Goal: Task Accomplishment & Management: Manage account settings

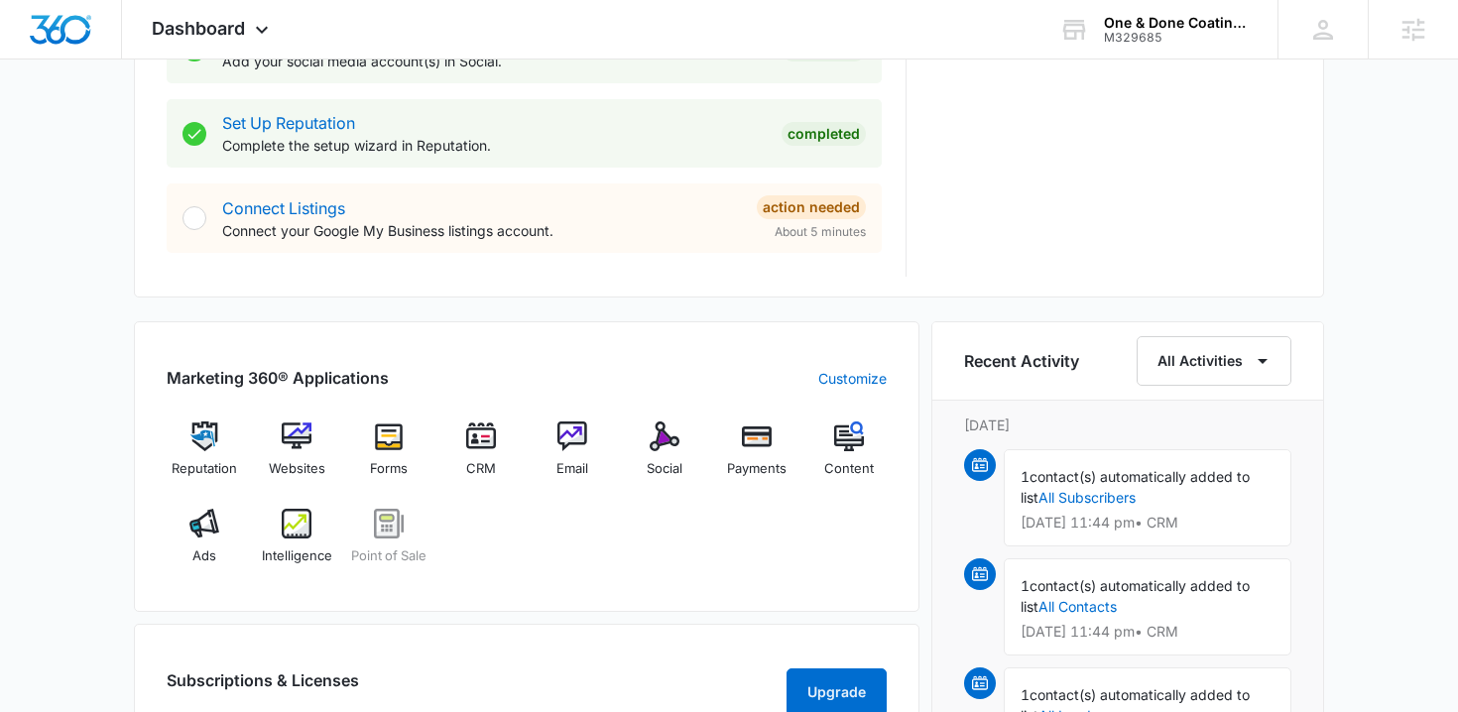
scroll to position [986, 0]
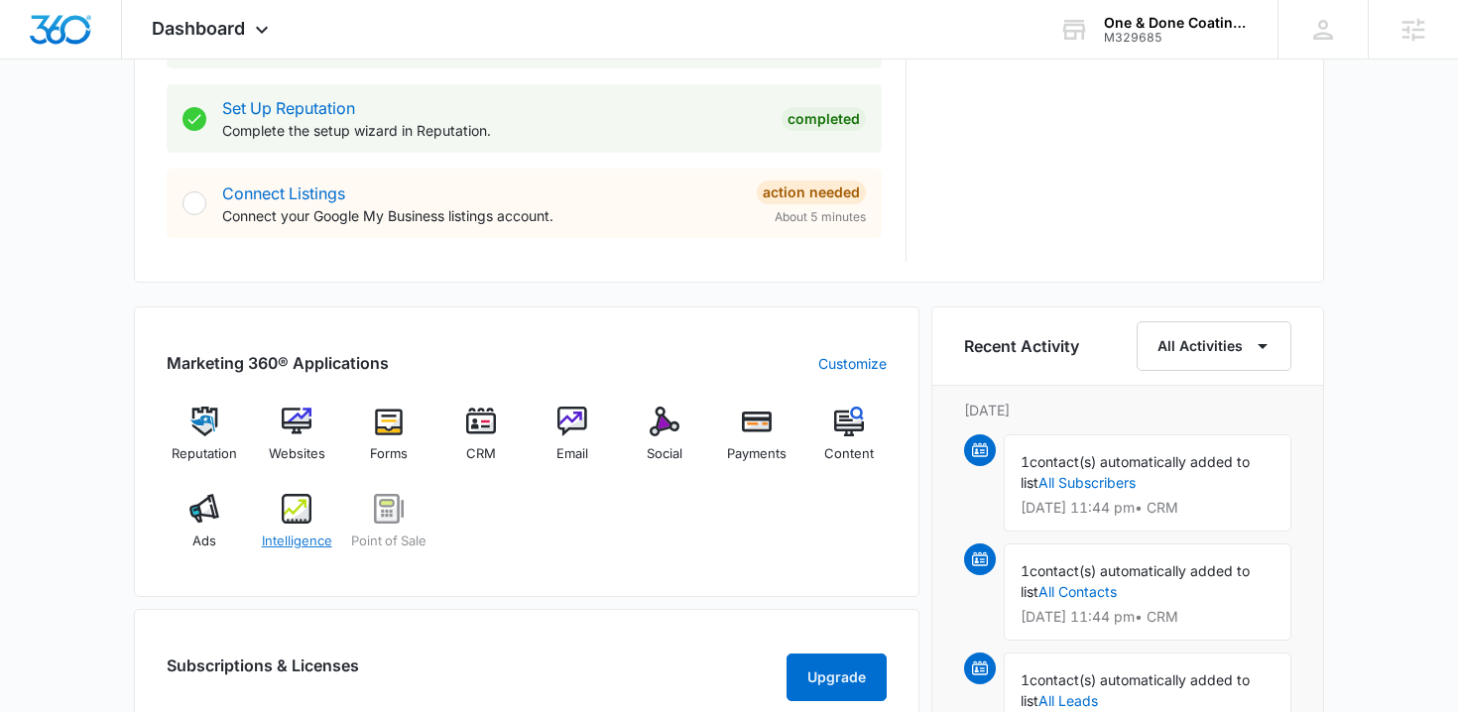
click at [302, 522] on img at bounding box center [297, 509] width 30 height 30
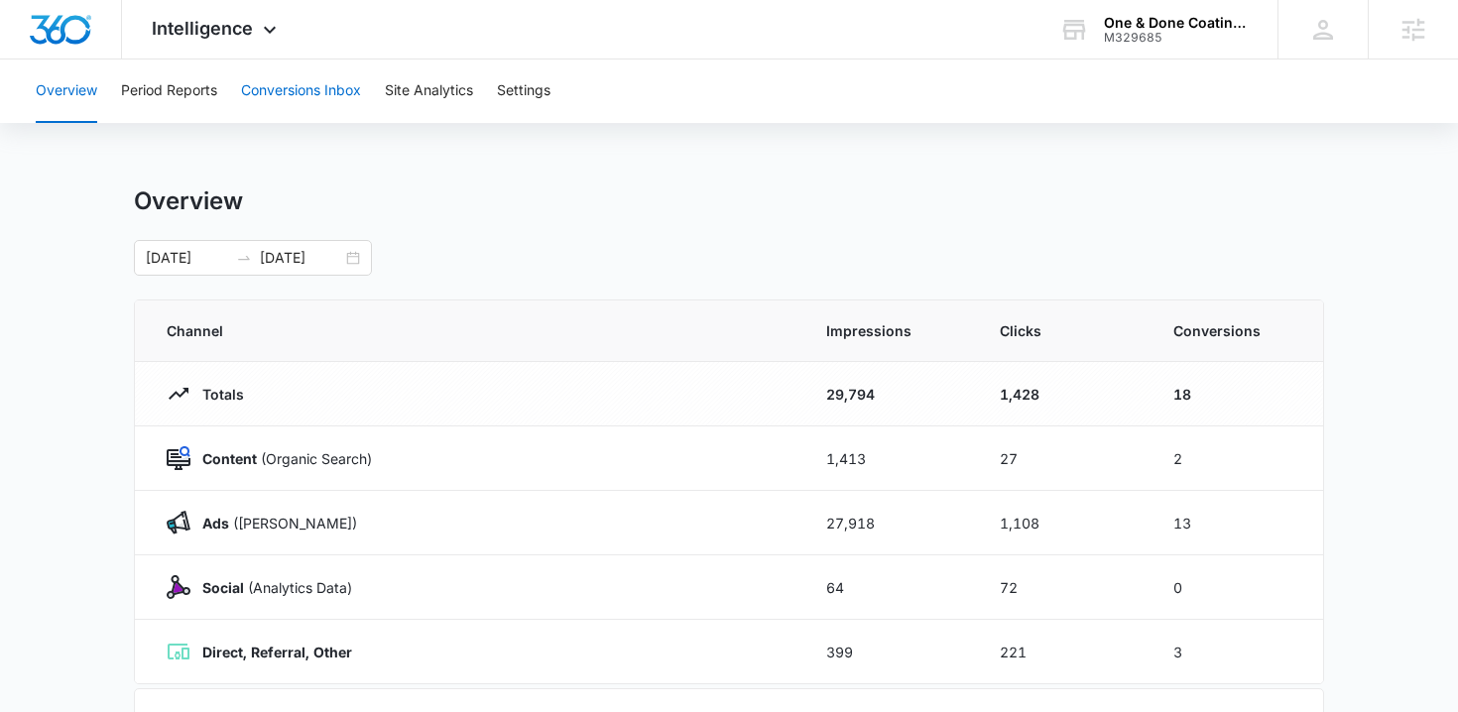
click at [305, 110] on button "Conversions Inbox" at bounding box center [301, 91] width 120 height 63
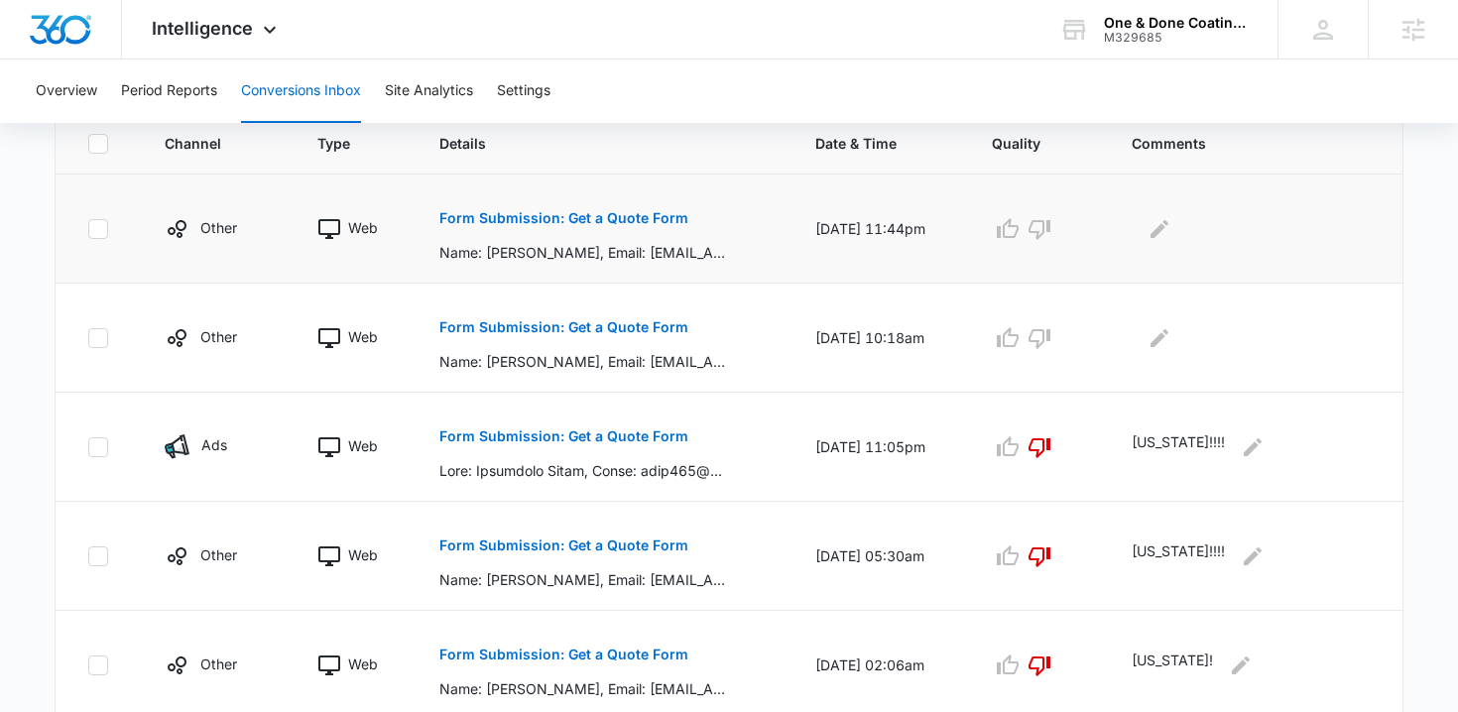
scroll to position [461, 0]
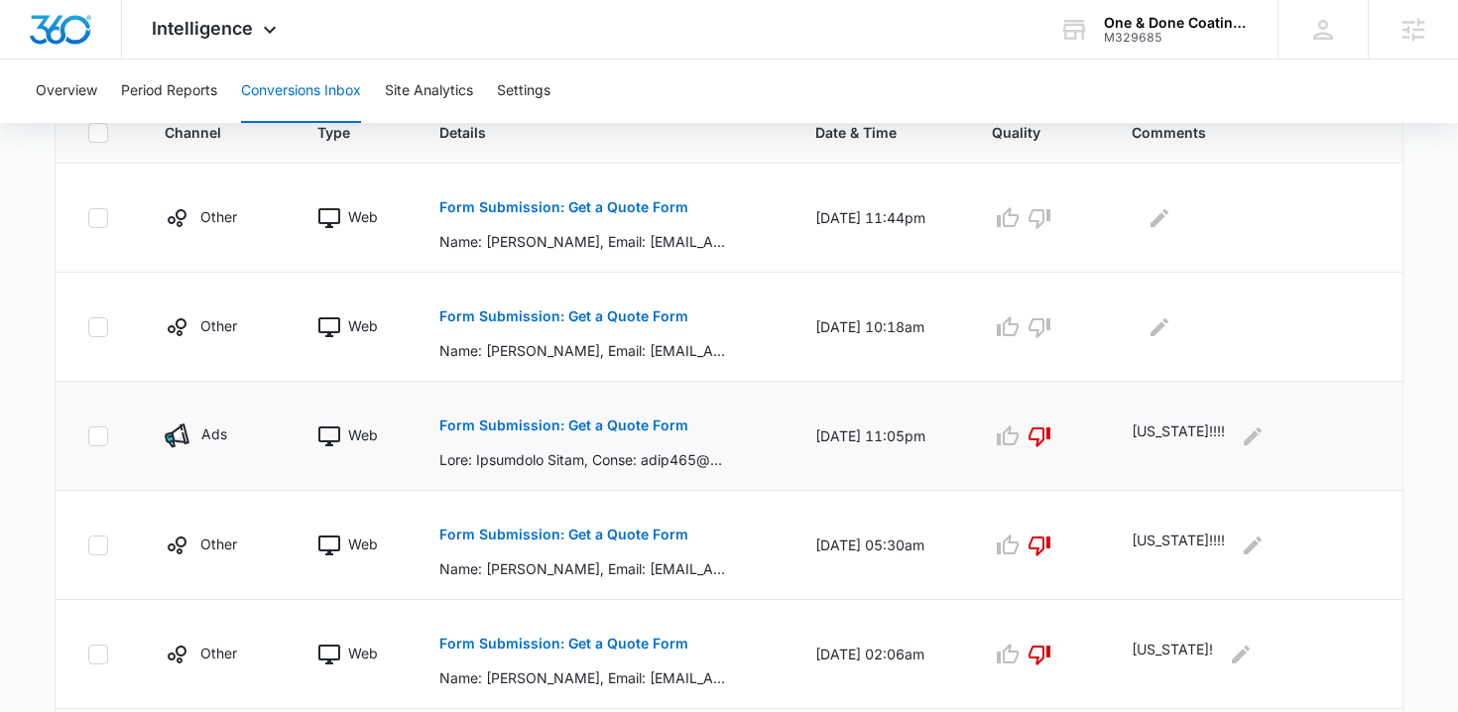
click at [528, 420] on p "Form Submission: Get a Quote Form" at bounding box center [563, 426] width 249 height 14
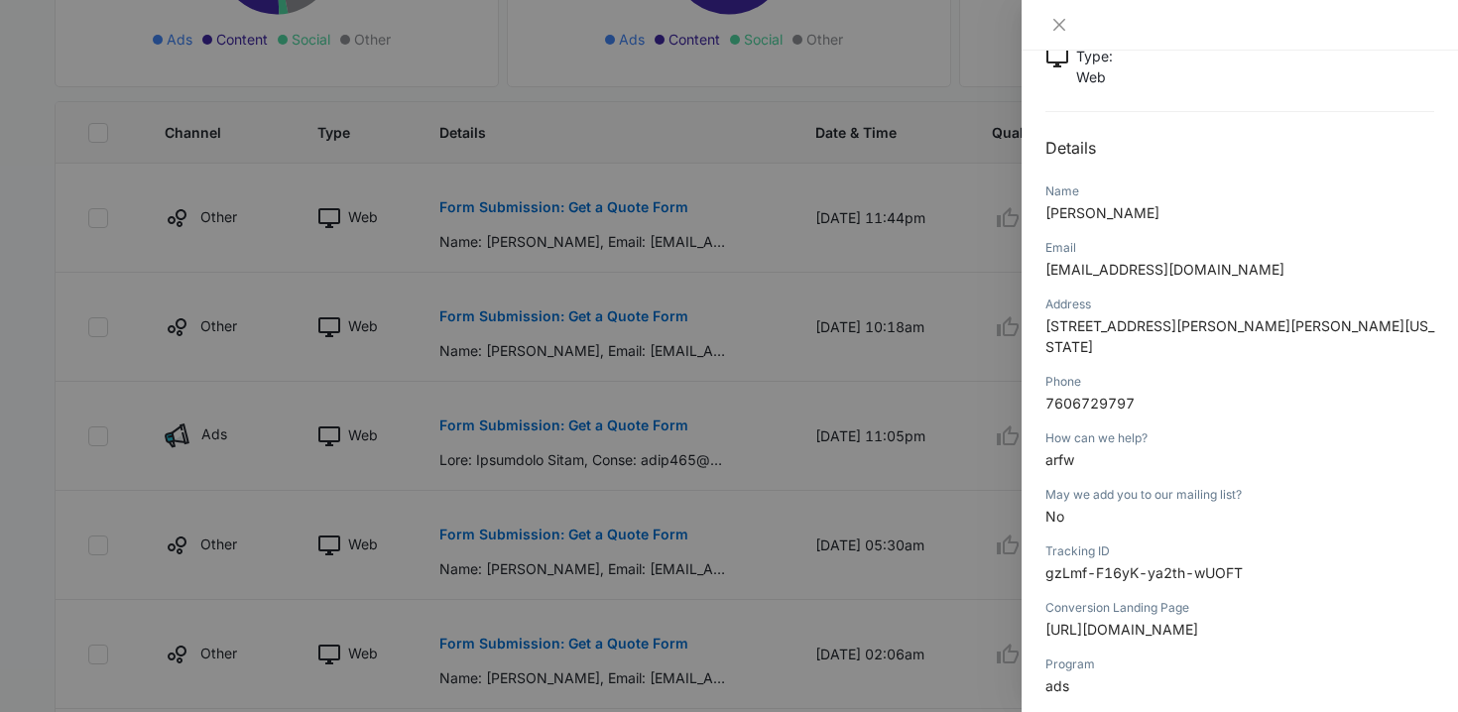
scroll to position [144, 0]
click at [631, 342] on div at bounding box center [729, 356] width 1458 height 712
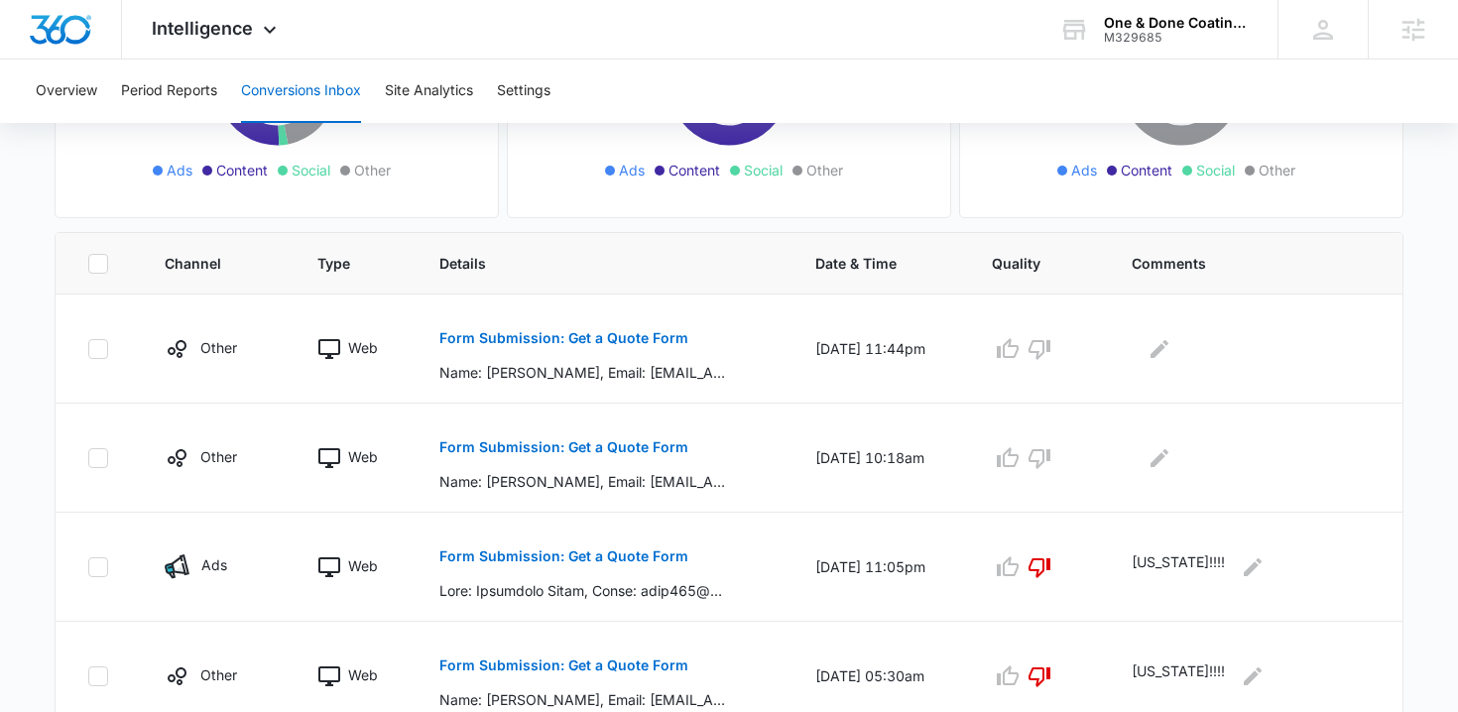
scroll to position [322, 0]
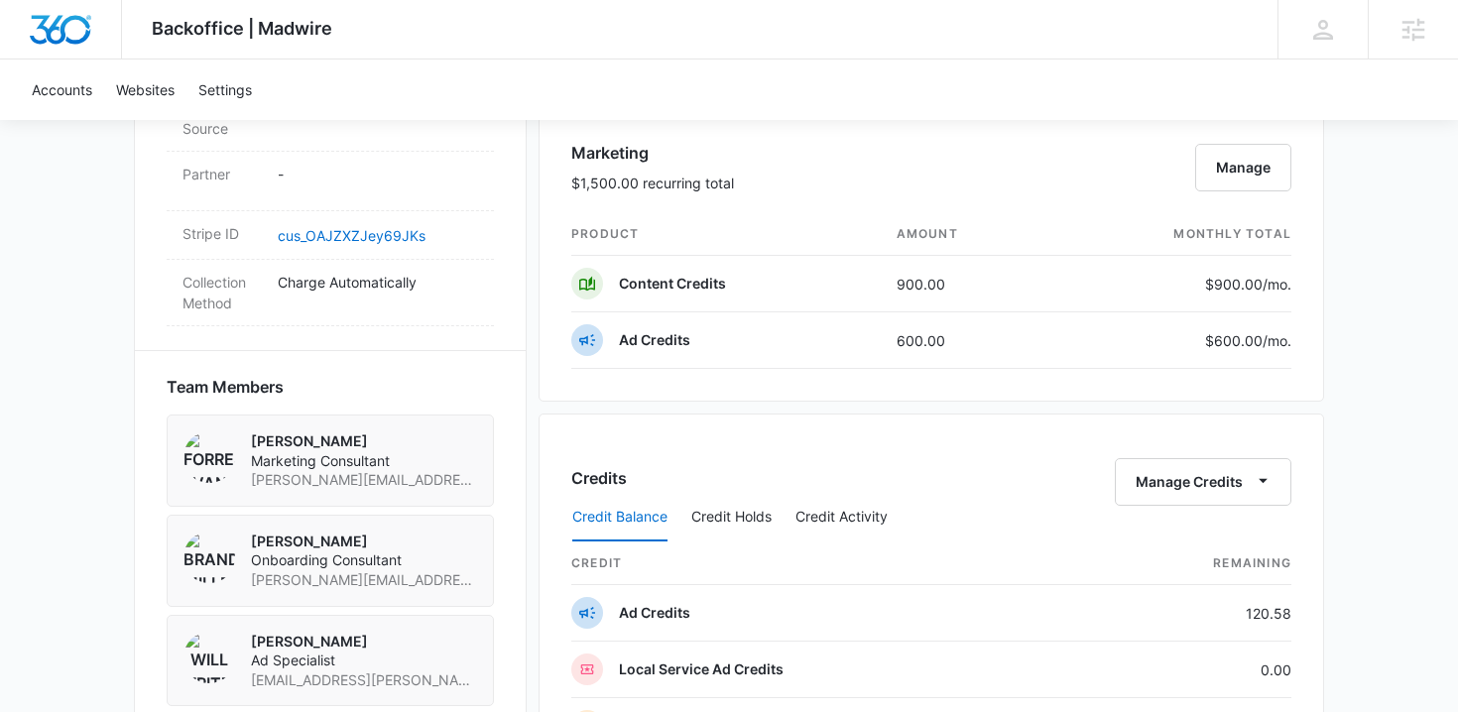
scroll to position [1178, 0]
click at [1232, 181] on button "Manage" at bounding box center [1243, 166] width 96 height 48
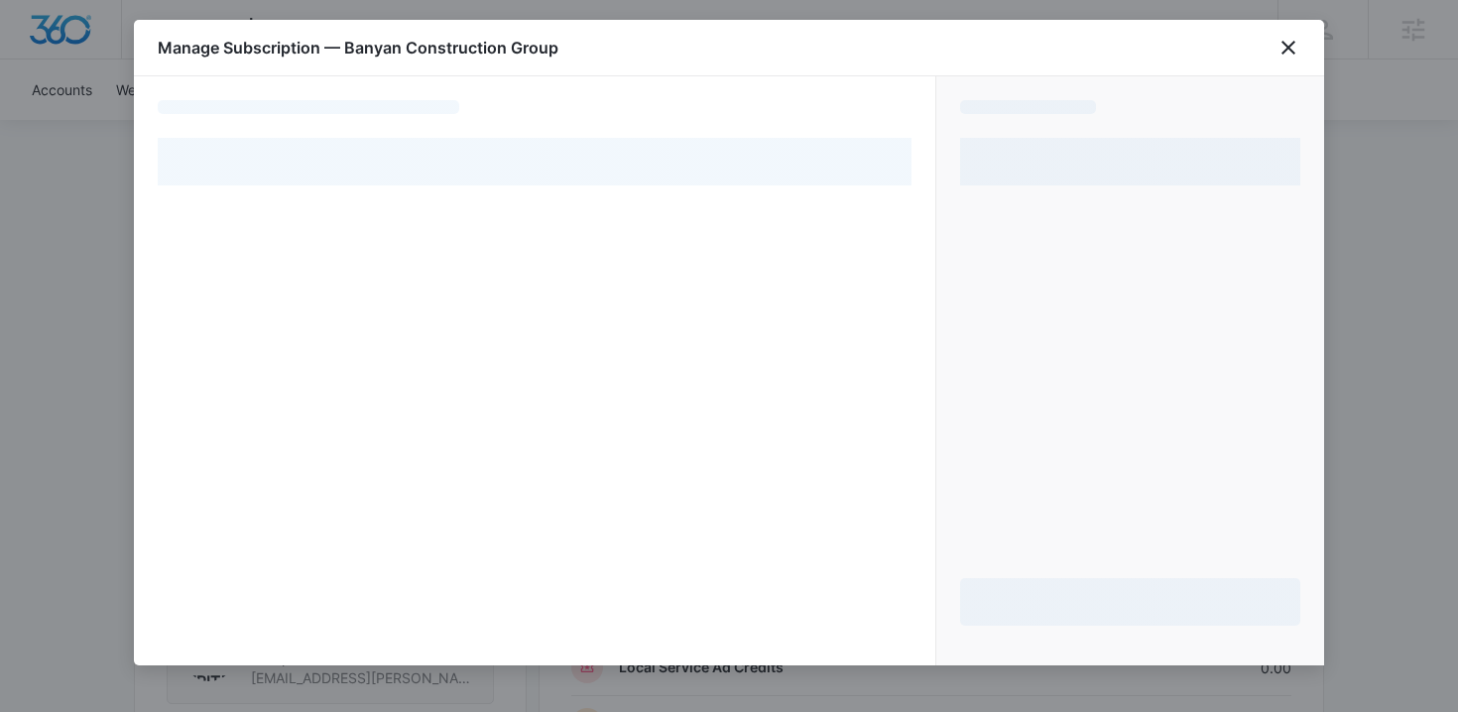
select select "pm_1QLBimA4n8RTgNjUN8ryoMxH"
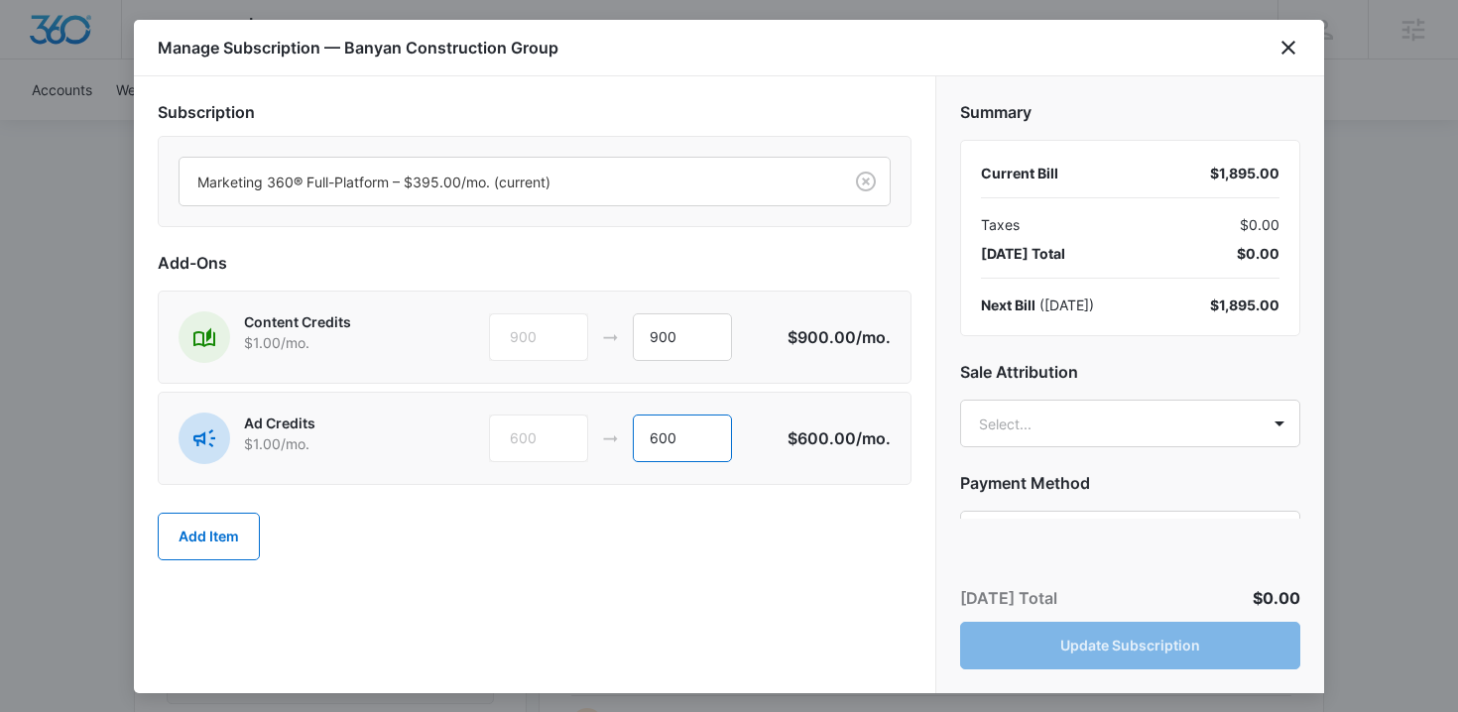
drag, startPoint x: 693, startPoint y: 441, endPoint x: 619, endPoint y: 438, distance: 74.4
click at [619, 438] on div "600 600" at bounding box center [638, 439] width 299 height 48
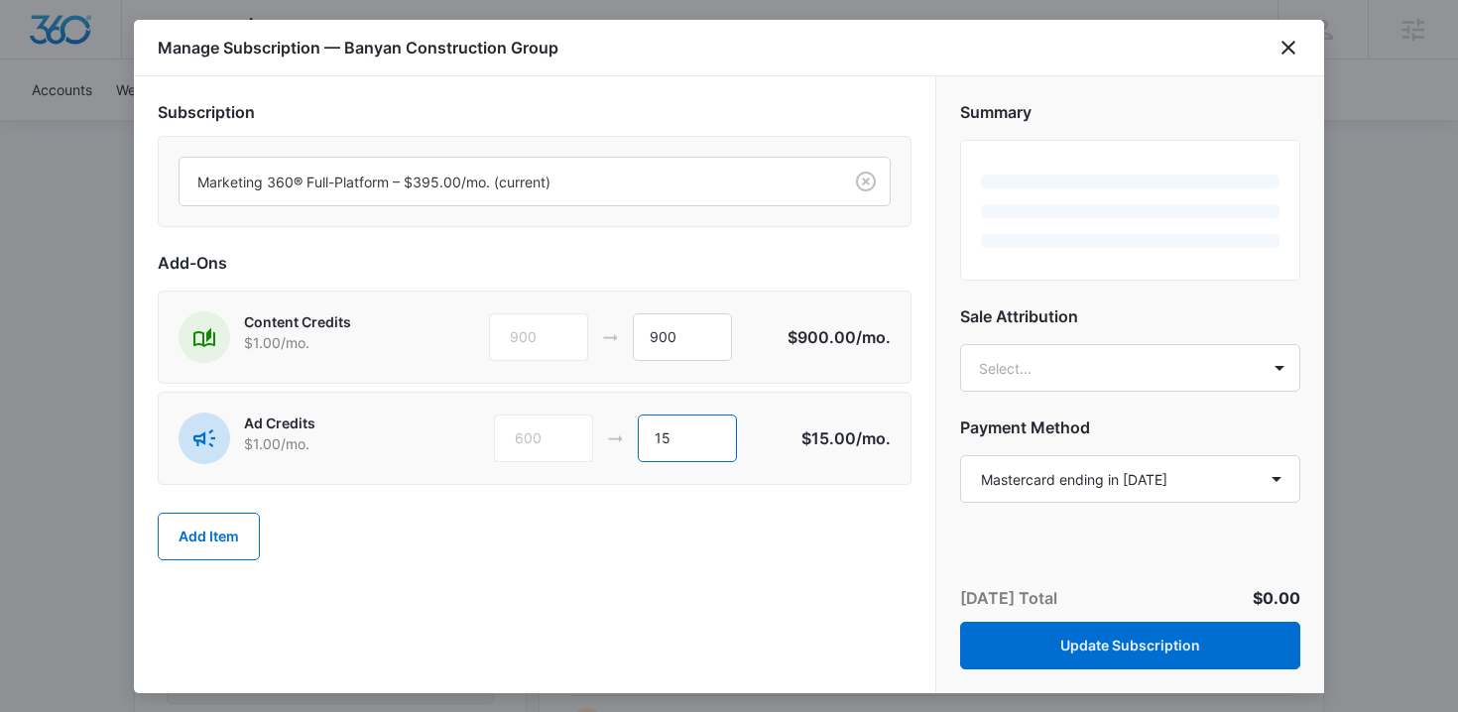
type input "1"
type input "1500"
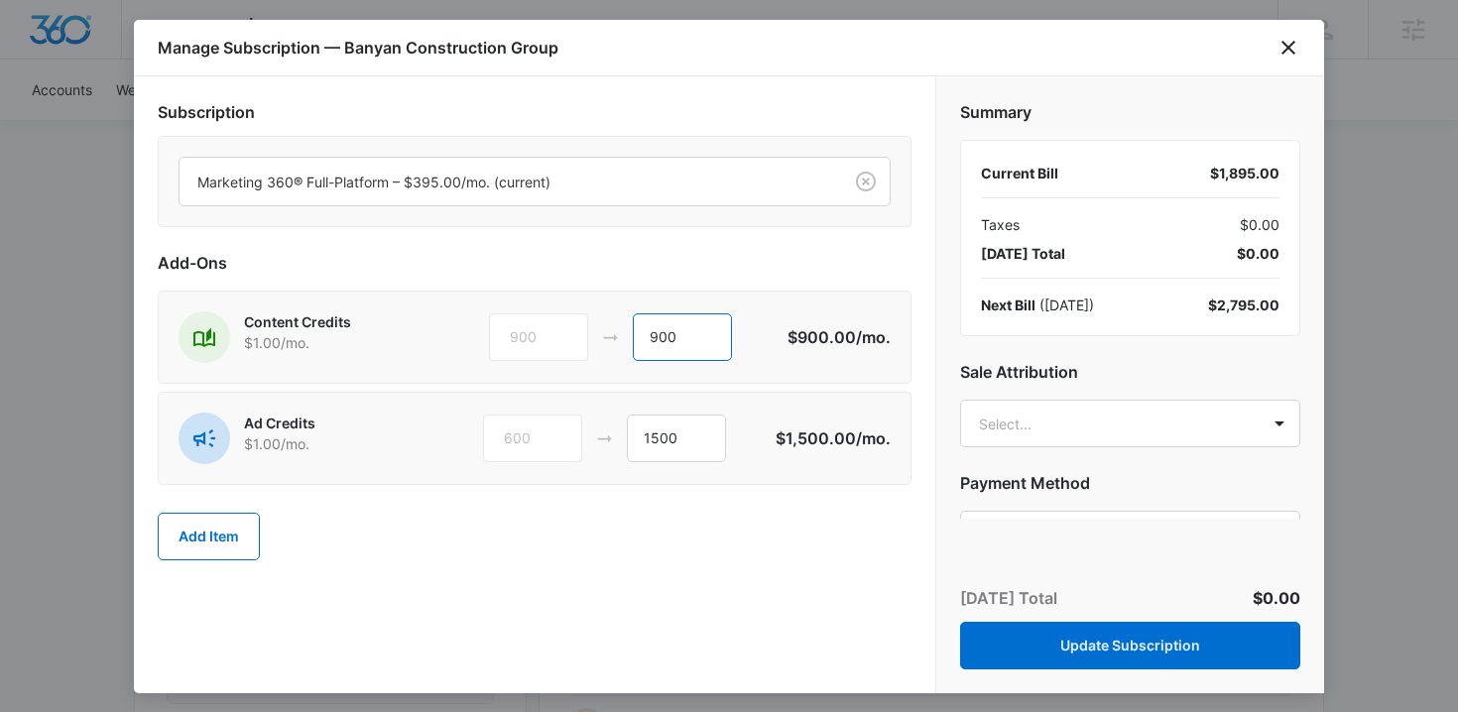
drag, startPoint x: 680, startPoint y: 347, endPoint x: 625, endPoint y: 337, distance: 56.4
click at [625, 337] on div "900 900" at bounding box center [638, 337] width 299 height 48
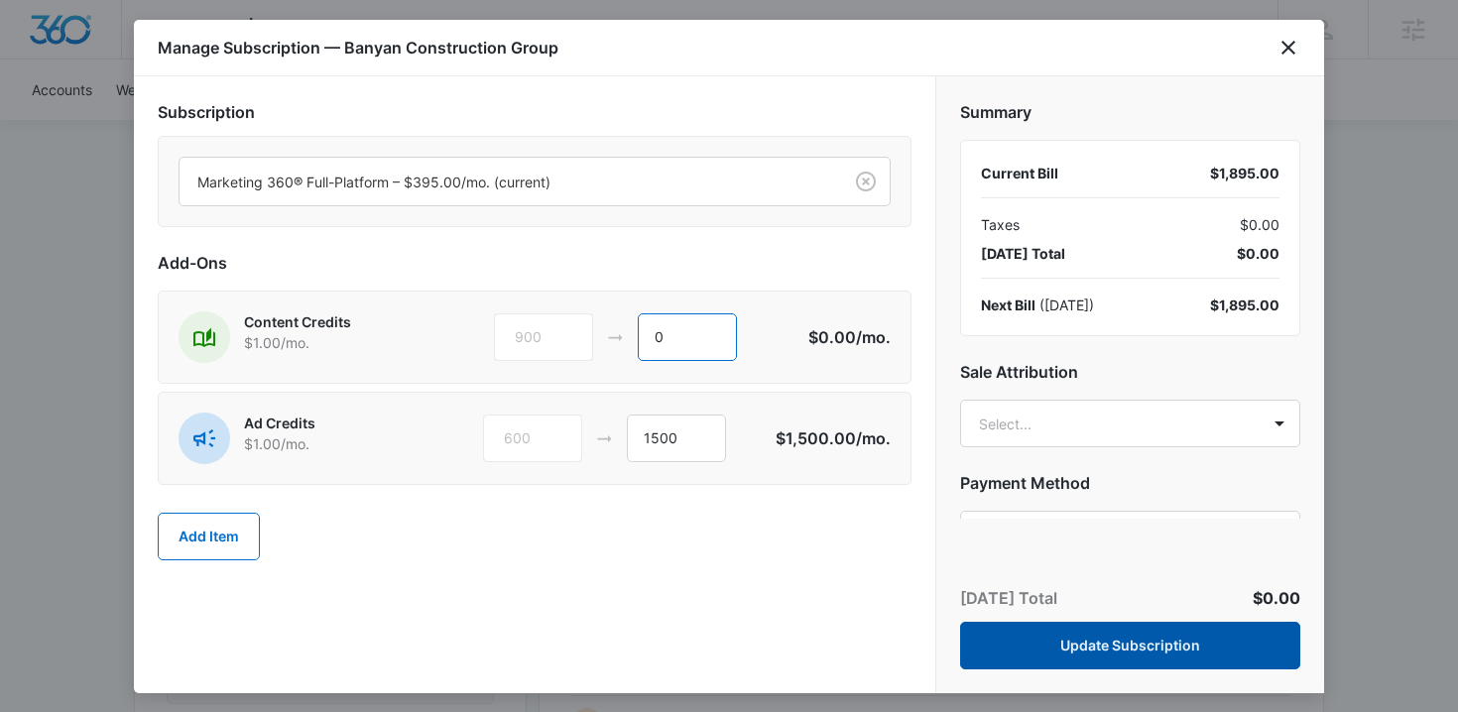
type input "0"
click at [1070, 653] on button "Update Subscription" at bounding box center [1130, 646] width 340 height 48
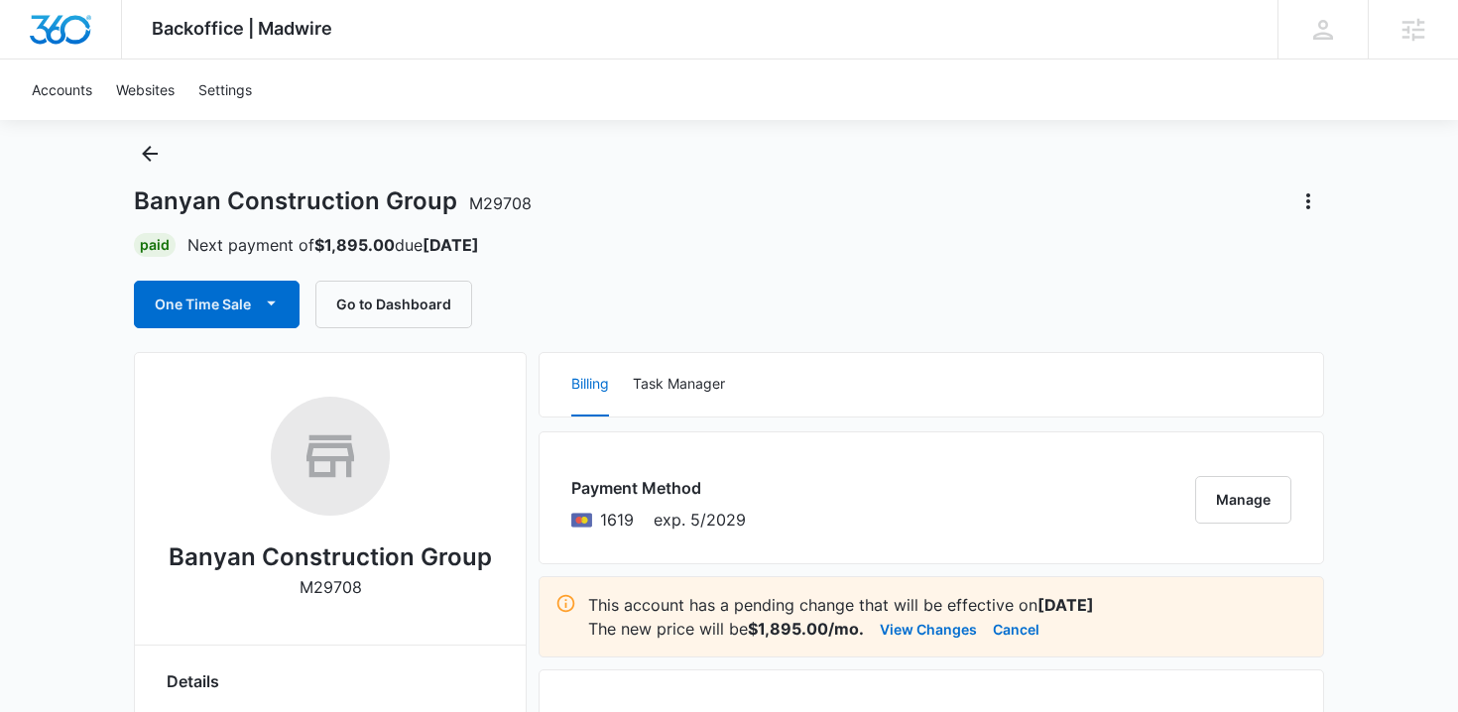
scroll to position [0, 0]
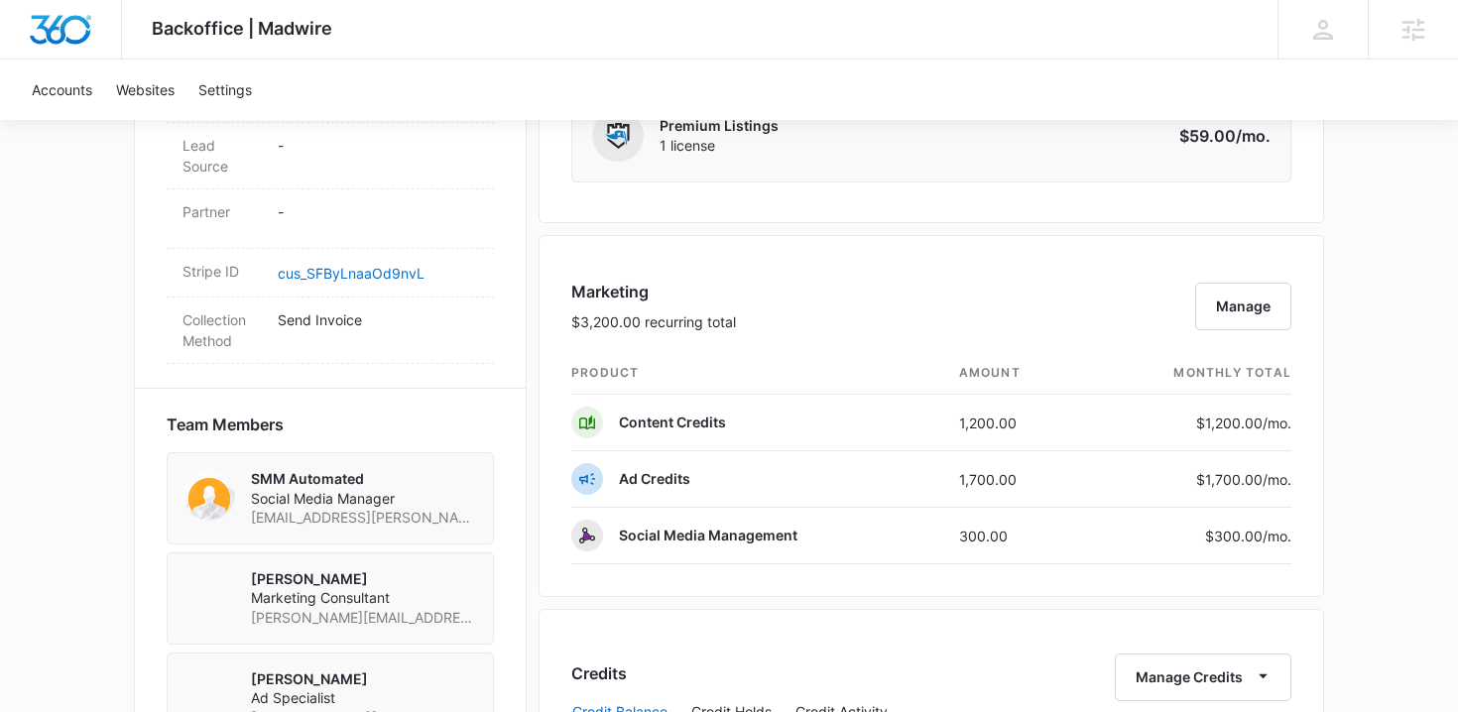
scroll to position [1161, 0]
click at [1240, 310] on button "Manage" at bounding box center [1243, 305] width 96 height 48
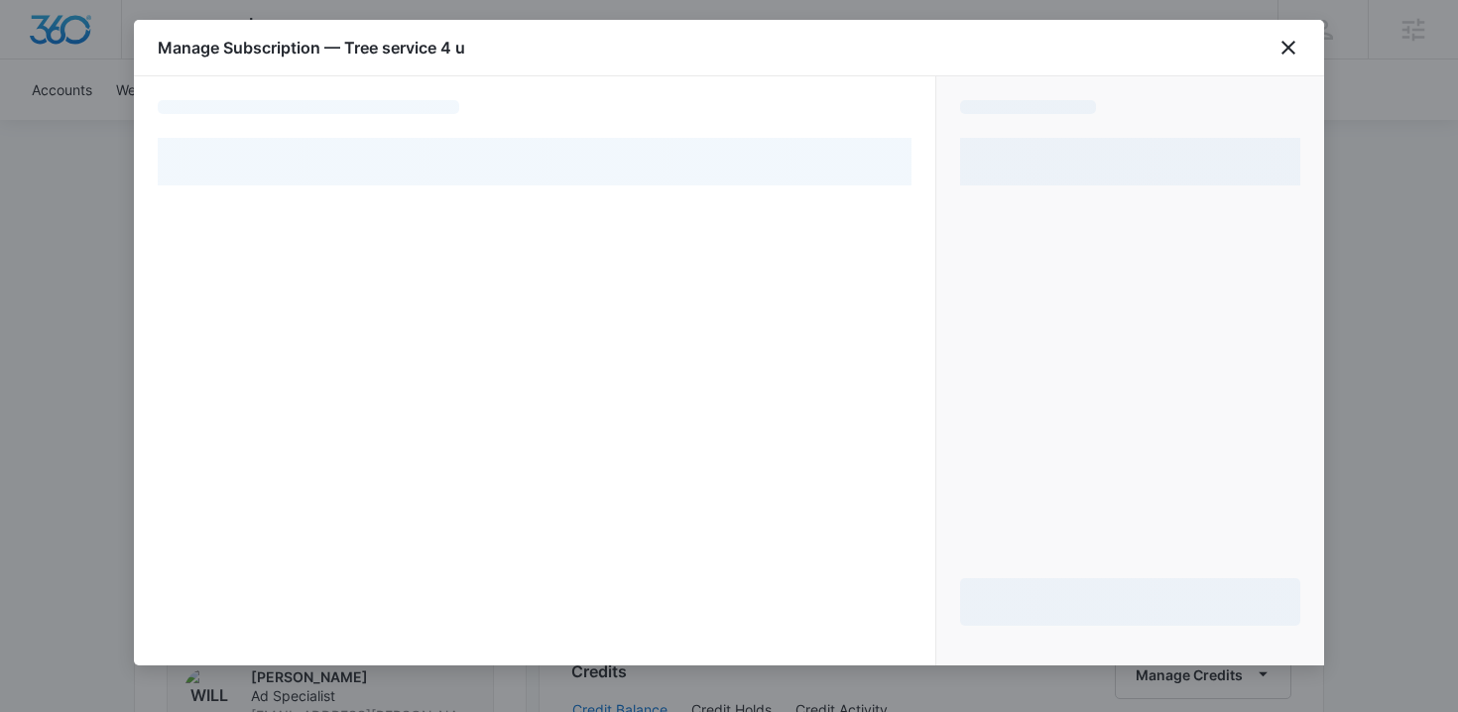
select select "MANUAL_INVOICE"
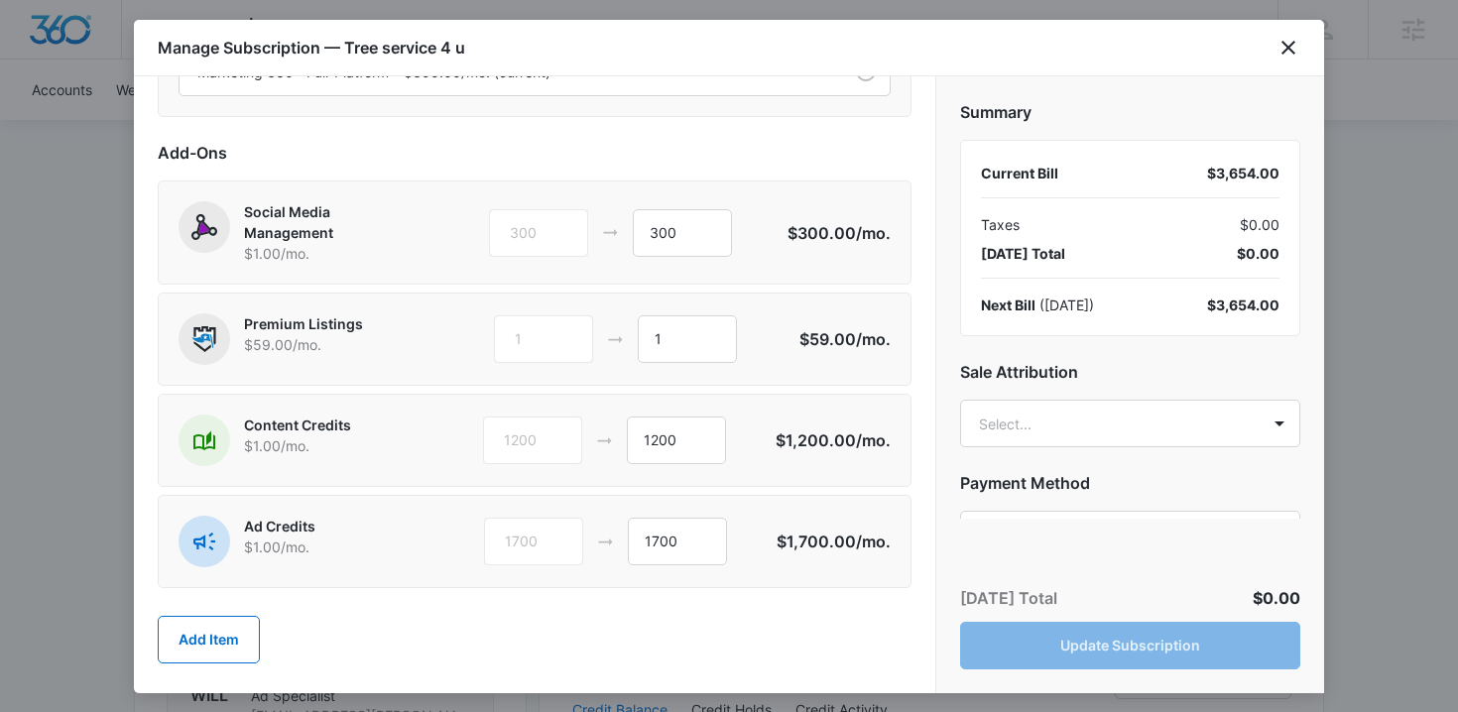
scroll to position [114, 0]
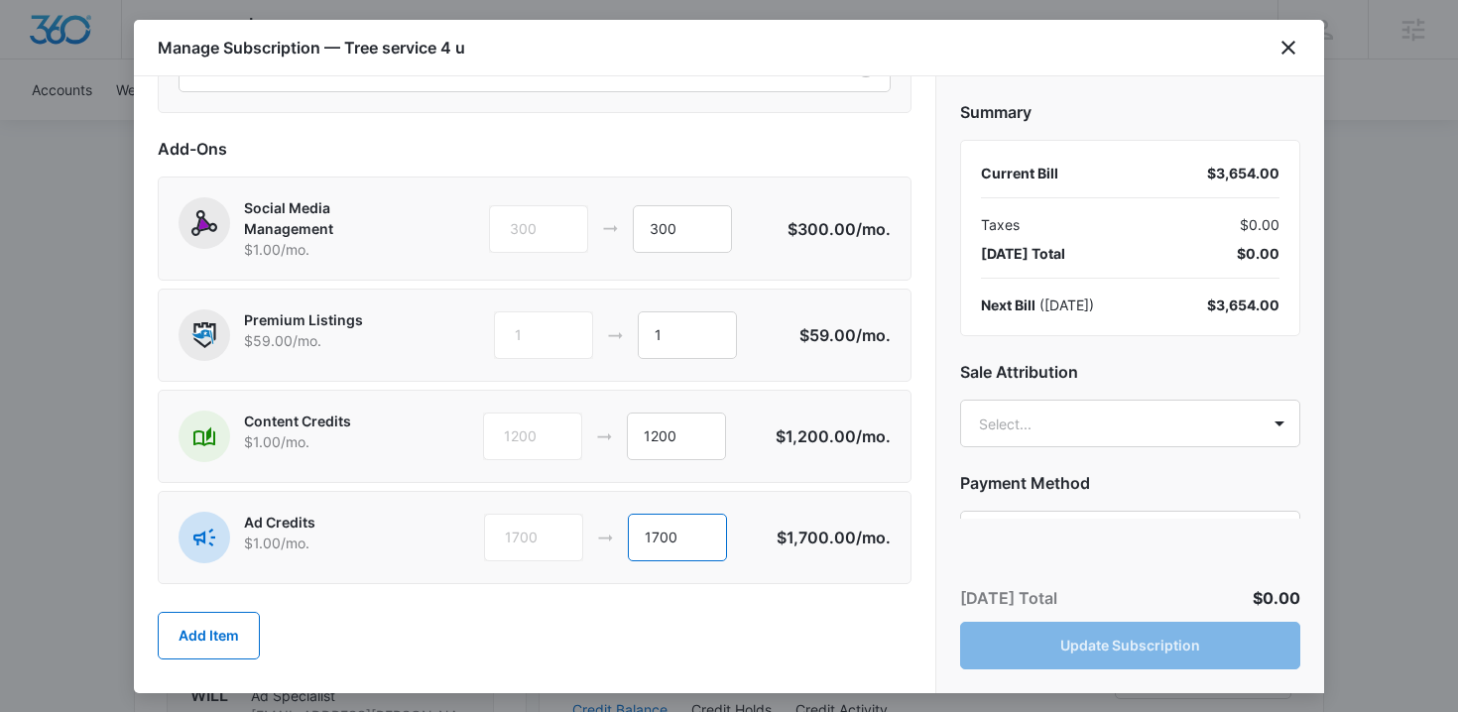
drag, startPoint x: 687, startPoint y: 540, endPoint x: 626, endPoint y: 536, distance: 61.6
click at [626, 536] on div "1700 1700" at bounding box center [631, 538] width 294 height 48
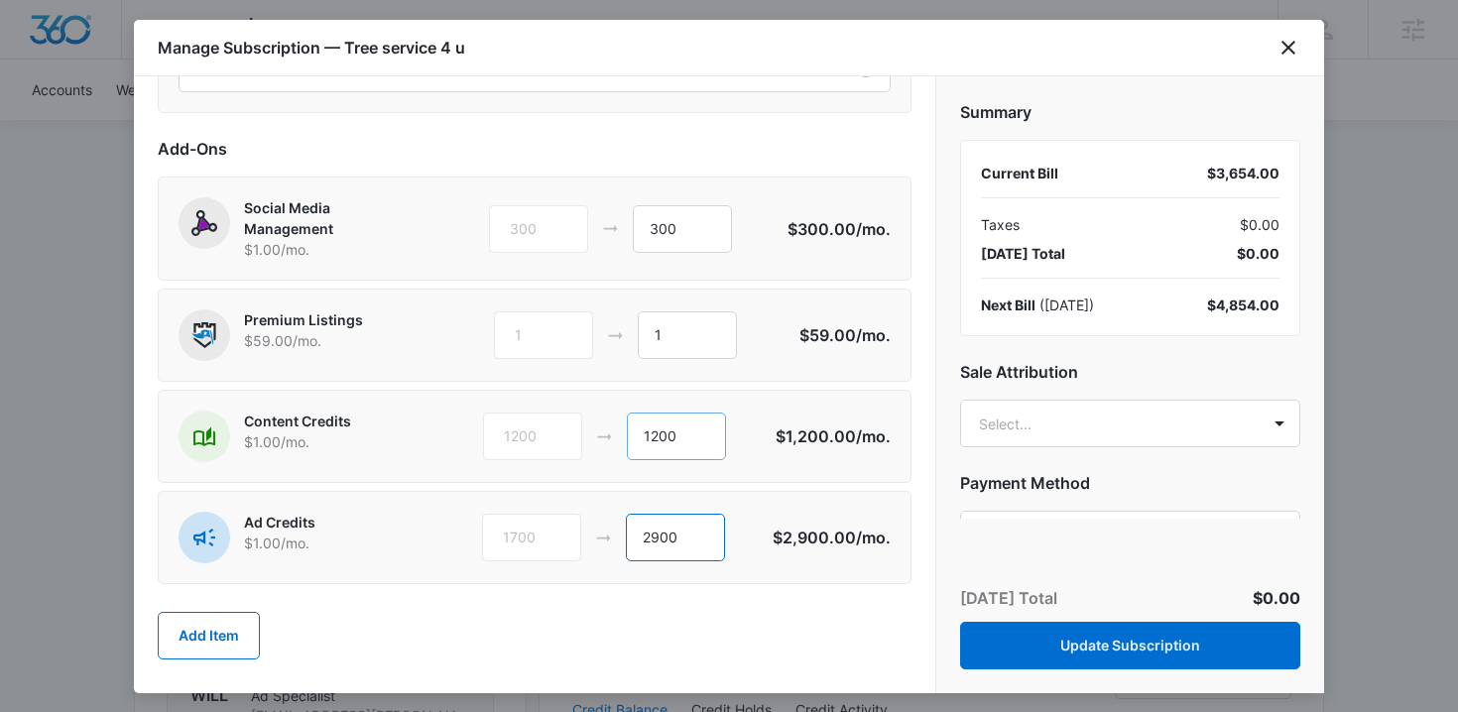
type input "2900"
drag, startPoint x: 685, startPoint y: 438, endPoint x: 634, endPoint y: 438, distance: 51.6
click at [634, 438] on input "1200" at bounding box center [676, 437] width 99 height 48
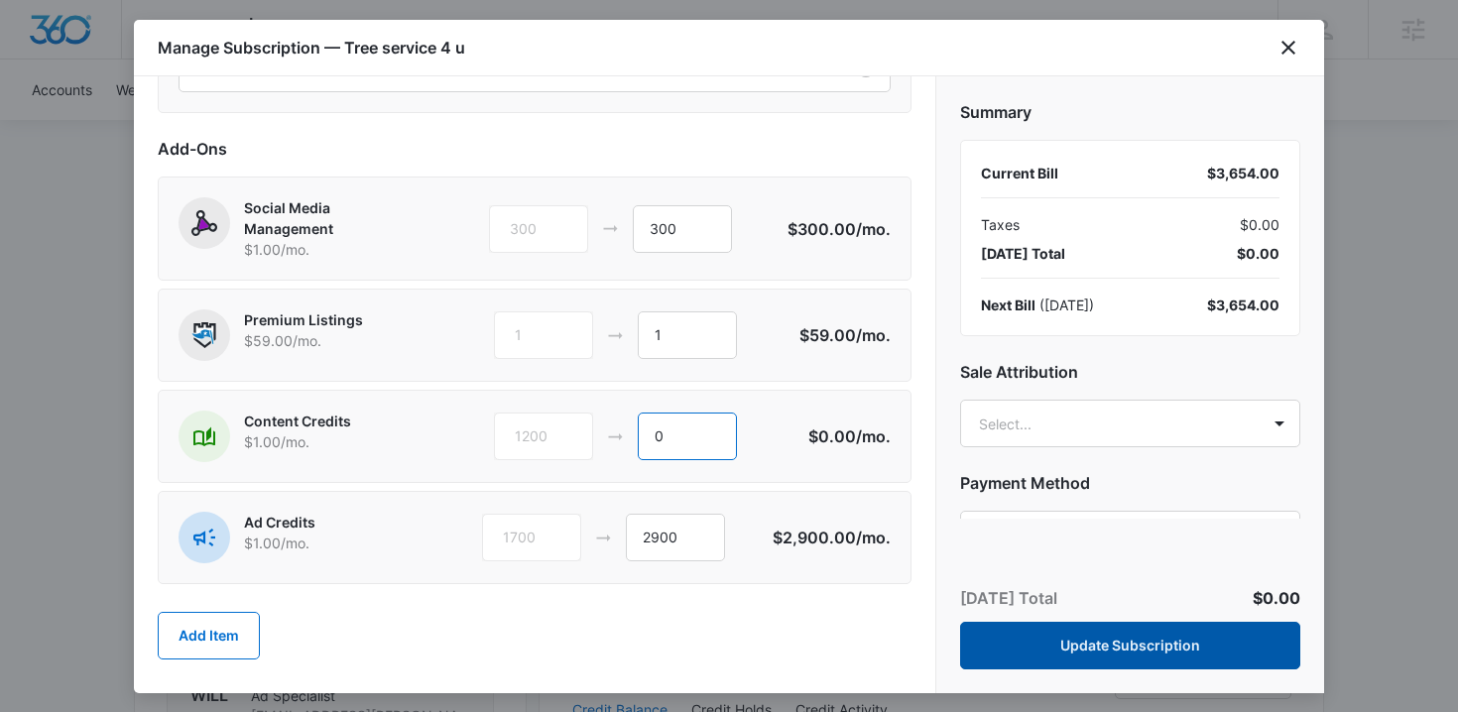
type input "0"
click at [1066, 660] on button "Update Subscription" at bounding box center [1130, 646] width 340 height 48
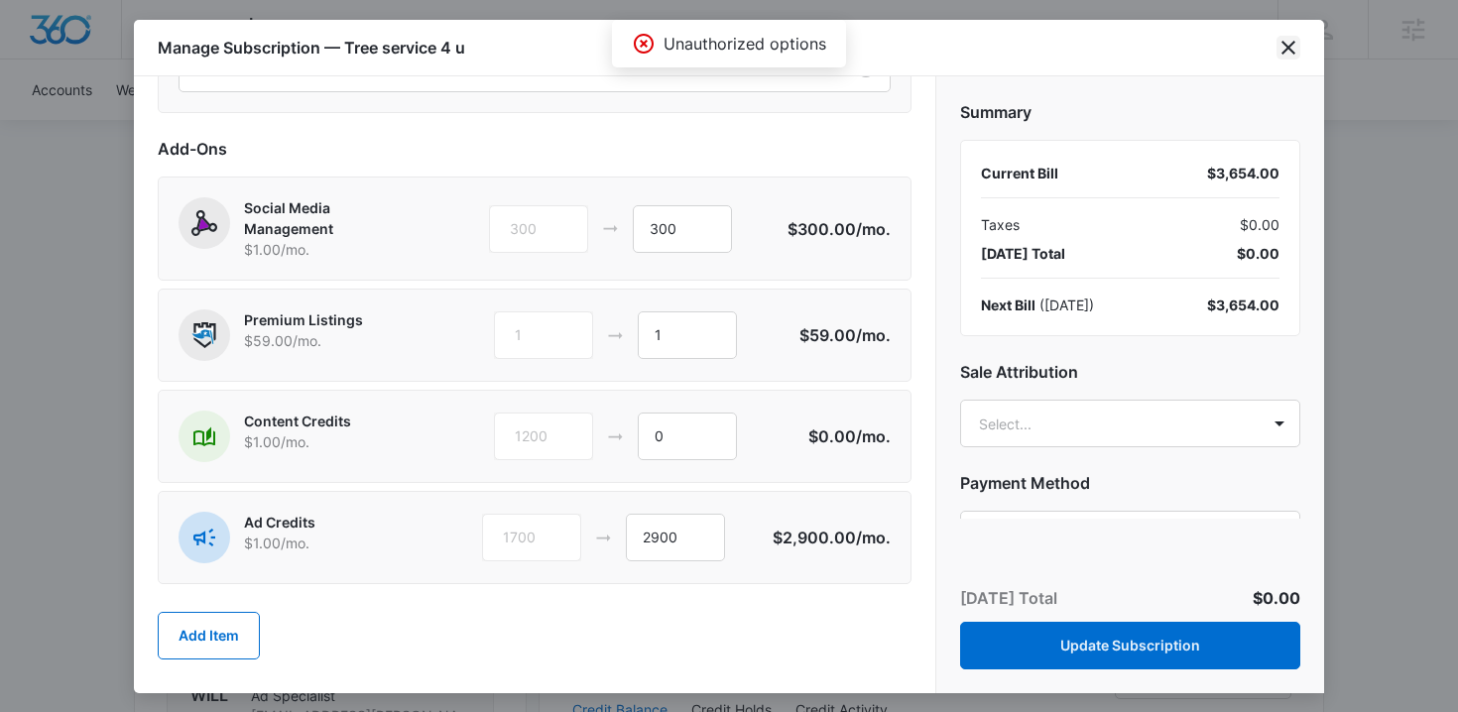
click at [1294, 47] on icon "close" at bounding box center [1288, 48] width 24 height 24
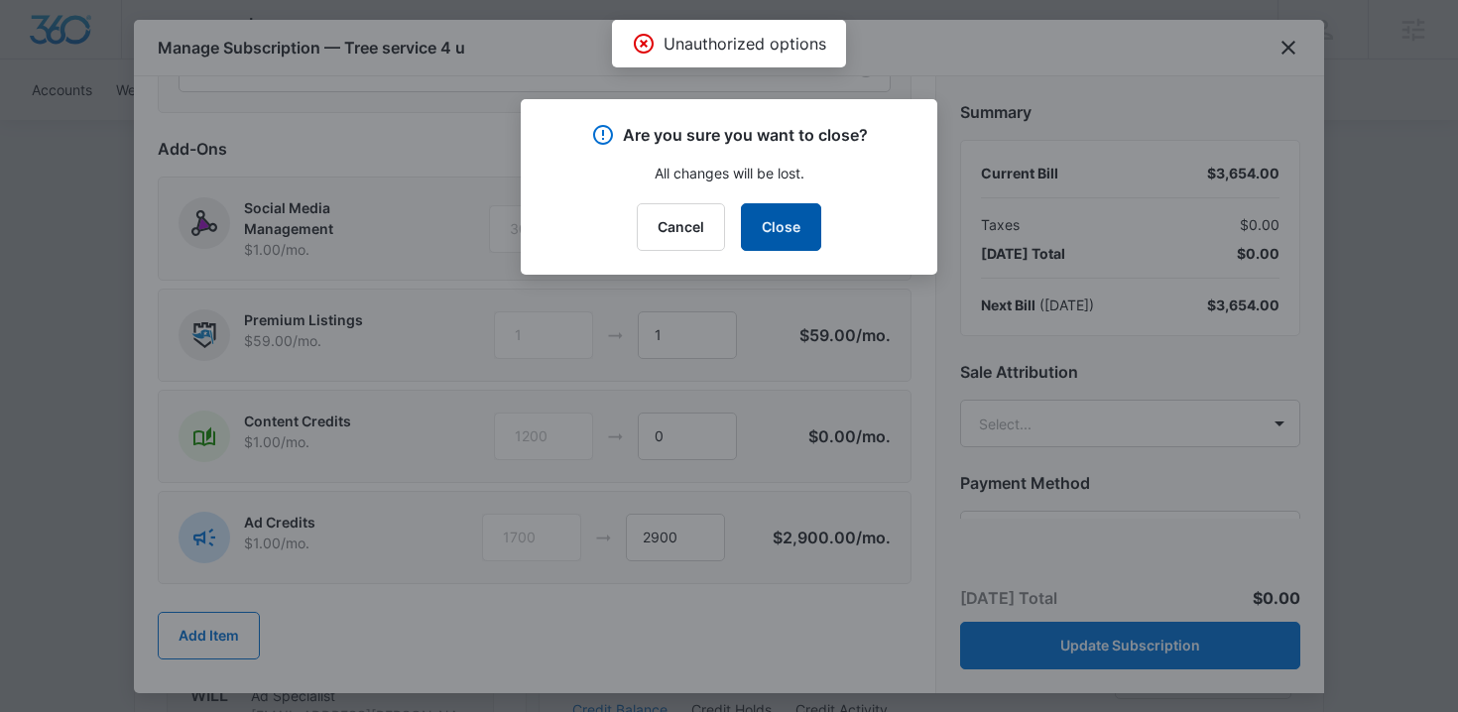
click at [783, 243] on button "Close" at bounding box center [781, 227] width 80 height 48
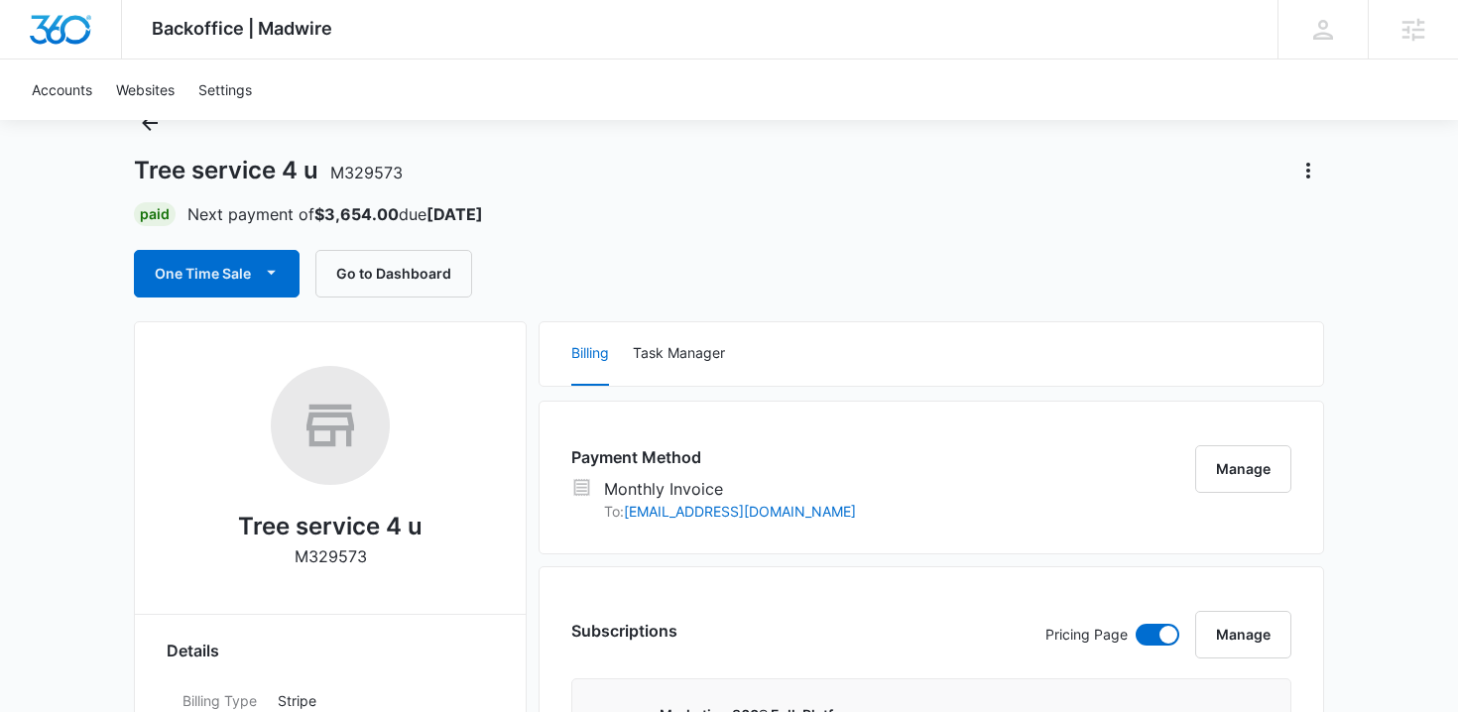
scroll to position [20, 0]
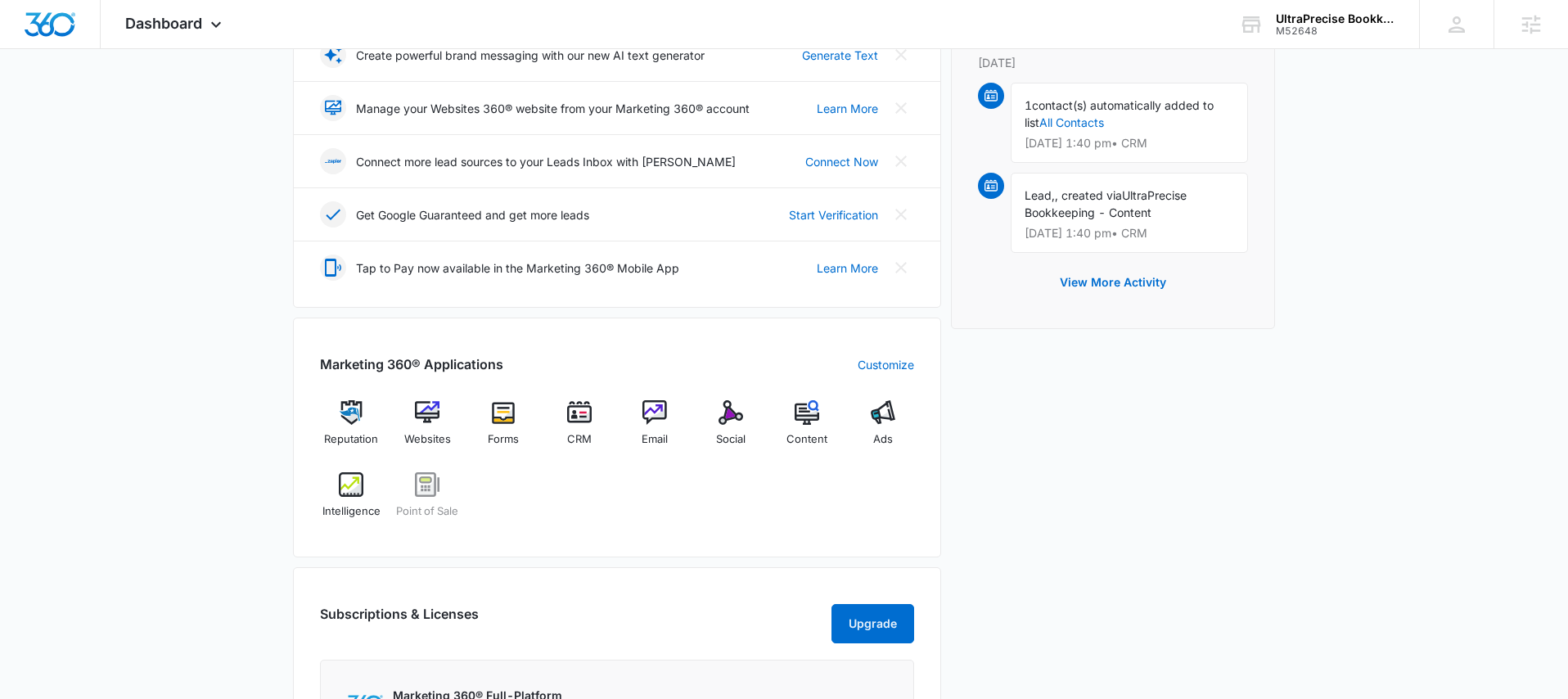
scroll to position [554, 0]
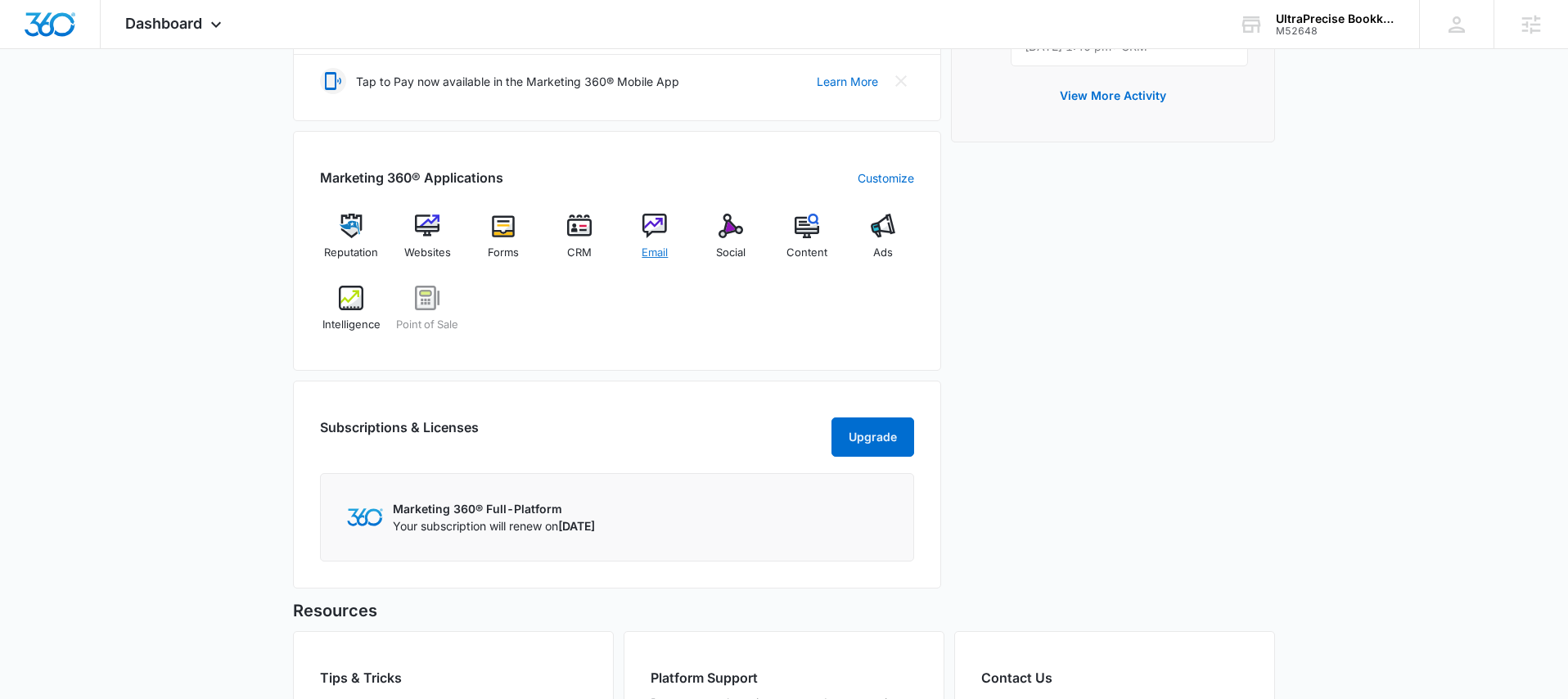
click at [667, 271] on div "Email" at bounding box center [655, 243] width 63 height 59
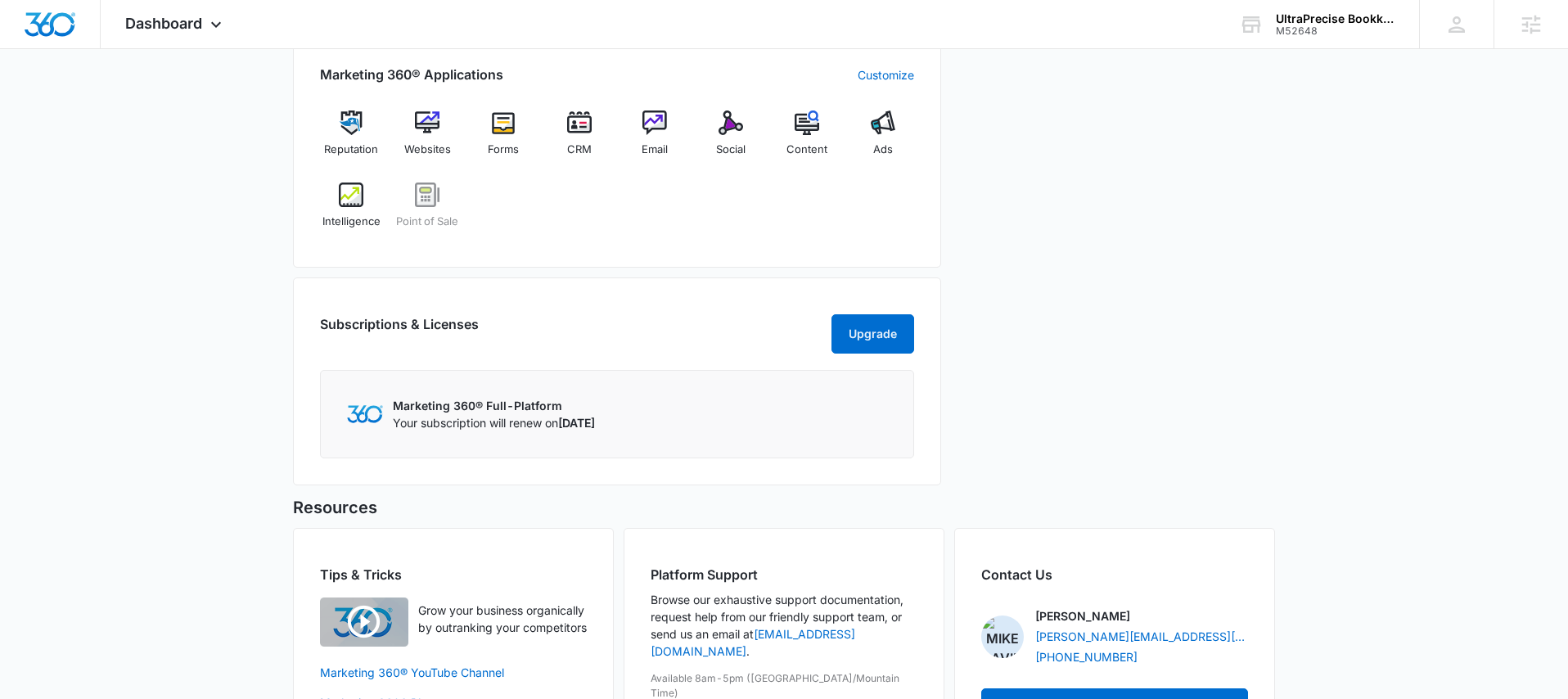
scroll to position [559, 0]
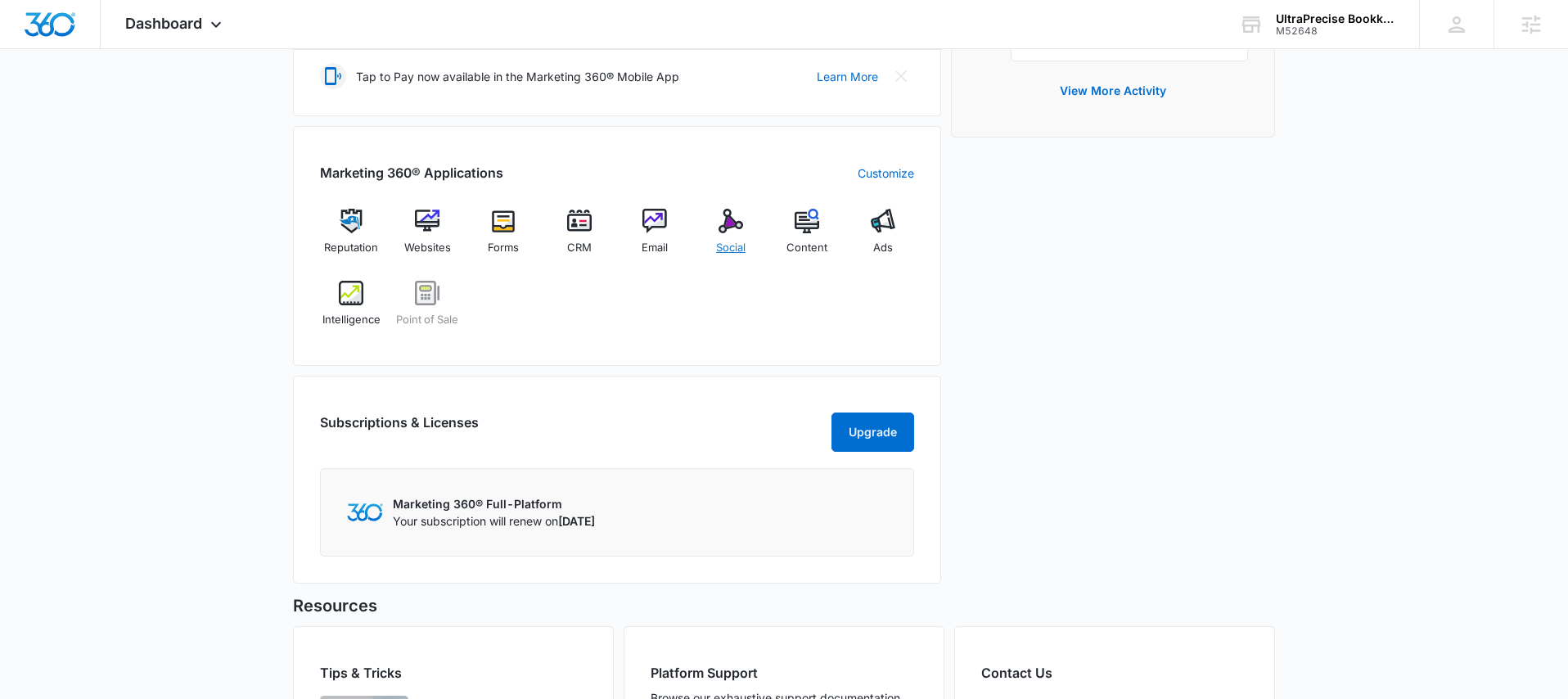
click at [733, 250] on span "Social" at bounding box center [731, 248] width 30 height 17
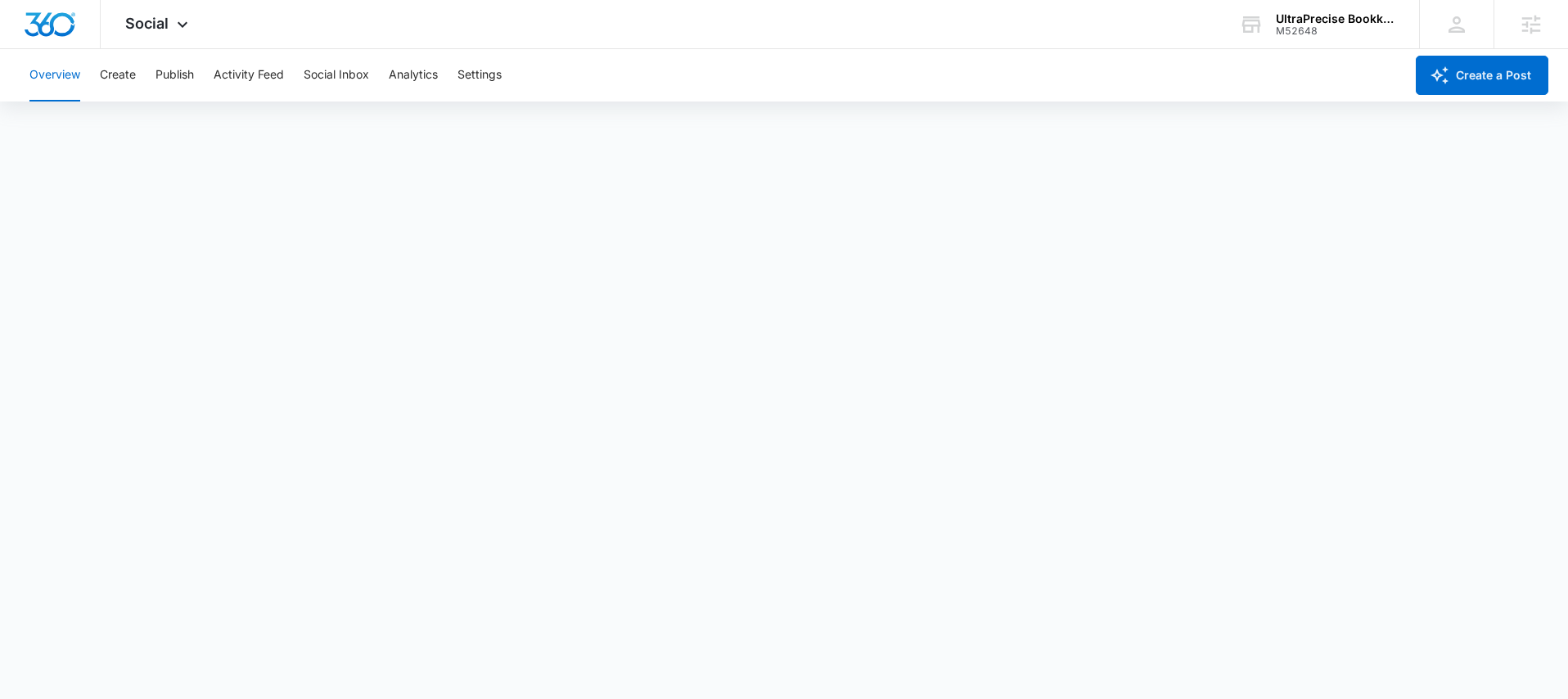
scroll to position [4, 0]
click at [165, 82] on button "Publish" at bounding box center [174, 75] width 39 height 52
click at [122, 117] on button "Schedules" at bounding box center [125, 125] width 55 height 46
click at [71, 126] on button "Calendar" at bounding box center [54, 125] width 49 height 46
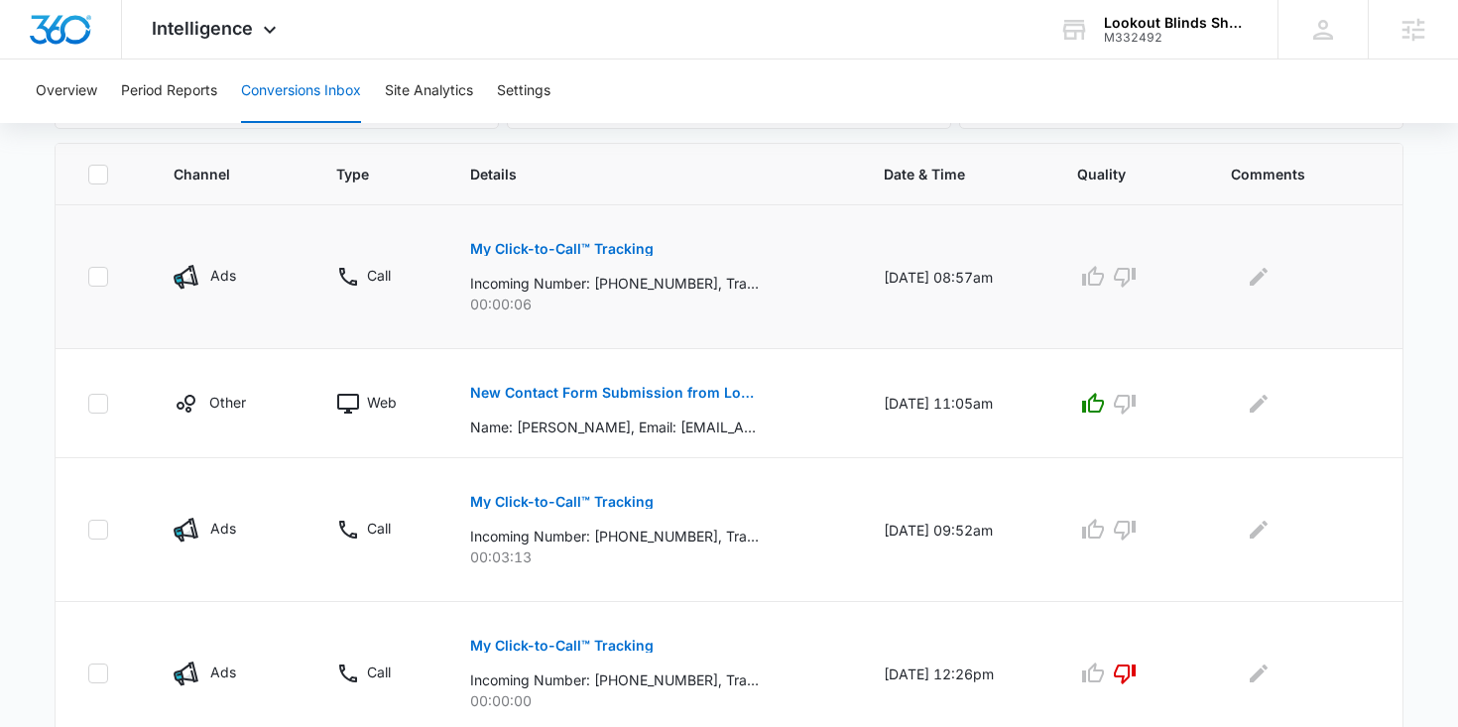
scroll to position [418, 0]
click at [611, 245] on p "My Click-to-Call™ Tracking" at bounding box center [561, 251] width 183 height 14
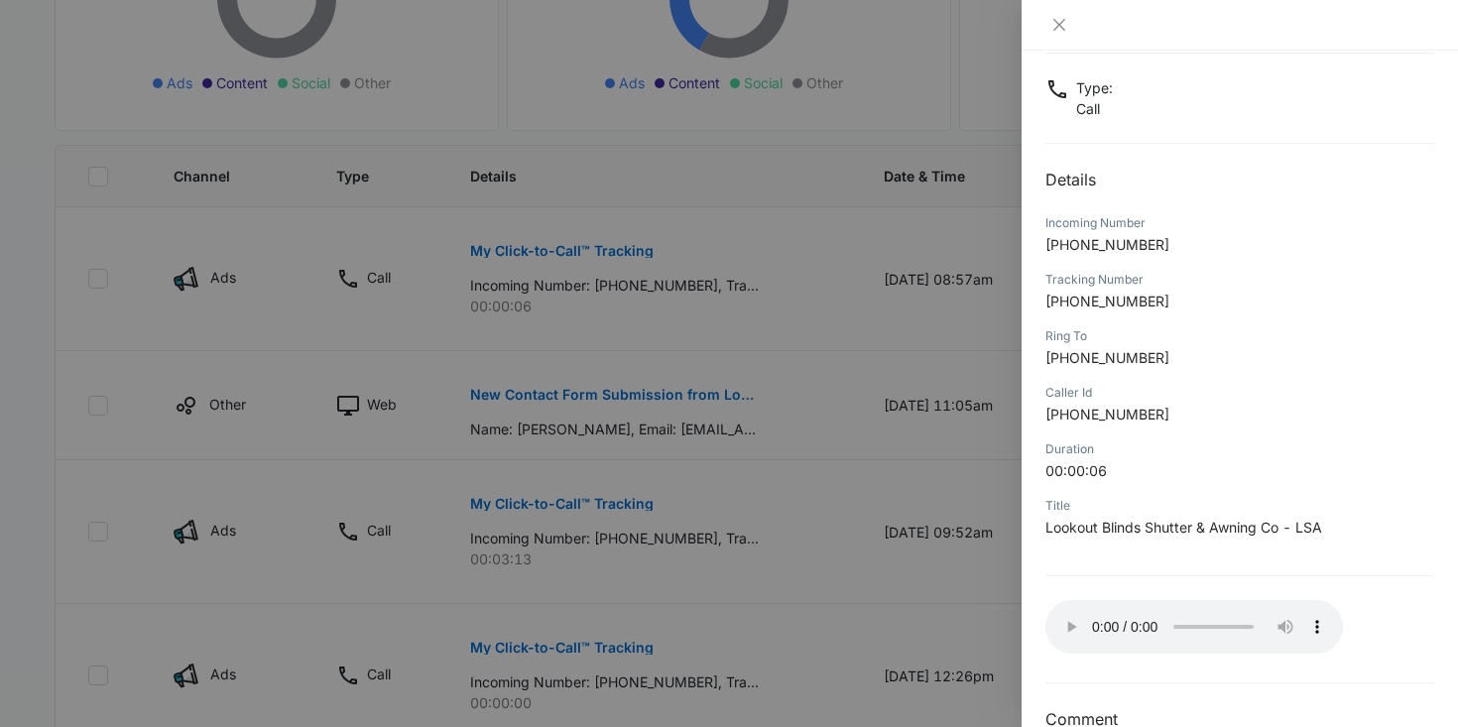
scroll to position [113, 0]
drag, startPoint x: 1155, startPoint y: 241, endPoint x: 1060, endPoint y: 244, distance: 95.3
click at [1060, 244] on p "+14065949346" at bounding box center [1239, 242] width 389 height 21
copy span "4065949346"
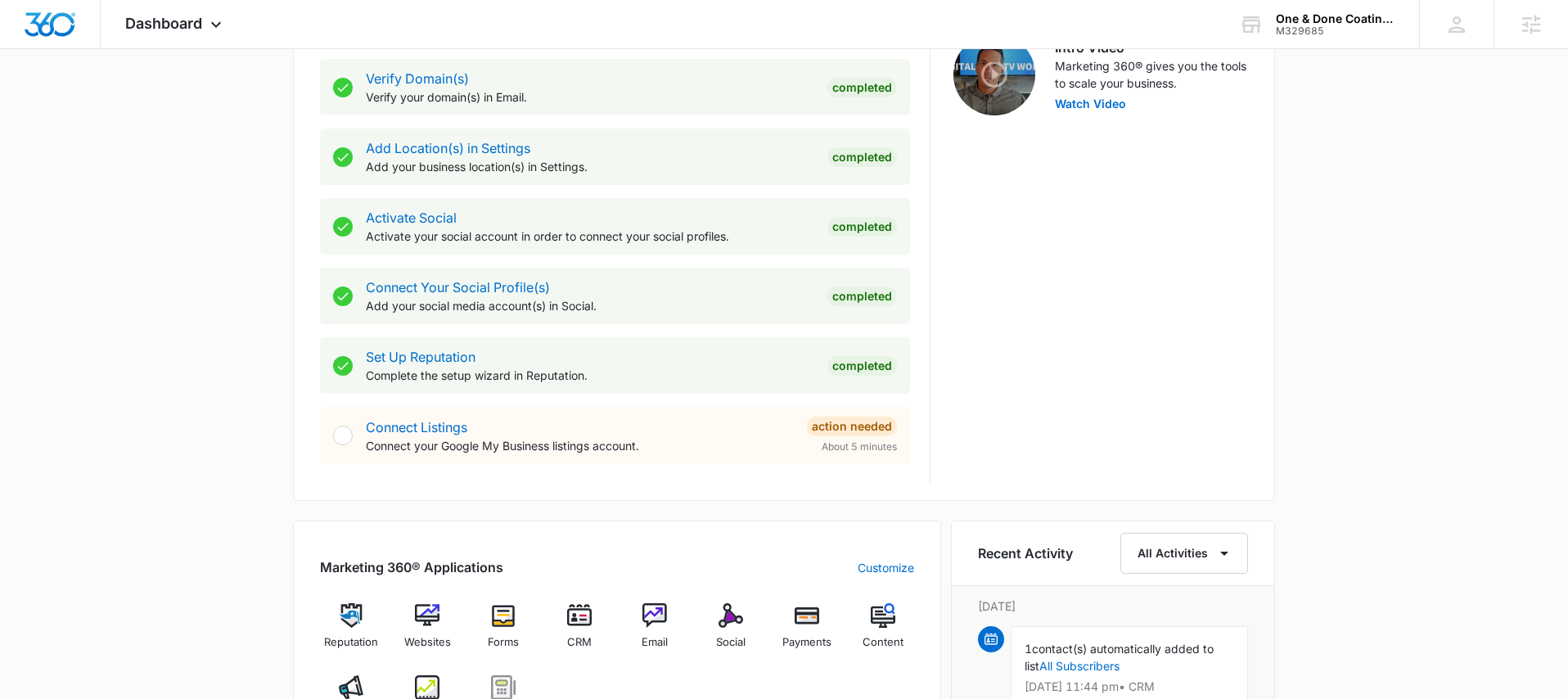
scroll to position [563, 0]
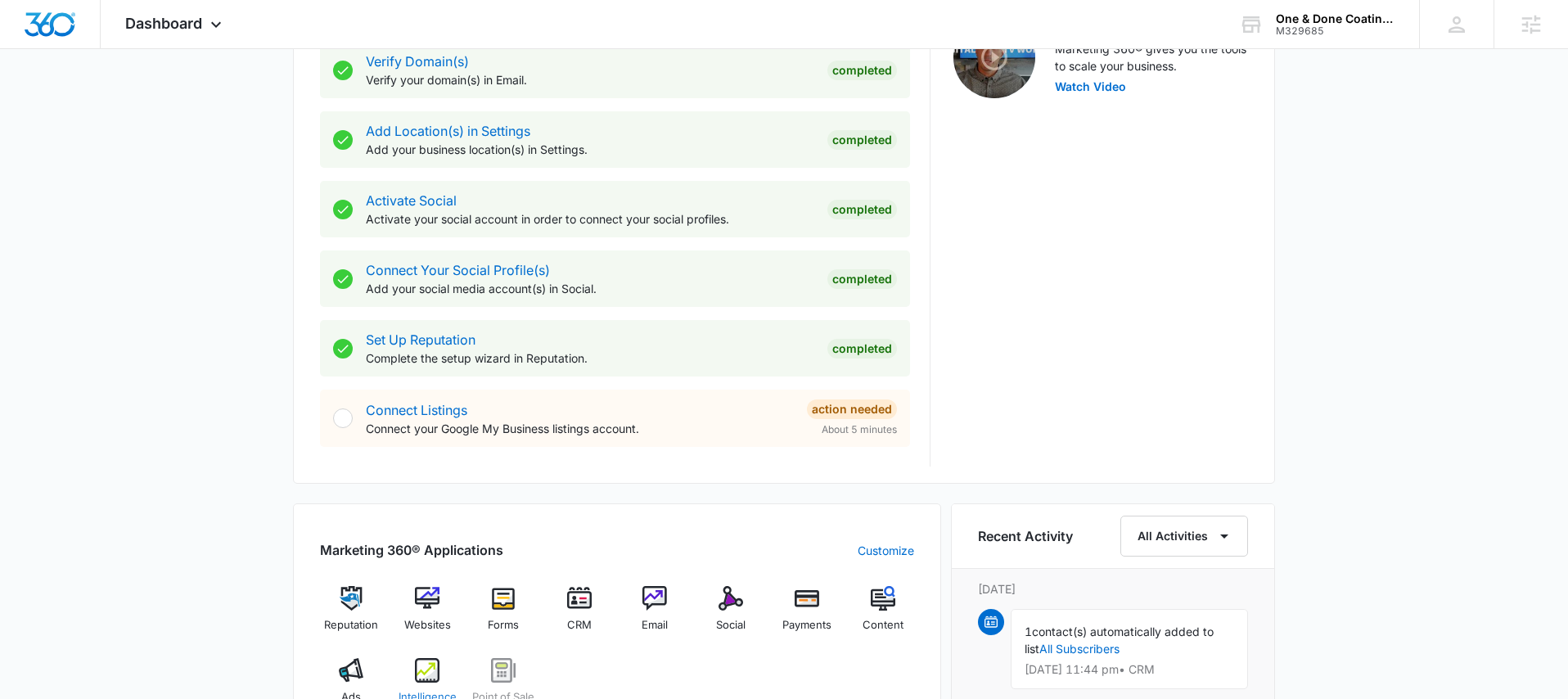
click at [425, 672] on img at bounding box center [427, 670] width 25 height 25
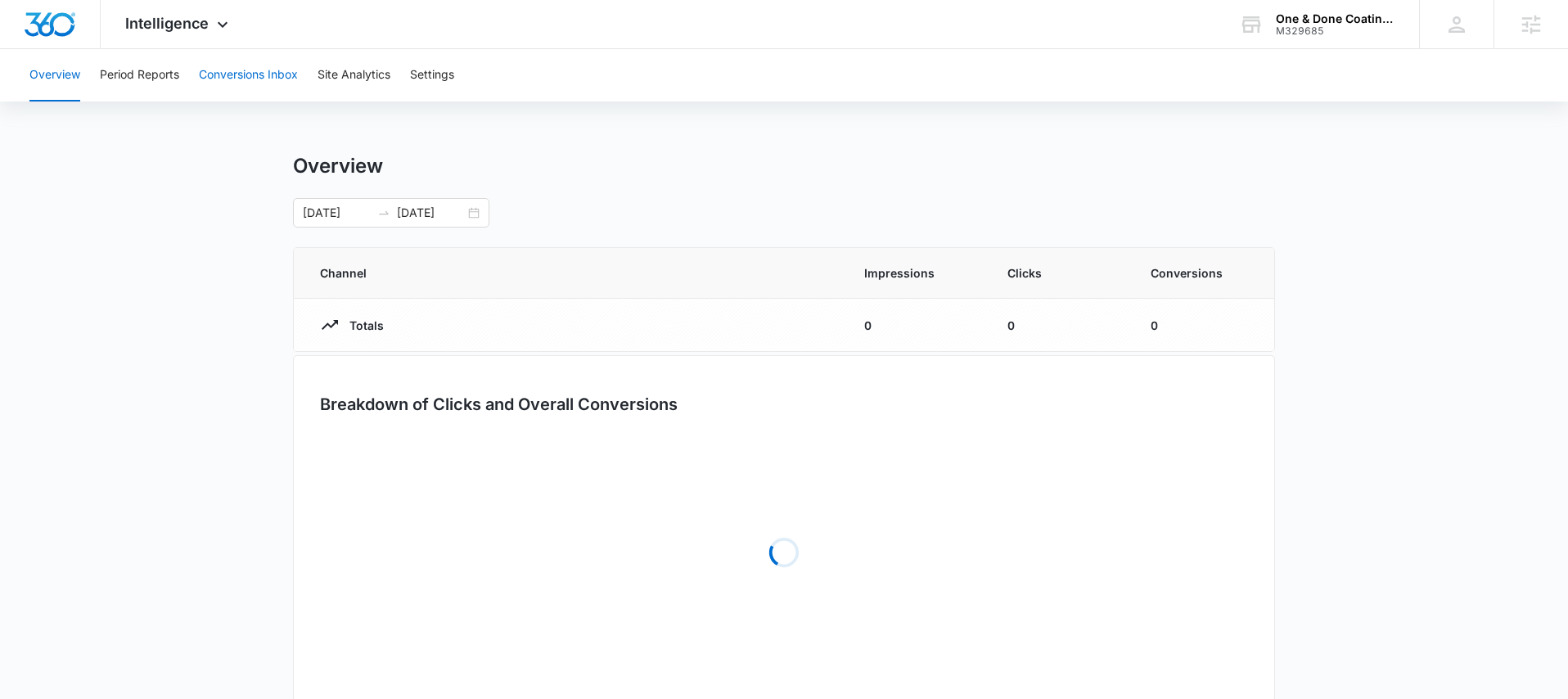
click at [241, 69] on button "Conversions Inbox" at bounding box center [248, 75] width 99 height 52
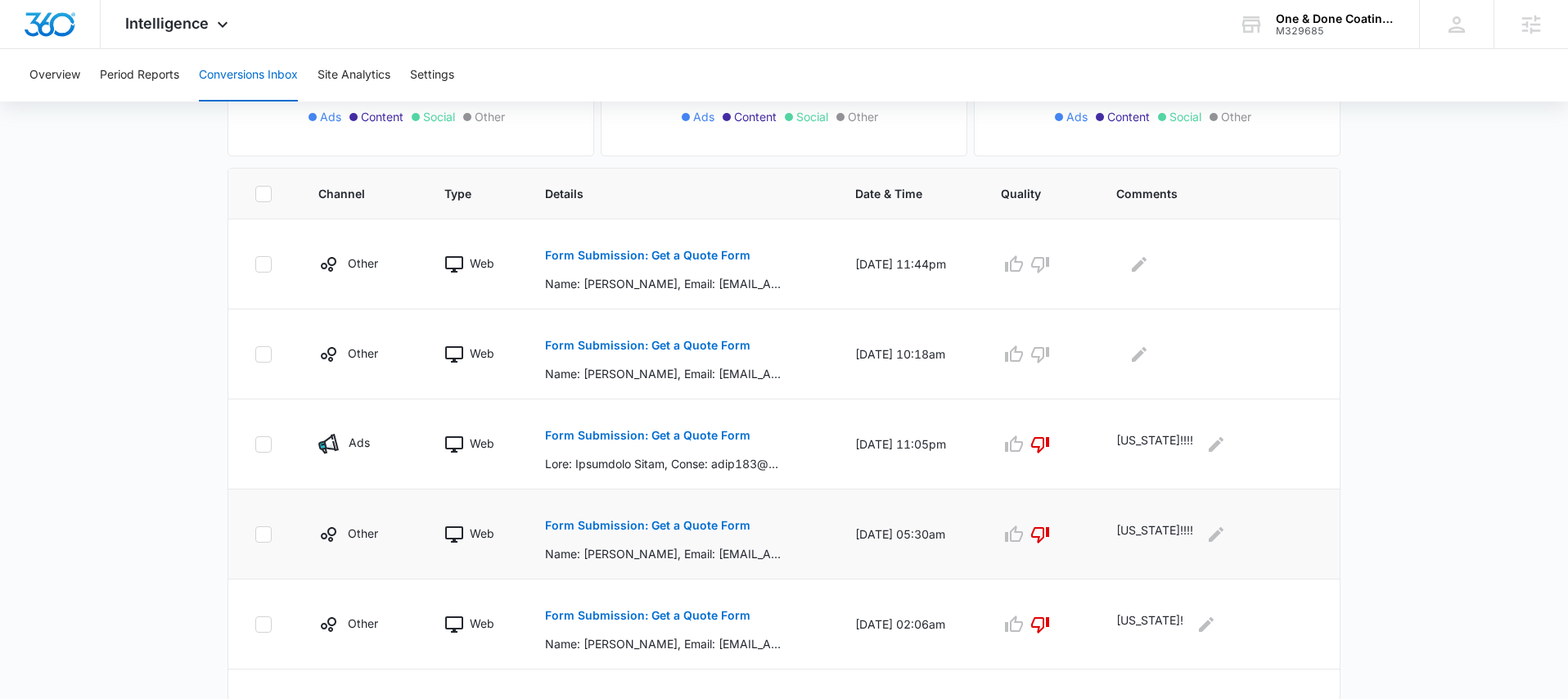
scroll to position [317, 0]
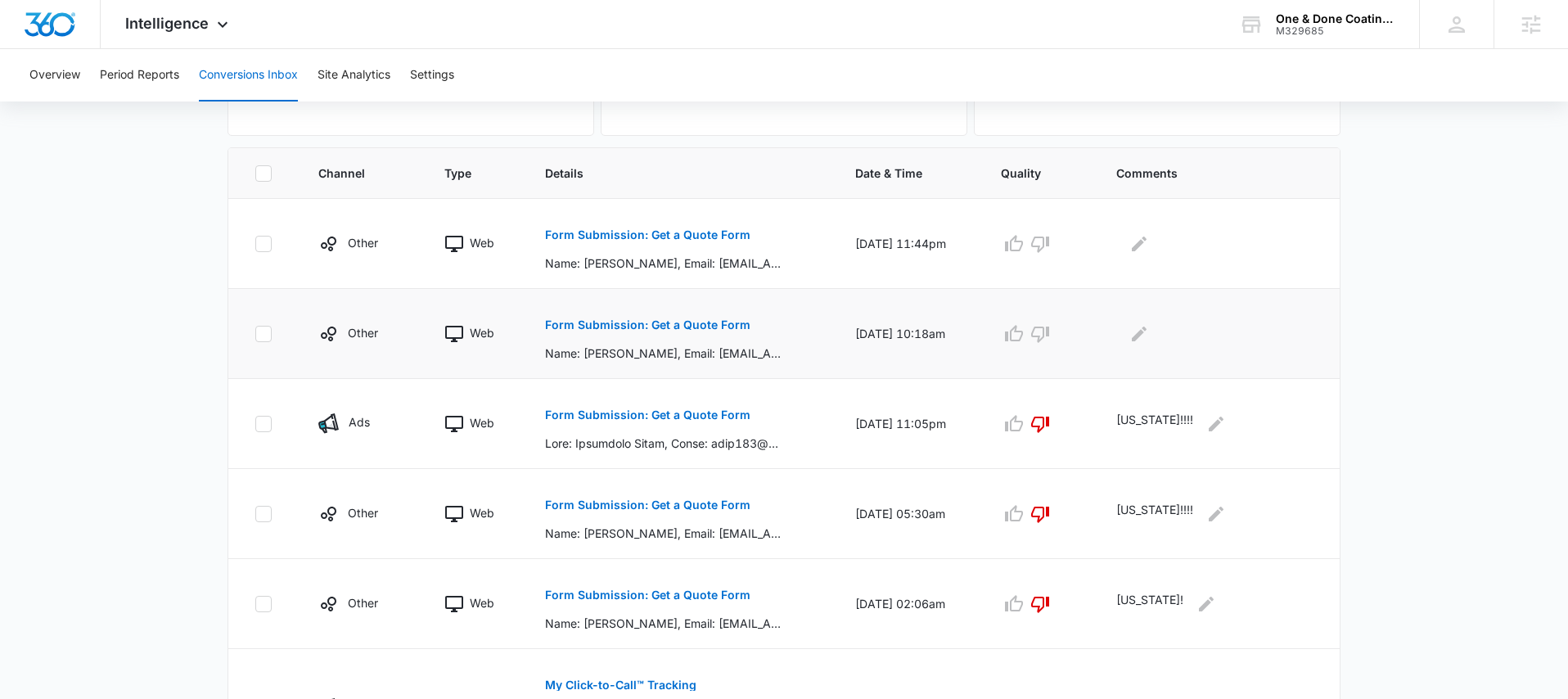
click at [675, 334] on button "Form Submission: Get a Quote Form" at bounding box center [648, 325] width 205 height 40
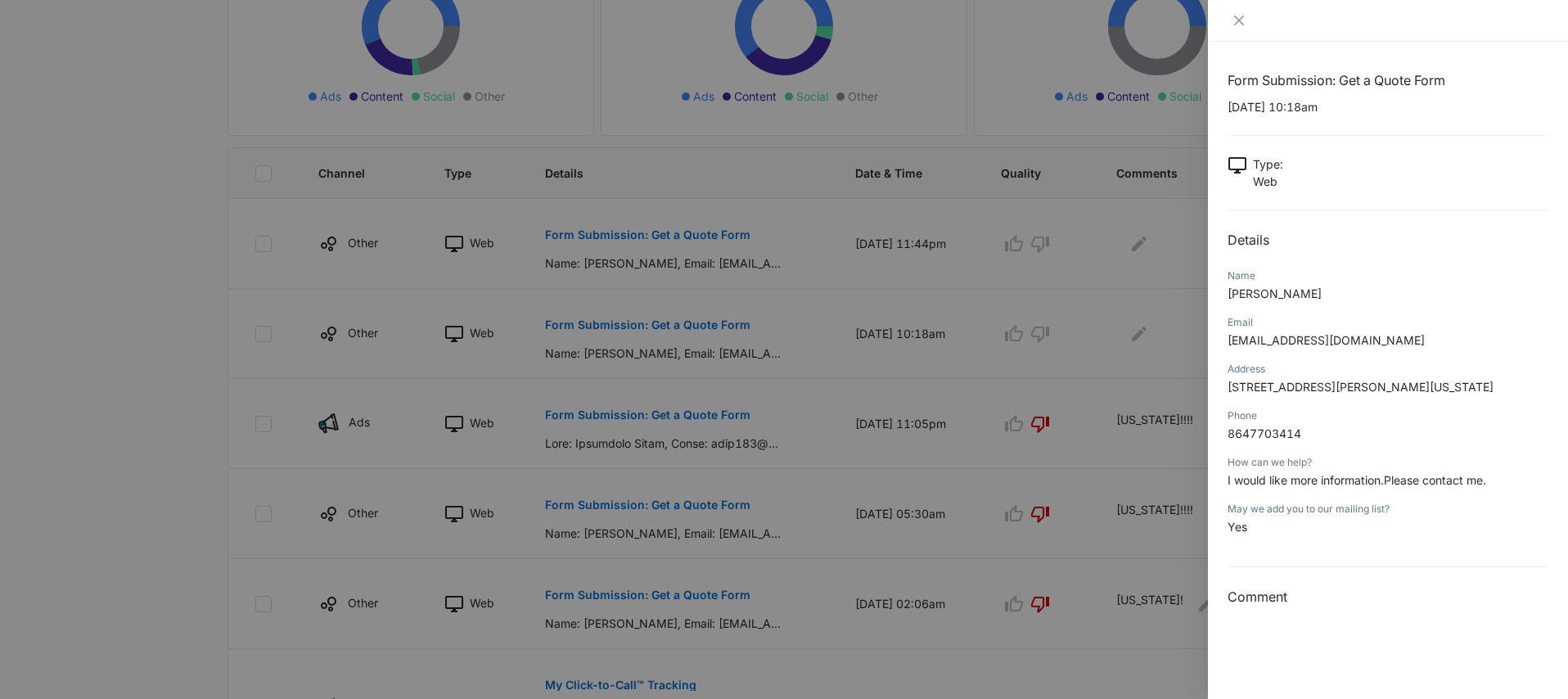
click at [1046, 314] on div at bounding box center [784, 349] width 1568 height 699
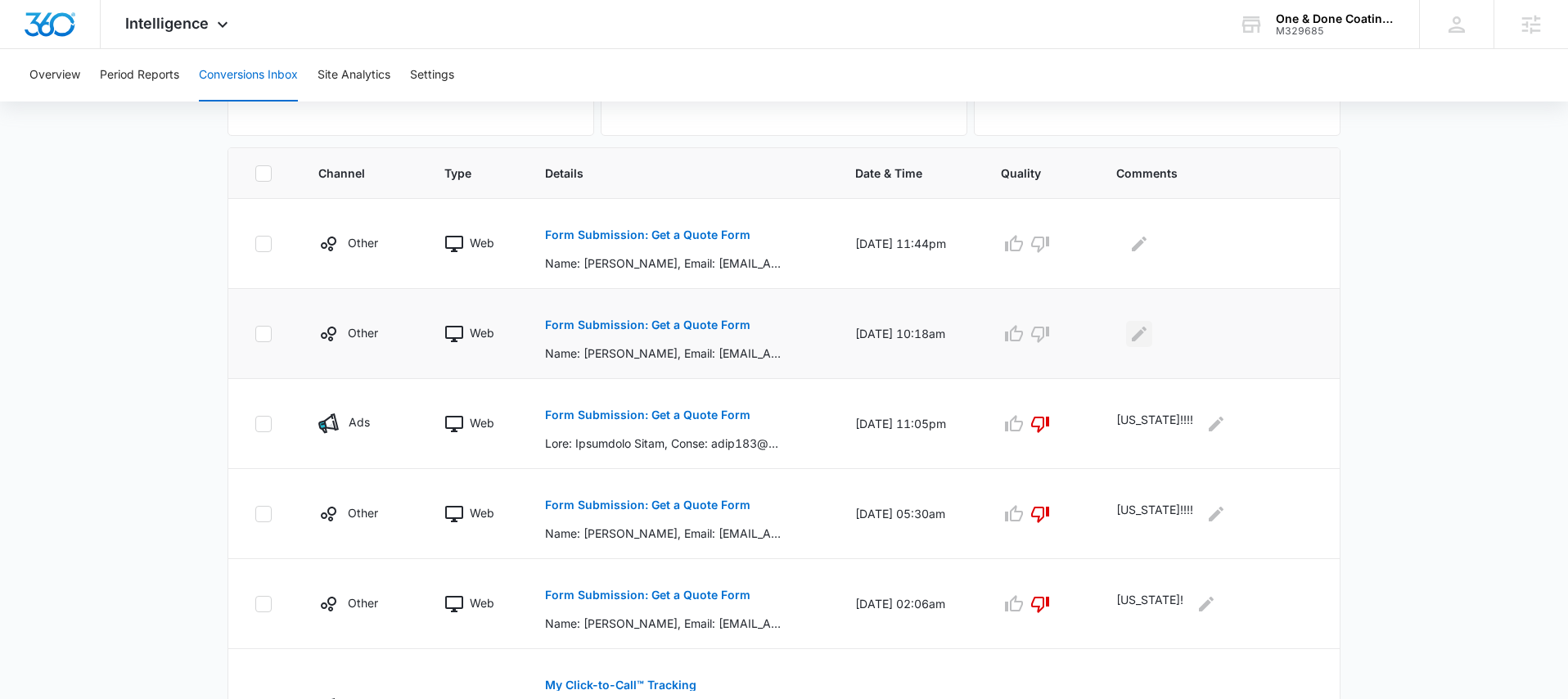
click at [1149, 336] on icon "Edit Comments" at bounding box center [1140, 334] width 20 height 20
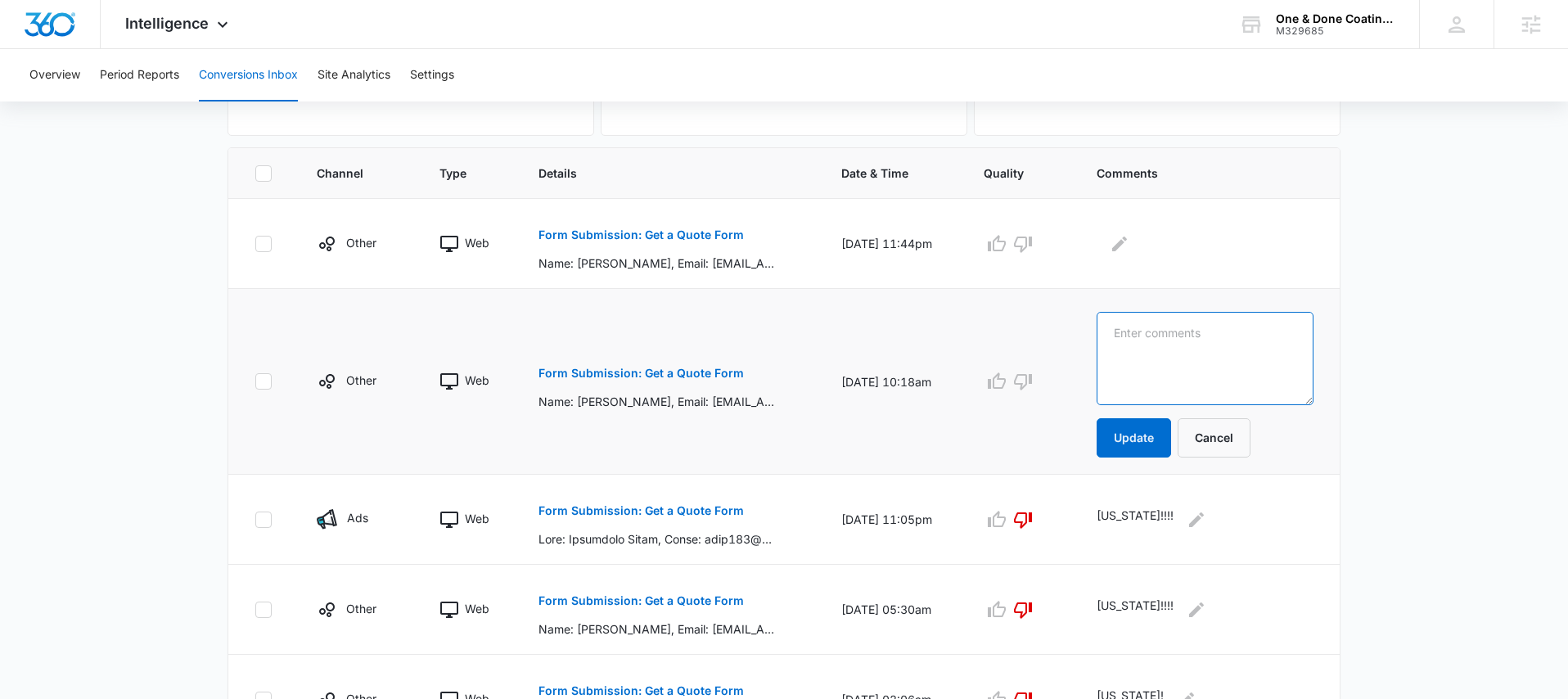
click at [1150, 337] on textarea at bounding box center [1205, 358] width 217 height 93
type textarea "website spam, south carolina"
click at [1125, 437] on button "Update" at bounding box center [1134, 438] width 74 height 40
click at [1143, 435] on button "Update" at bounding box center [1134, 438] width 74 height 40
click at [1033, 388] on icon "button" at bounding box center [1023, 381] width 20 height 20
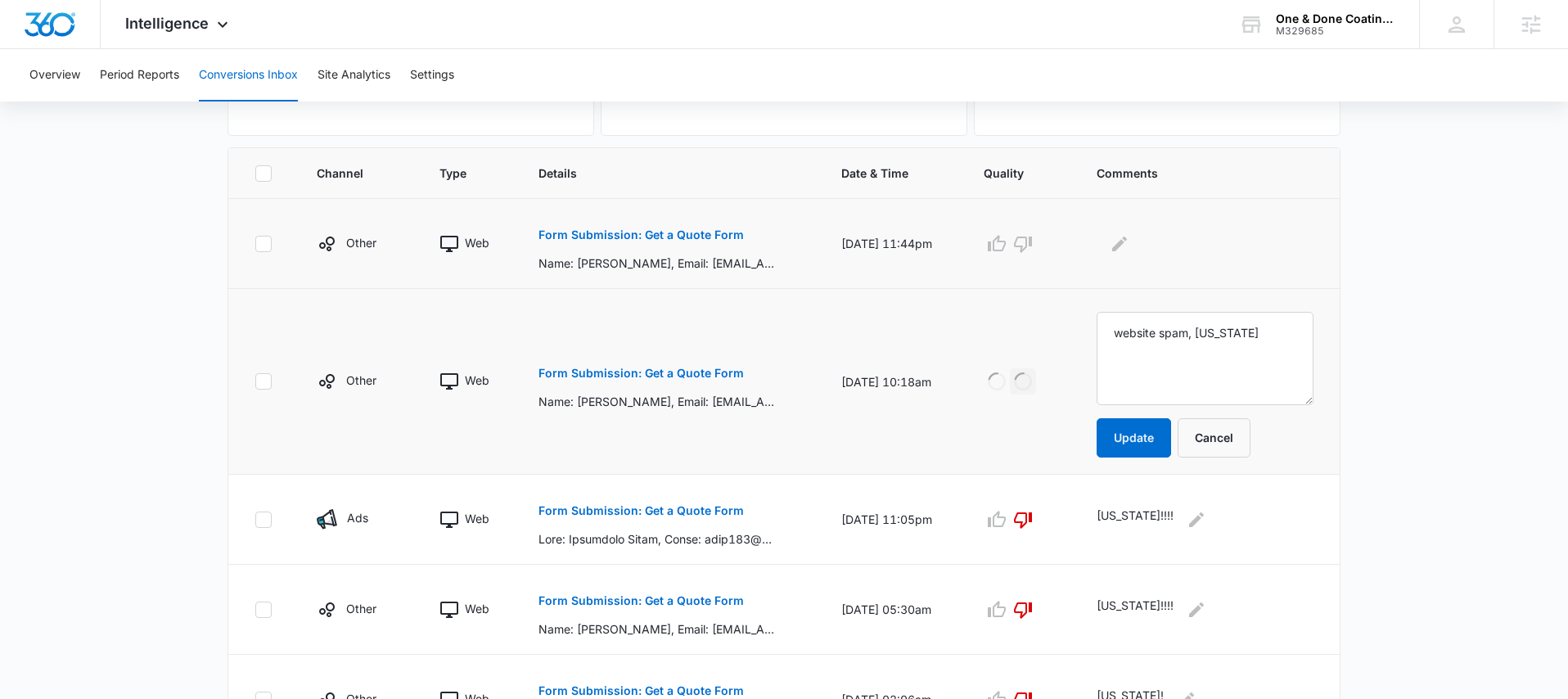
click at [723, 243] on button "Form Submission: Get a Quote Form" at bounding box center [641, 235] width 205 height 40
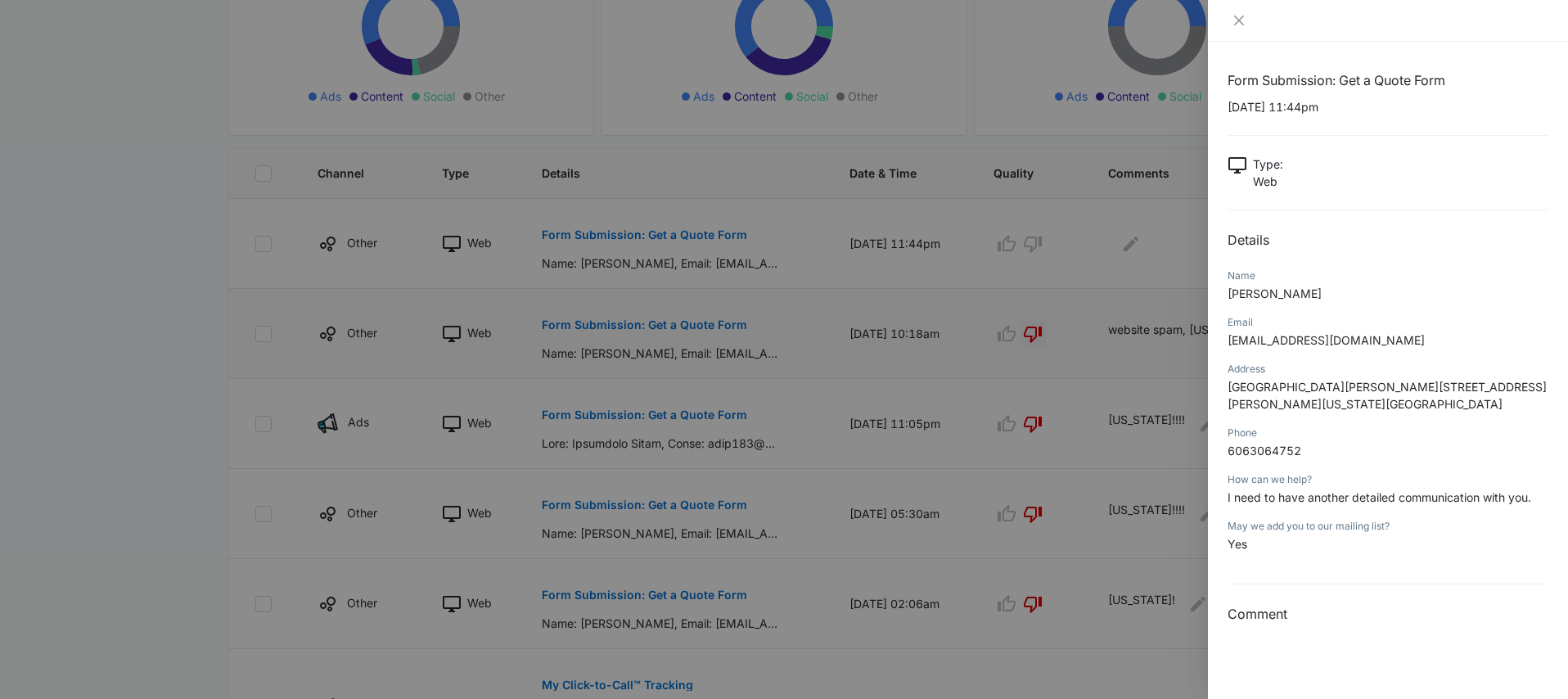
click at [1120, 296] on div at bounding box center [784, 349] width 1568 height 699
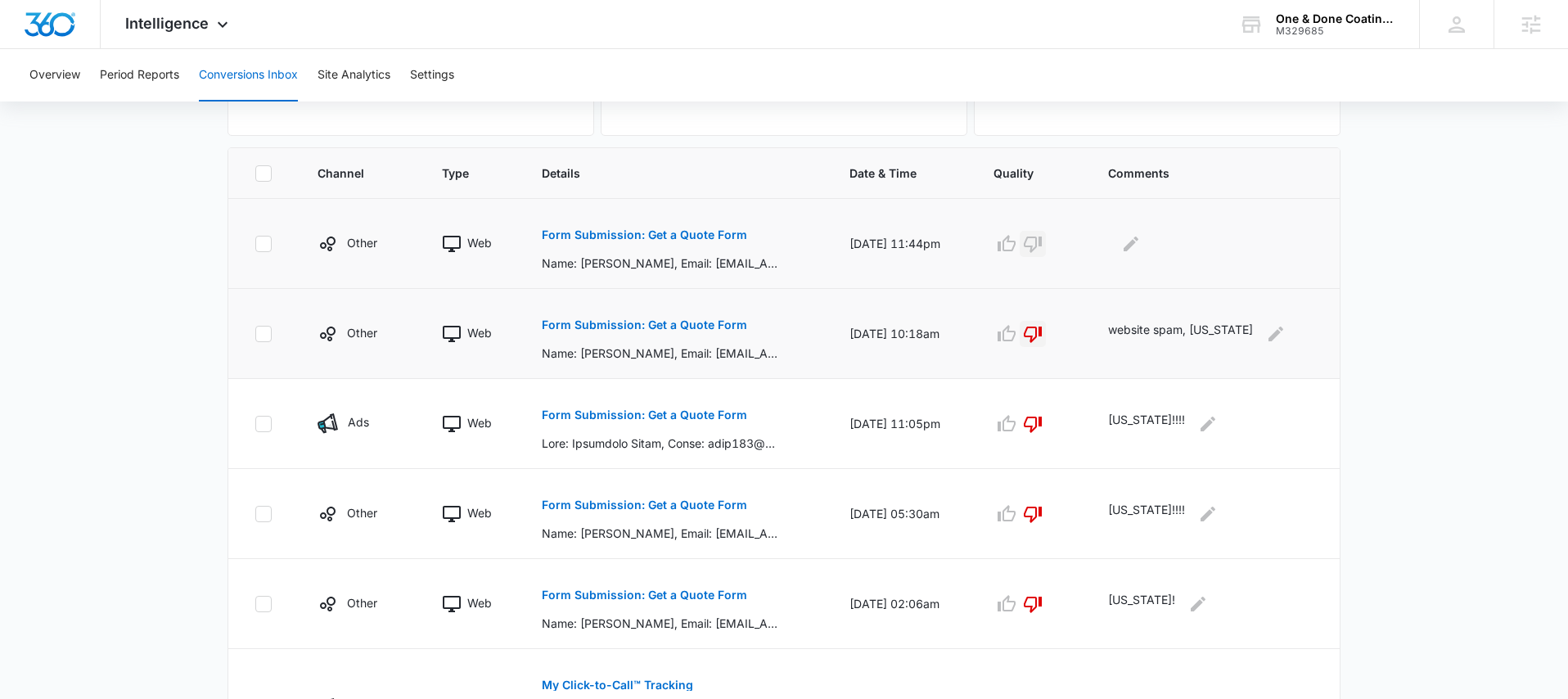
click at [1039, 246] on icon "button" at bounding box center [1033, 244] width 20 height 20
click at [1126, 240] on icon "Edit Comments" at bounding box center [1131, 244] width 20 height 20
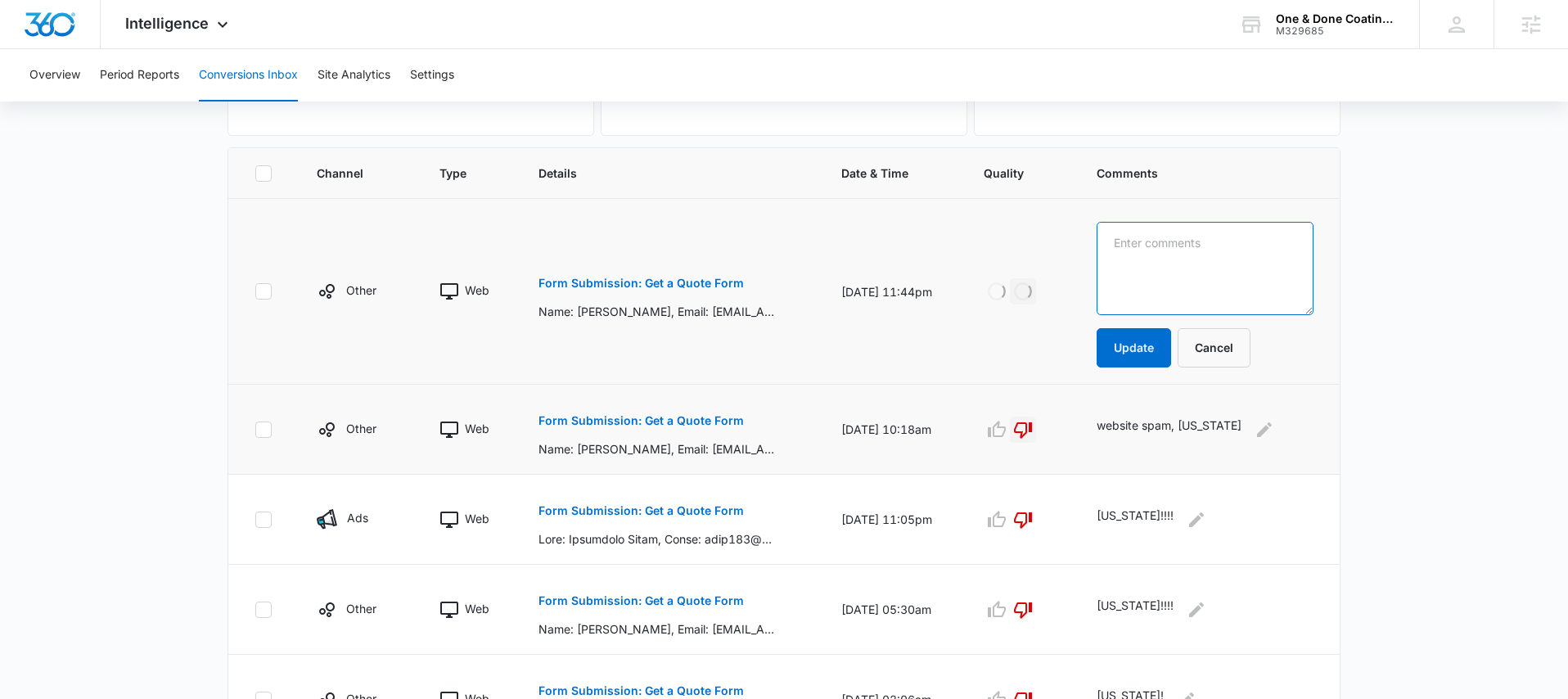
click at [1150, 257] on textarea at bounding box center [1205, 268] width 217 height 93
type textarea "website spam, kentucky"
click at [1143, 350] on button "Update" at bounding box center [1134, 348] width 74 height 40
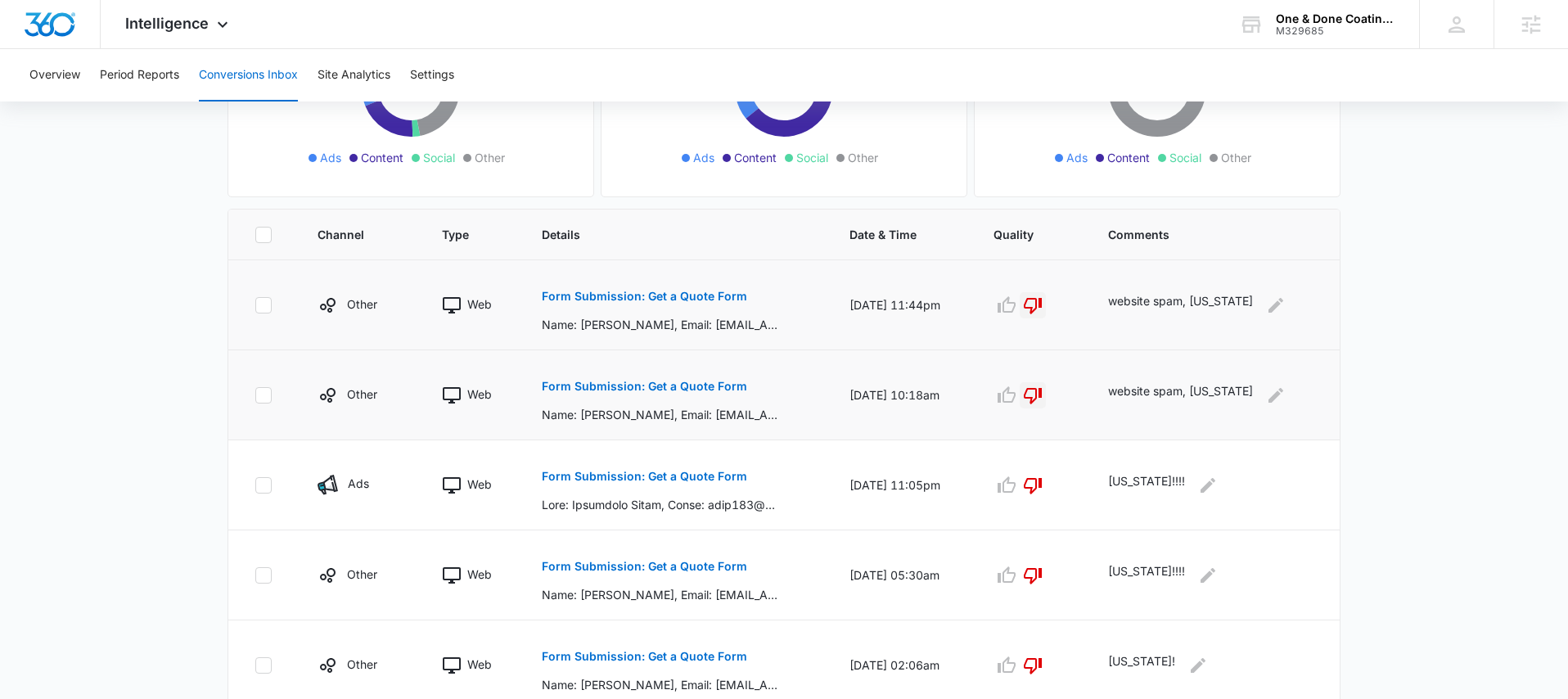
scroll to position [0, 0]
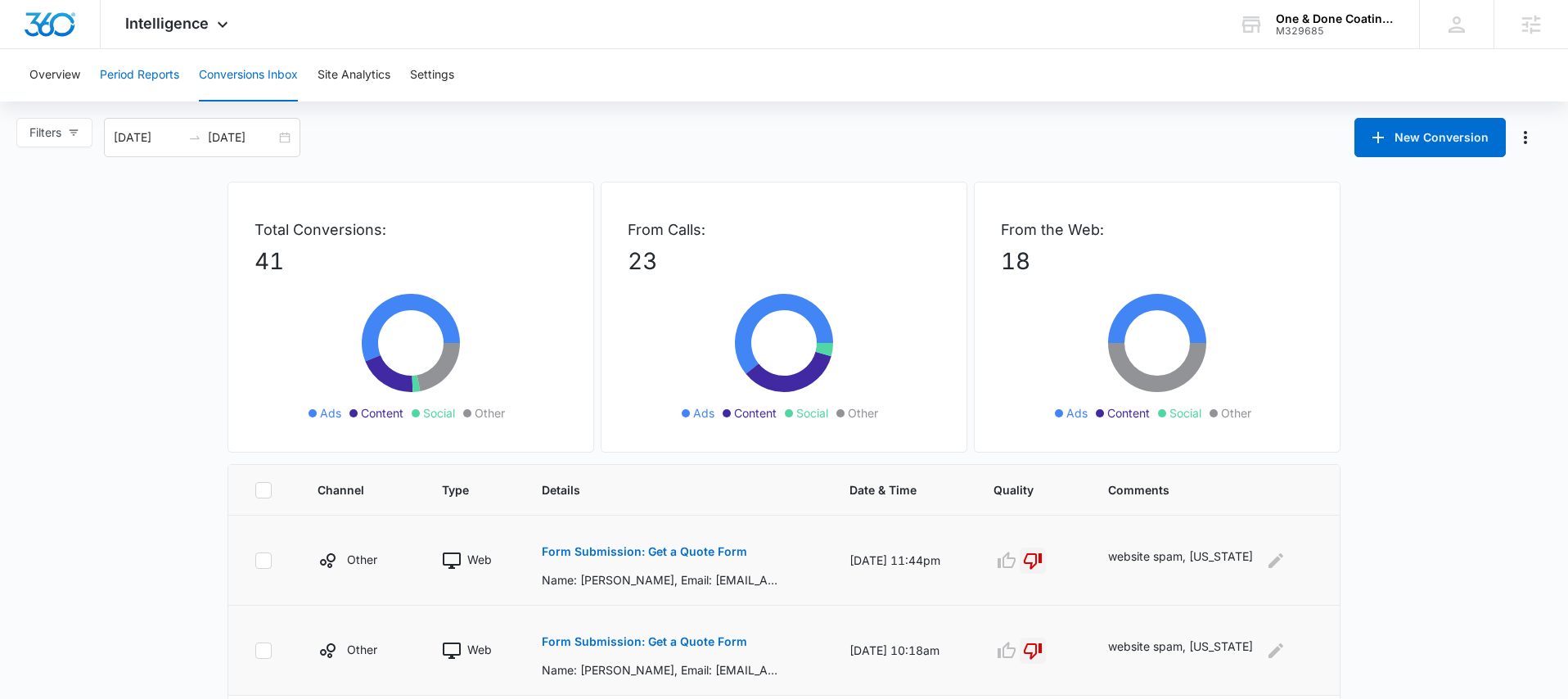
click at [143, 75] on button "Period Reports" at bounding box center [139, 75] width 79 height 52
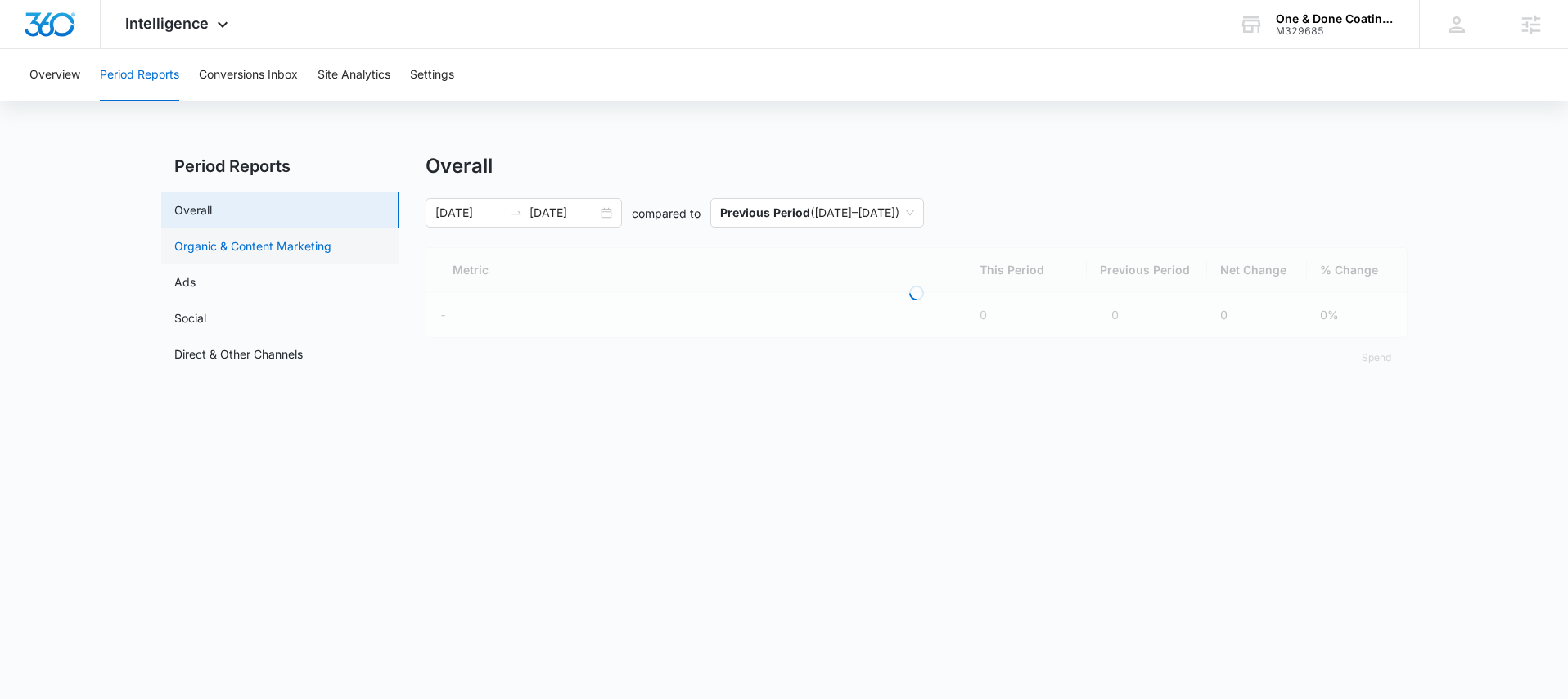
click at [221, 243] on link "Organic & Content Marketing" at bounding box center [253, 246] width 157 height 17
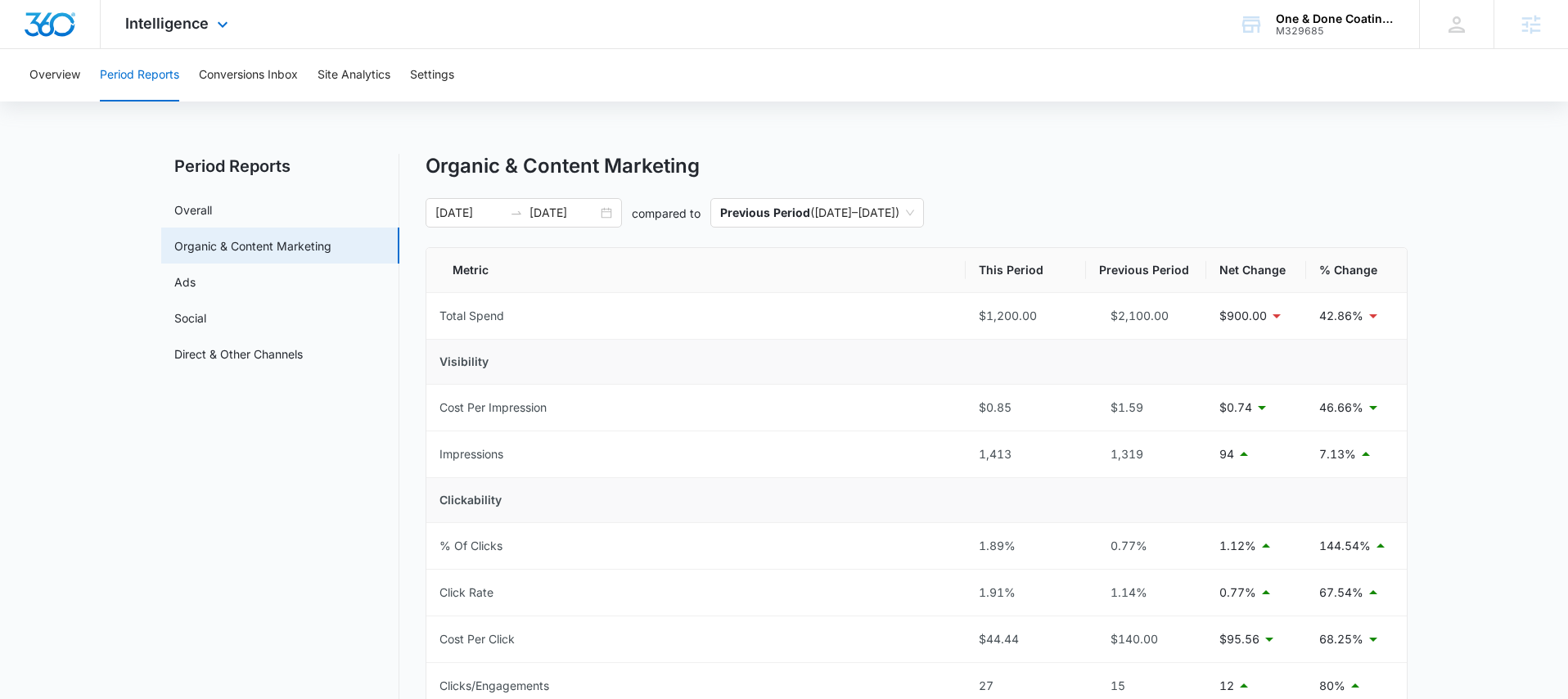
click at [53, 31] on img "Dashboard" at bounding box center [50, 25] width 52 height 25
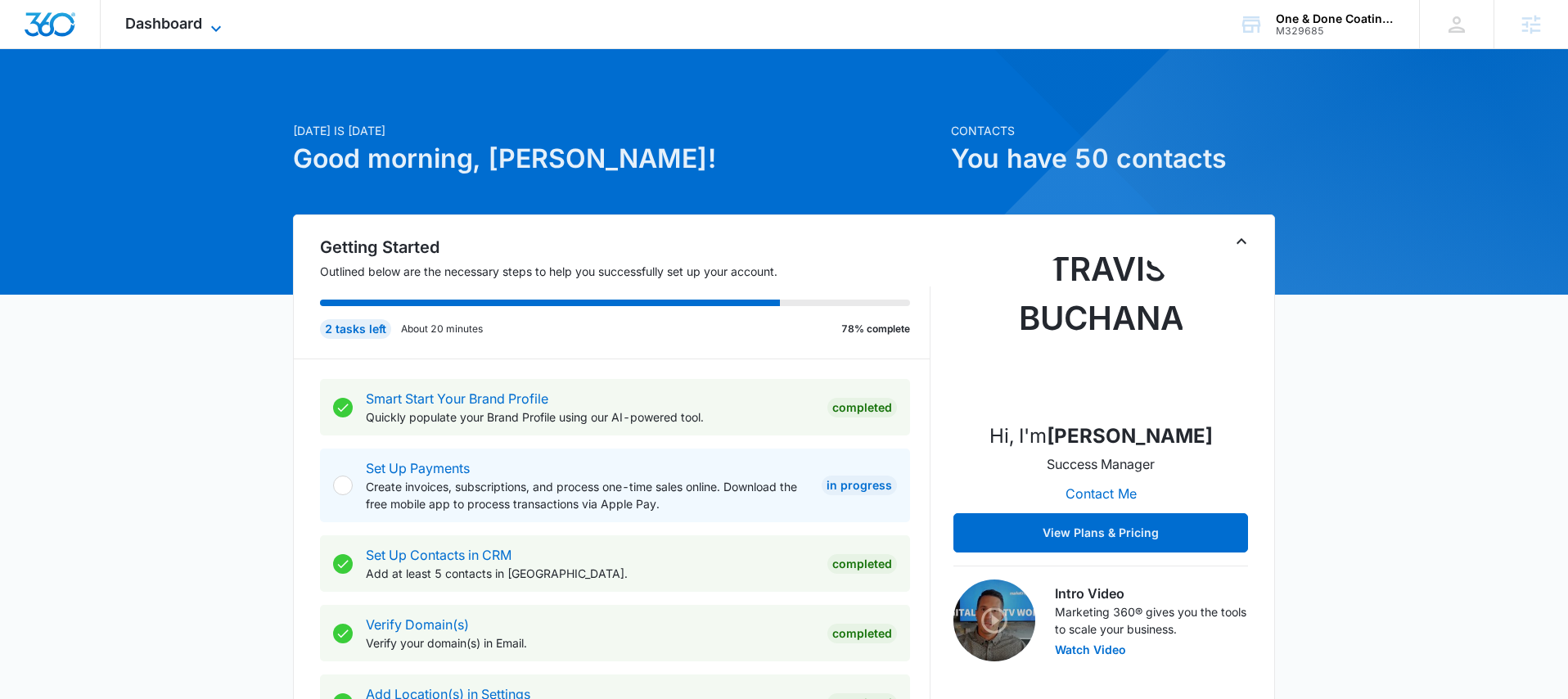
click at [196, 26] on span "Dashboard" at bounding box center [163, 23] width 77 height 17
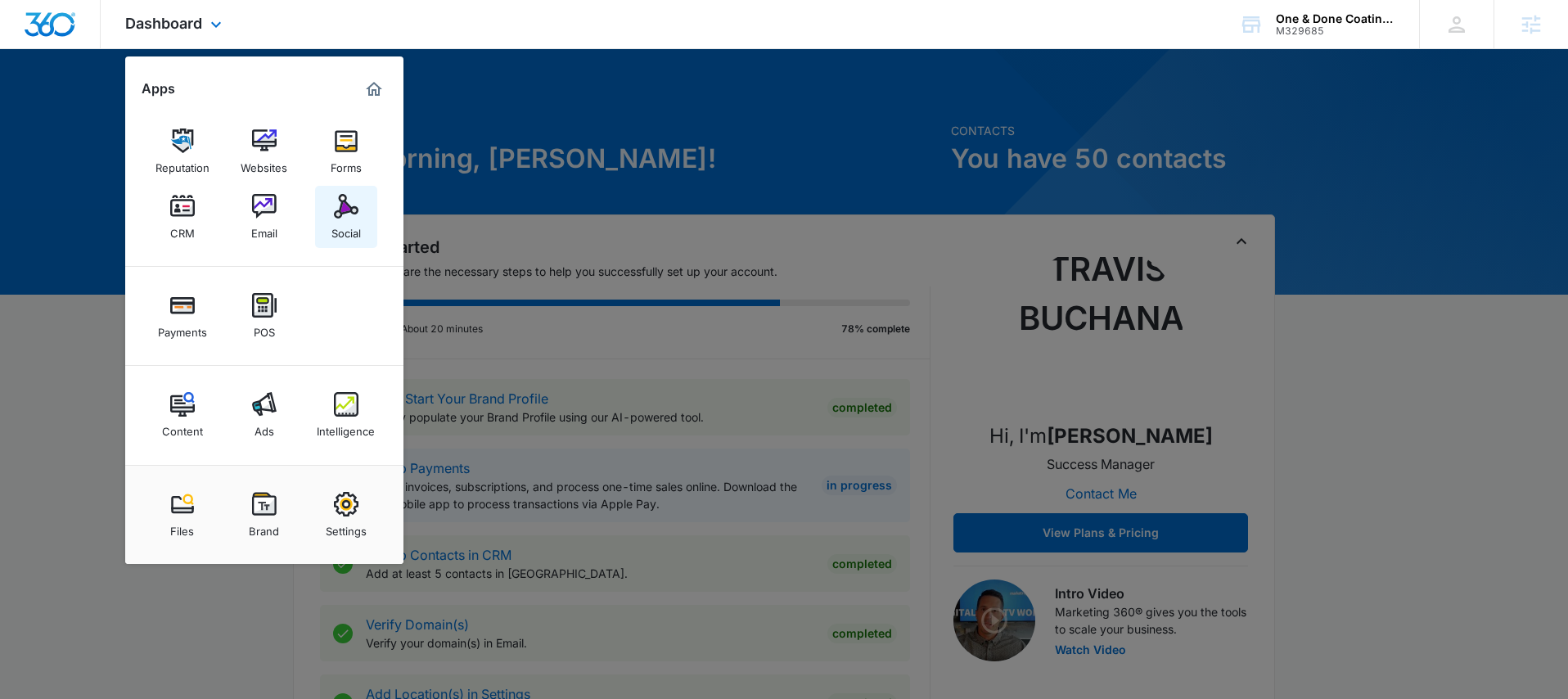
click at [350, 231] on div "Social" at bounding box center [347, 229] width 30 height 21
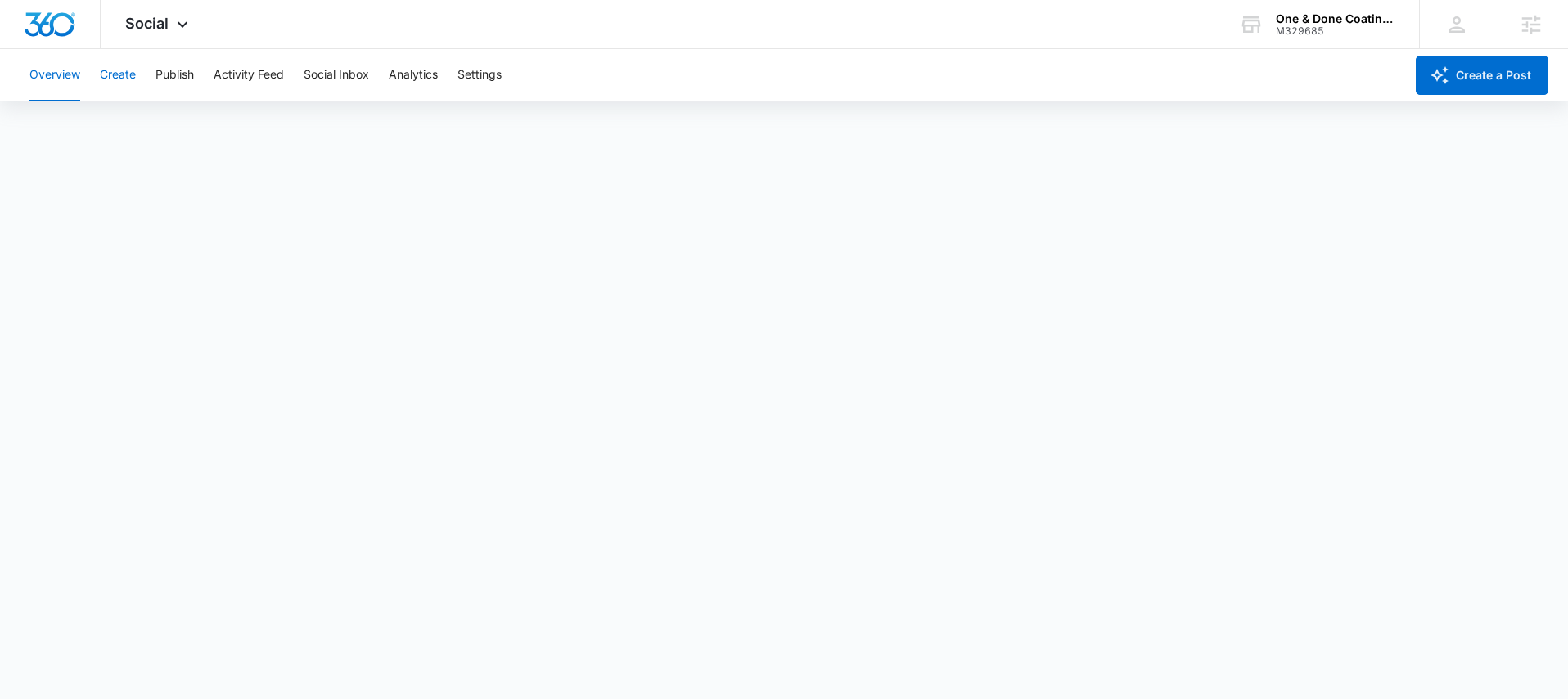
click at [111, 79] on button "Create" at bounding box center [118, 75] width 36 height 52
click at [32, 17] on img "Dashboard" at bounding box center [50, 25] width 52 height 25
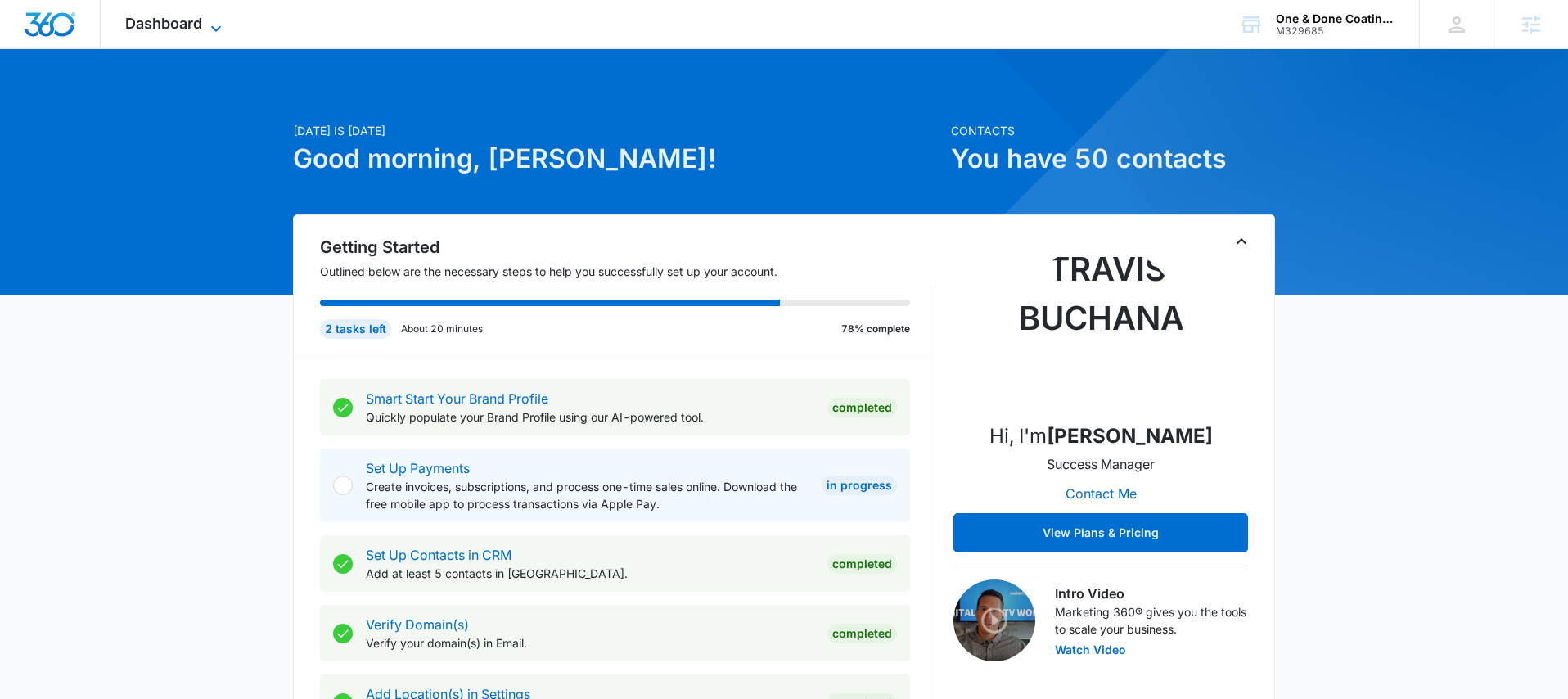
click at [191, 29] on span "Dashboard" at bounding box center [163, 23] width 77 height 17
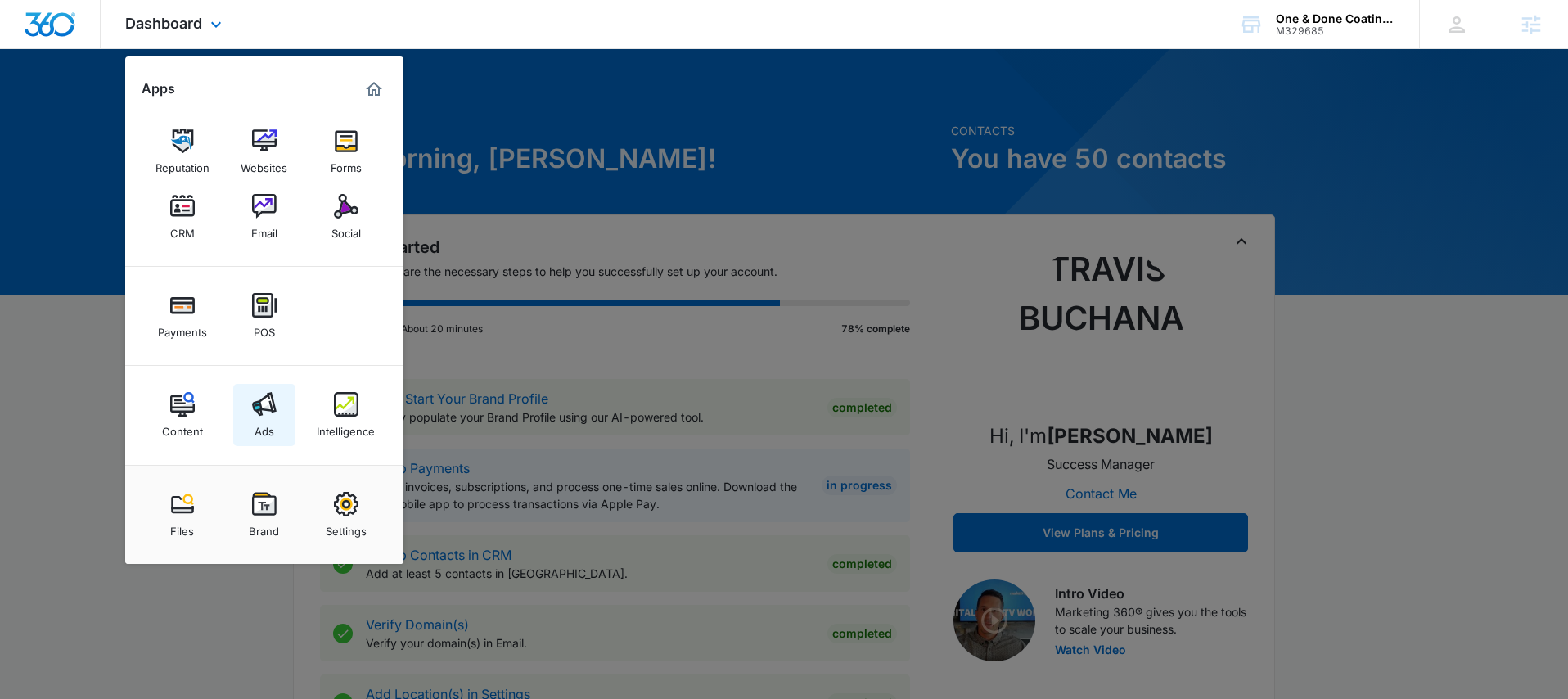
click at [263, 411] on img at bounding box center [264, 404] width 25 height 25
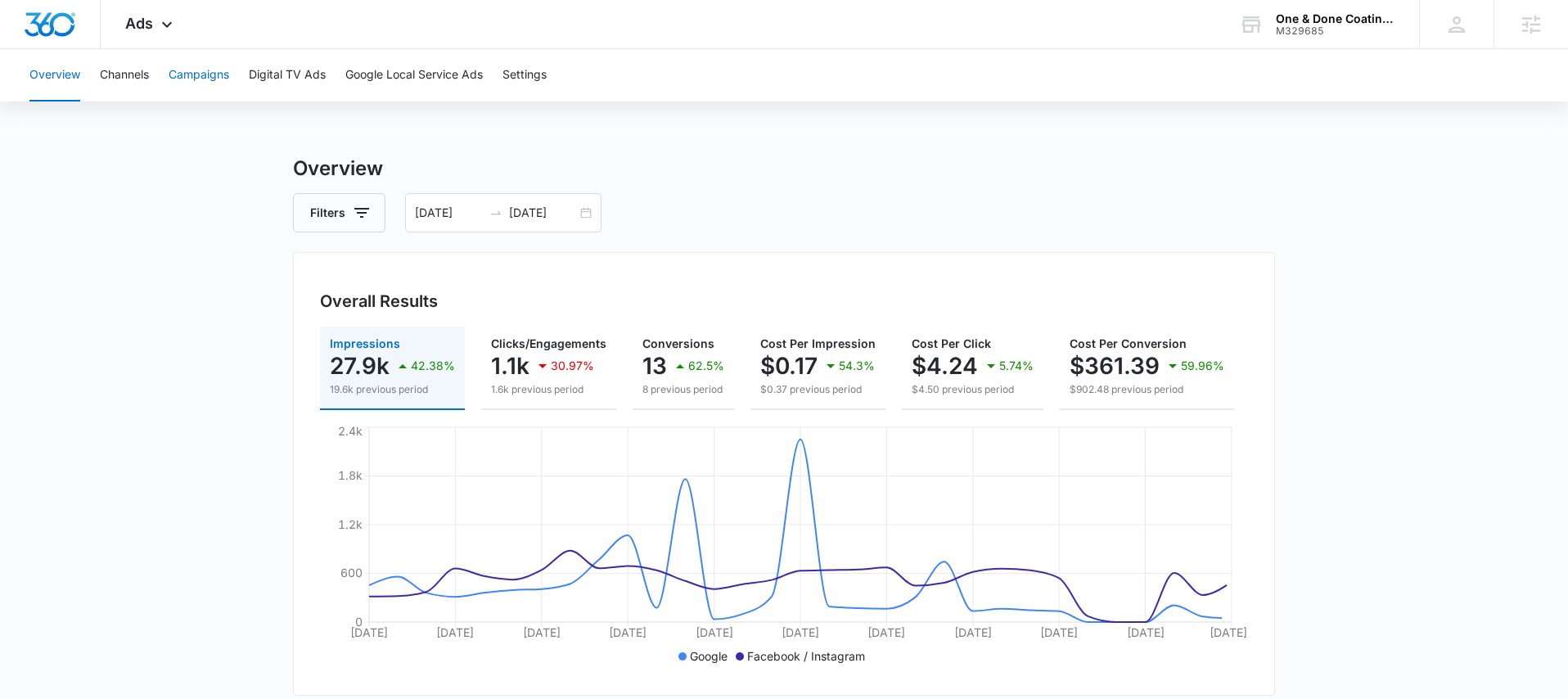
click at [226, 78] on button "Campaigns" at bounding box center [198, 75] width 60 height 52
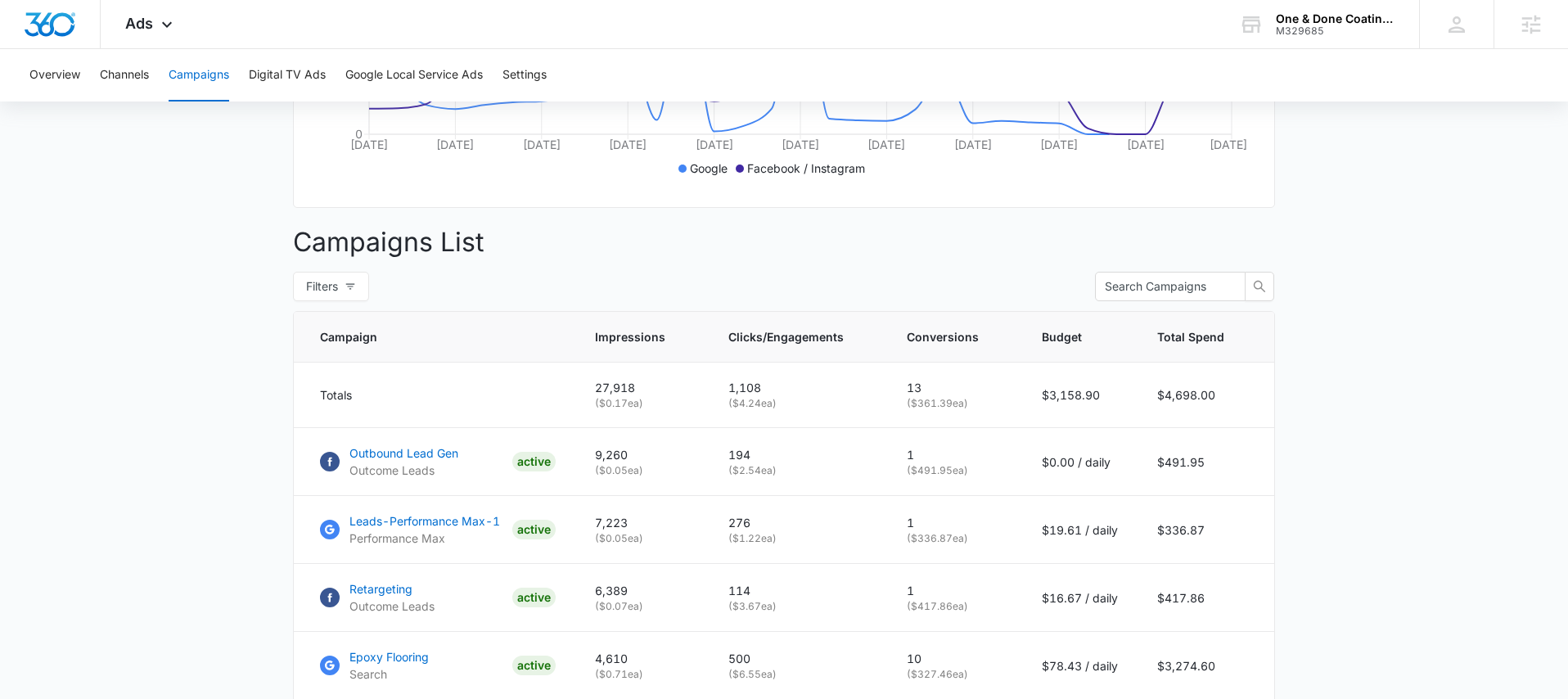
scroll to position [663, 0]
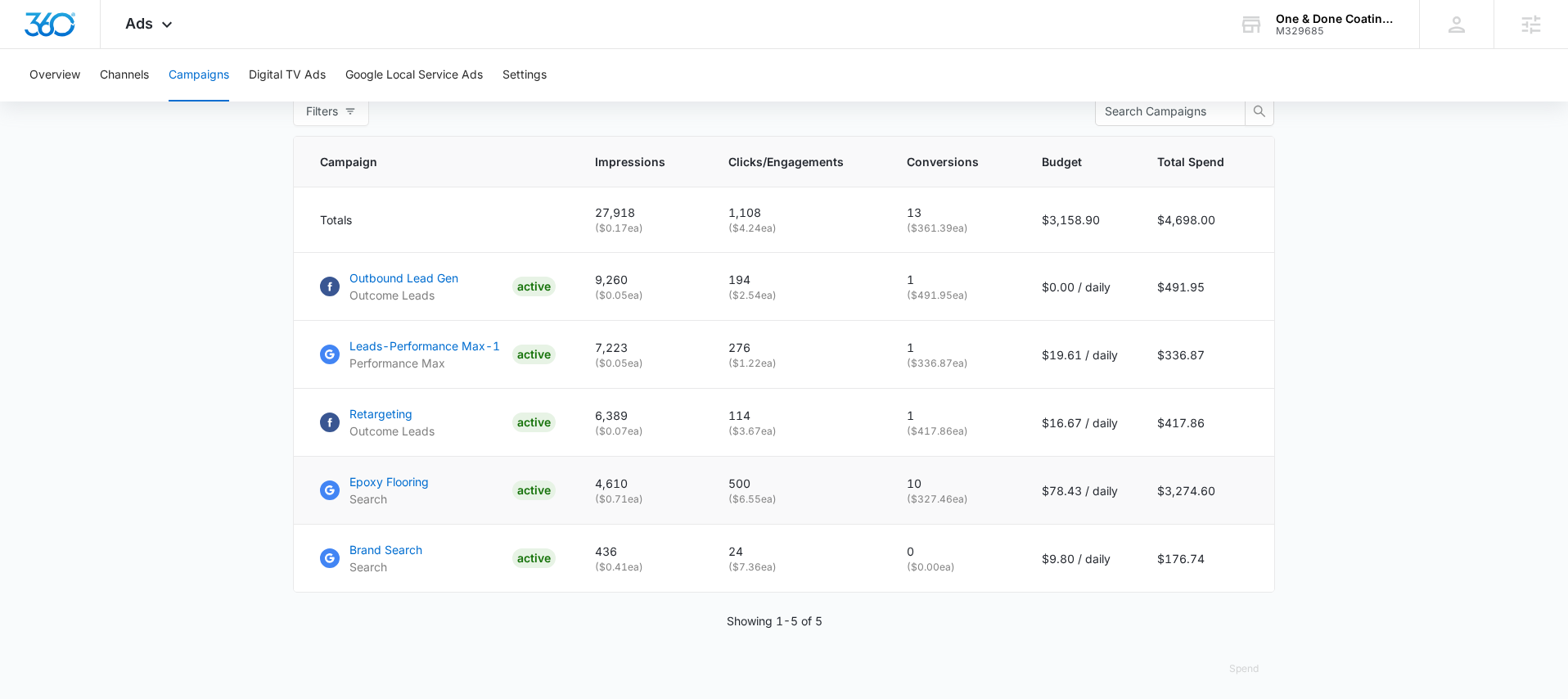
click at [838, 487] on p "500" at bounding box center [798, 483] width 139 height 17
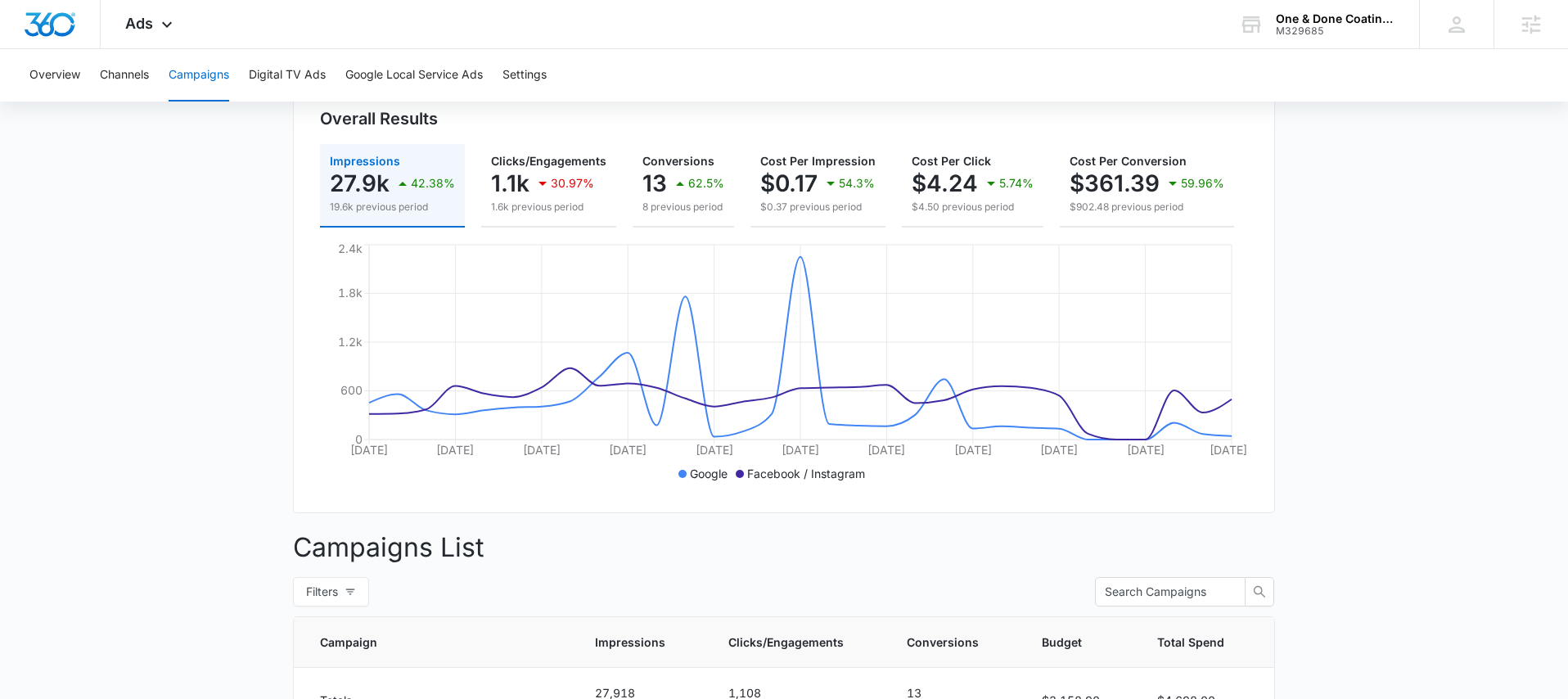
scroll to position [176, 0]
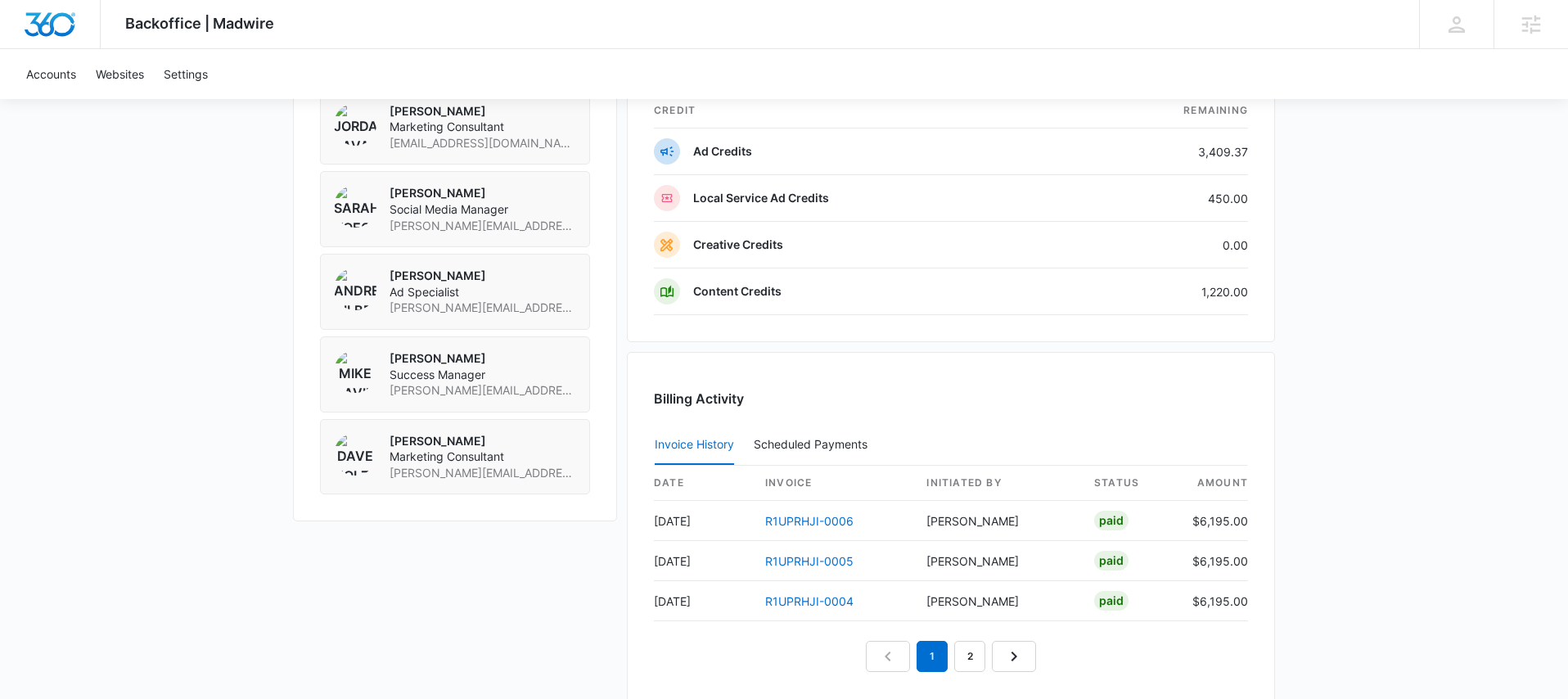
scroll to position [1600, 0]
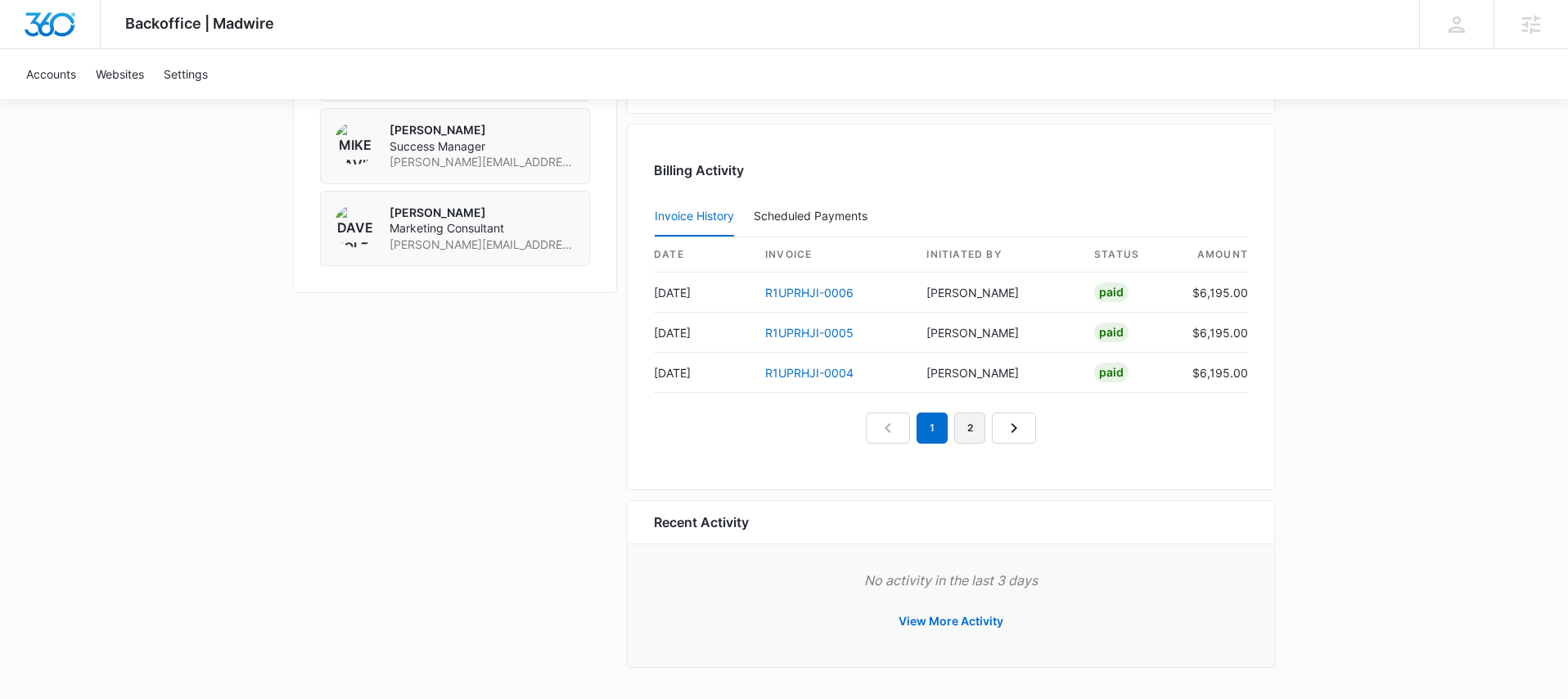
click at [958, 432] on link "2" at bounding box center [970, 428] width 31 height 31
click at [1023, 432] on nav "1 2" at bounding box center [951, 428] width 170 height 31
click at [1019, 431] on nav "1 2" at bounding box center [951, 428] width 170 height 31
click at [934, 425] on link "1" at bounding box center [933, 428] width 31 height 31
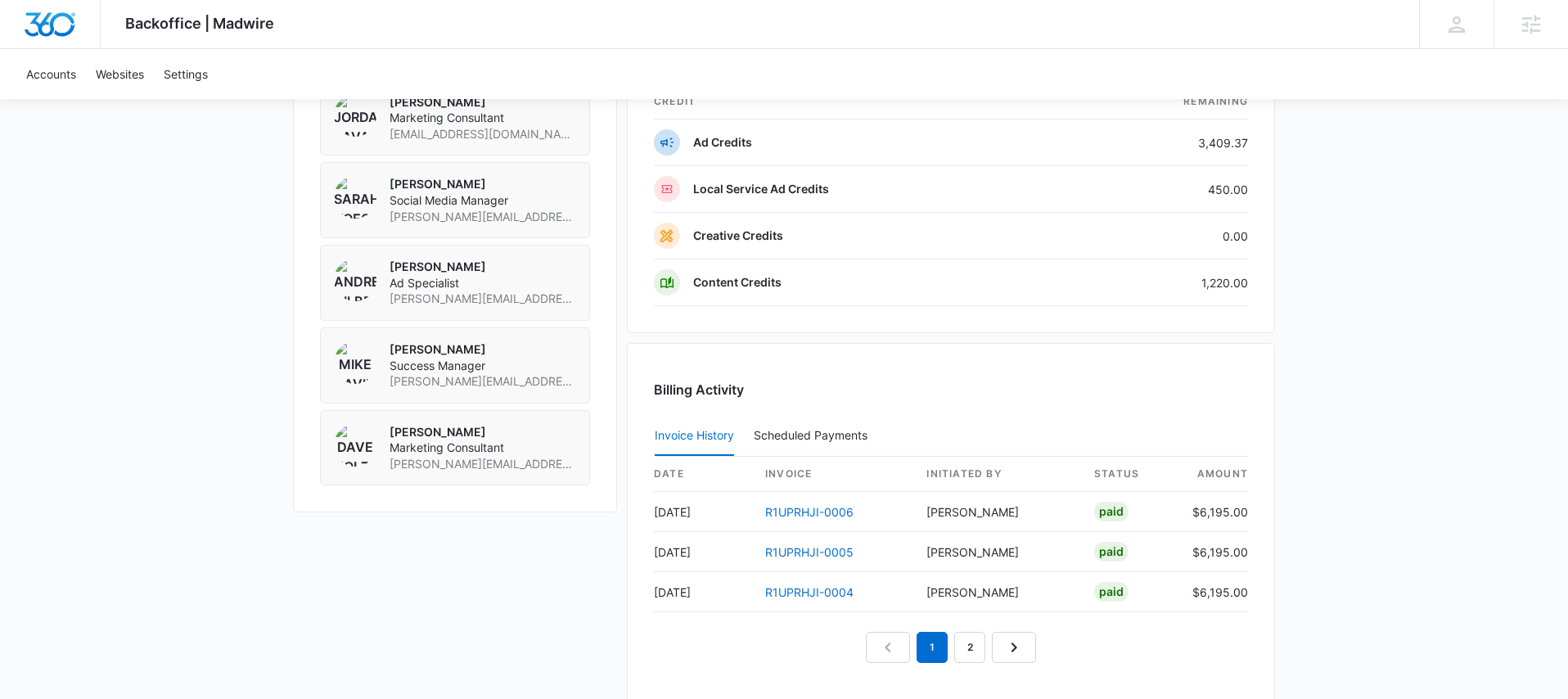
scroll to position [1373, 0]
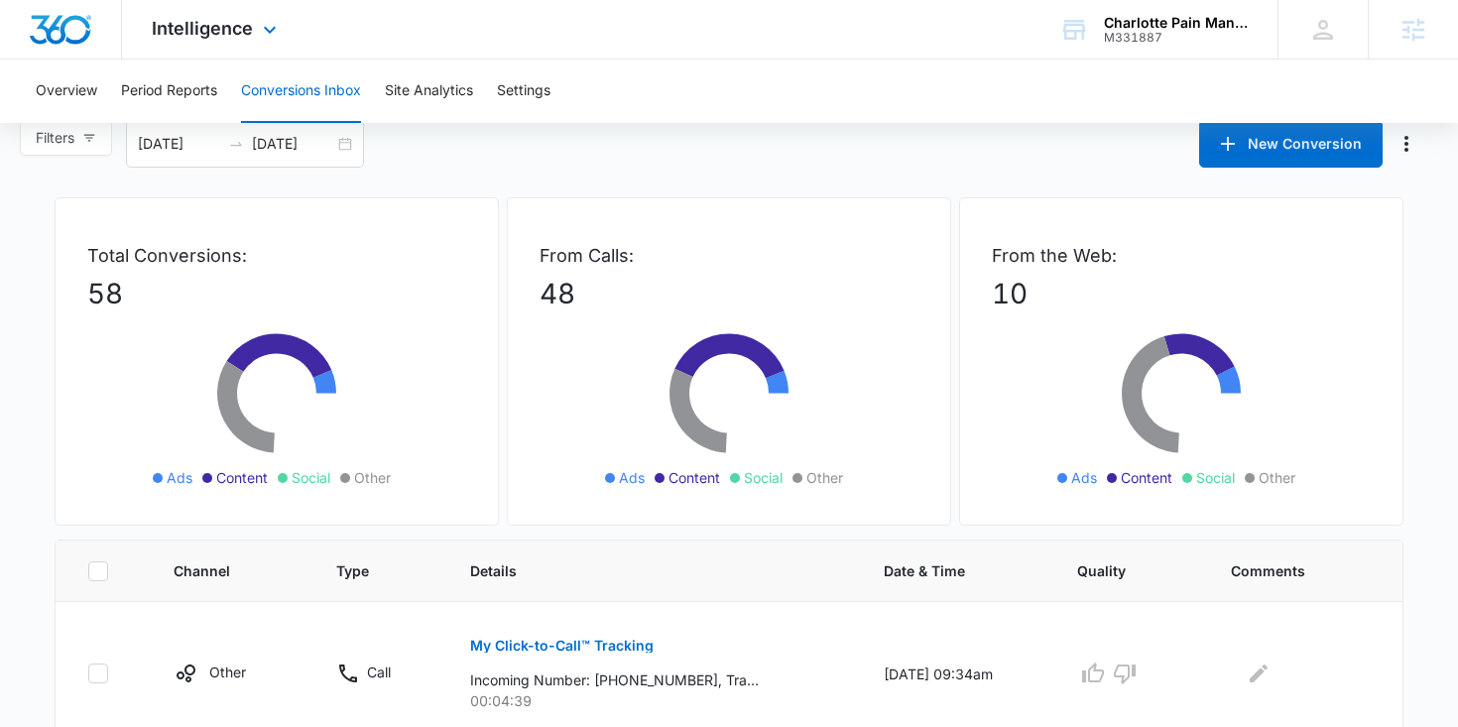
scroll to position [49, 0]
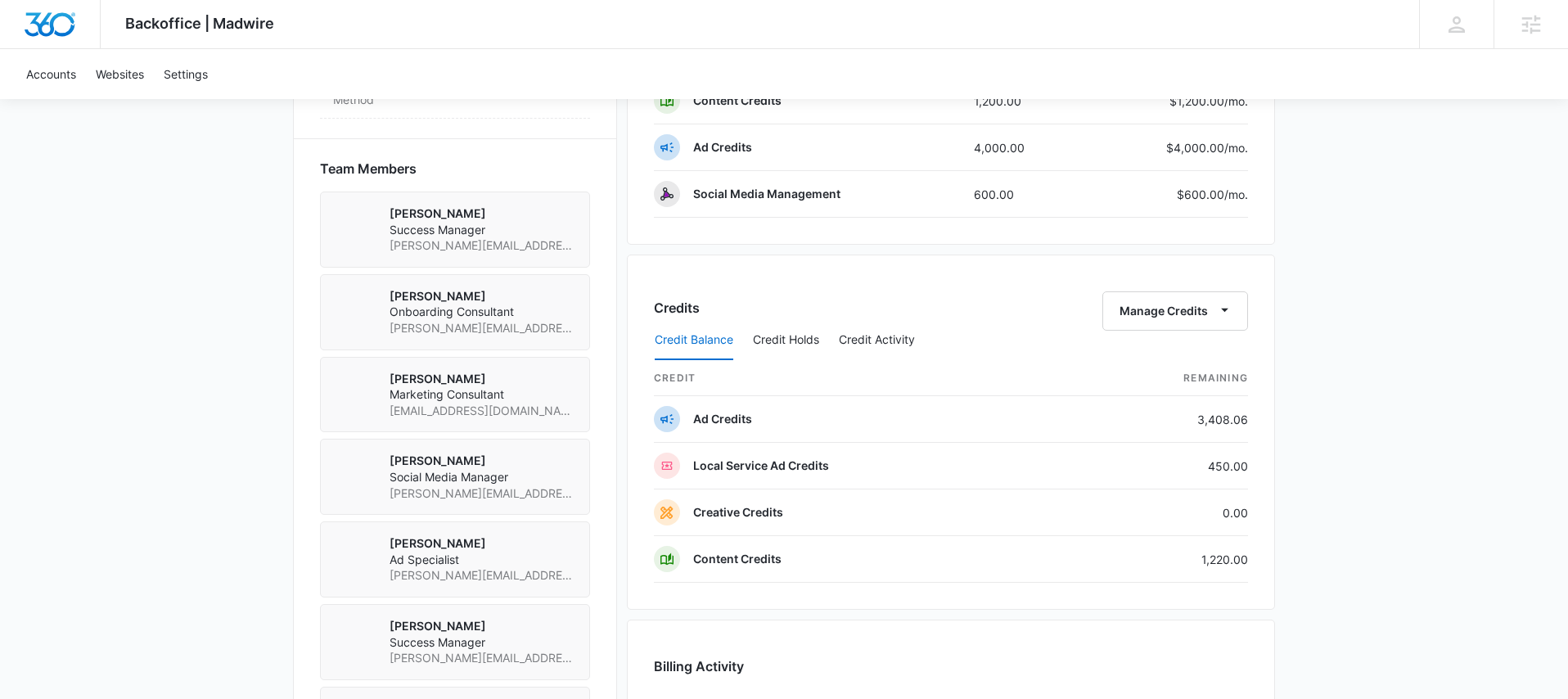
scroll to position [1108, 0]
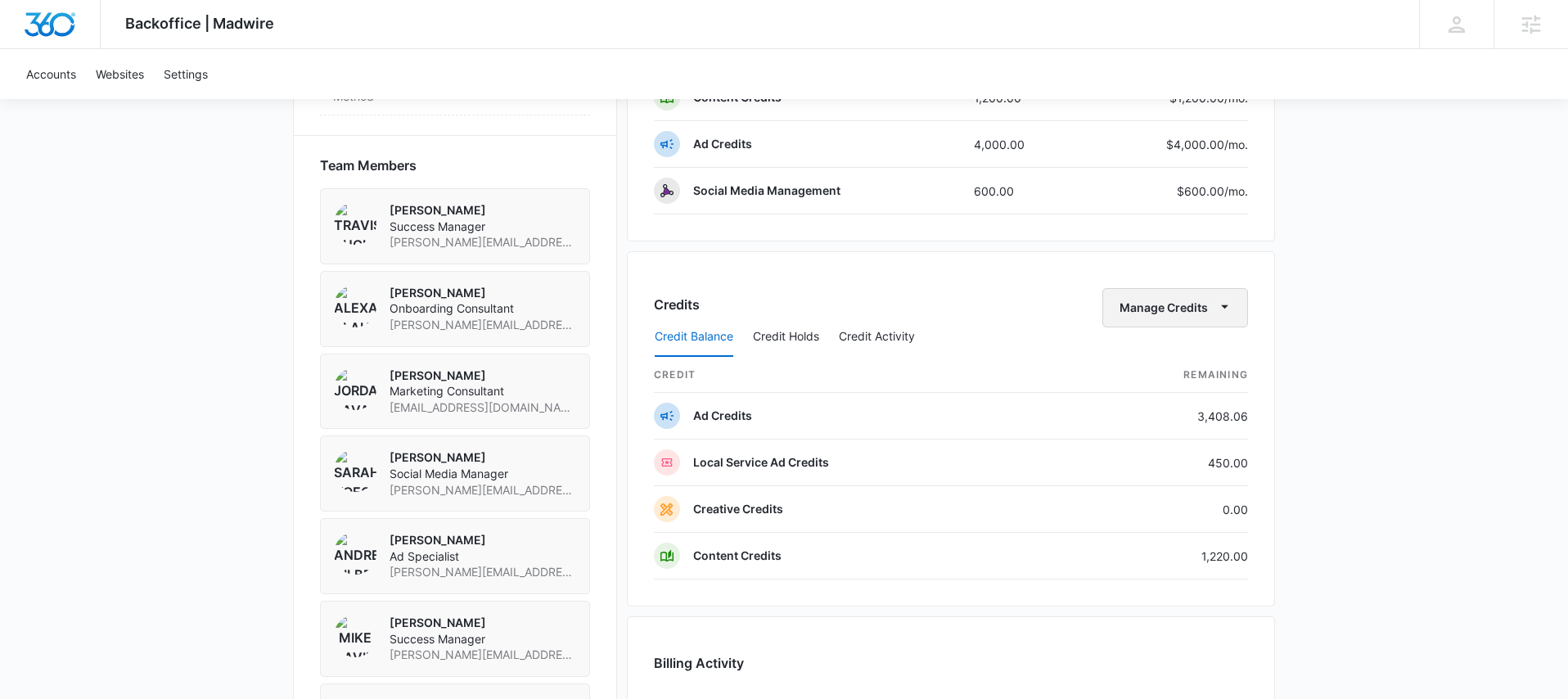
click at [1229, 314] on icon "button" at bounding box center [1225, 306] width 17 height 17
click at [1199, 357] on div "Transfer Credits" at bounding box center [1167, 360] width 86 height 12
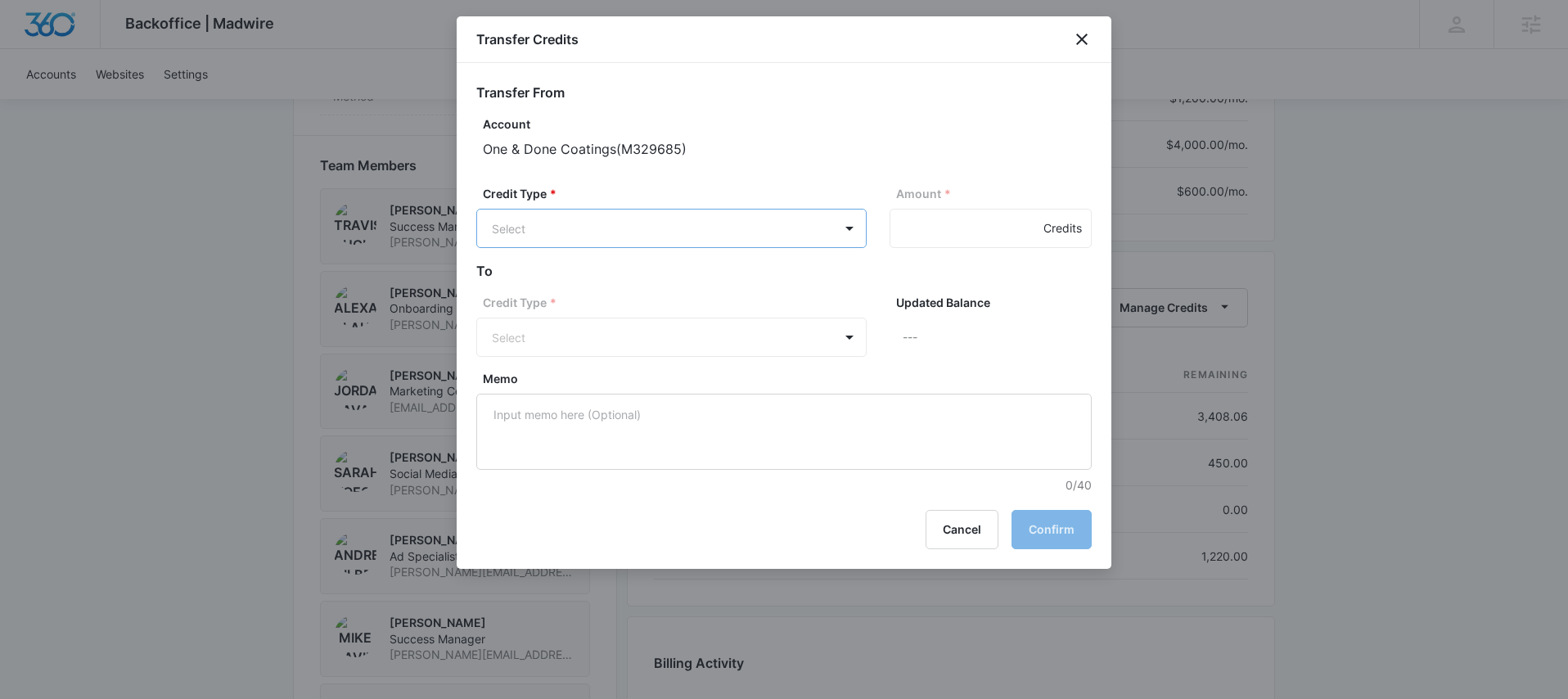
click at [714, 248] on body "Backoffice | Madwire Apps Settings MD [PERSON_NAME] [PERSON_NAME][EMAIL_ADDRESS…" at bounding box center [784, 42] width 1568 height 2299
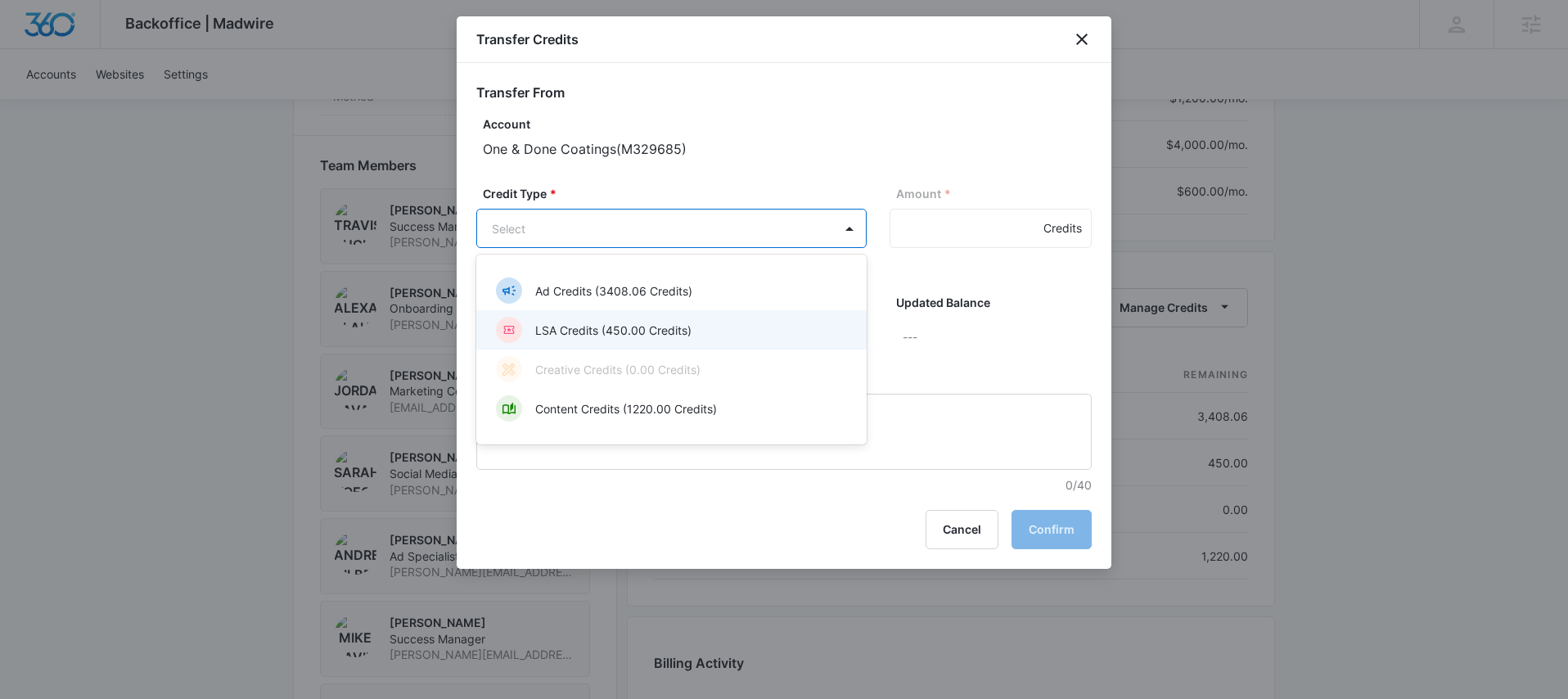
click at [682, 322] on p "LSA Credits (450.00 Credits)" at bounding box center [613, 330] width 156 height 17
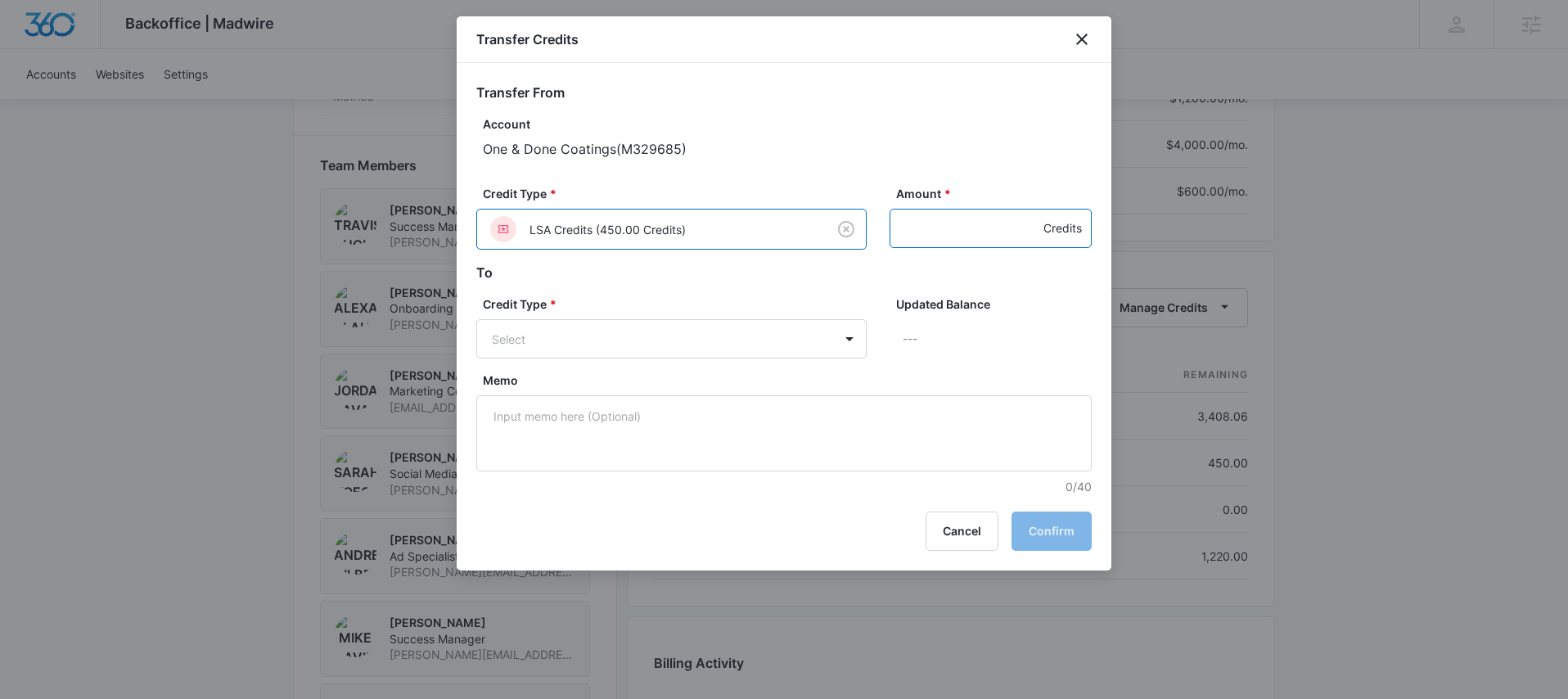
click at [904, 236] on input "Amount *" at bounding box center [990, 229] width 202 height 40
type input "450"
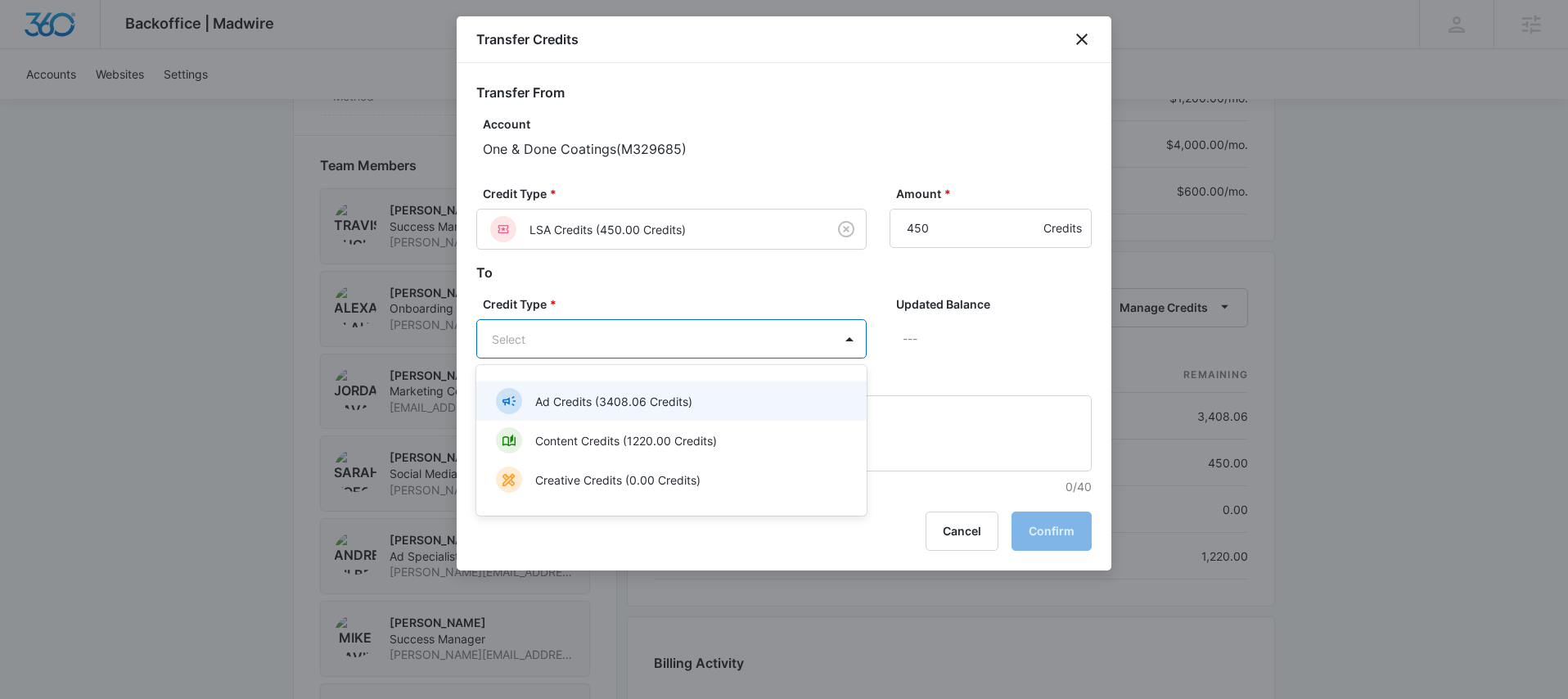
click at [721, 327] on body "Backoffice | Madwire Apps Settings MD [PERSON_NAME] [PERSON_NAME][EMAIL_ADDRESS…" at bounding box center [784, 42] width 1568 height 2299
click at [692, 393] on div "Ad Credits (3408.06 Credits)" at bounding box center [670, 401] width 348 height 26
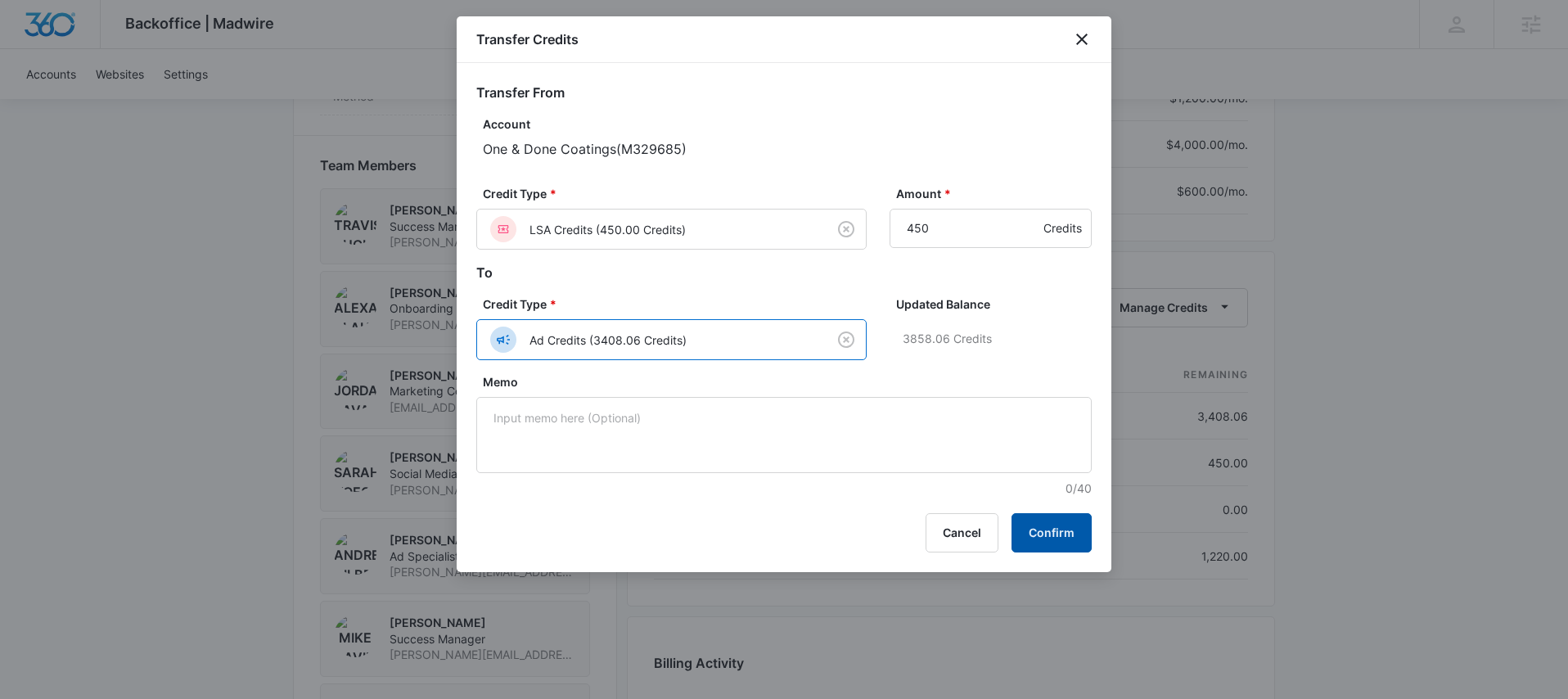
click at [1054, 530] on button "Confirm" at bounding box center [1051, 533] width 80 height 40
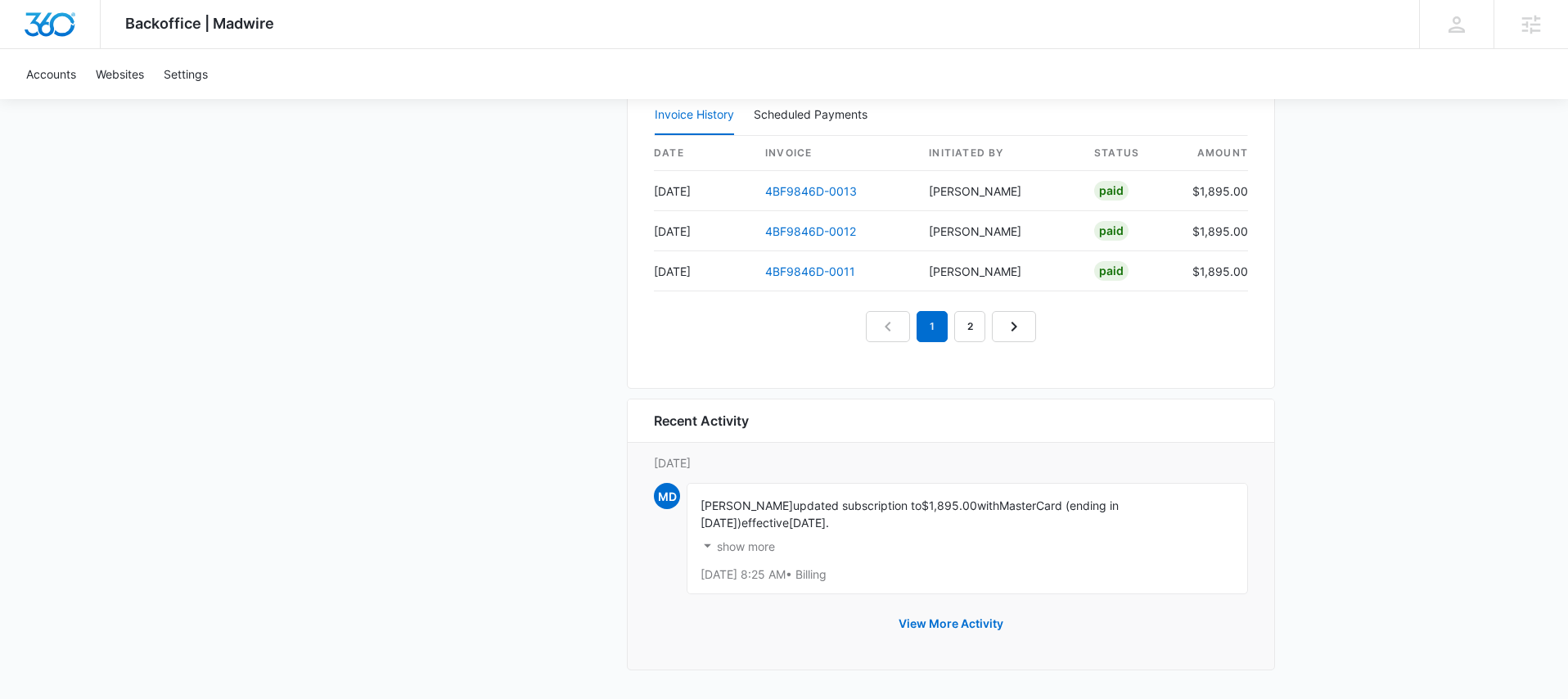
scroll to position [1735, 0]
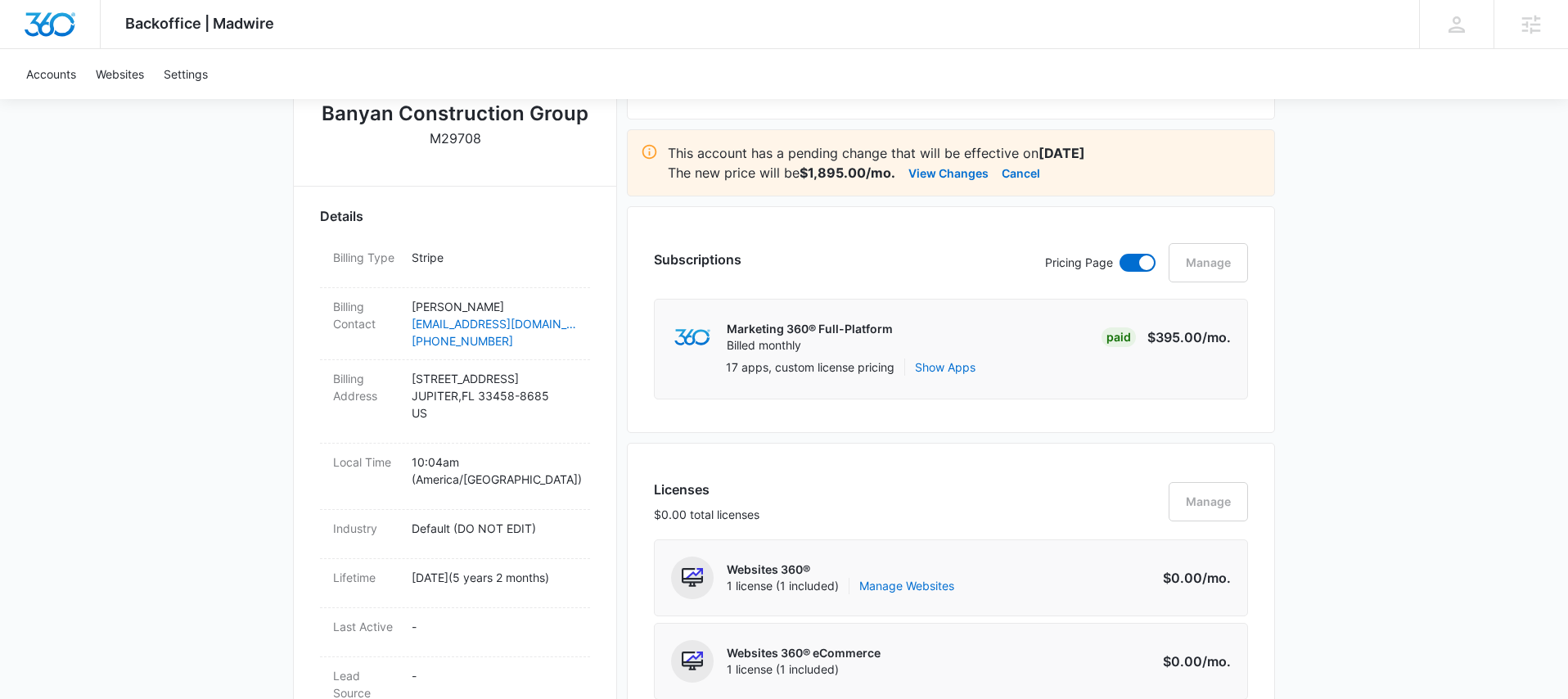
scroll to position [366, 0]
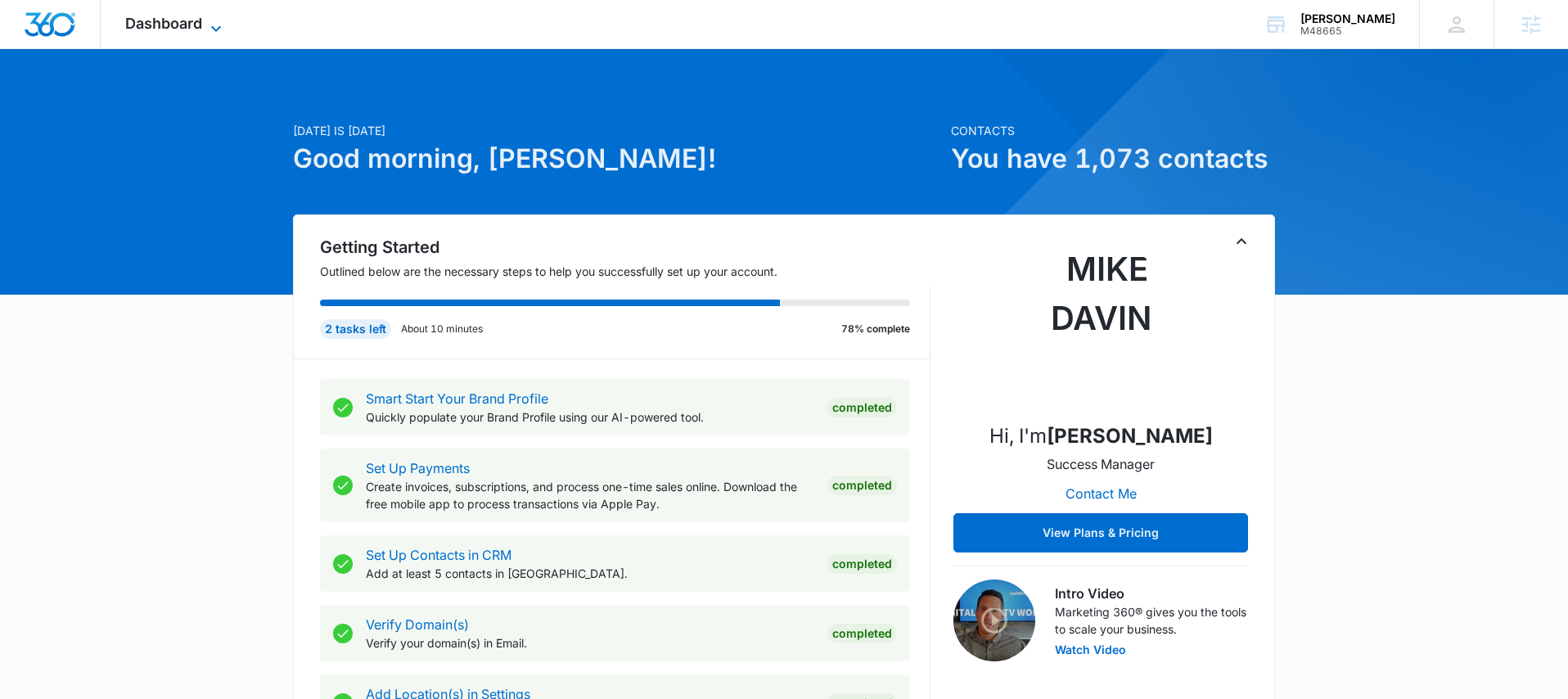
click at [221, 28] on icon at bounding box center [216, 29] width 20 height 20
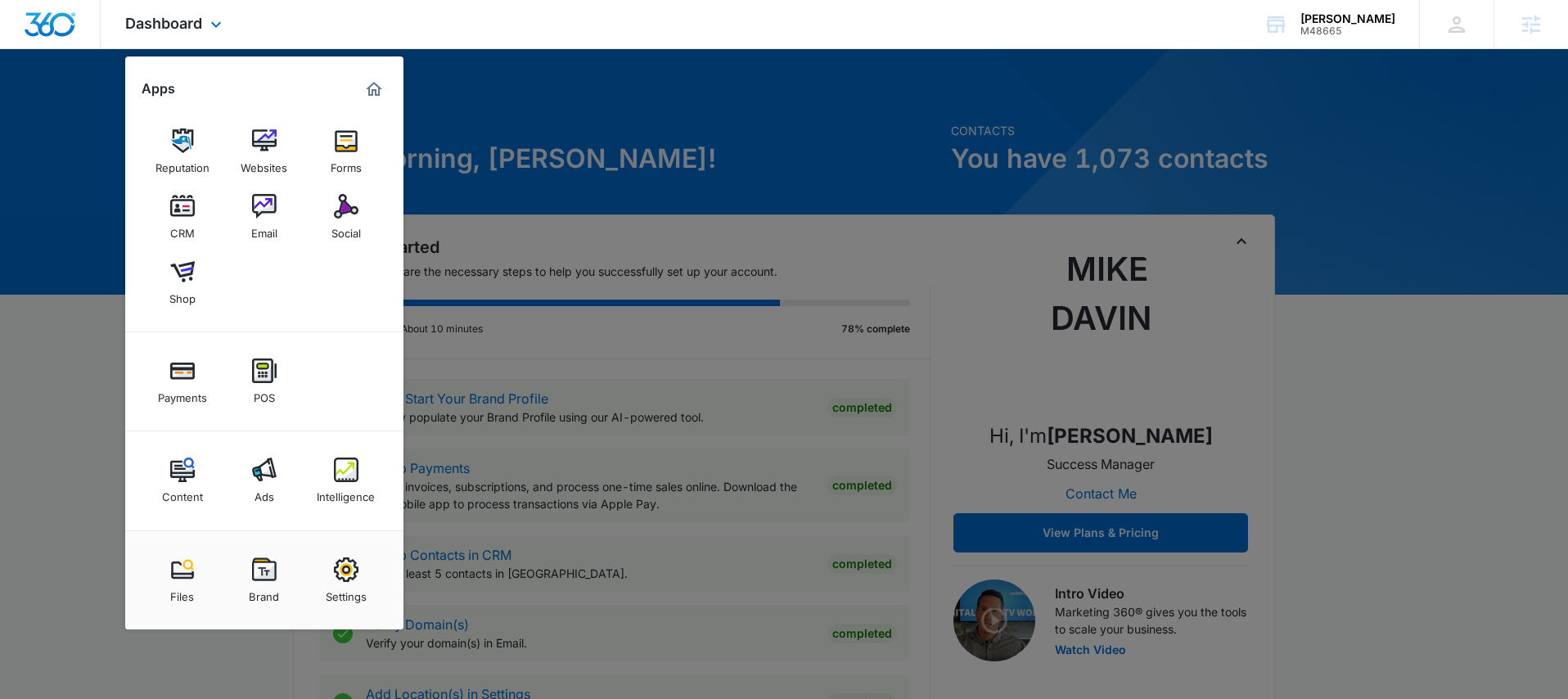
click at [168, 314] on div "Reputation Websites Forms CRM Email Social Shop" at bounding box center [264, 217] width 278 height 230
click at [168, 304] on link "Shop" at bounding box center [182, 281] width 62 height 62
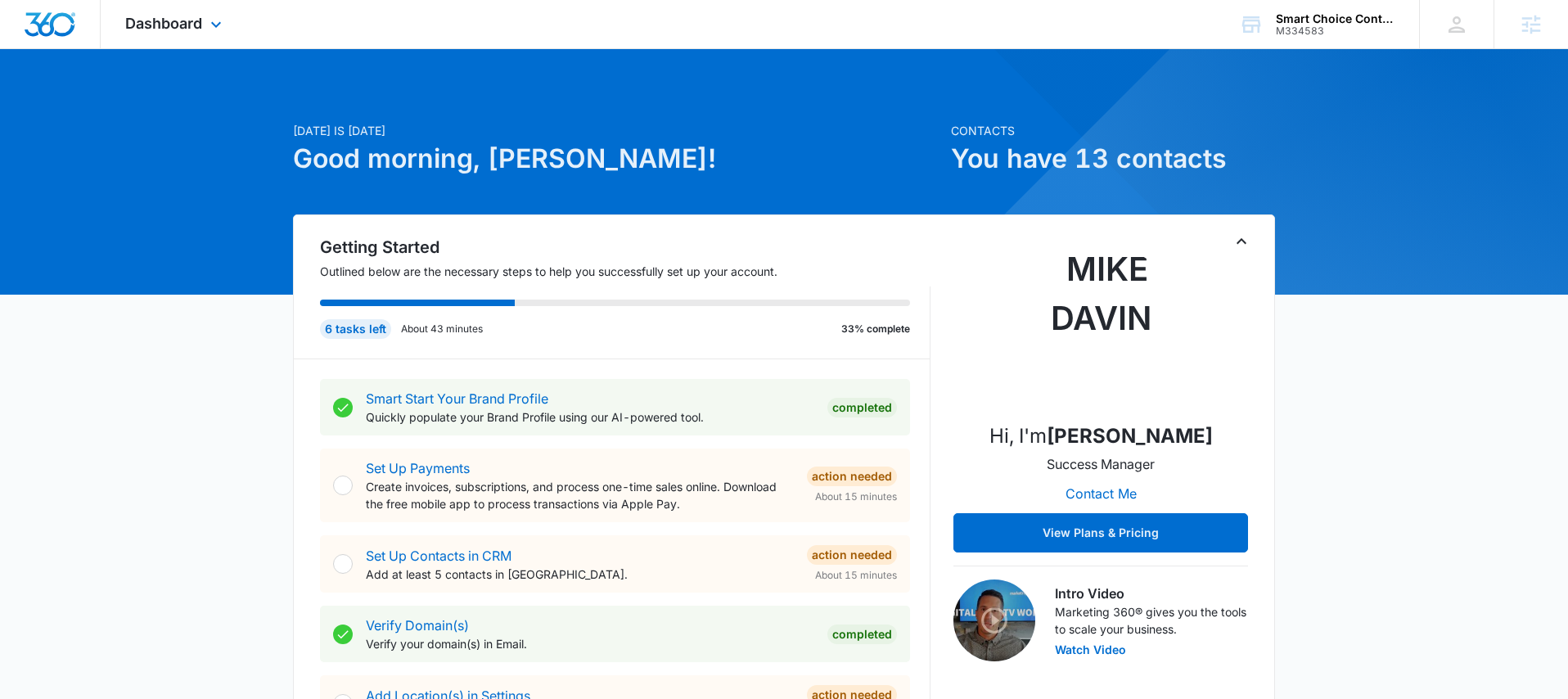
click at [139, 34] on div "Dashboard Apps Reputation Forms CRM Email Social Payments POS Content Ads Intel…" at bounding box center [175, 24] width 149 height 49
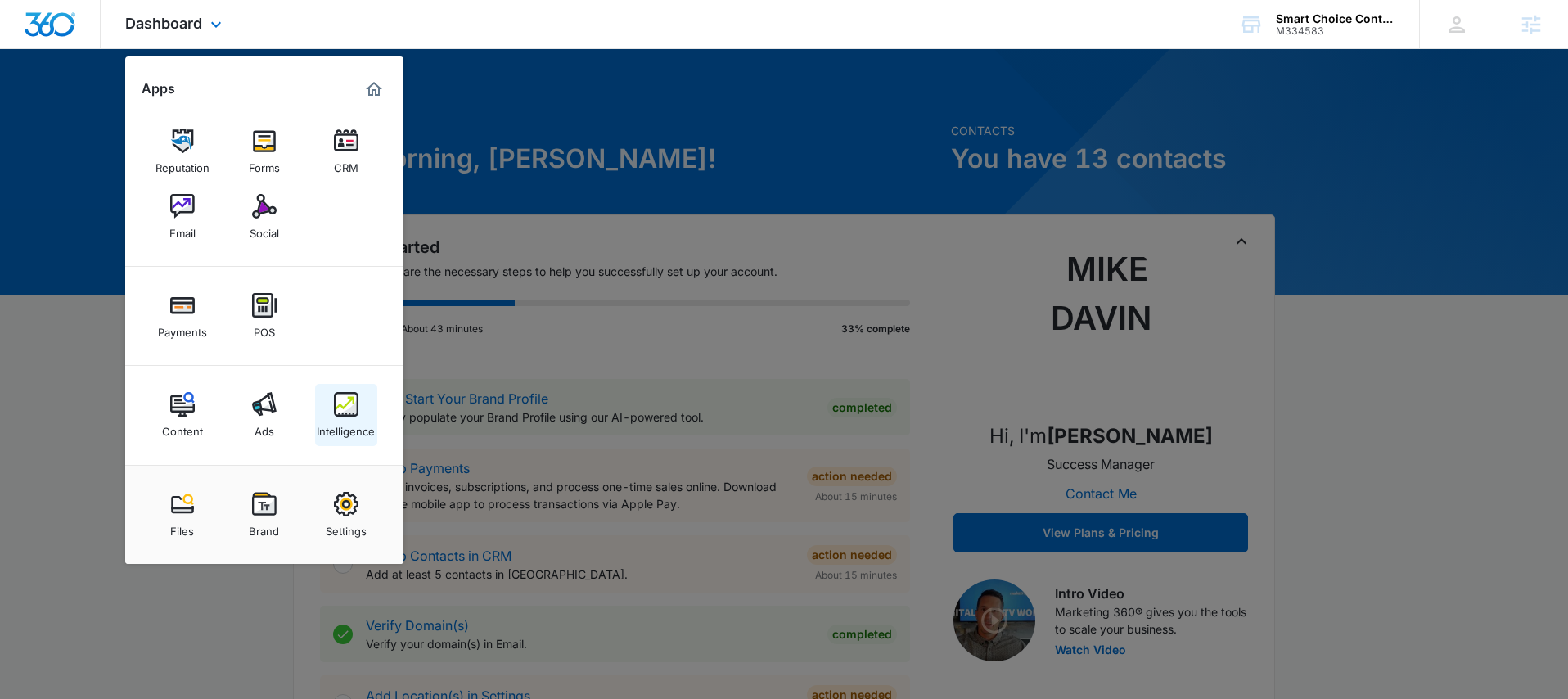
click at [348, 441] on link "Intelligence" at bounding box center [346, 414] width 62 height 62
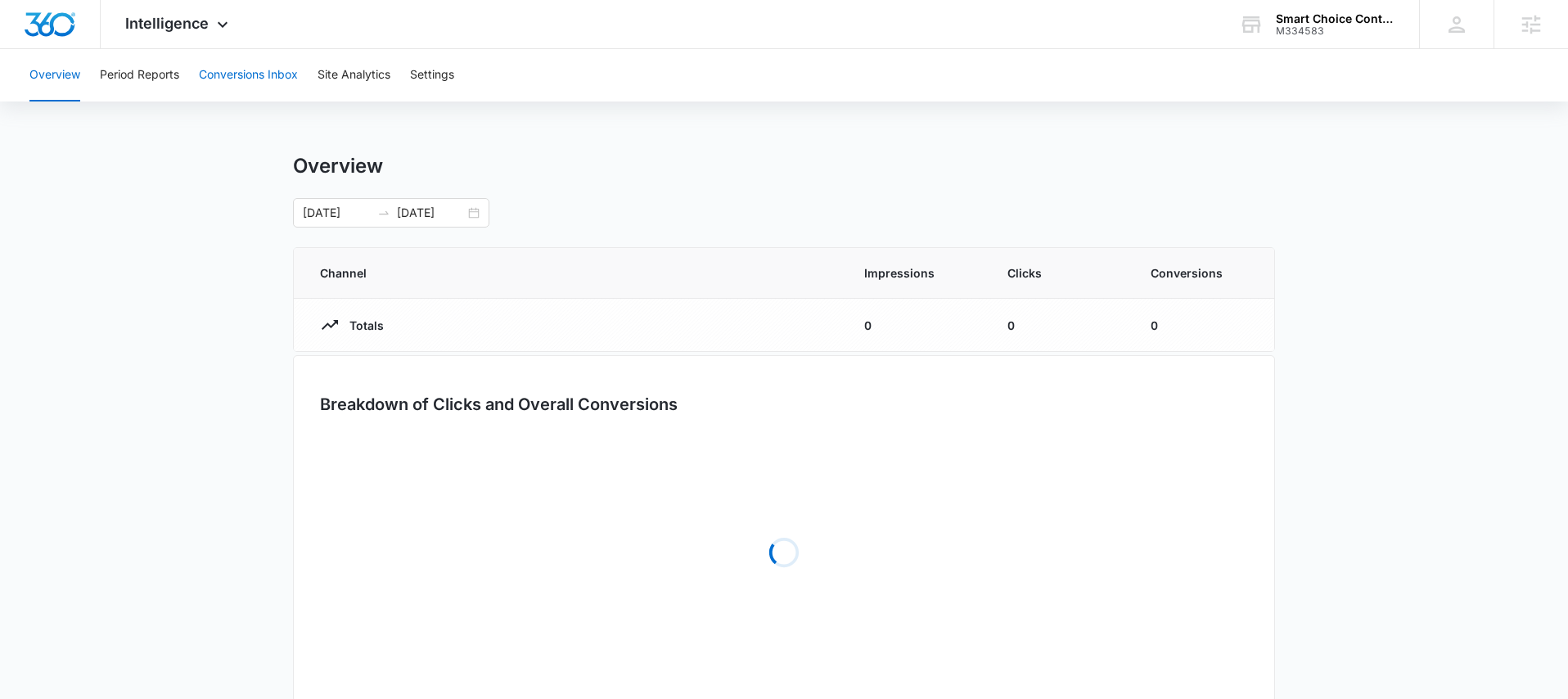
click at [253, 91] on button "Conversions Inbox" at bounding box center [248, 75] width 99 height 52
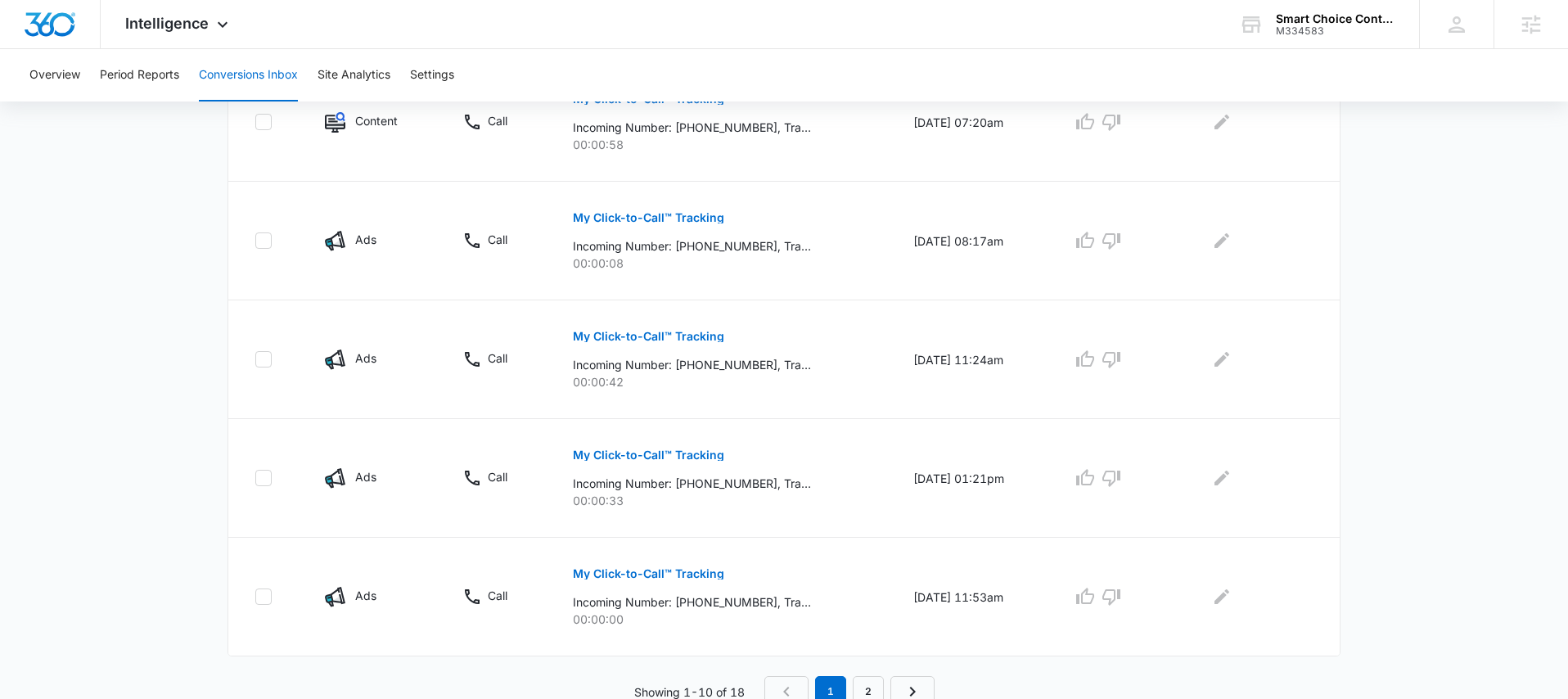
scroll to position [1054, 0]
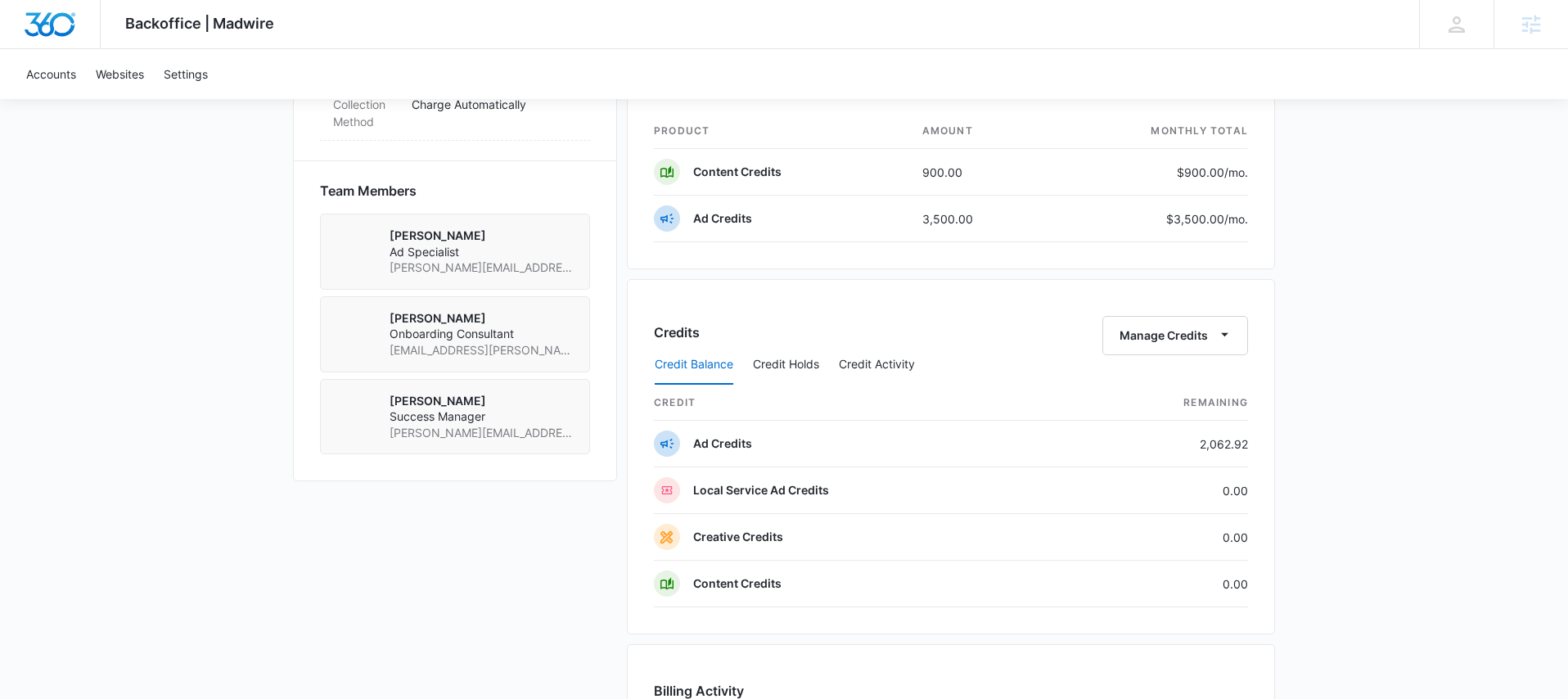
scroll to position [1223, 0]
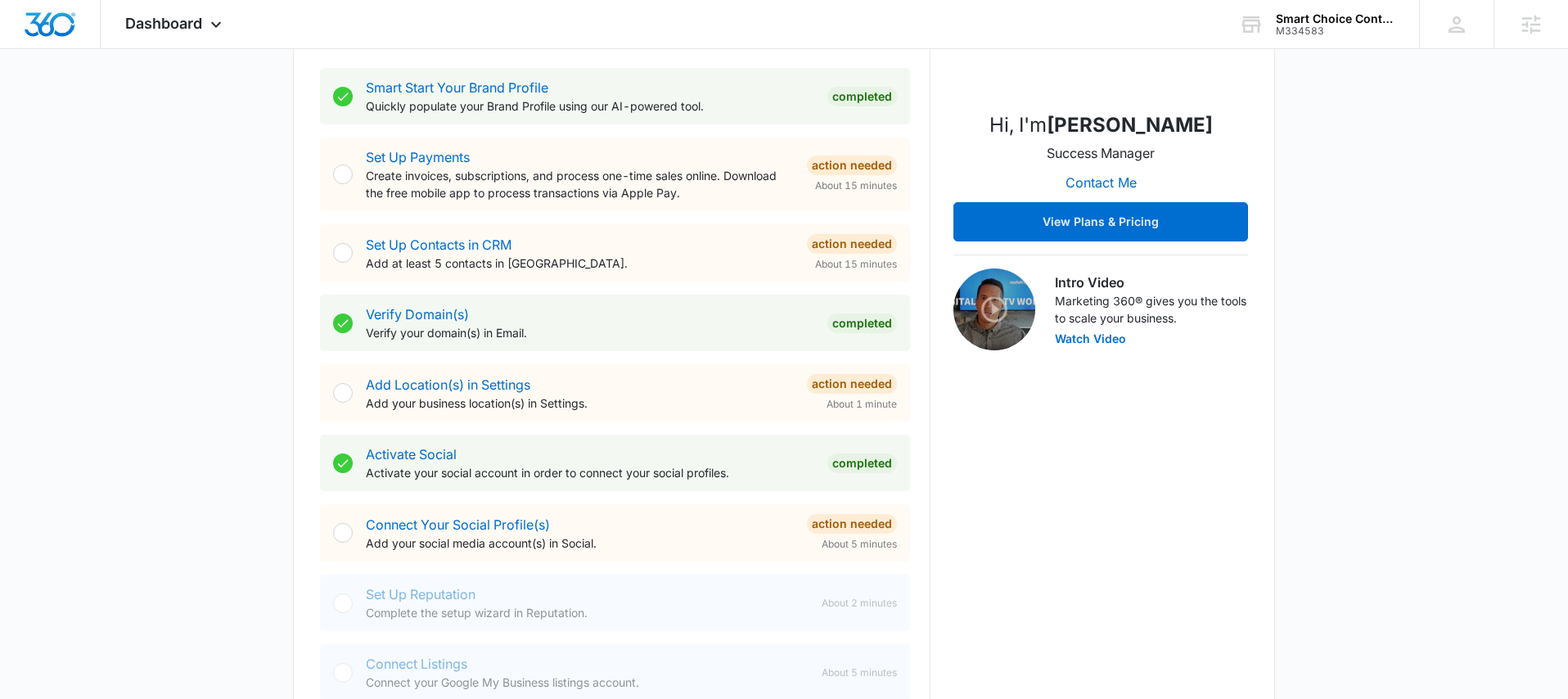
scroll to position [614, 0]
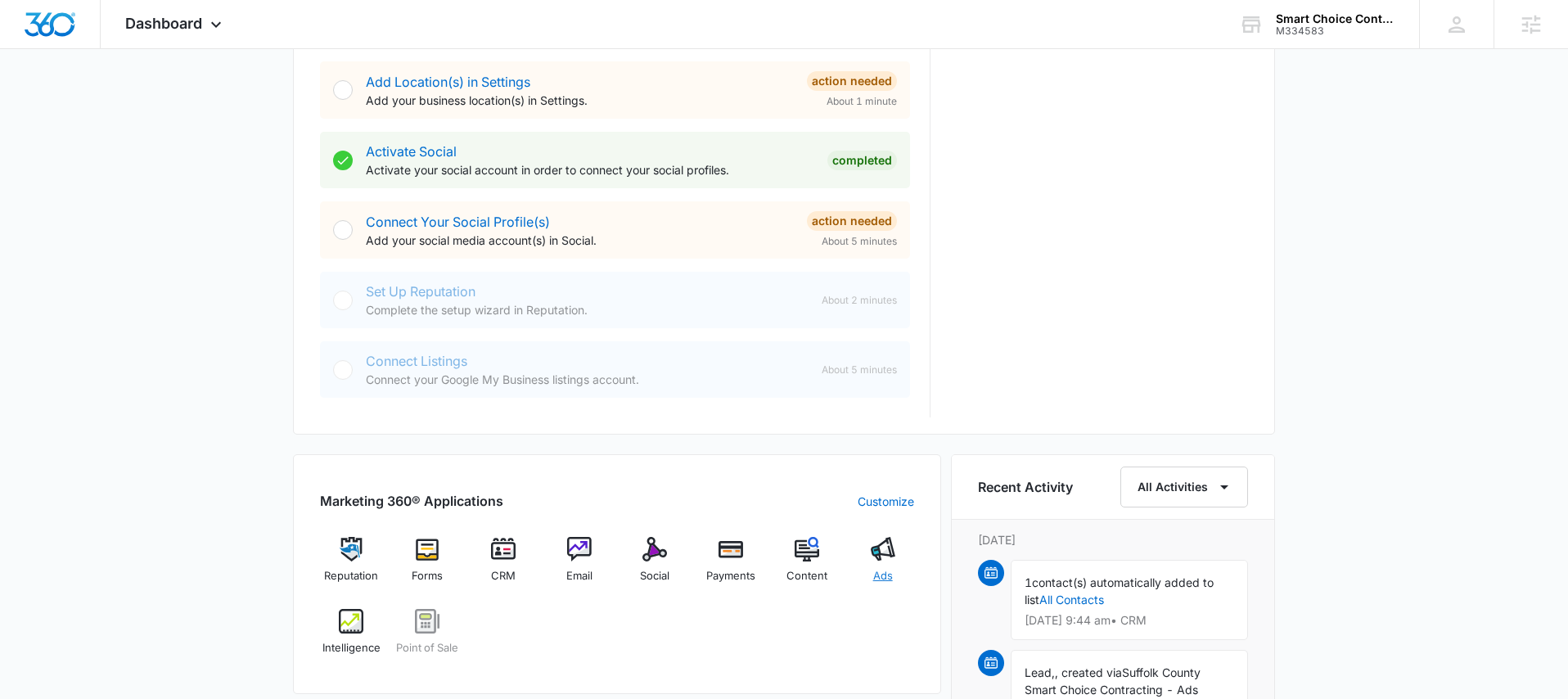
click at [881, 566] on div "Ads" at bounding box center [882, 566] width 63 height 59
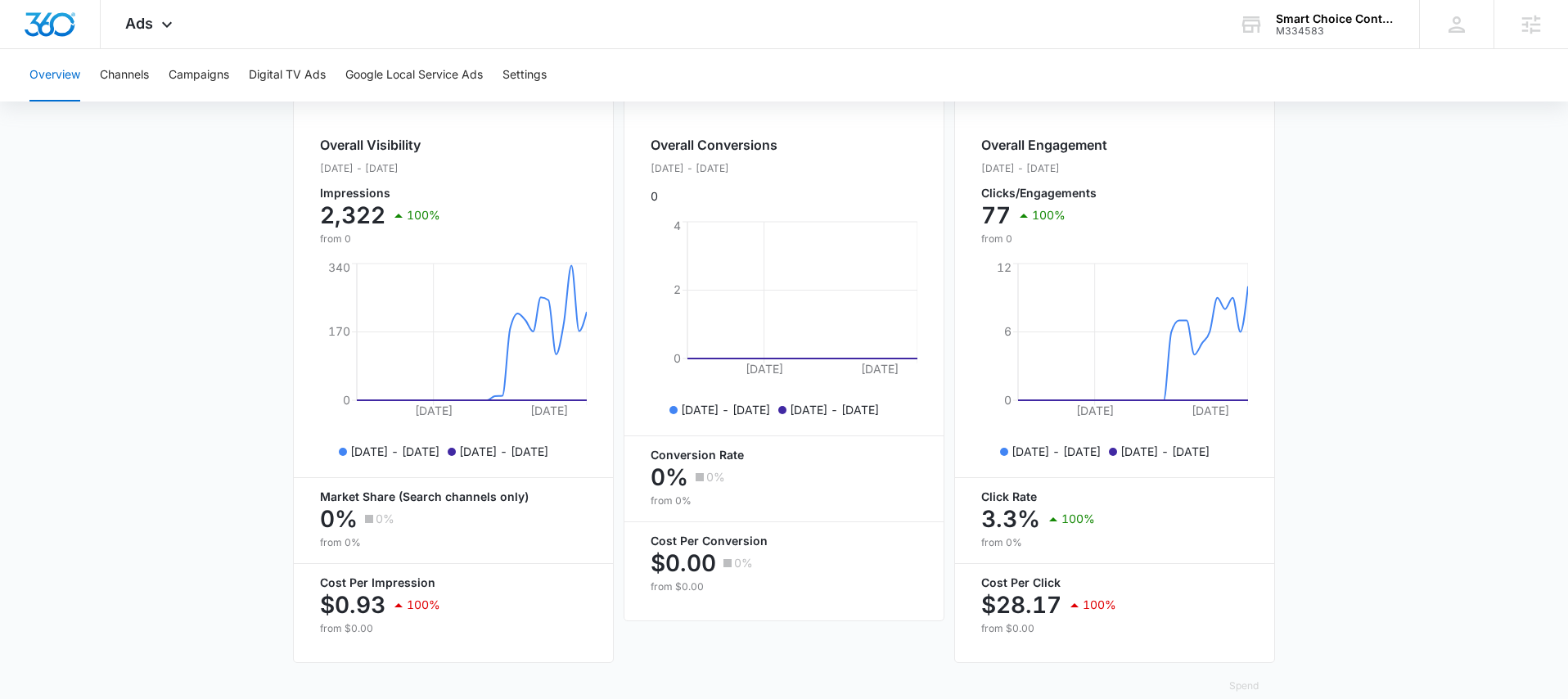
scroll to position [605, 0]
click at [218, 75] on button "Campaigns" at bounding box center [198, 75] width 60 height 52
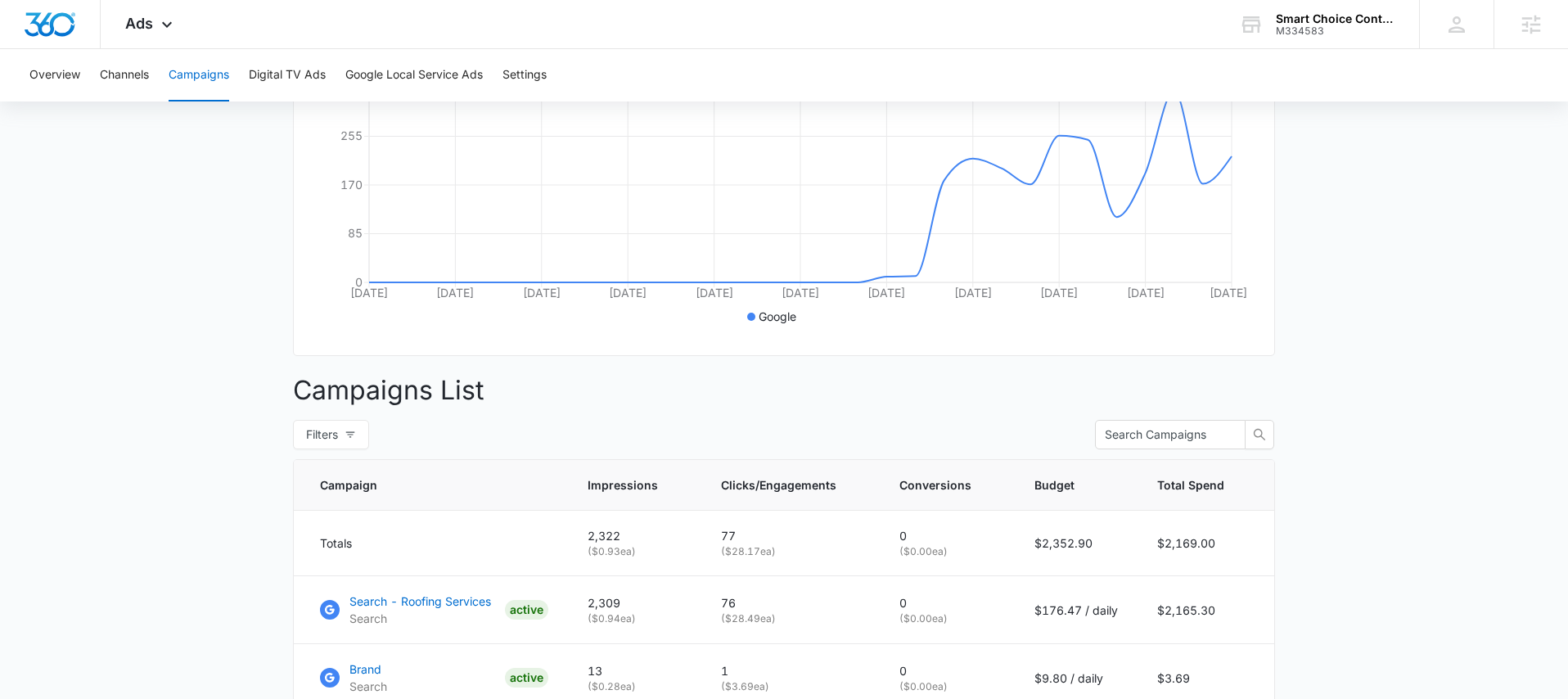
scroll to position [423, 0]
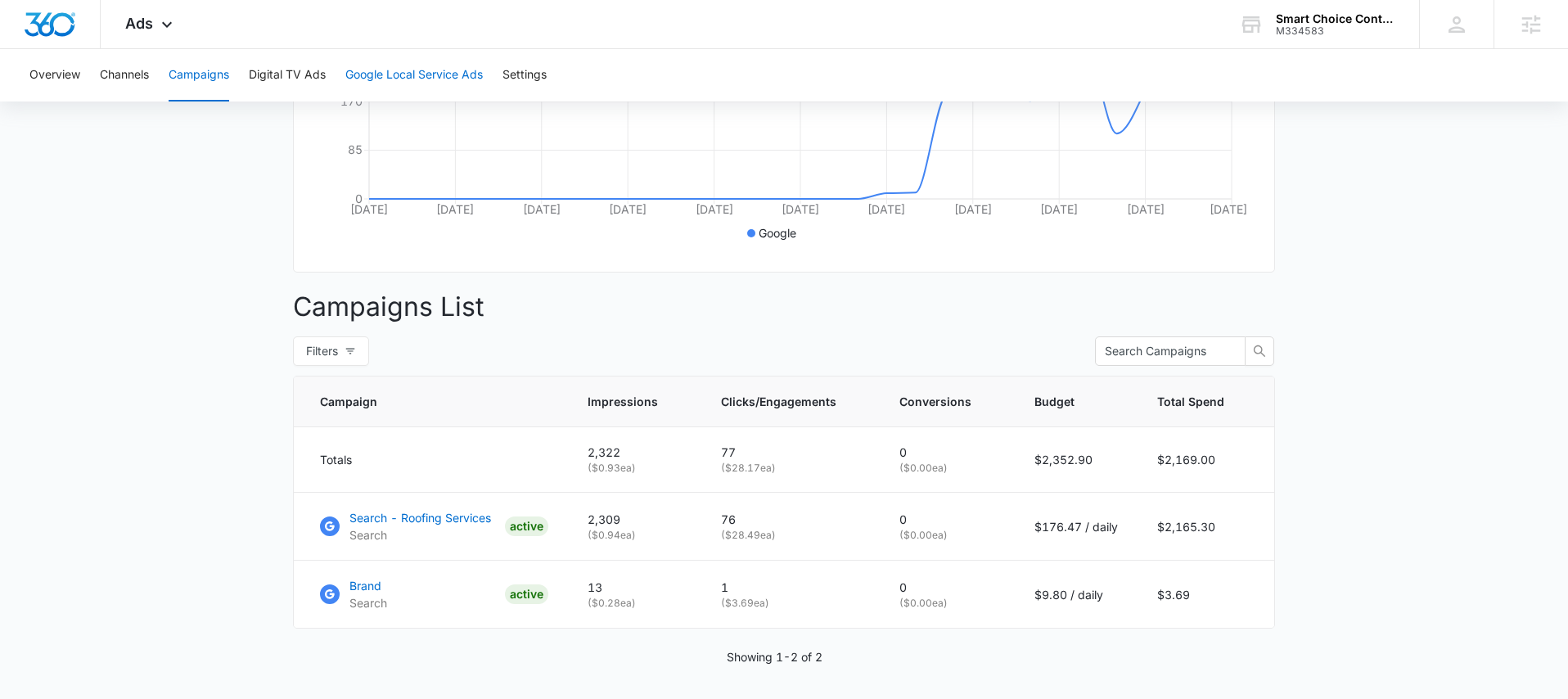
click at [374, 73] on button "Google Local Service Ads" at bounding box center [414, 75] width 138 height 52
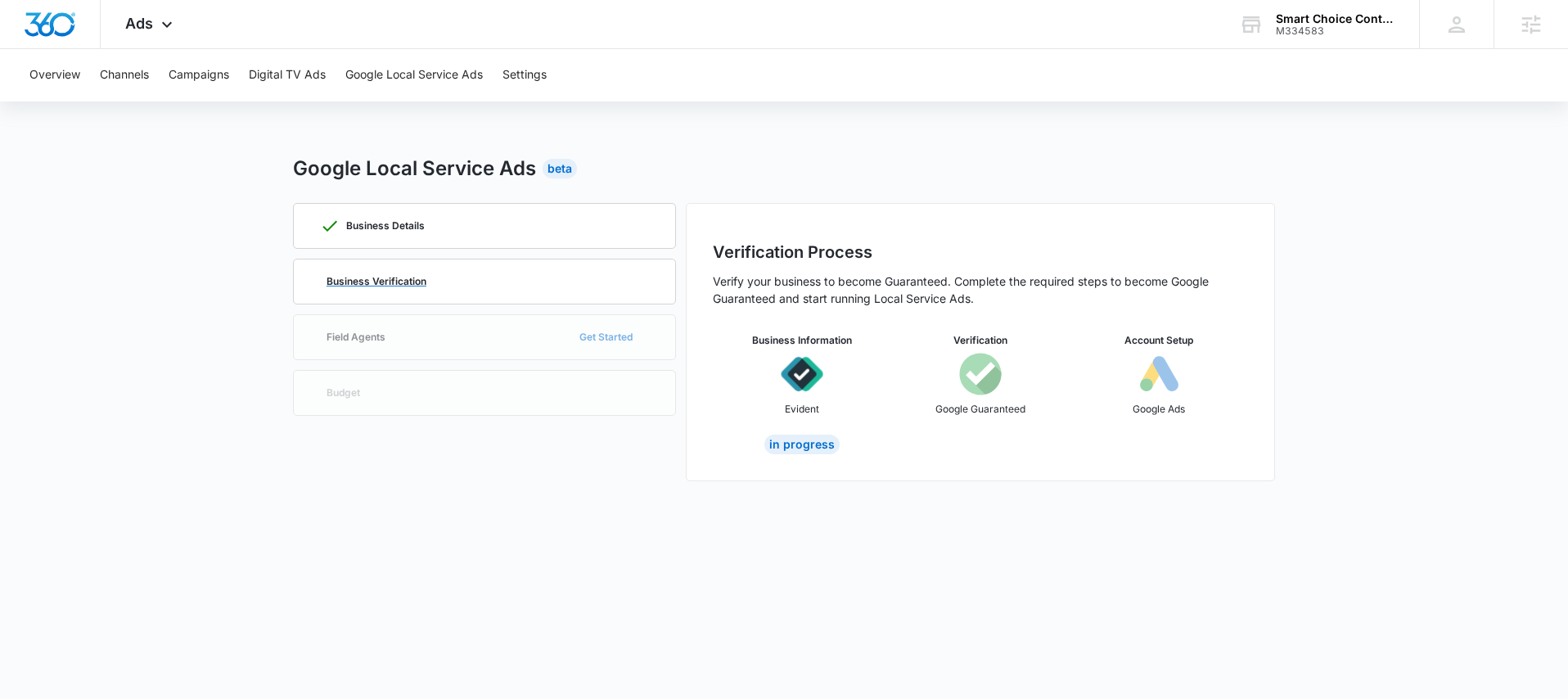
click at [425, 279] on p "Business Verification" at bounding box center [376, 281] width 100 height 10
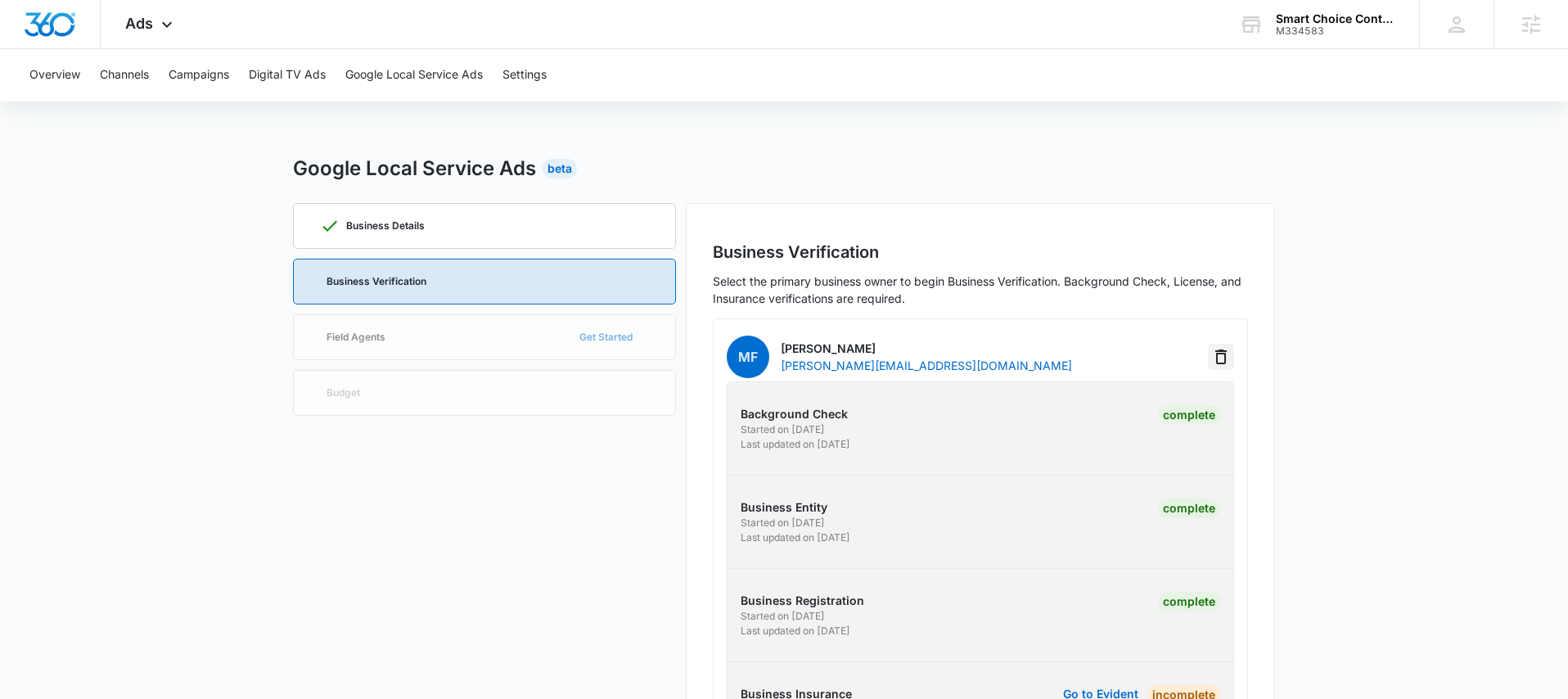
click at [1224, 348] on icon "Delete" at bounding box center [1221, 357] width 20 height 20
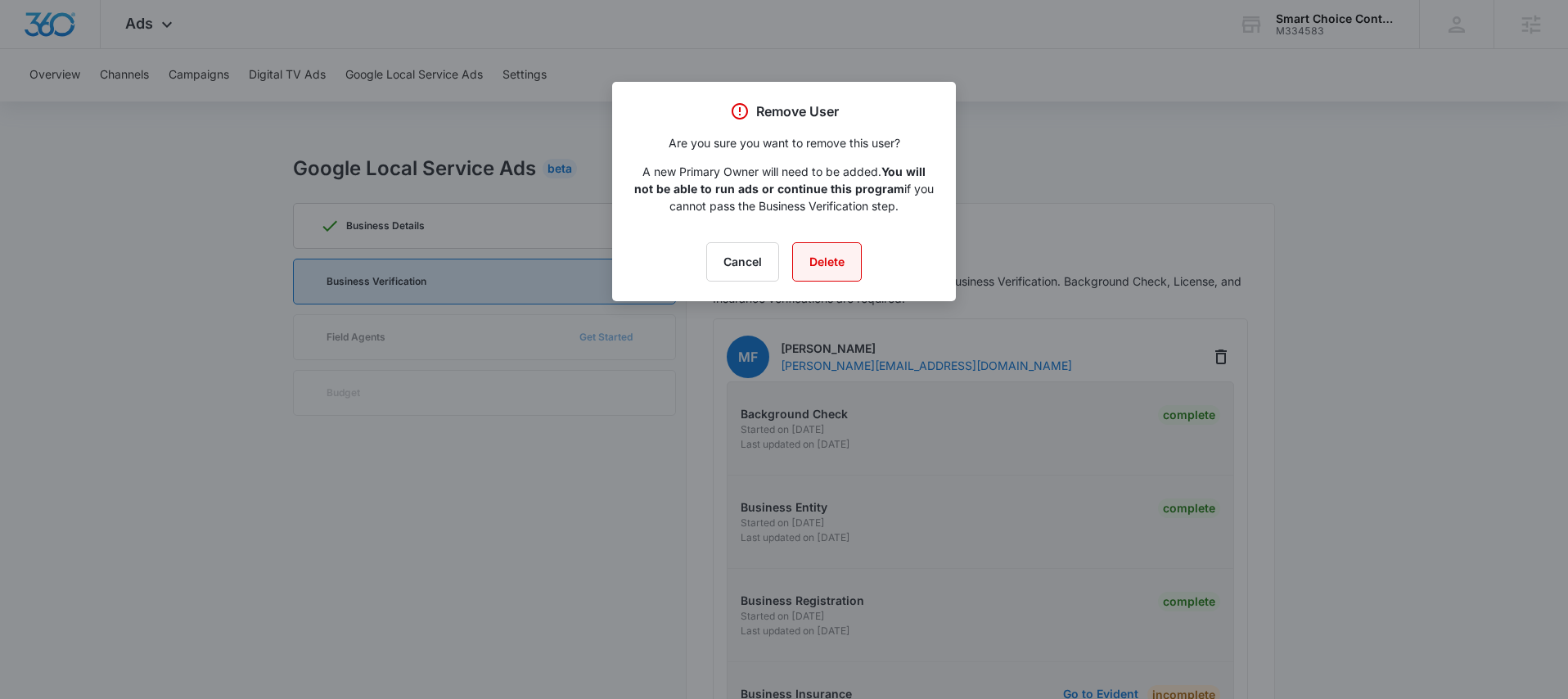
click at [833, 265] on button "Delete" at bounding box center [827, 262] width 69 height 40
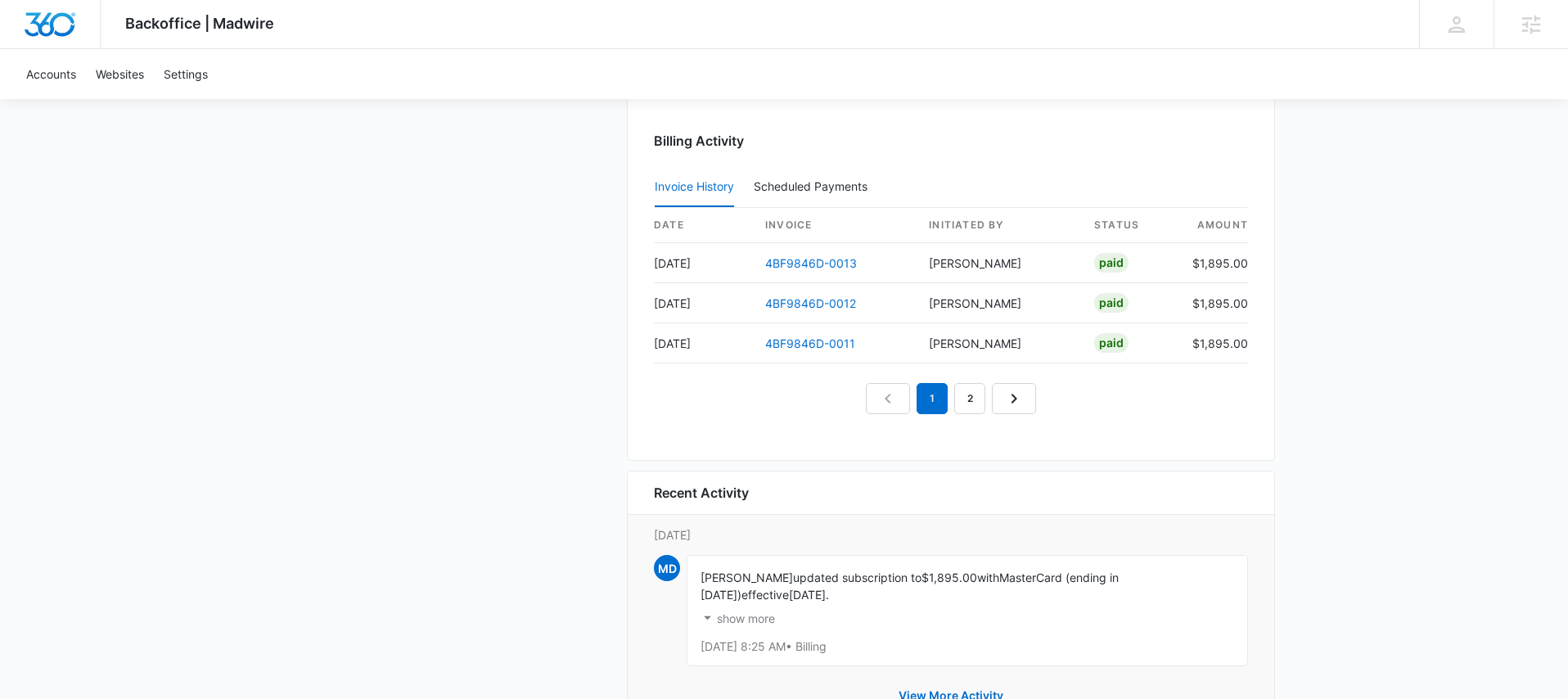
scroll to position [1648, 0]
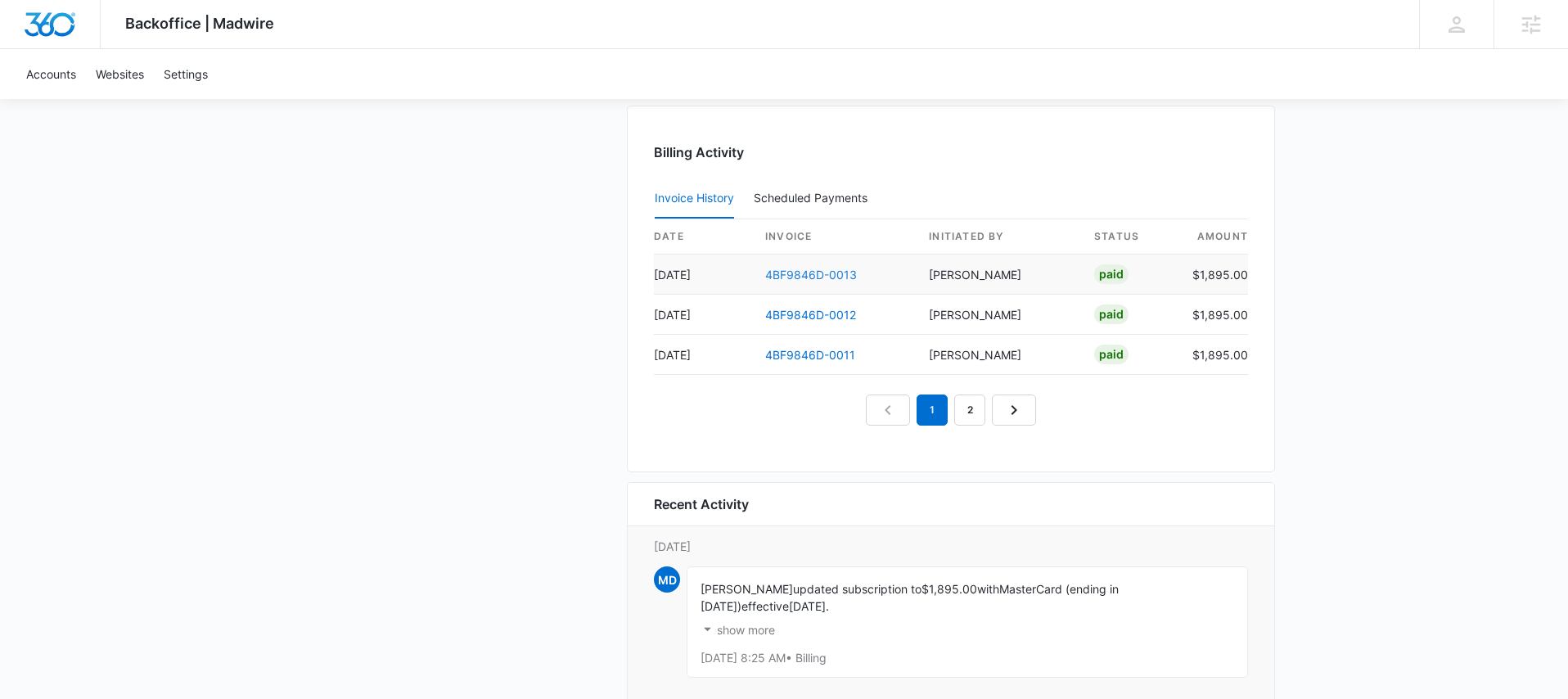
click at [828, 277] on link "4BF9846D-0013" at bounding box center [810, 274] width 92 height 14
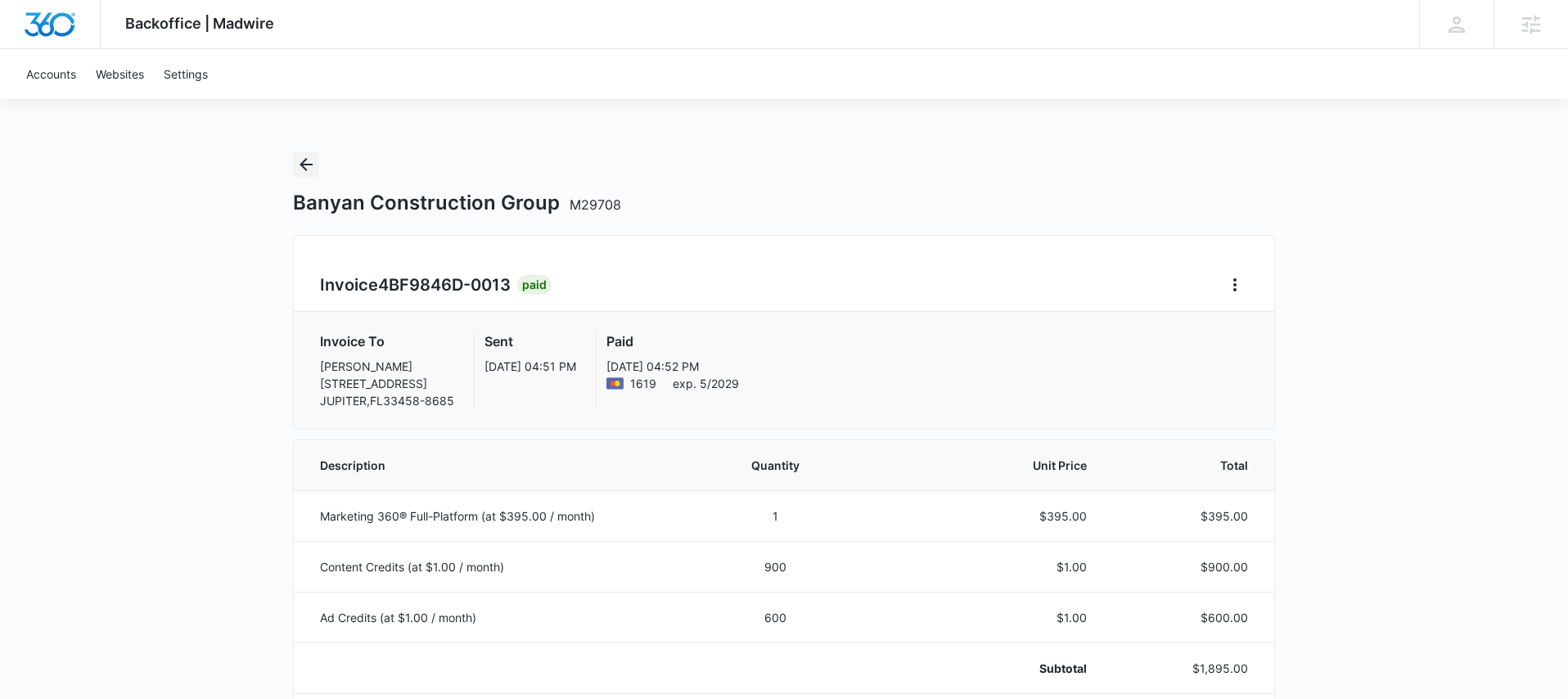
click at [300, 167] on icon "Back" at bounding box center [306, 164] width 20 height 20
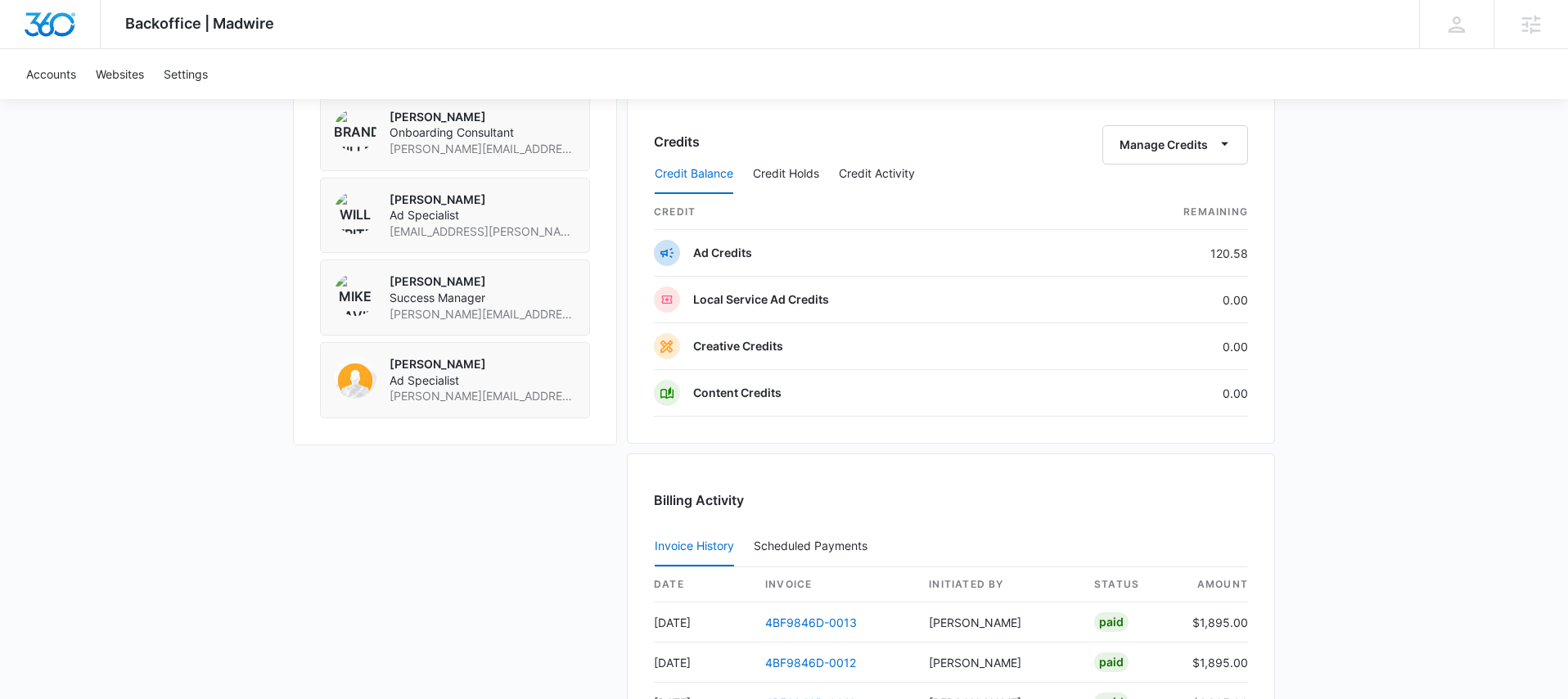
scroll to position [1315, 0]
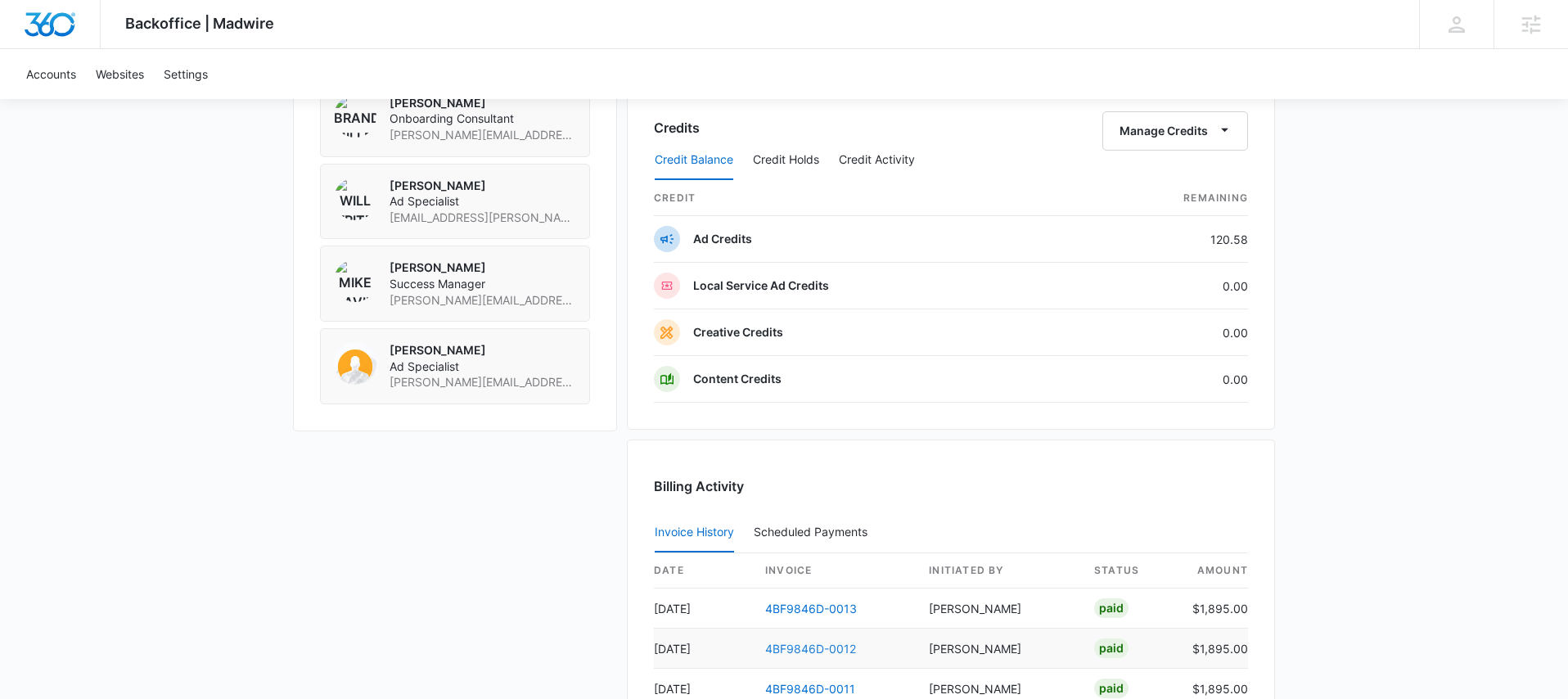
click at [819, 649] on link "4BF9846D-0012" at bounding box center [810, 649] width 91 height 14
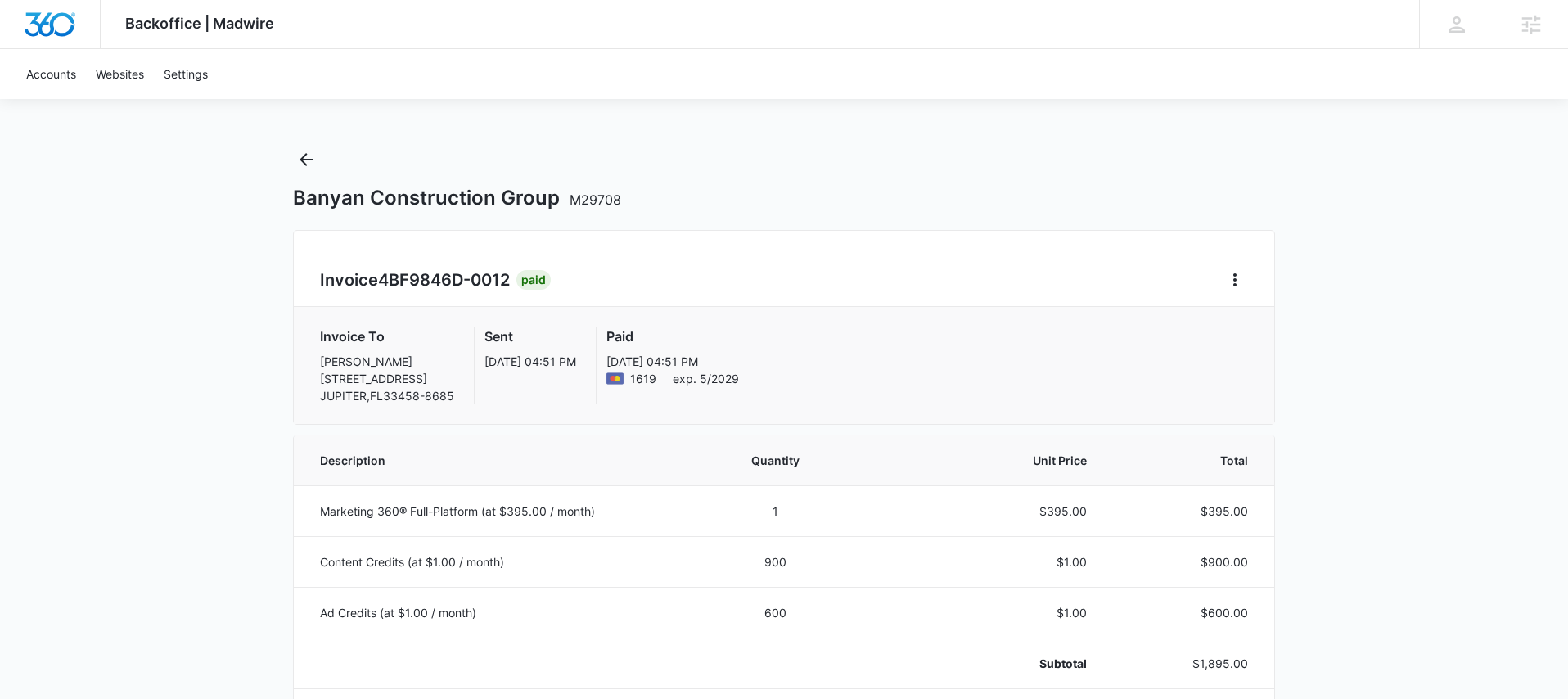
scroll to position [15, 0]
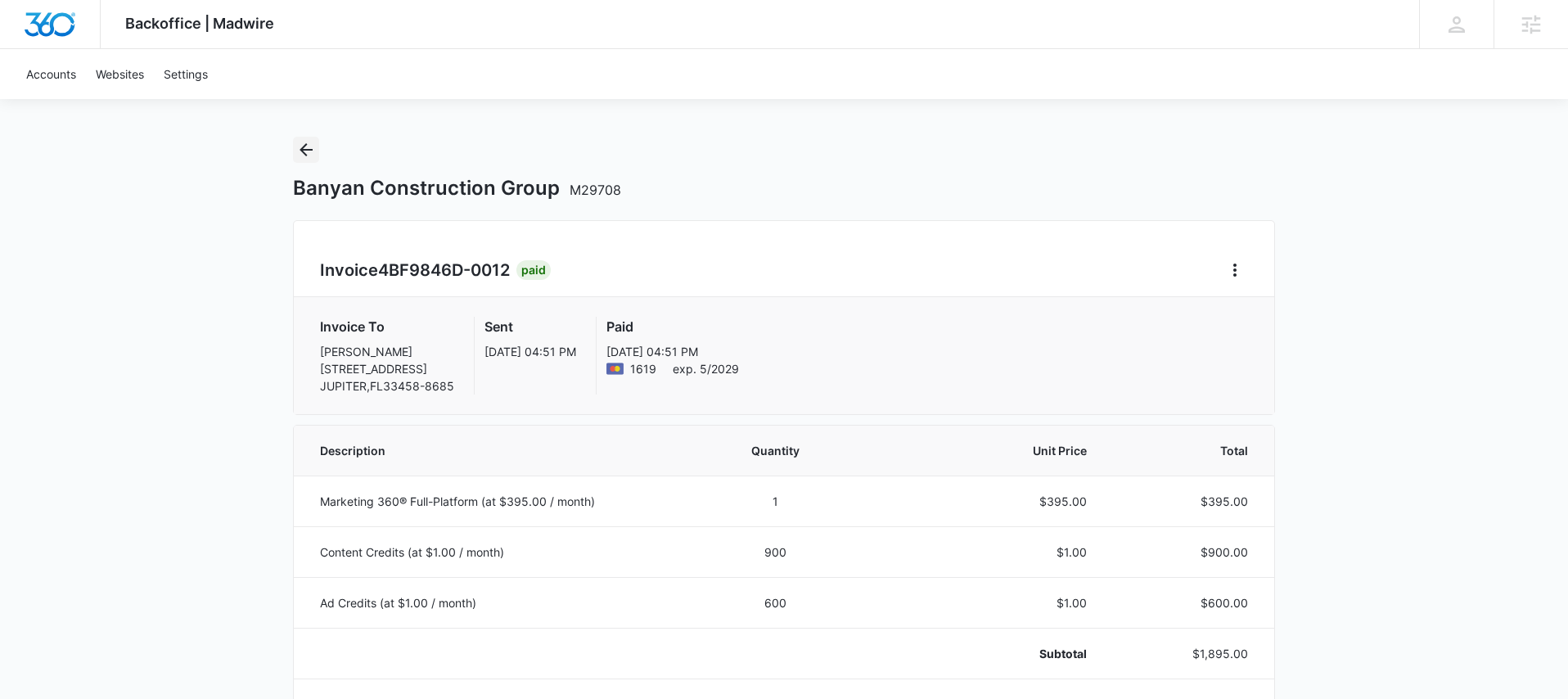
click at [299, 149] on icon "Back" at bounding box center [306, 150] width 20 height 20
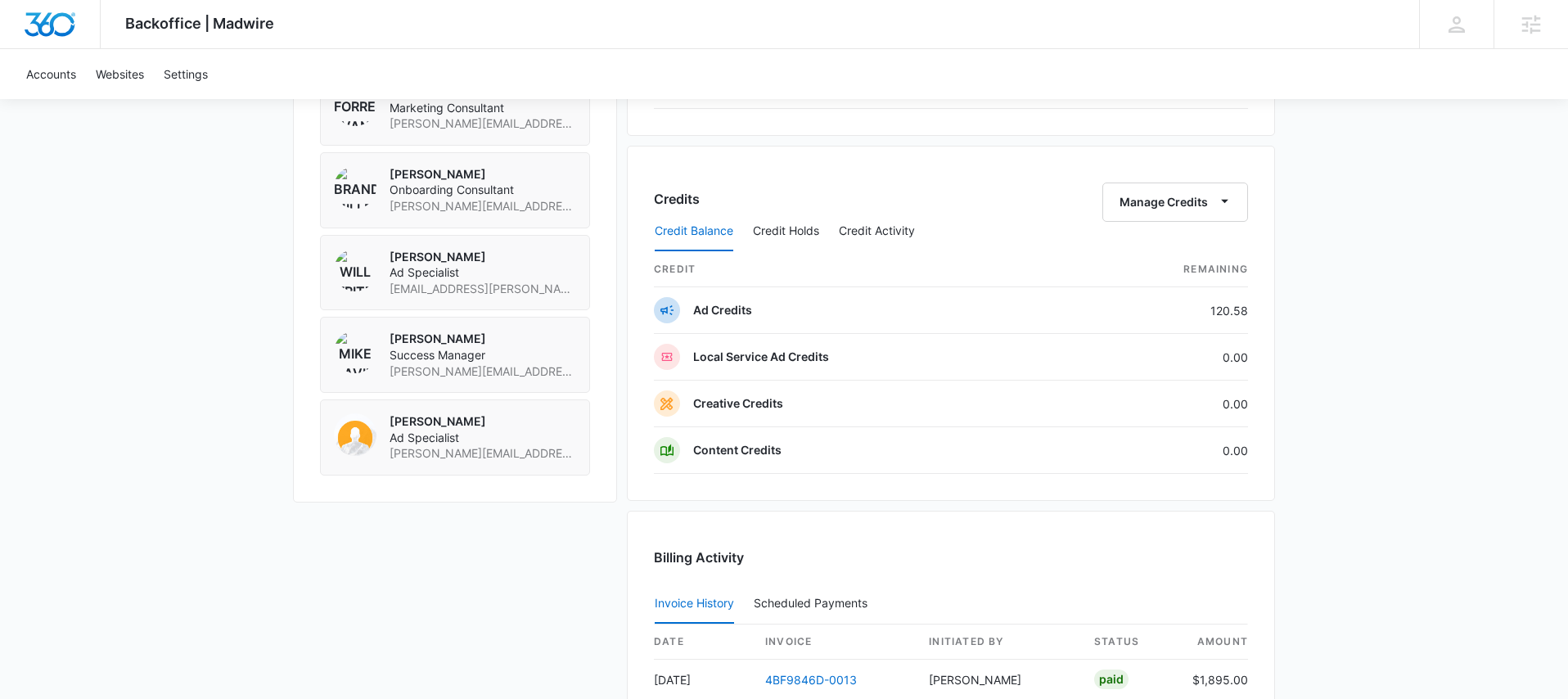
scroll to position [1585, 0]
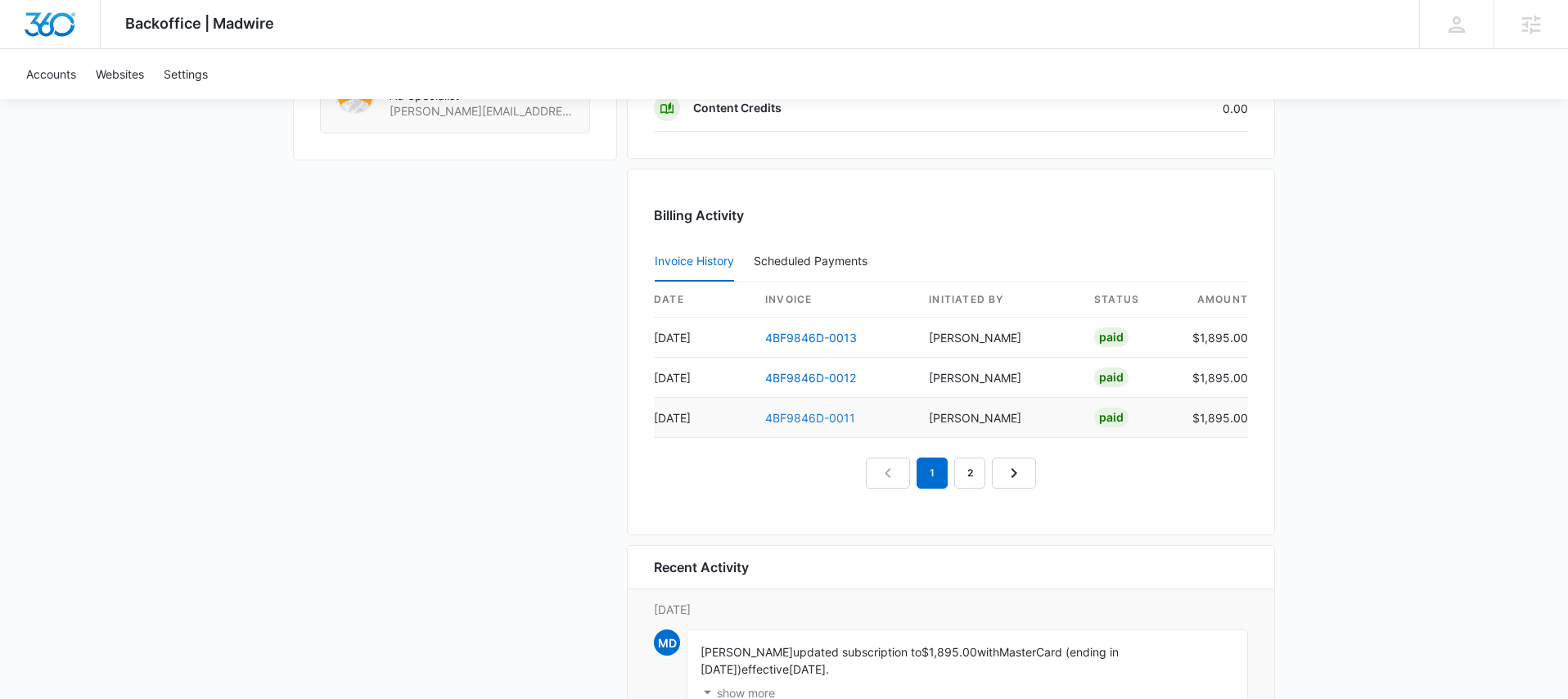
click at [813, 421] on link "4BF9846D-0011" at bounding box center [810, 418] width 90 height 14
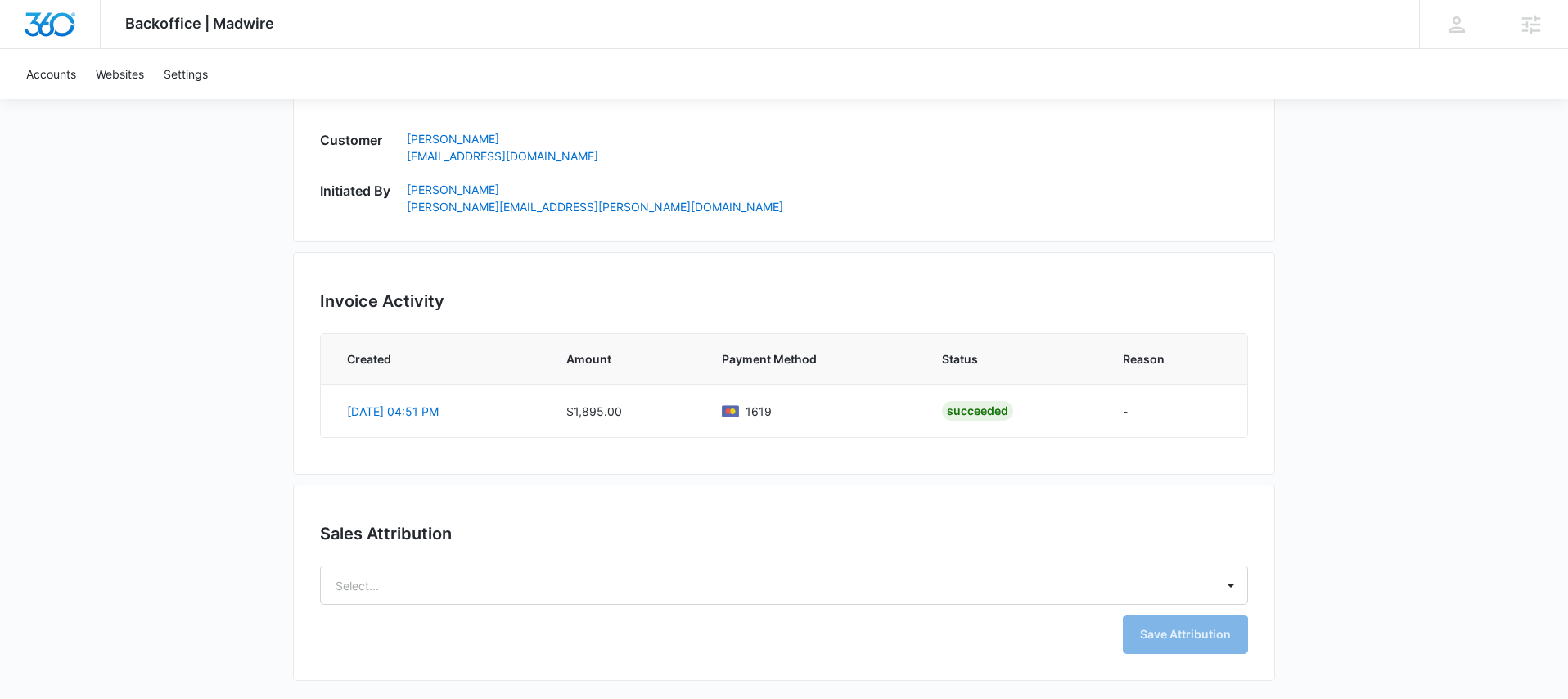
scroll to position [929, 0]
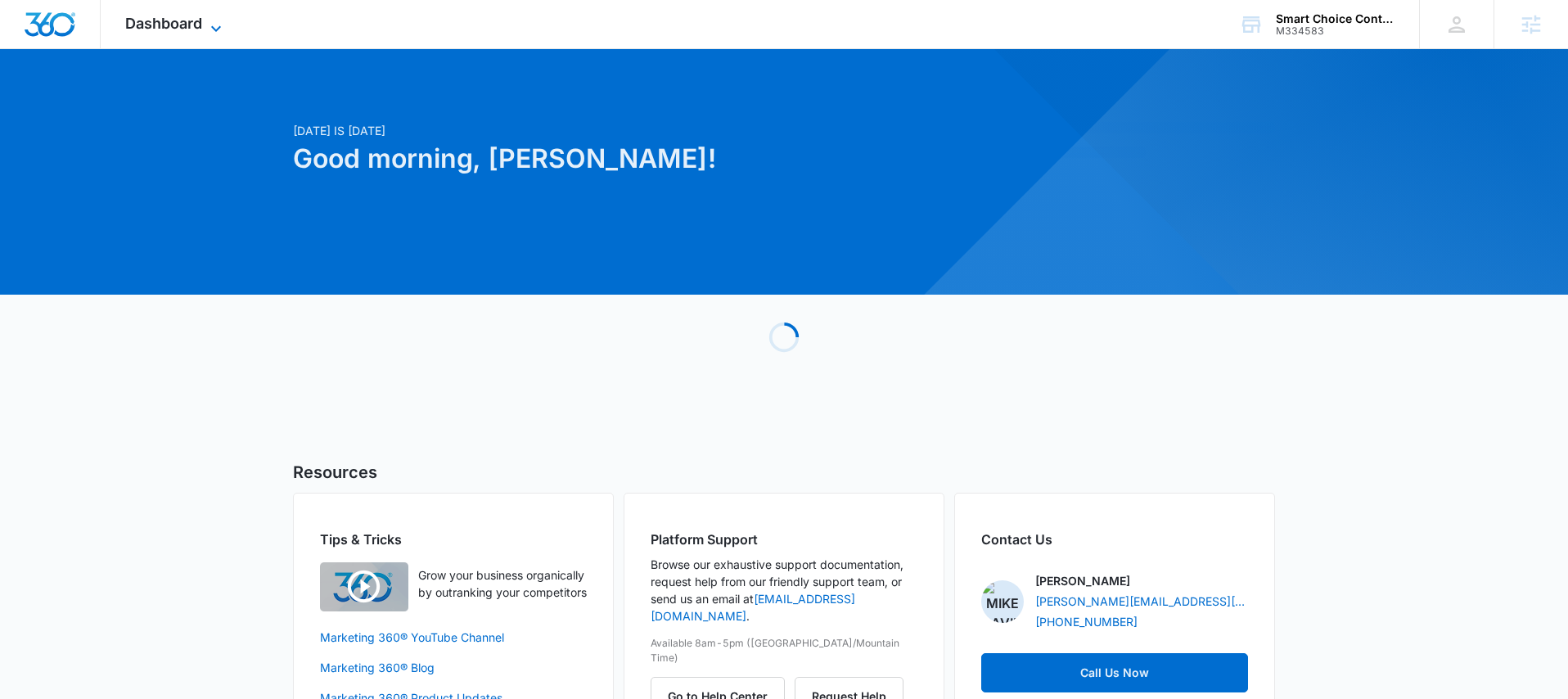
click at [159, 31] on span "Dashboard" at bounding box center [163, 23] width 77 height 17
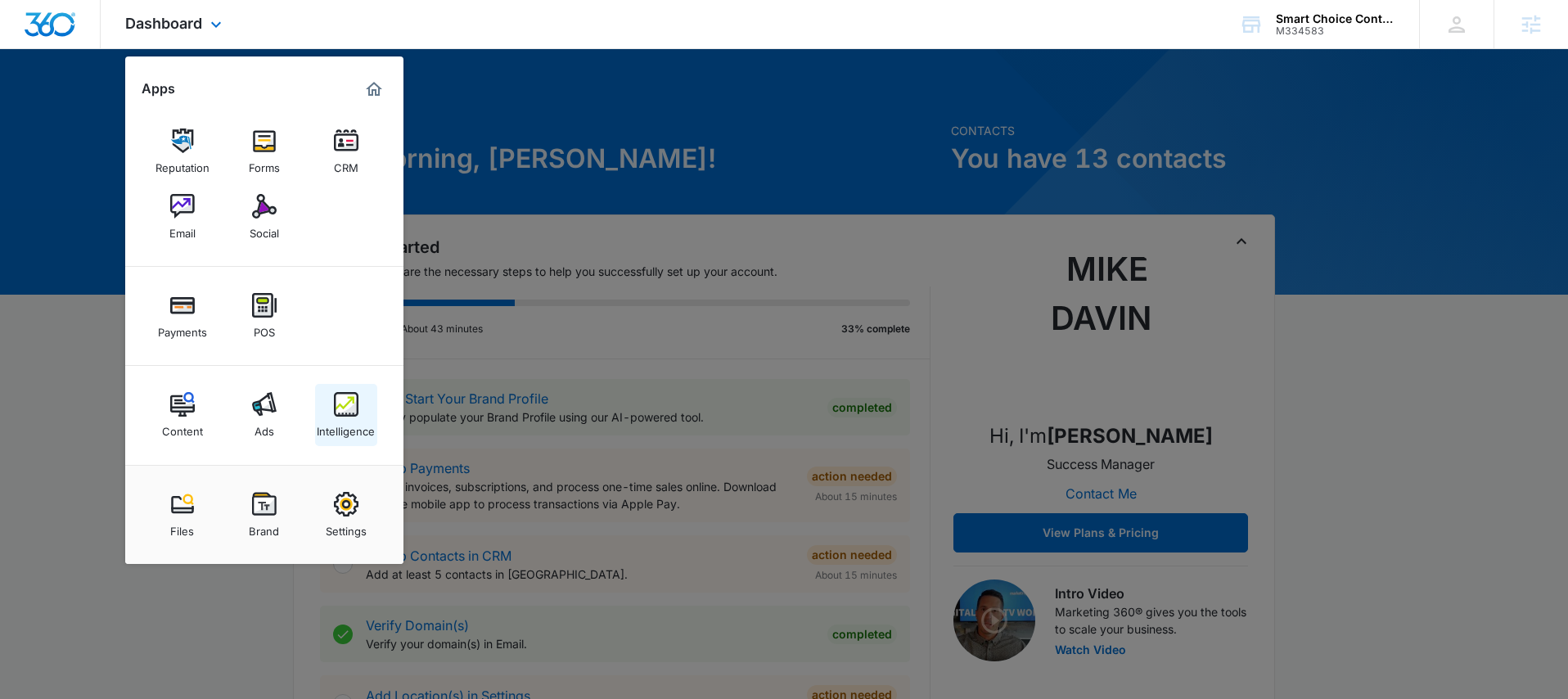
click at [332, 407] on link "Intelligence" at bounding box center [346, 414] width 62 height 62
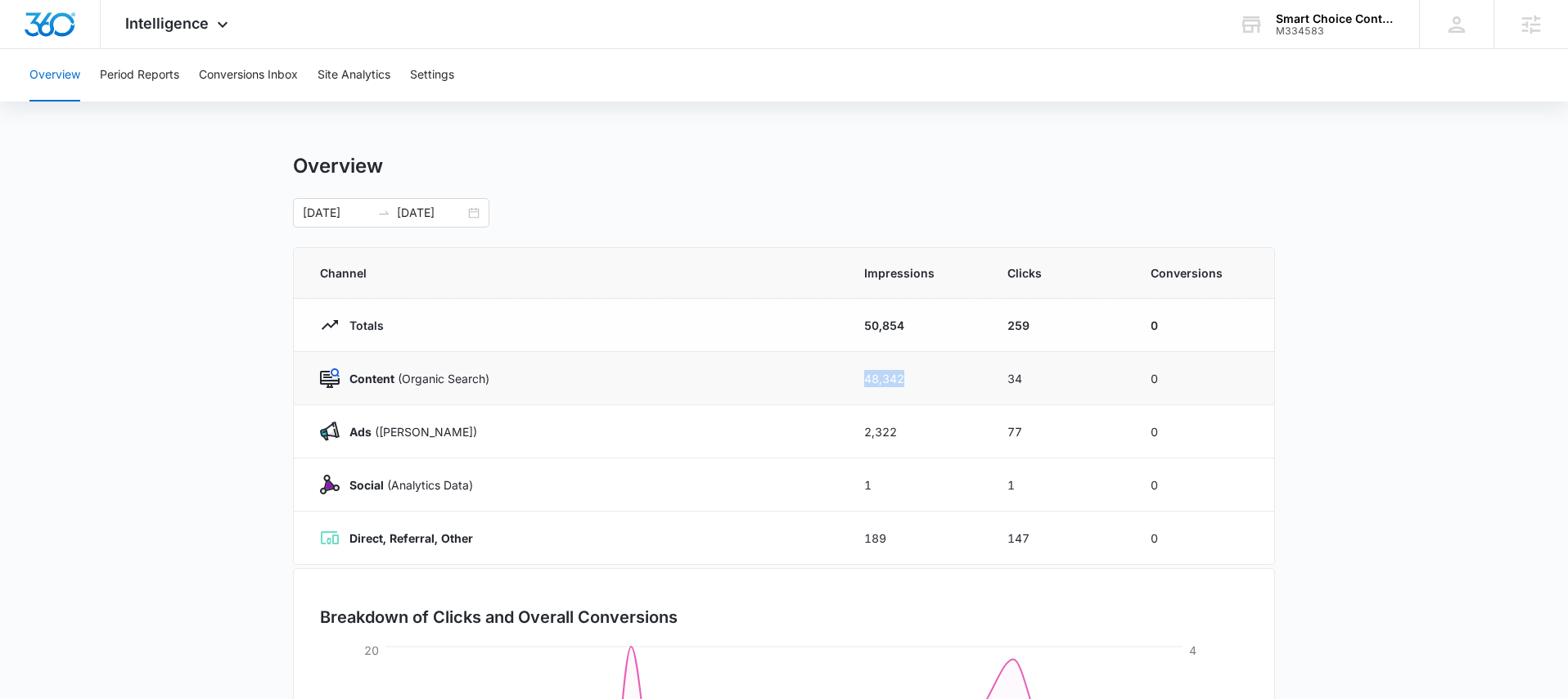
drag, startPoint x: 923, startPoint y: 383, endPoint x: 832, endPoint y: 385, distance: 91.0
click at [833, 385] on tr "Content (Organic Search) 48,342 34 0" at bounding box center [784, 378] width 980 height 53
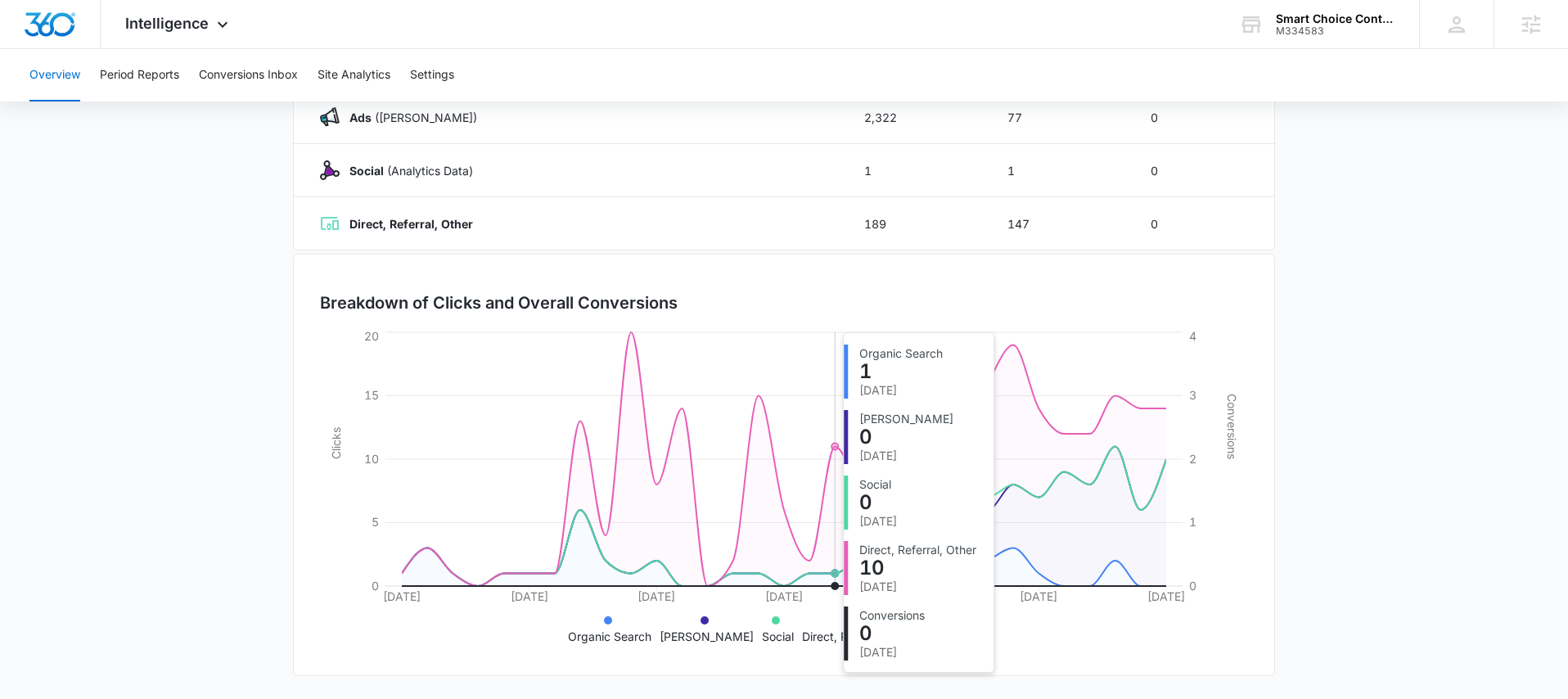
scroll to position [21, 0]
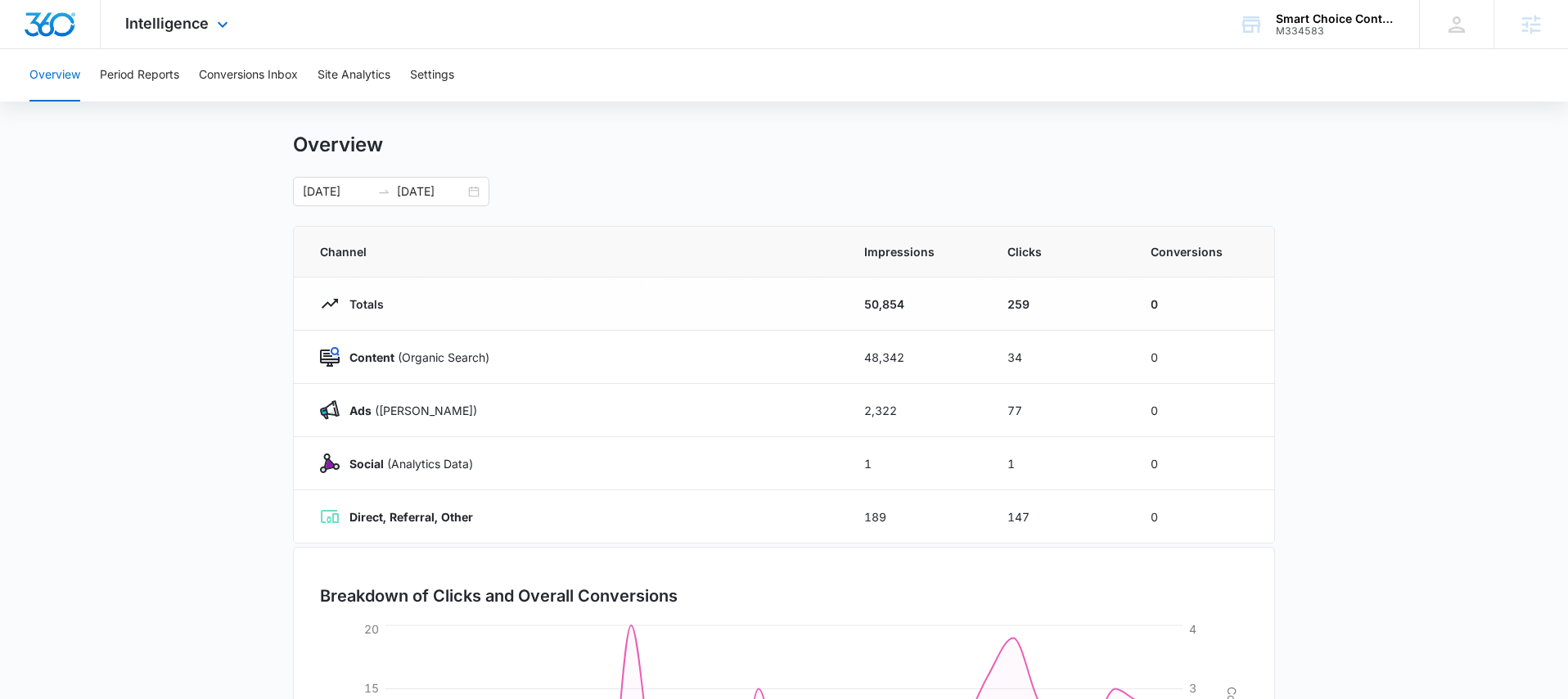
click at [209, 26] on div "Intelligence Apps Reputation Forms CRM Email Social Payments POS Content Ads In…" at bounding box center [178, 24] width 156 height 49
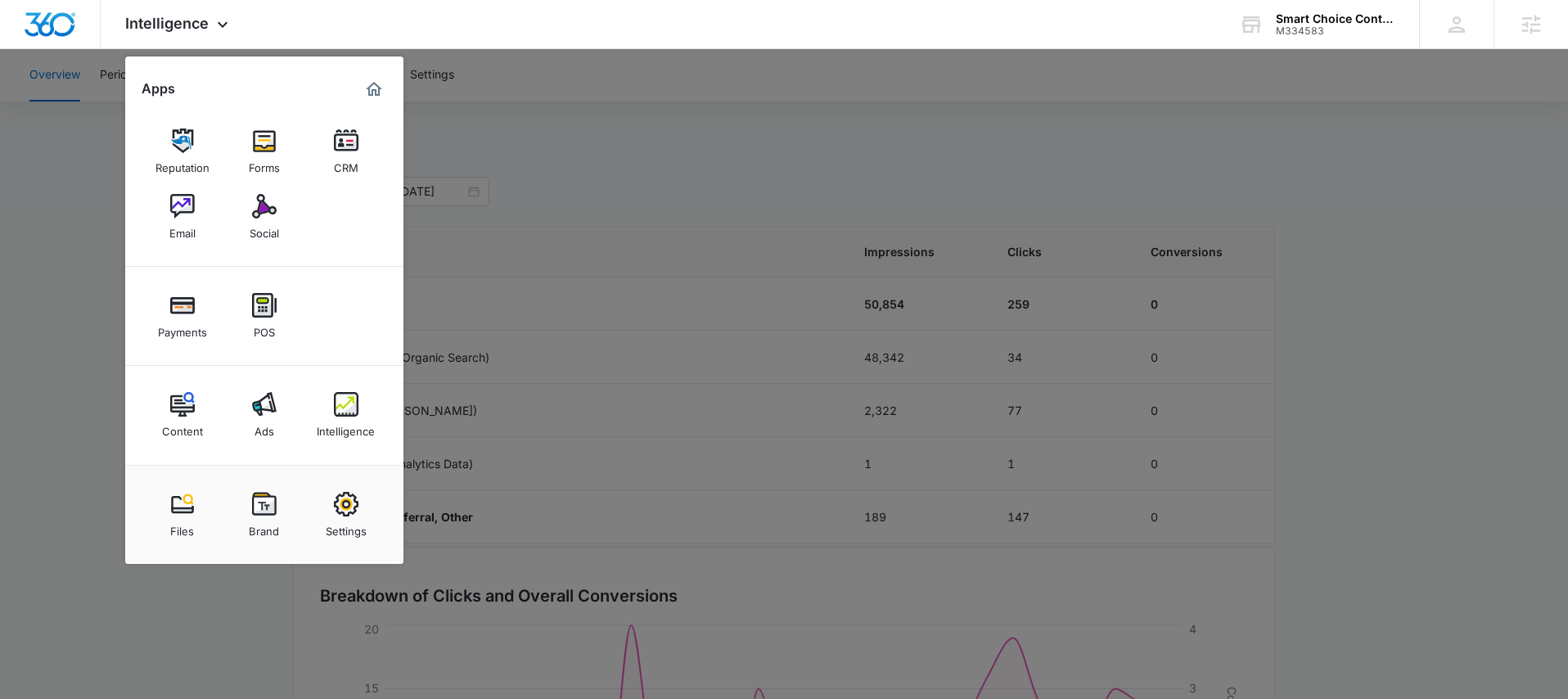
click at [91, 78] on div at bounding box center [784, 349] width 1568 height 699
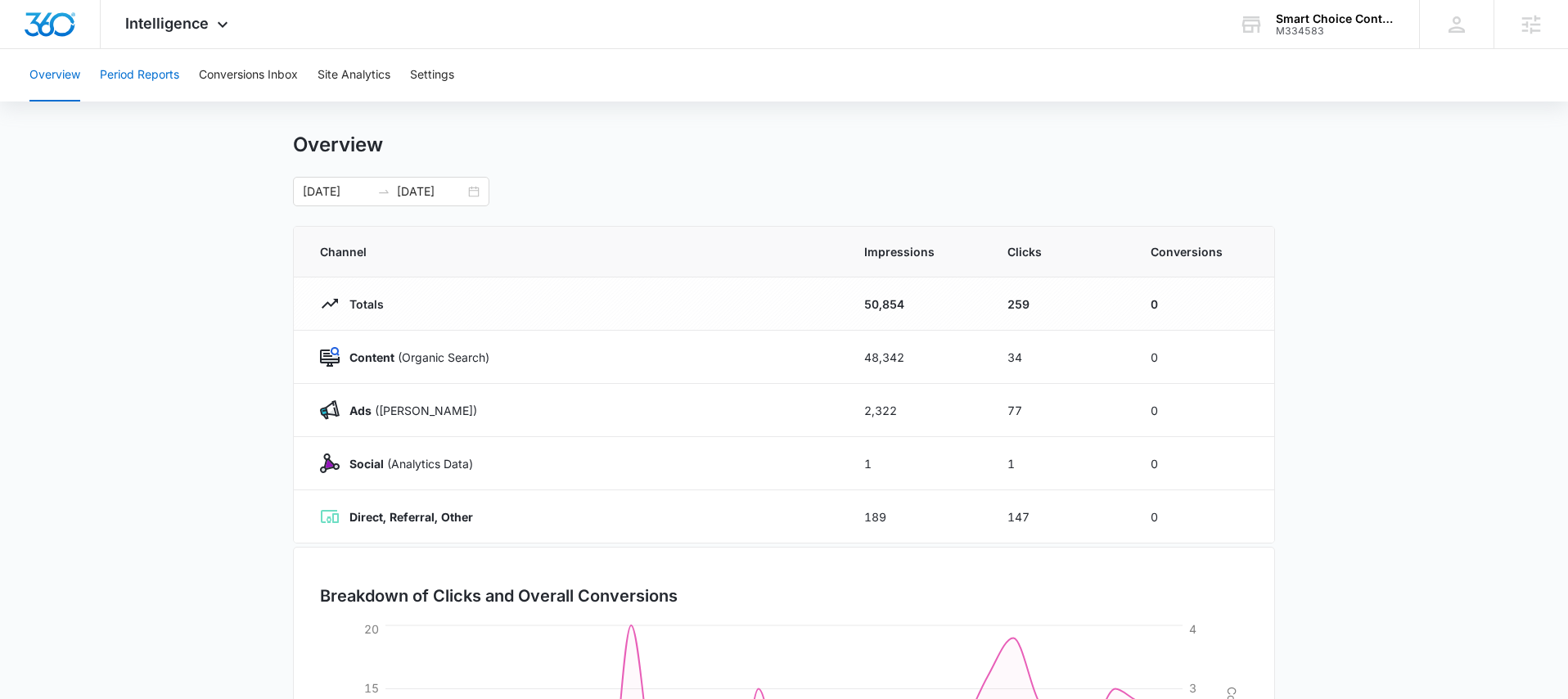
click at [103, 78] on button "Period Reports" at bounding box center [139, 75] width 79 height 52
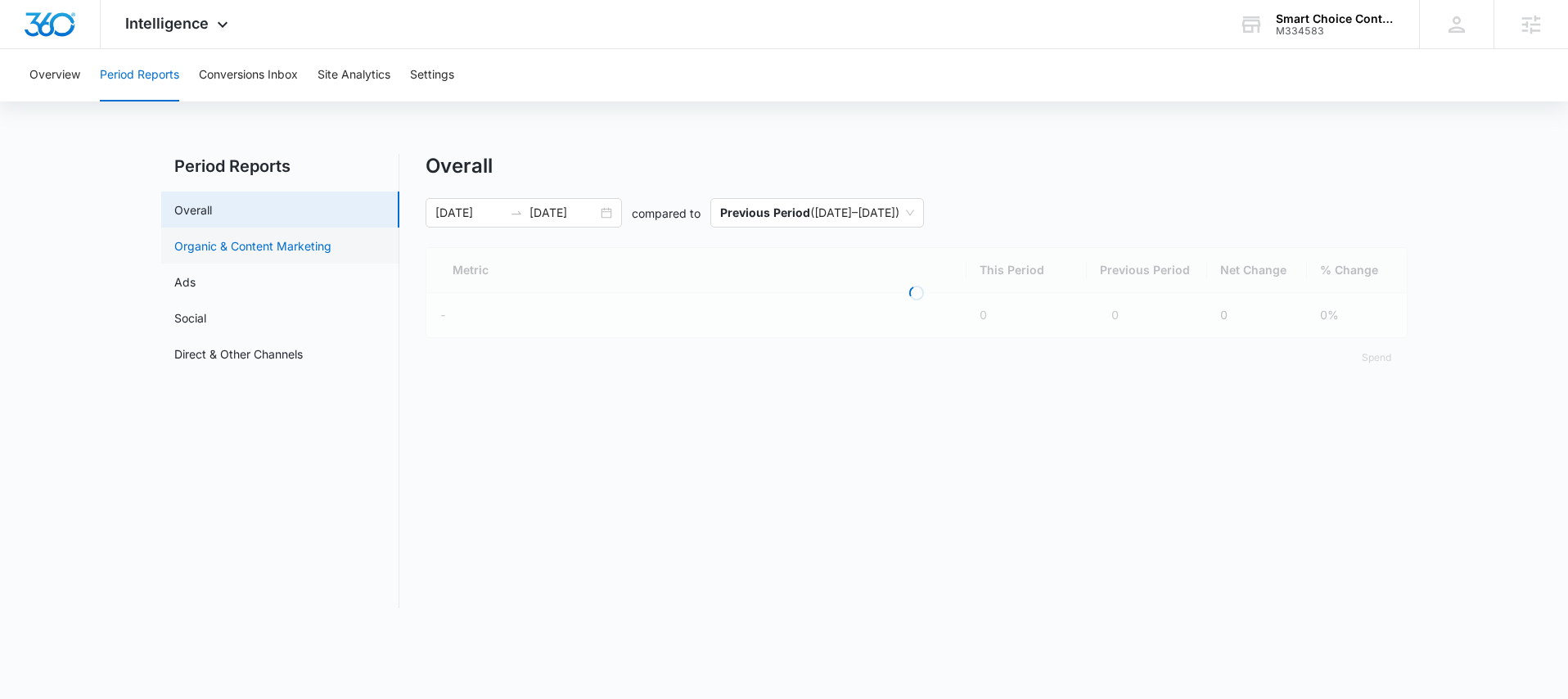
click at [244, 253] on link "Organic & Content Marketing" at bounding box center [253, 246] width 157 height 17
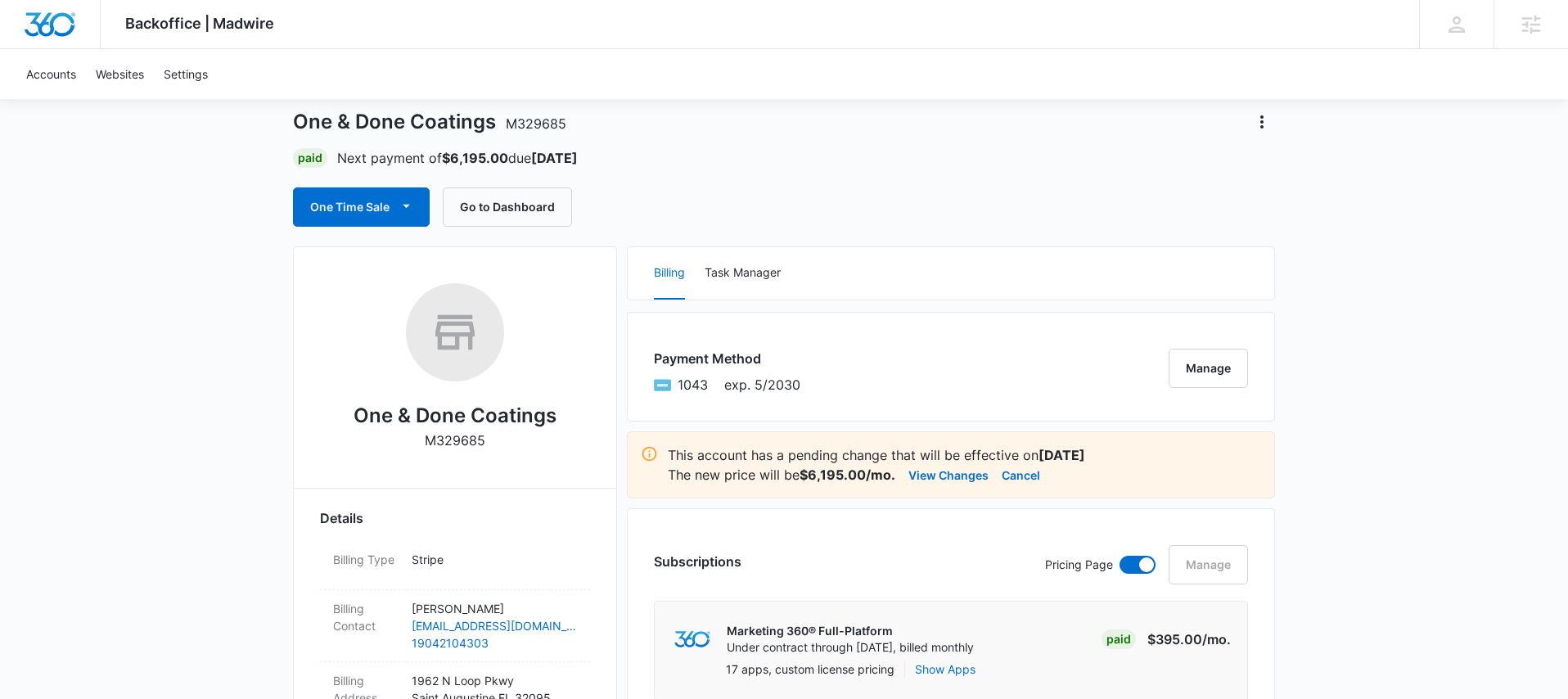
scroll to position [79, 0]
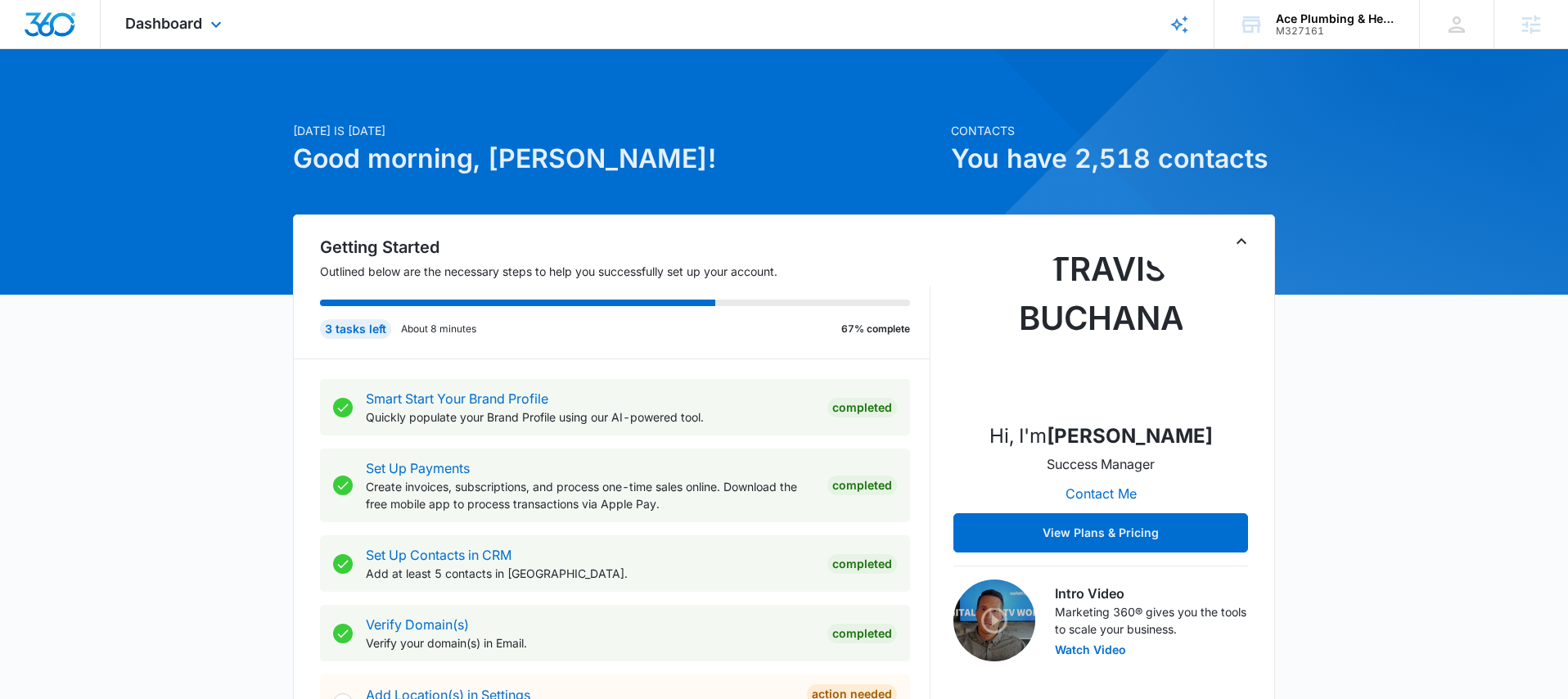
click at [222, 37] on div "Dashboard Apps Reputation Websites Forms CRM Email Social Payments POS Content …" at bounding box center [175, 24] width 149 height 49
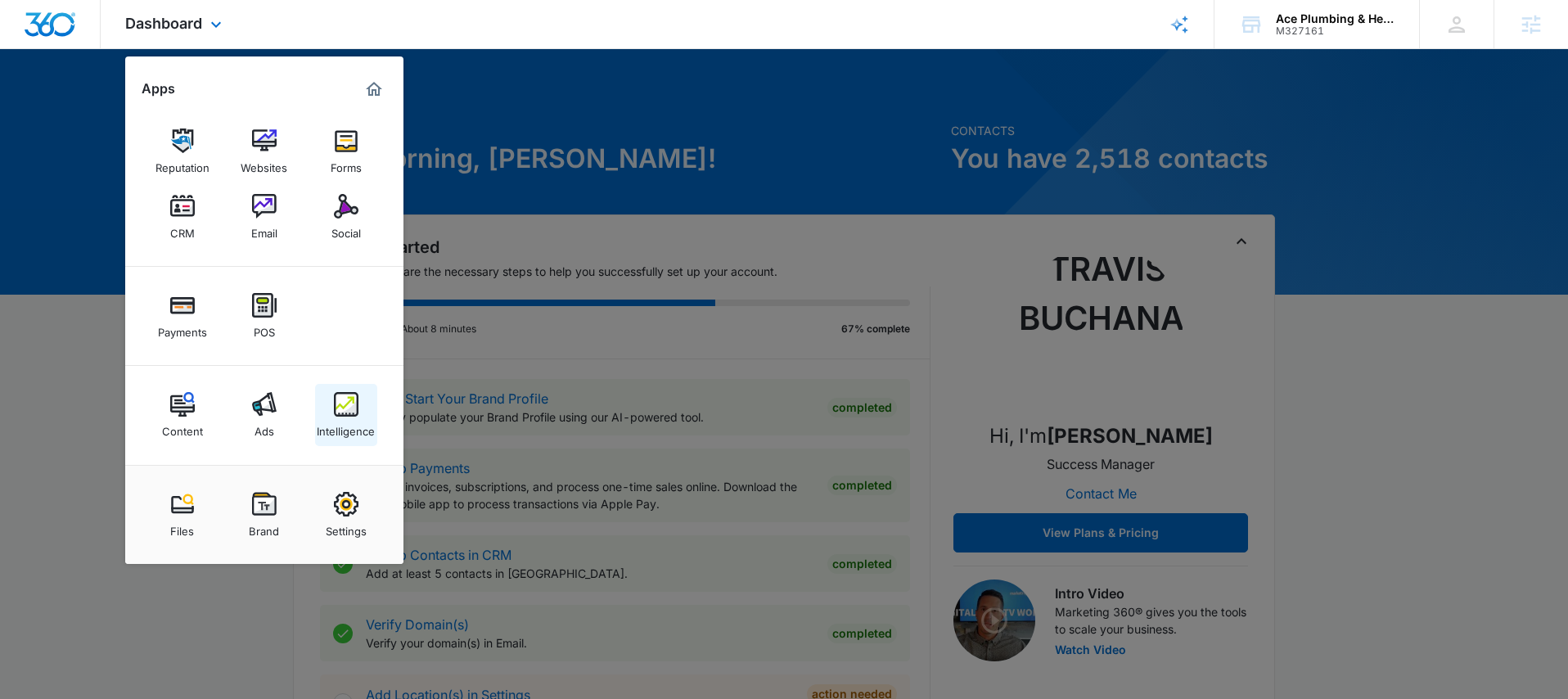
click at [352, 408] on img at bounding box center [347, 404] width 25 height 25
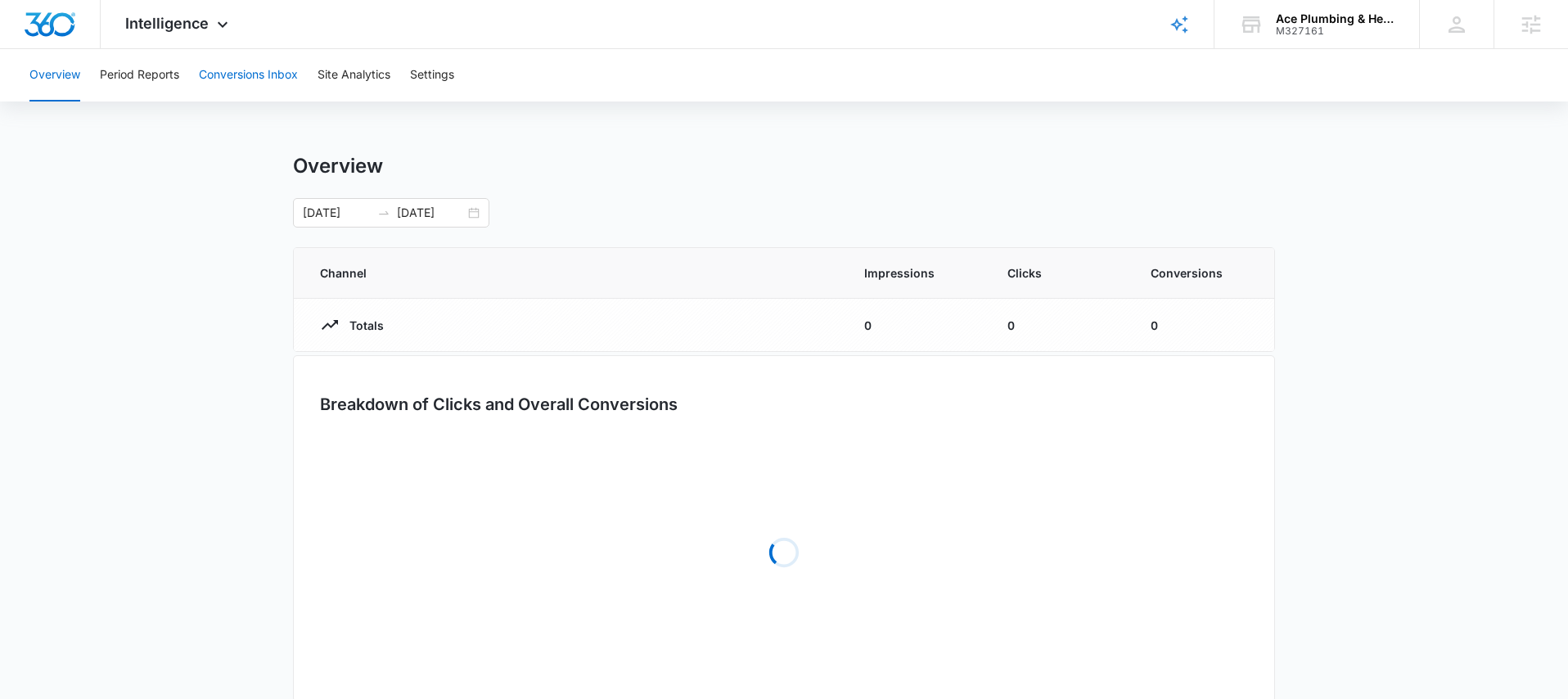
click at [261, 85] on button "Conversions Inbox" at bounding box center [248, 75] width 99 height 52
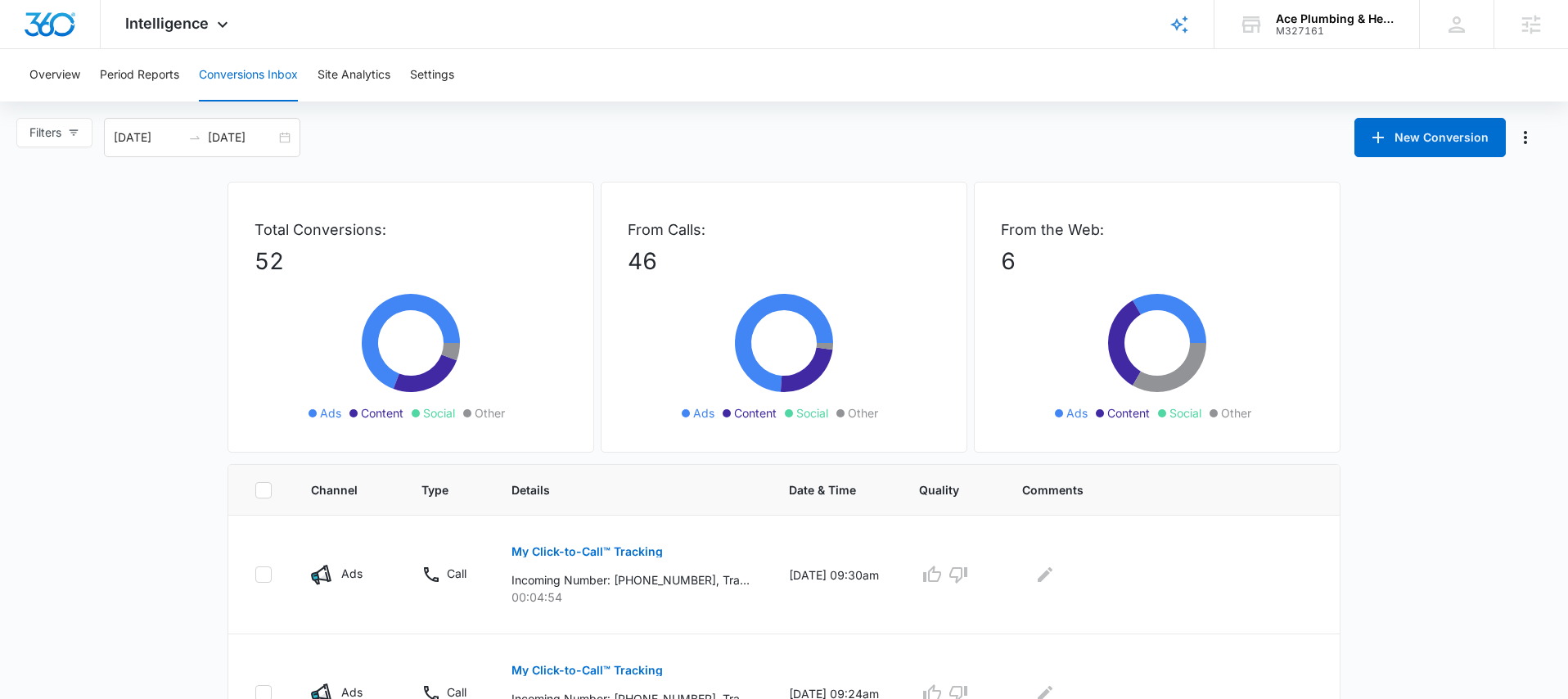
scroll to position [263, 0]
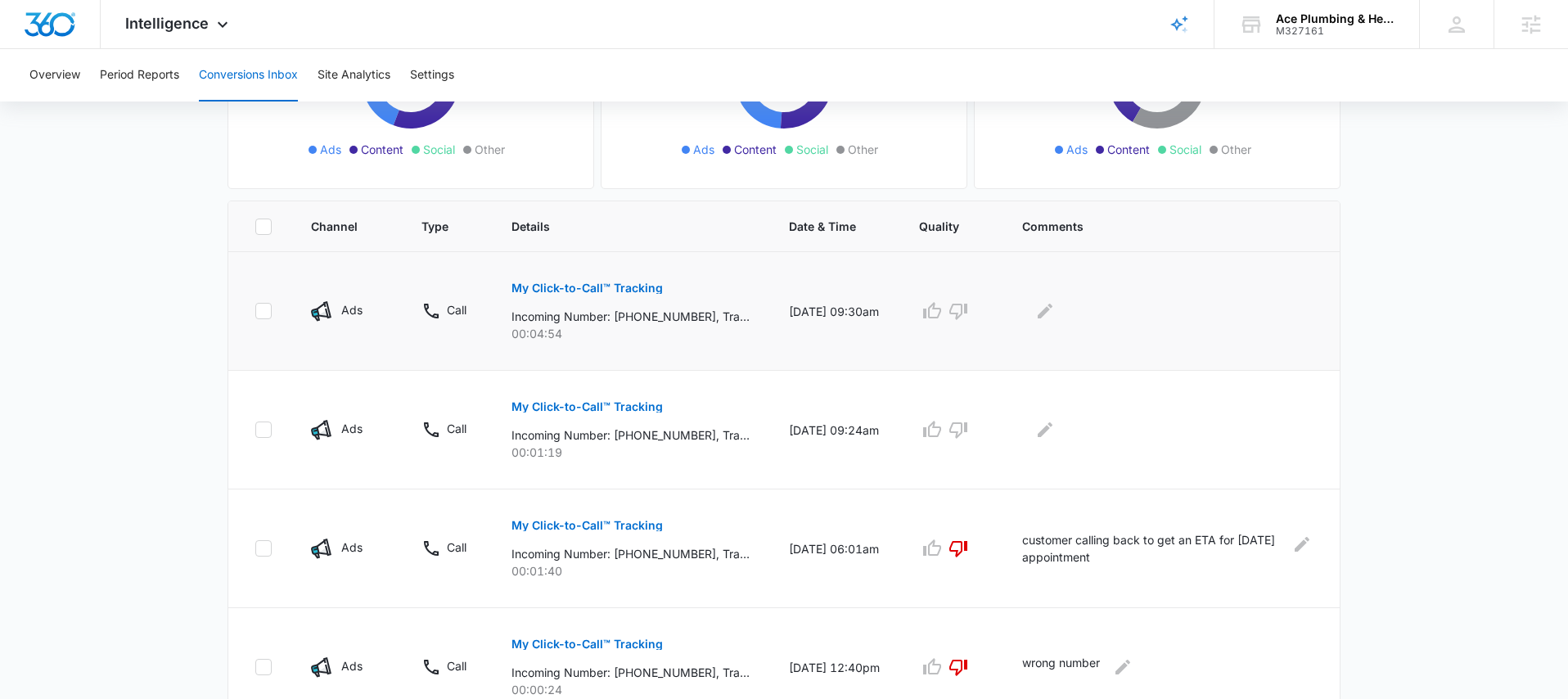
click at [588, 288] on p "My Click-to-Call™ Tracking" at bounding box center [587, 288] width 151 height 12
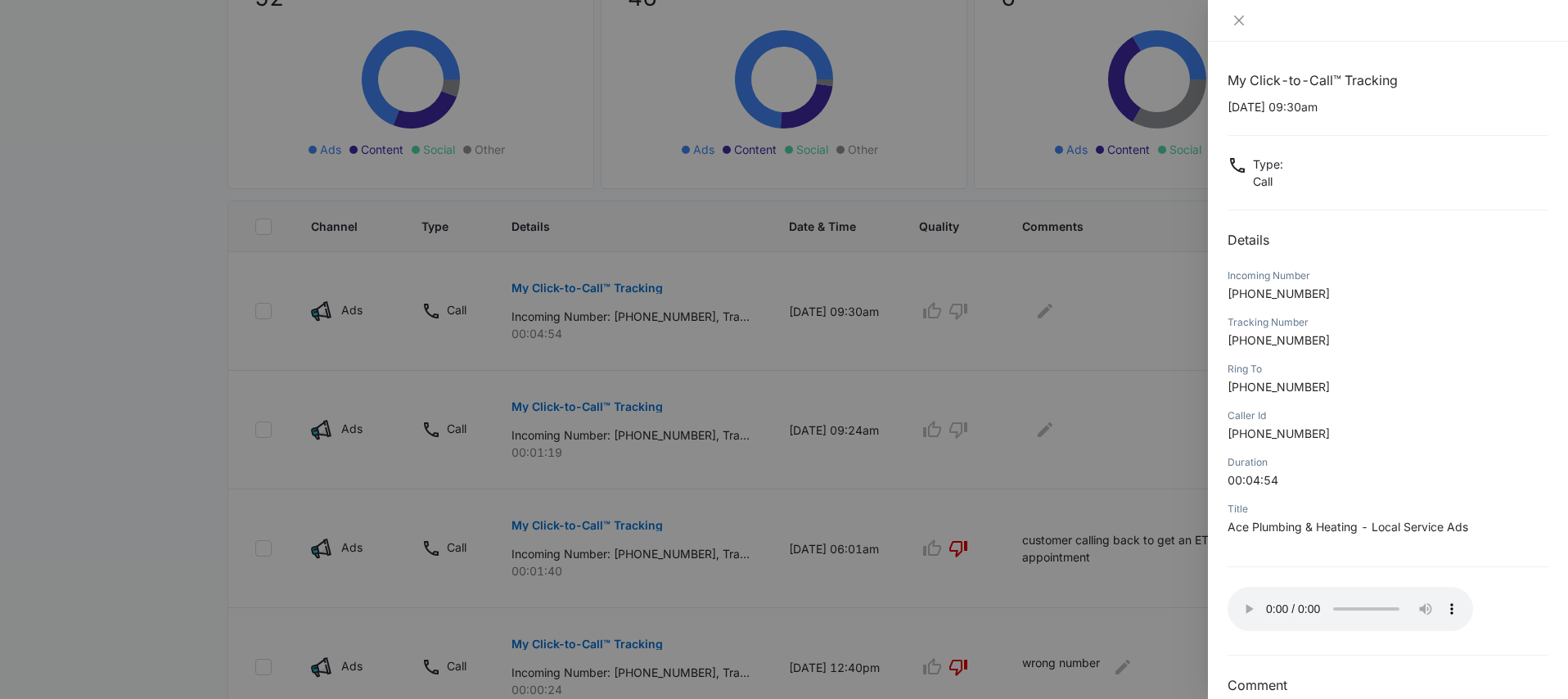
click at [1103, 358] on div at bounding box center [784, 349] width 1568 height 699
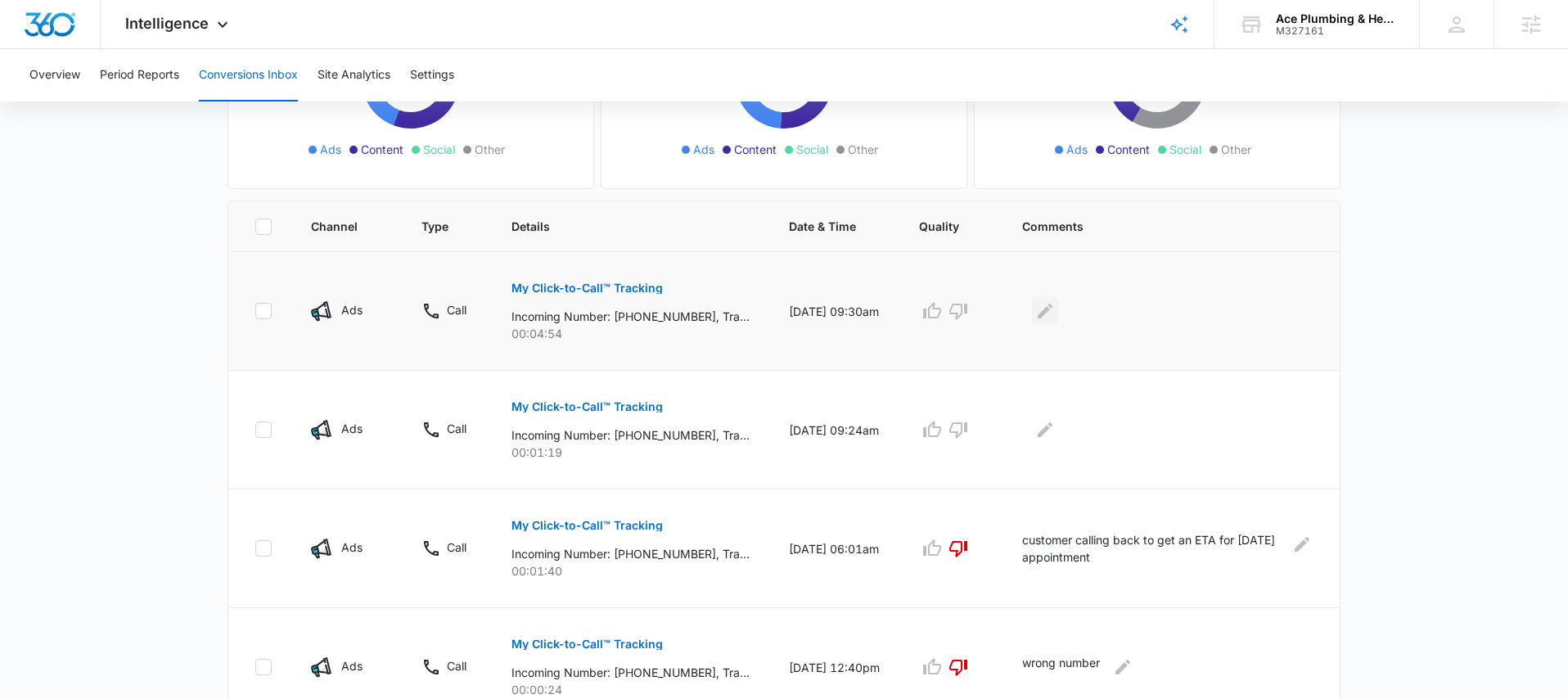
click at [1051, 316] on icon "Edit Comments" at bounding box center [1046, 311] width 20 height 20
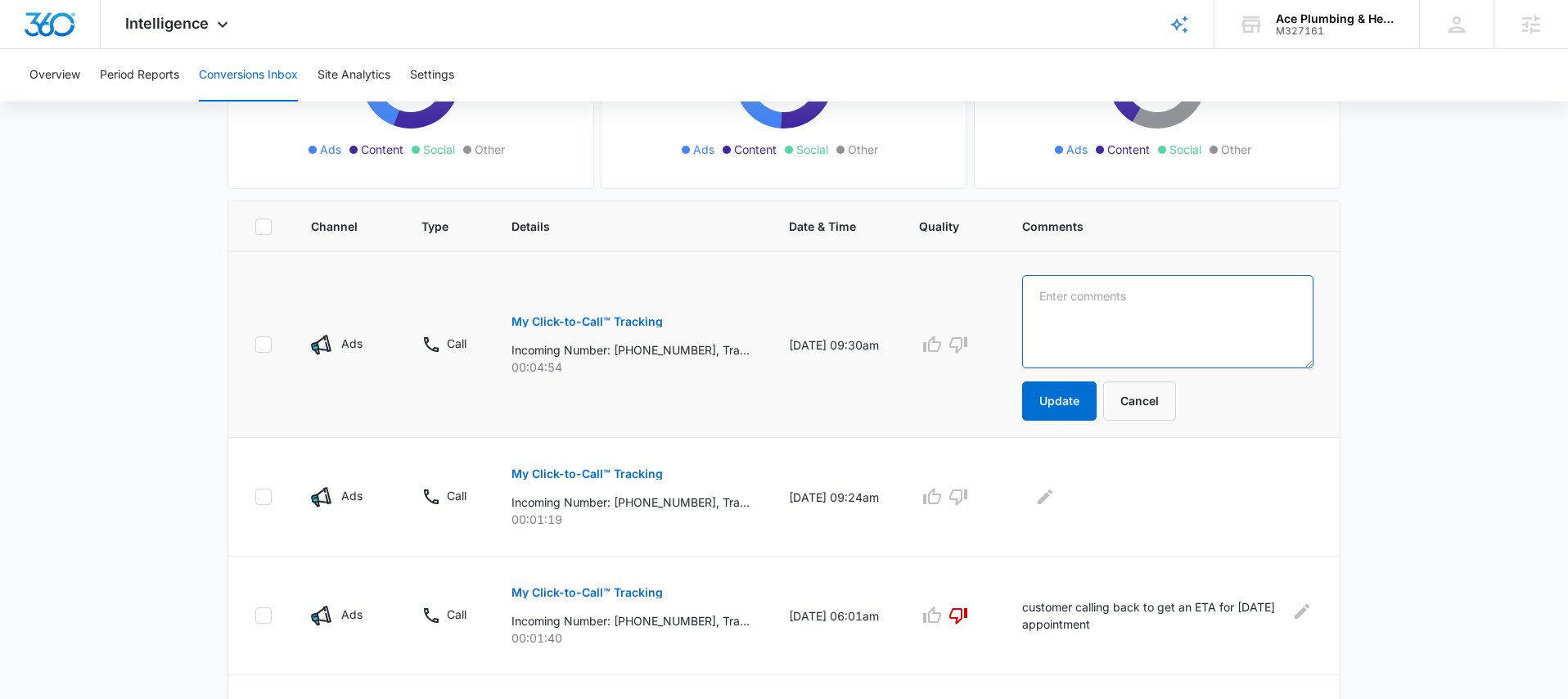
click at [1067, 313] on textarea at bounding box center [1168, 321] width 291 height 93
type textarea "customer stating they need their sink fixed"
click at [1064, 409] on button "Update" at bounding box center [1060, 401] width 74 height 40
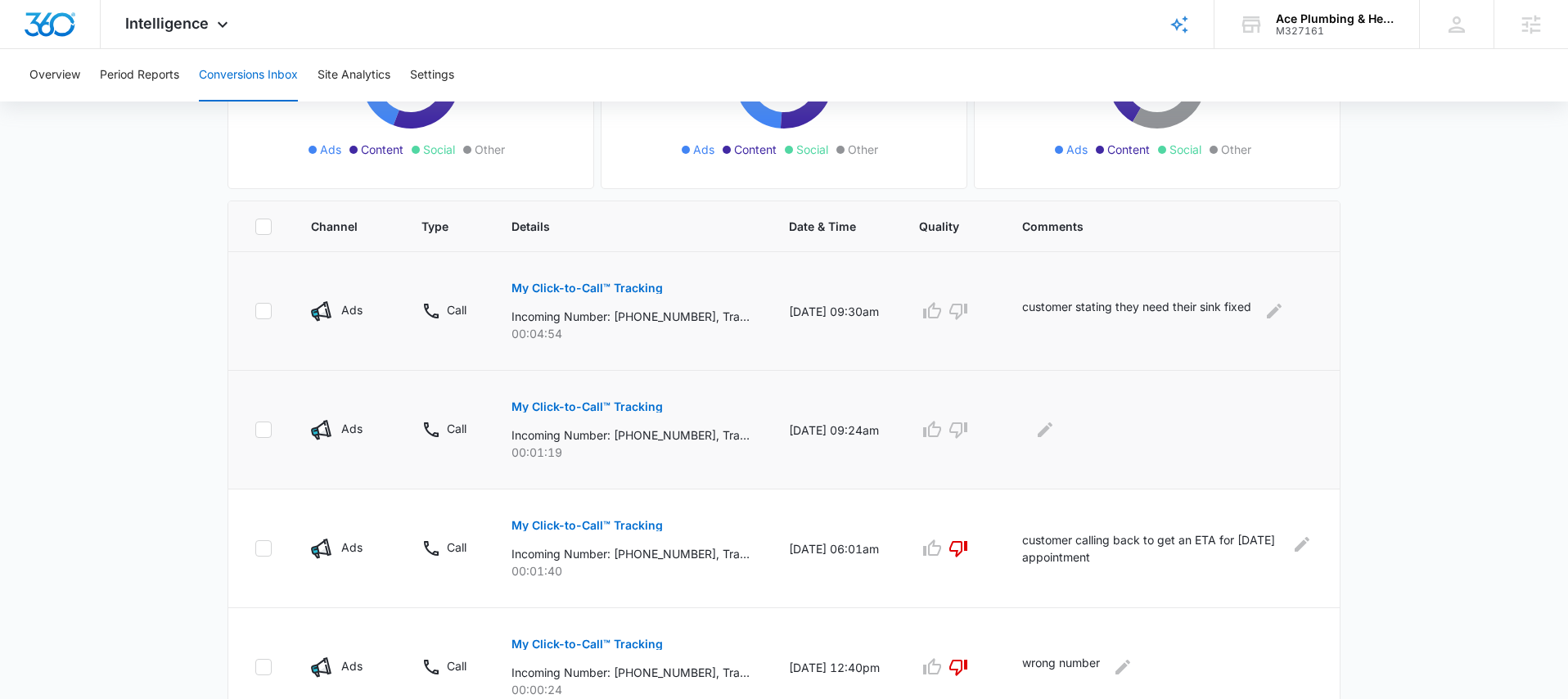
click at [647, 405] on p "My Click-to-Call™ Tracking" at bounding box center [587, 407] width 151 height 12
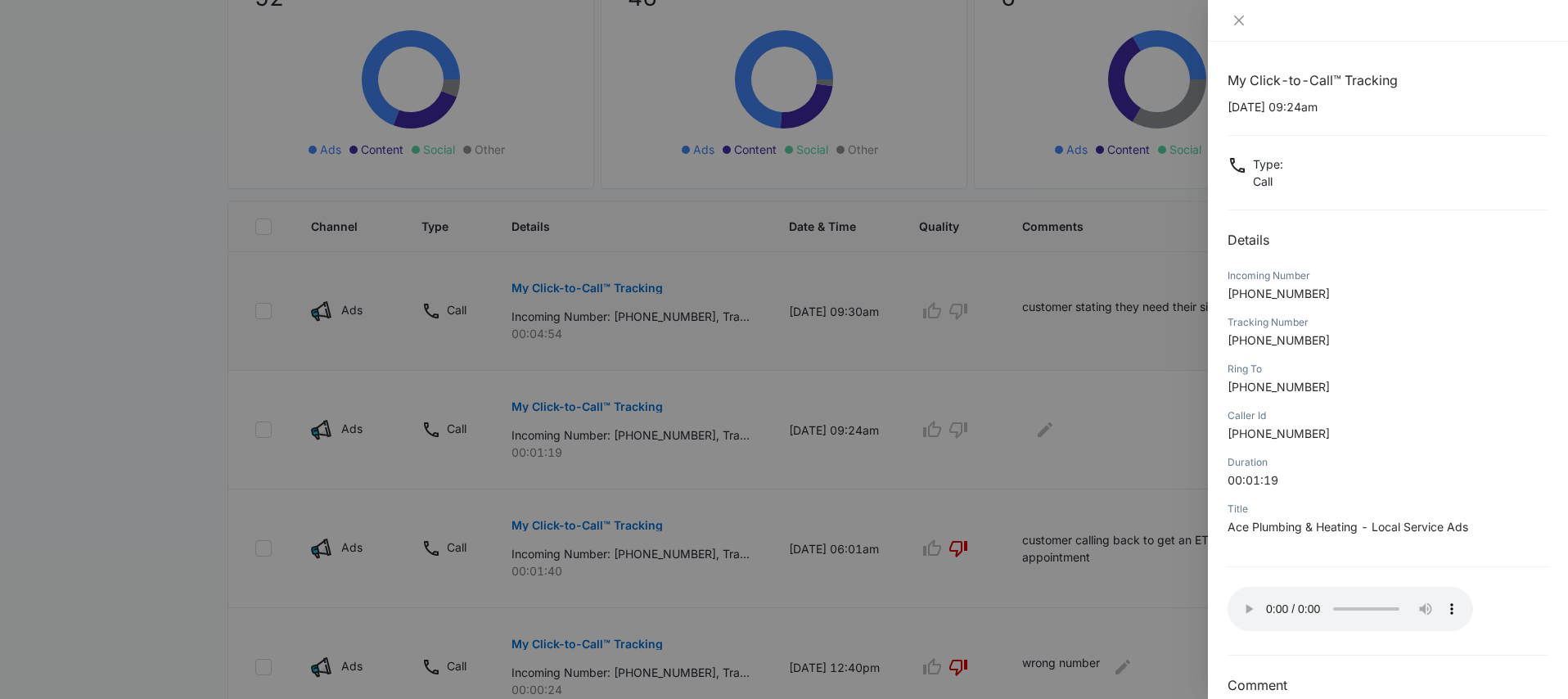
click at [1005, 484] on div at bounding box center [784, 349] width 1568 height 699
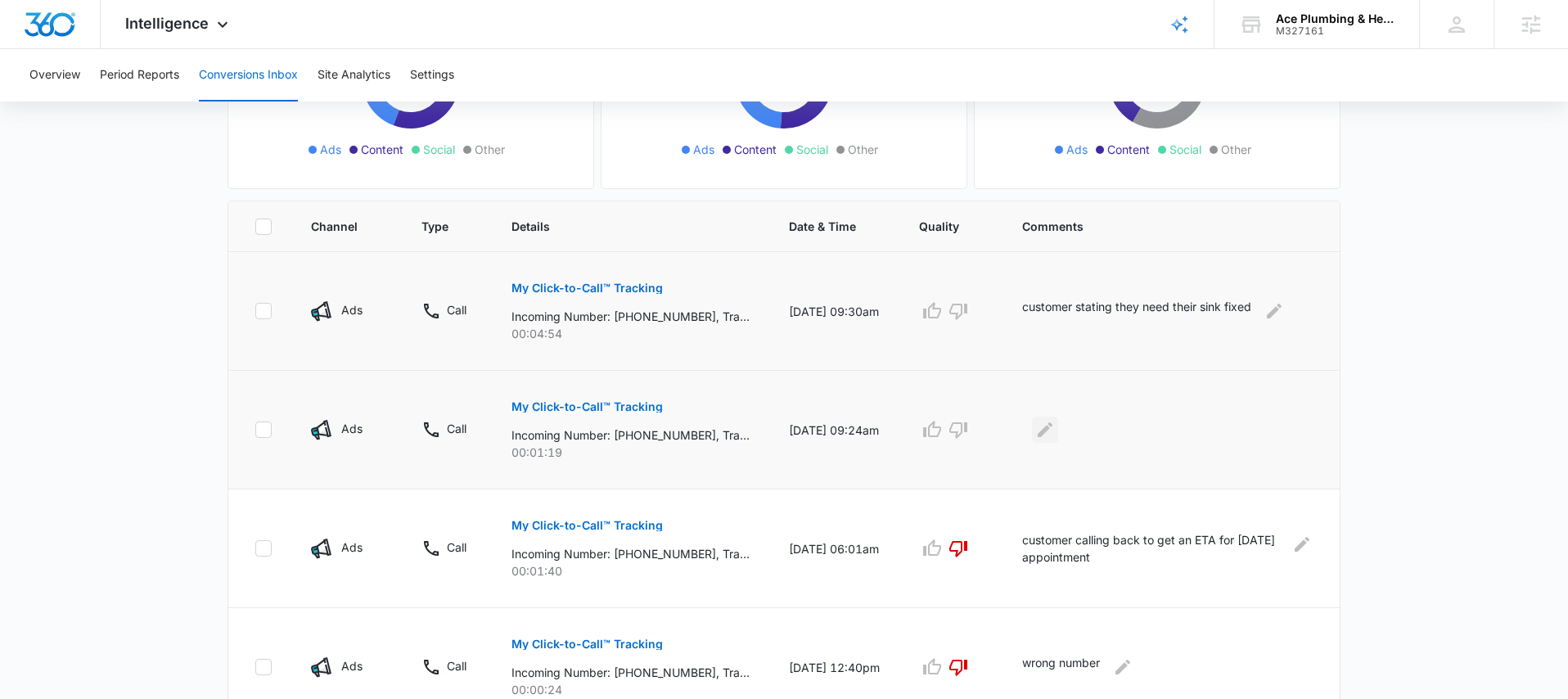
click at [1046, 436] on icon "Edit Comments" at bounding box center [1046, 430] width 15 height 15
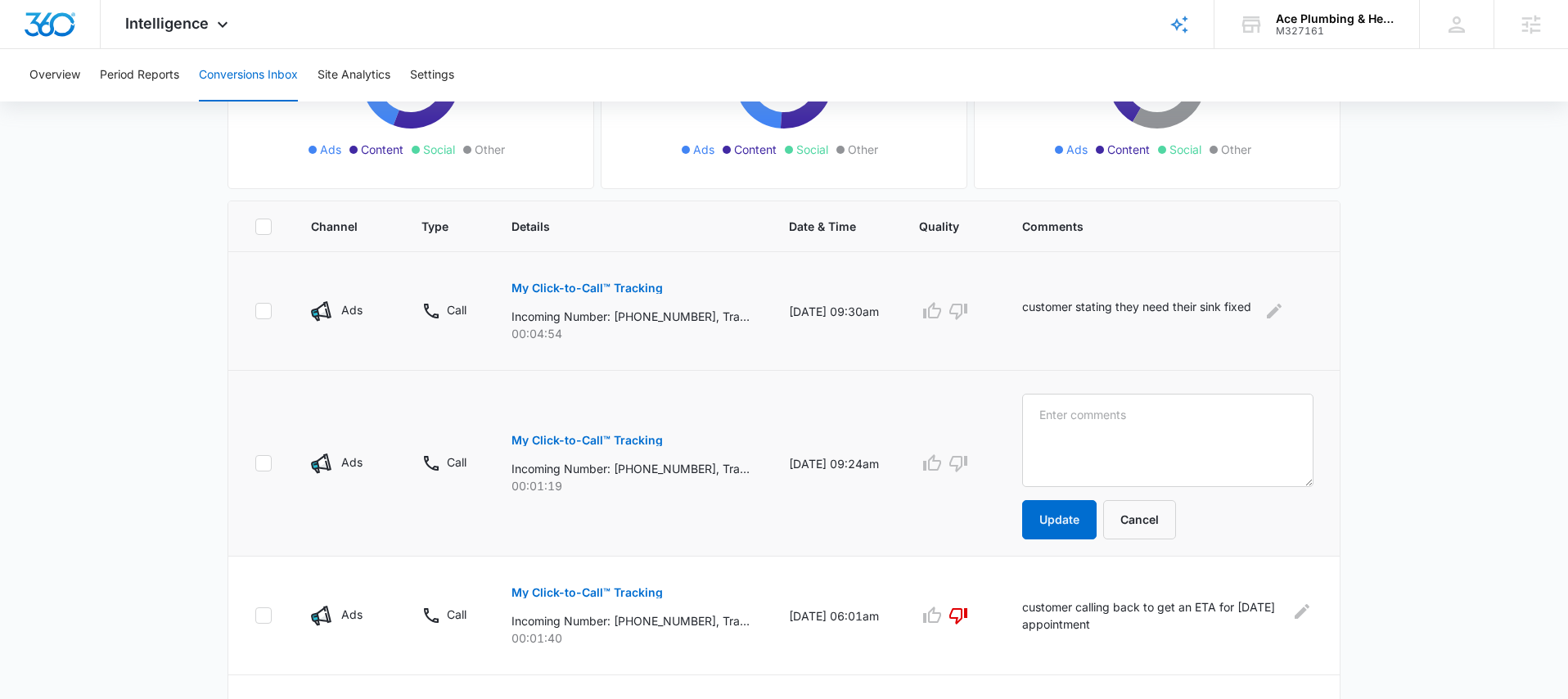
scroll to position [930, 0]
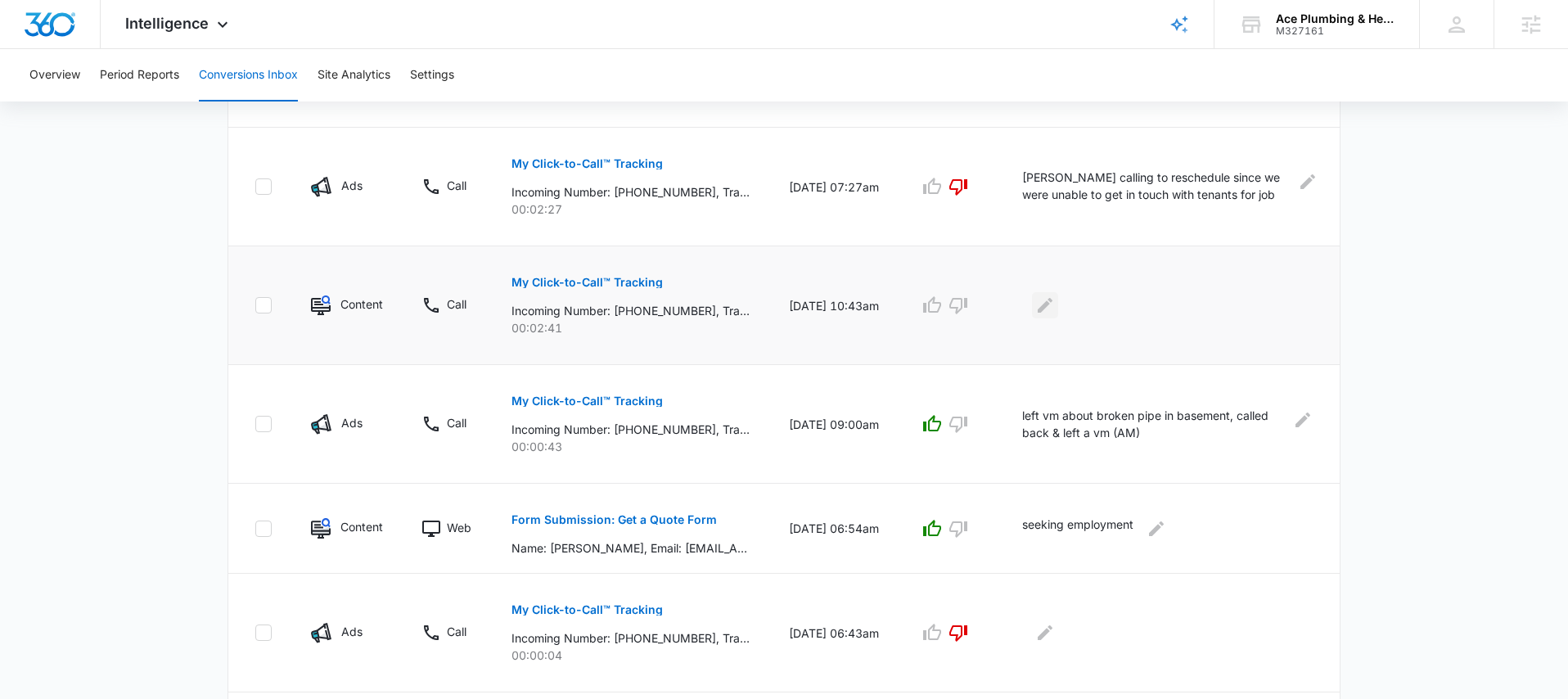
click at [1055, 300] on icon "Edit Comments" at bounding box center [1046, 305] width 20 height 20
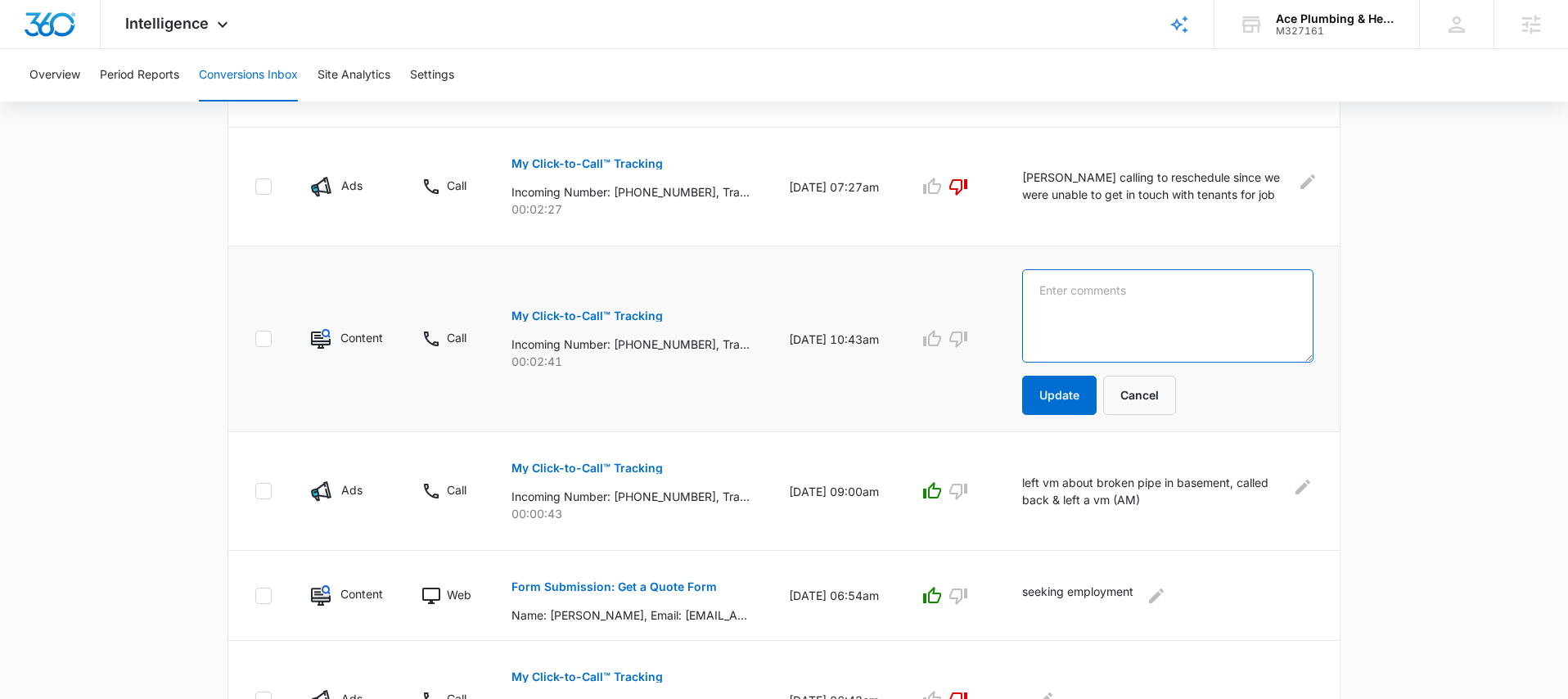
type textarea "c"
click at [1163, 389] on button "Cancel" at bounding box center [1140, 395] width 73 height 40
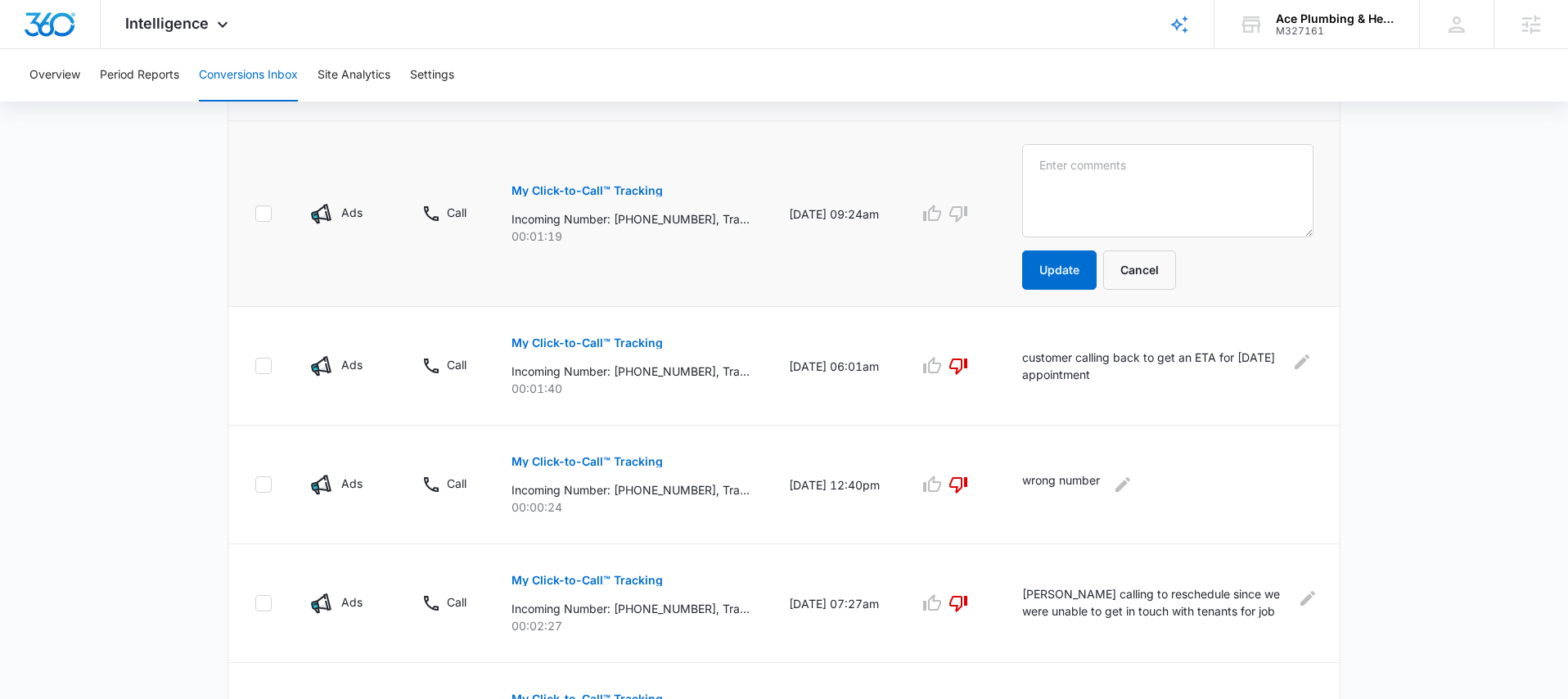
scroll to position [209, 0]
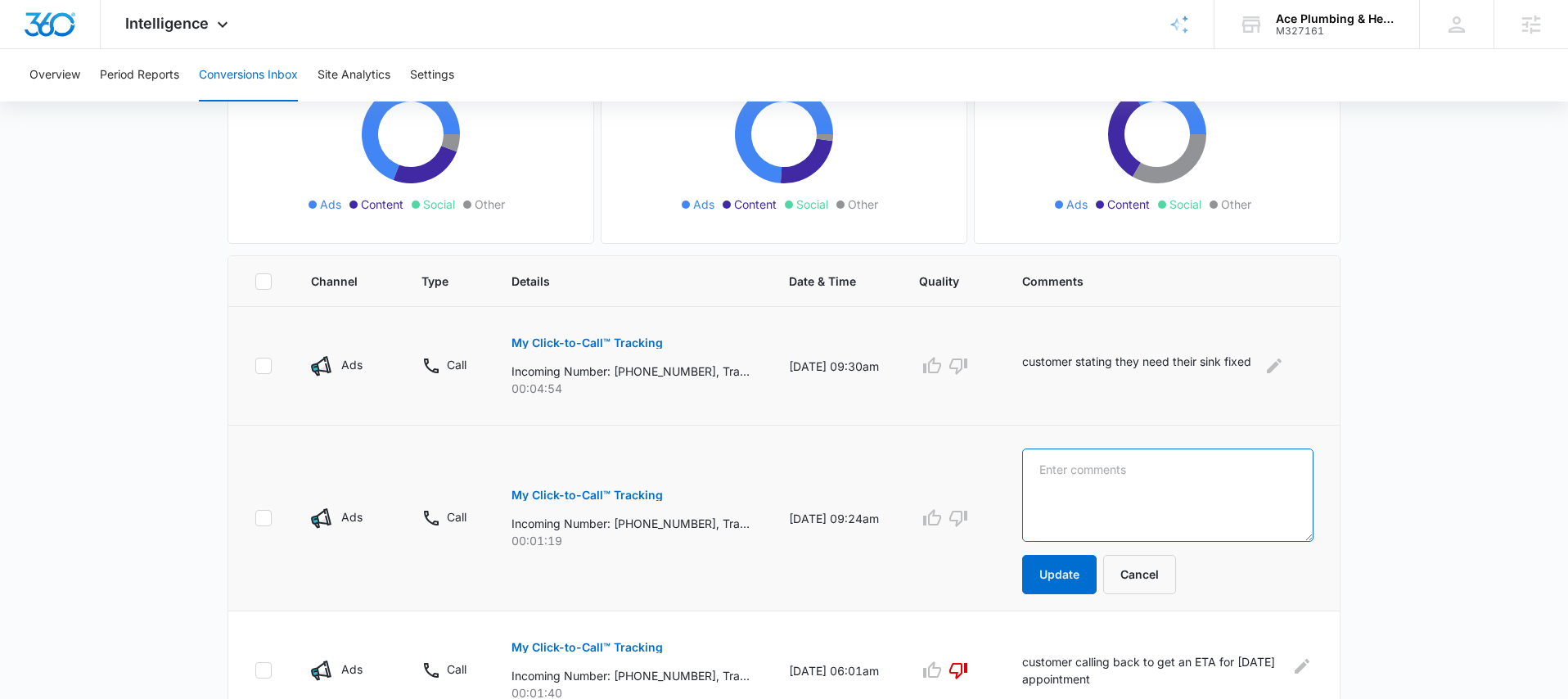
click at [1122, 467] on textarea at bounding box center [1168, 494] width 291 height 93
type textarea "customer needing to reschedule for [DATE] or [DATE]"
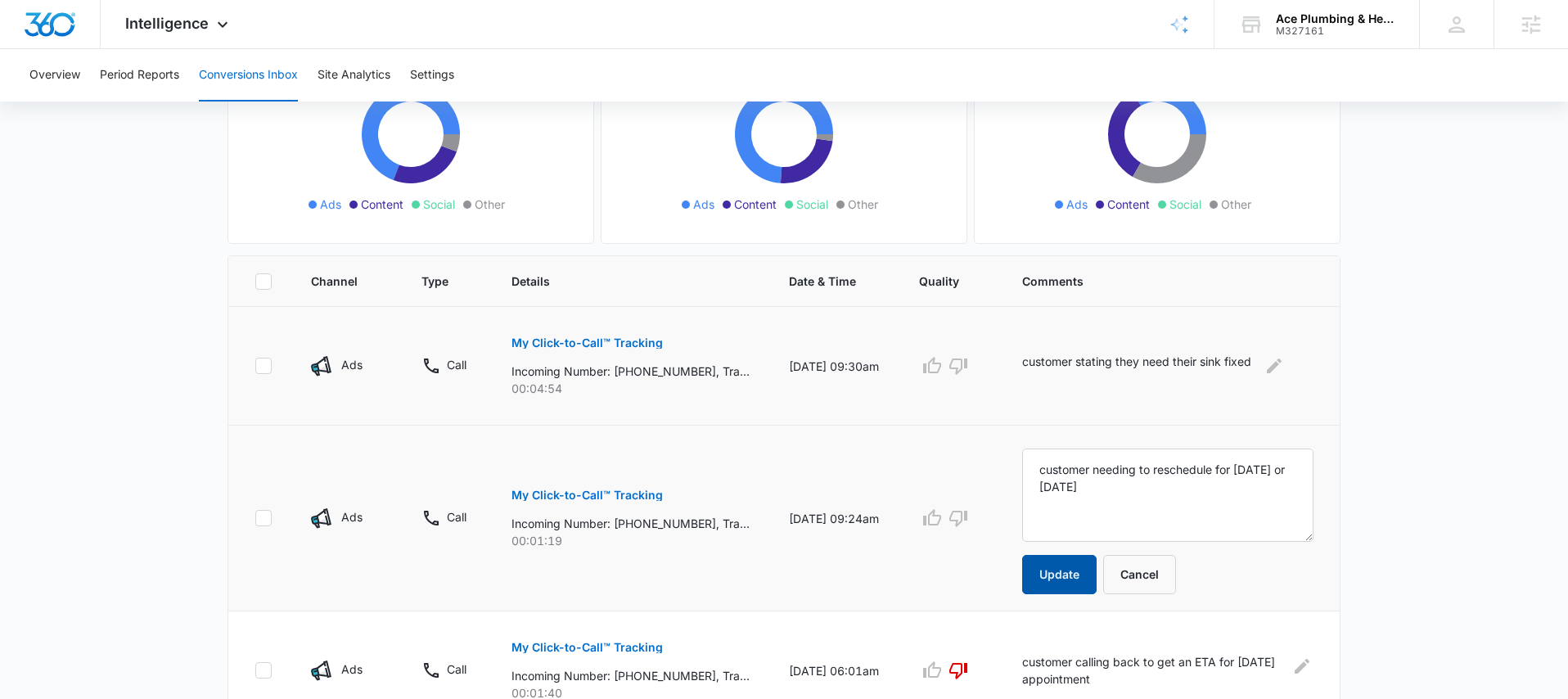
click at [1070, 573] on button "Update" at bounding box center [1060, 574] width 74 height 40
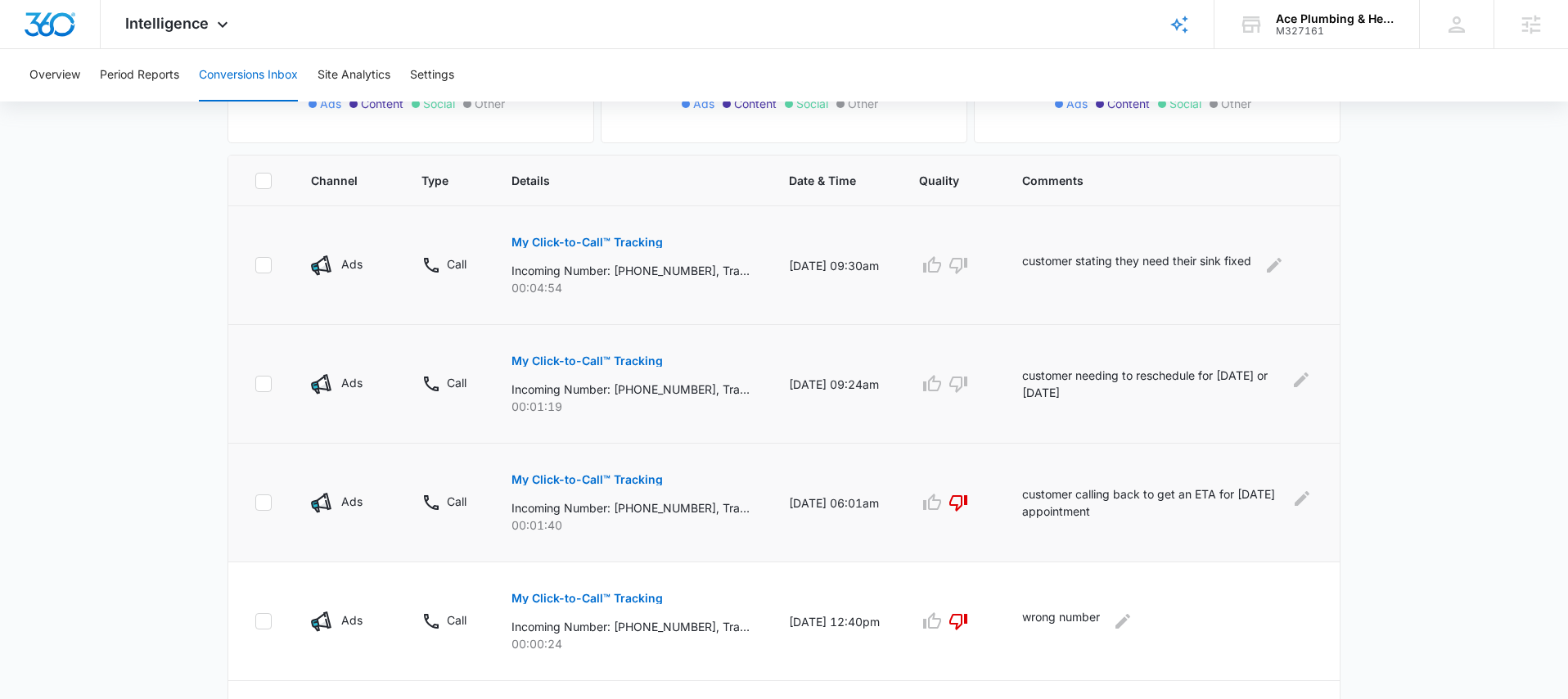
scroll to position [312, 0]
click at [611, 486] on button "My Click-to-Call™ Tracking" at bounding box center [587, 477] width 151 height 40
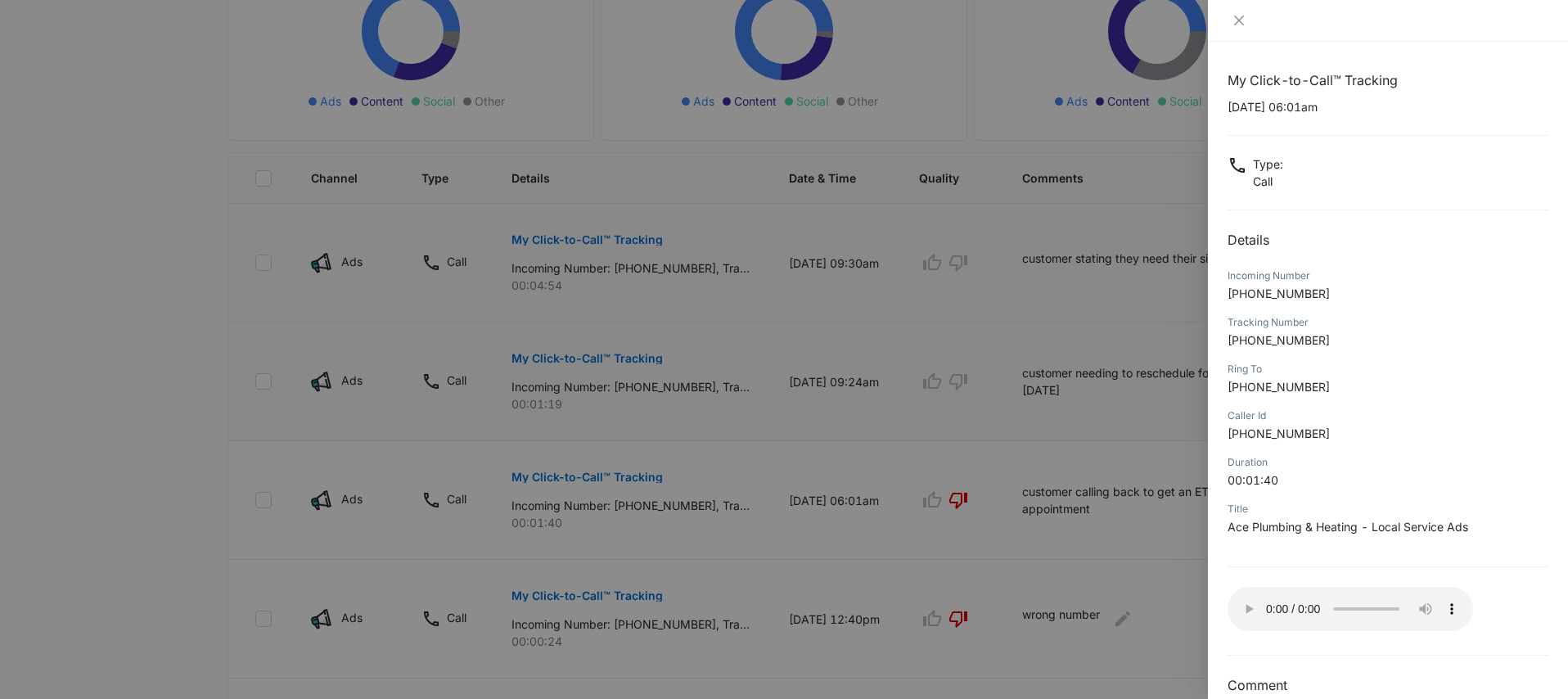
click at [1124, 317] on div at bounding box center [784, 349] width 1568 height 699
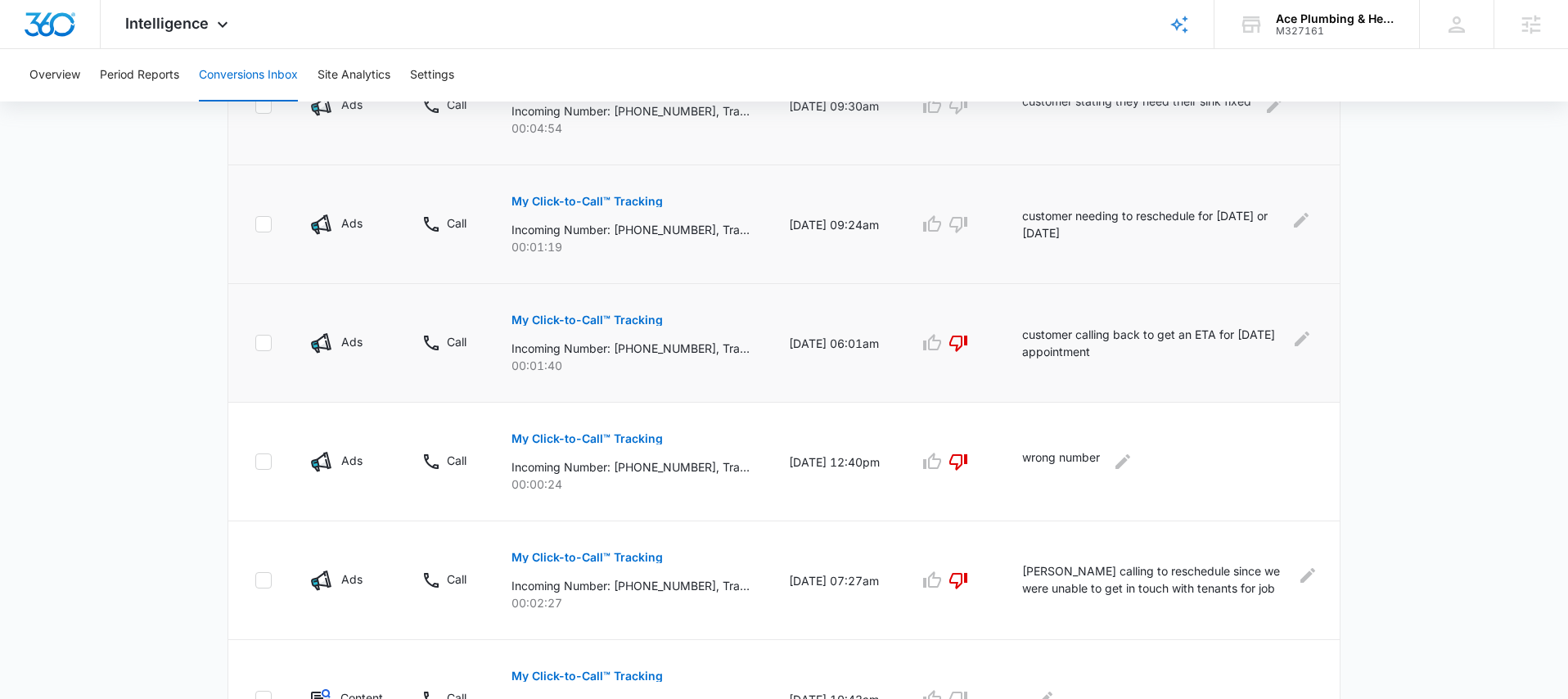
scroll to position [474, 0]
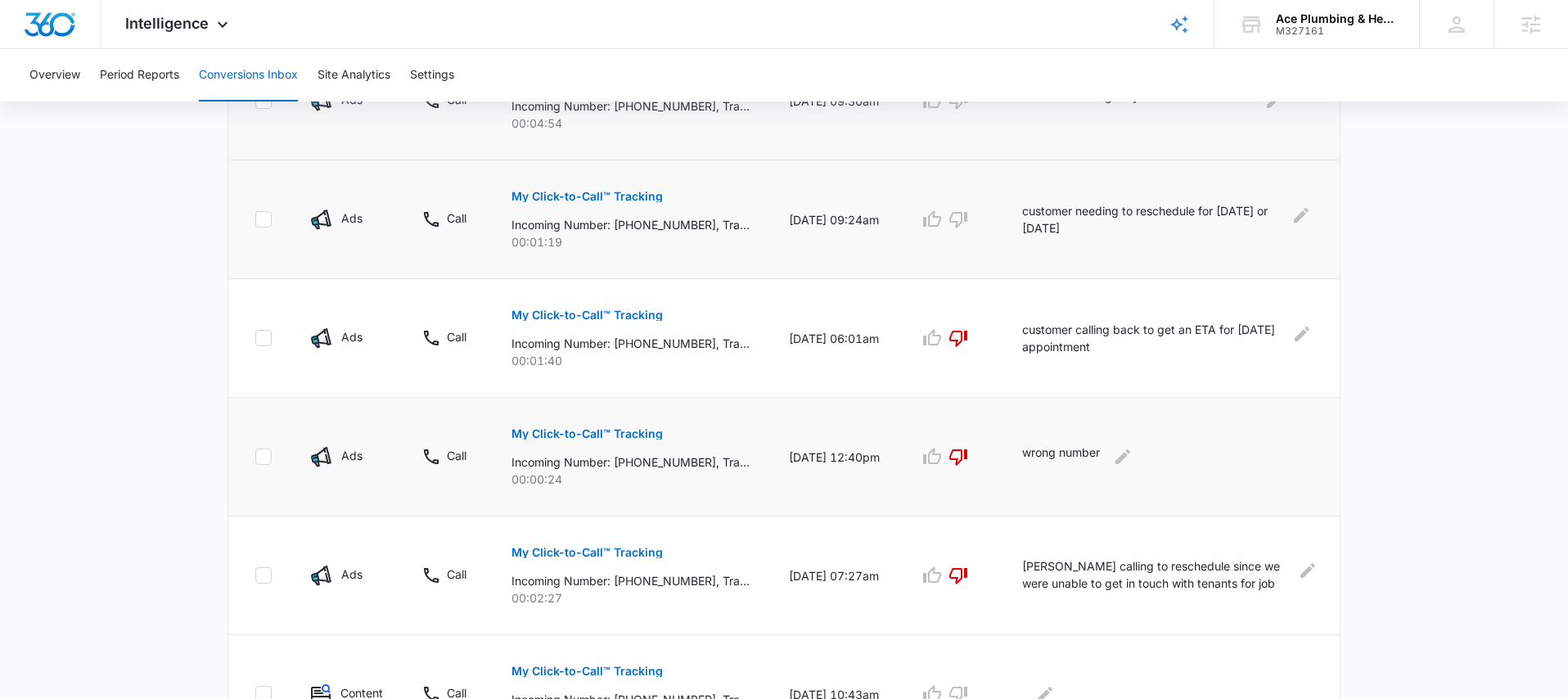
click at [620, 437] on p "My Click-to-Call™ Tracking" at bounding box center [587, 434] width 151 height 12
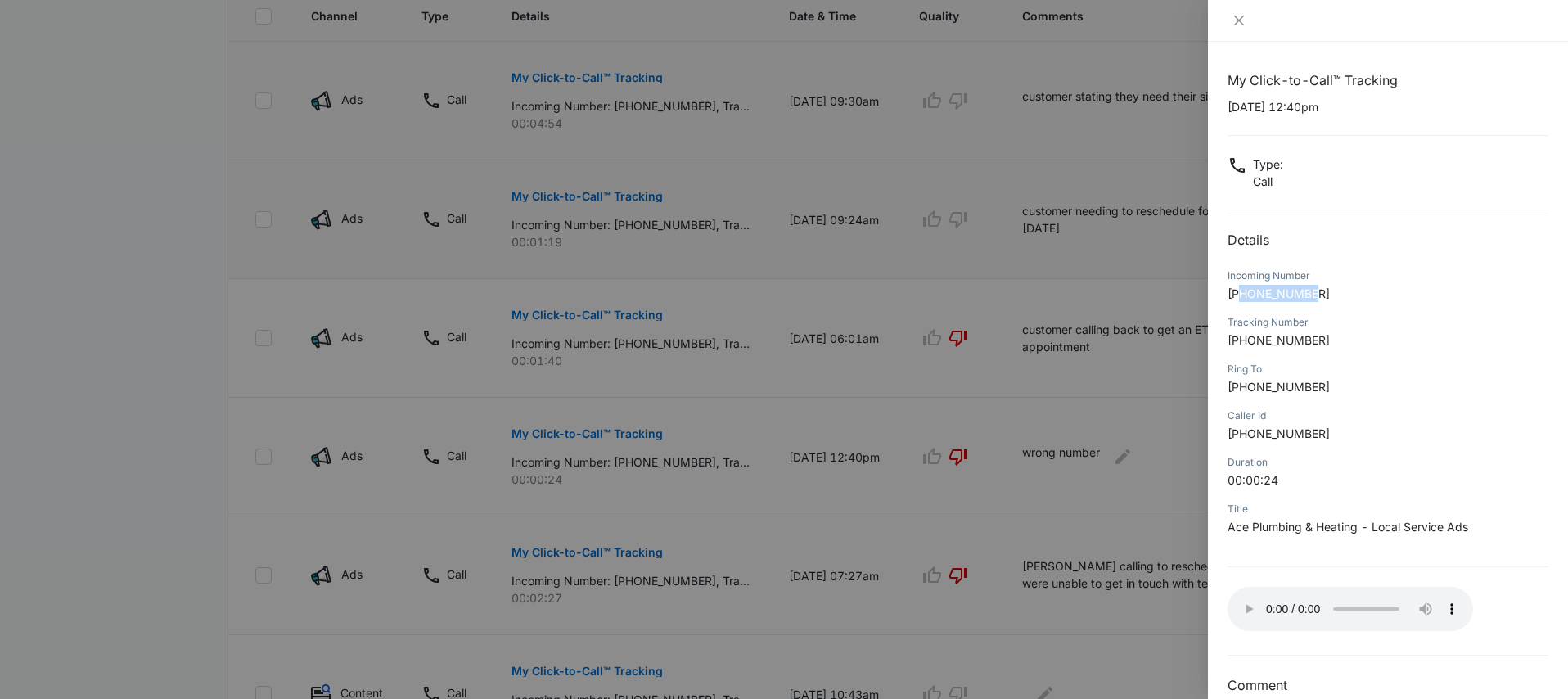
drag, startPoint x: 1322, startPoint y: 296, endPoint x: 1244, endPoint y: 292, distance: 78.1
click at [1244, 292] on p "+17327835096" at bounding box center [1388, 293] width 321 height 17
copy span "7327835096"
click at [1344, 249] on h2 "Details" at bounding box center [1388, 240] width 321 height 20
click at [1074, 195] on div at bounding box center [784, 349] width 1568 height 699
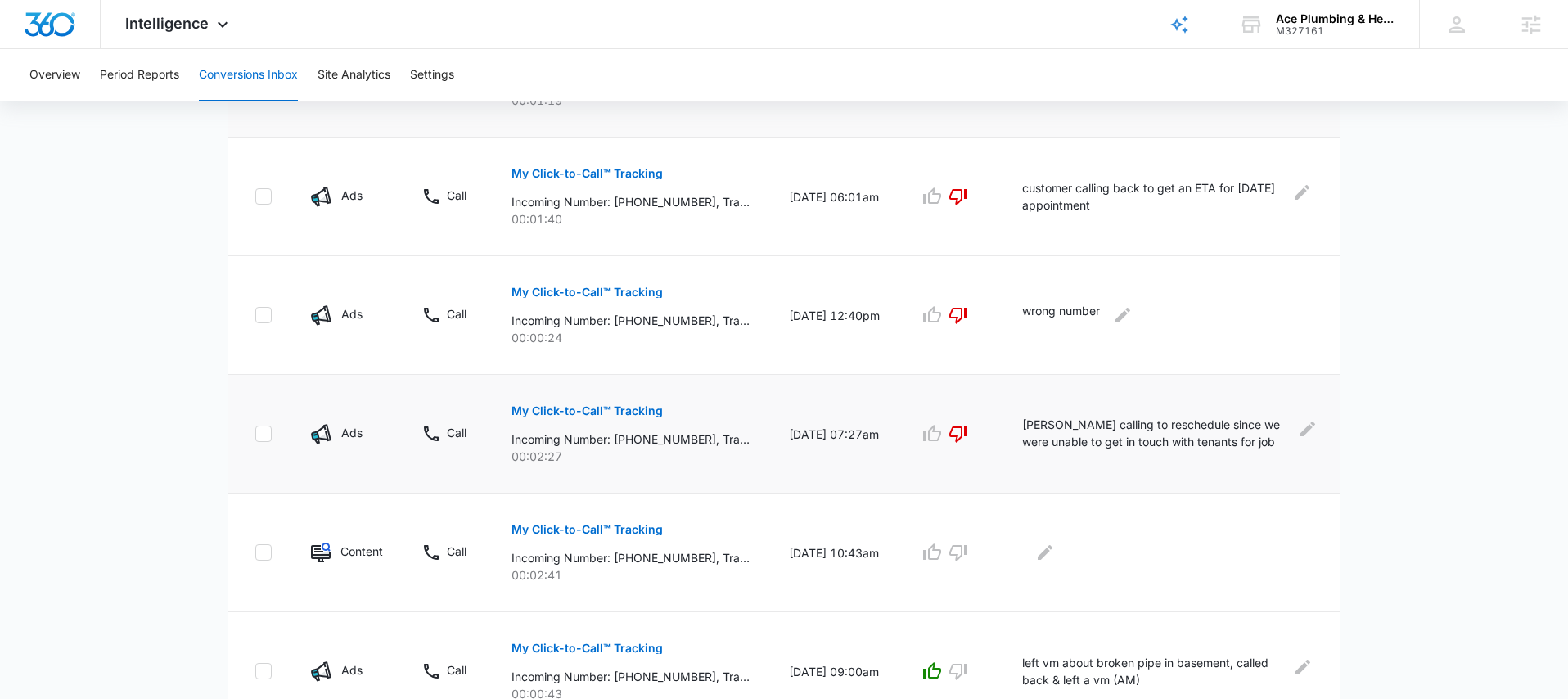
scroll to position [627, 0]
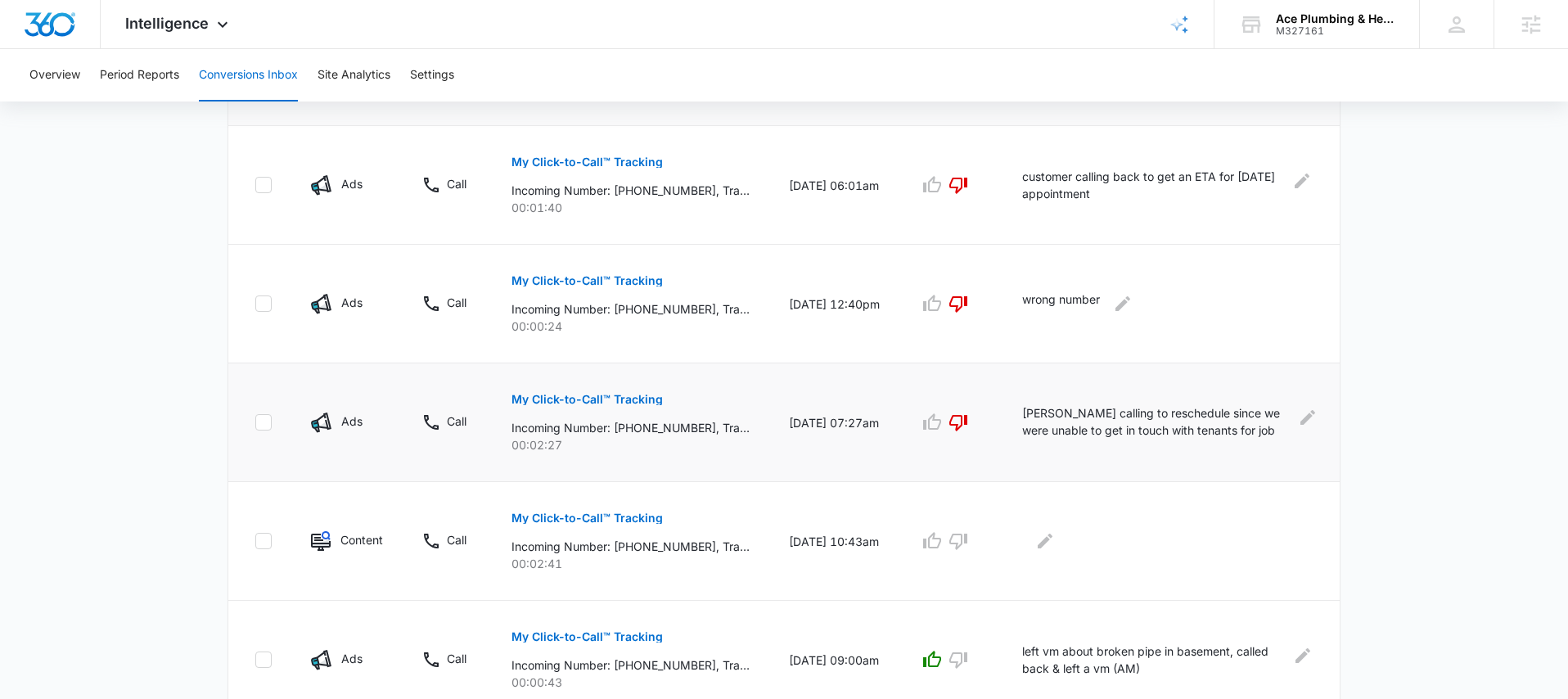
click at [621, 399] on p "My Click-to-Call™ Tracking" at bounding box center [587, 399] width 151 height 12
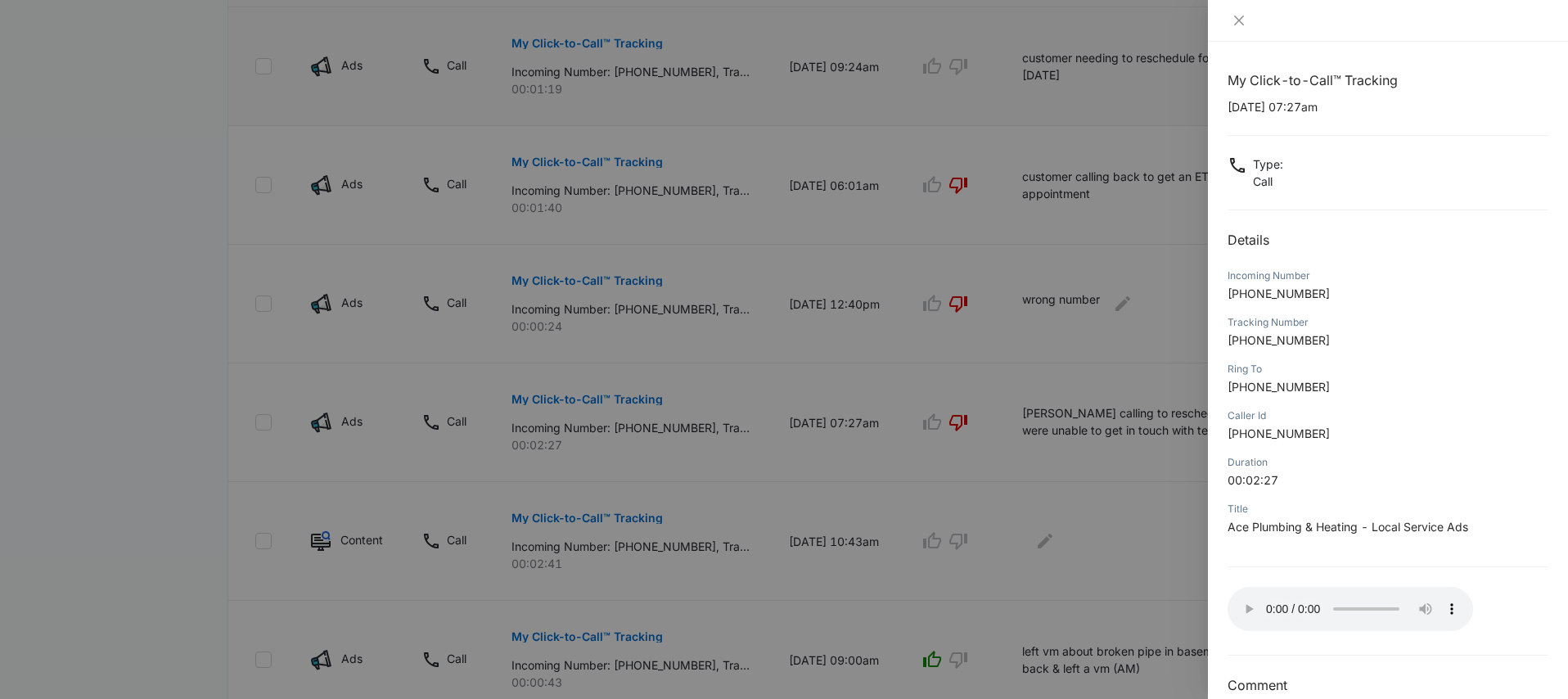
click at [937, 334] on div at bounding box center [784, 349] width 1568 height 699
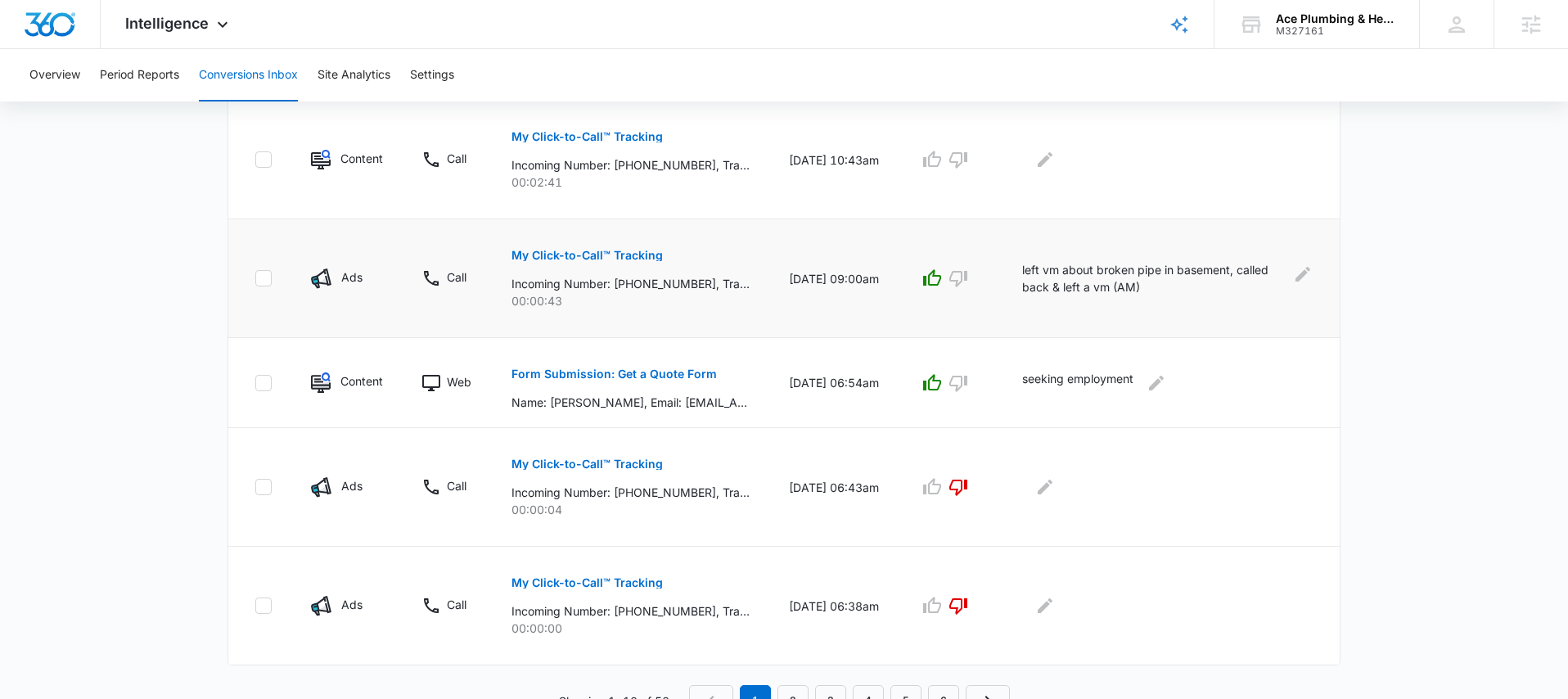
scroll to position [1026, 0]
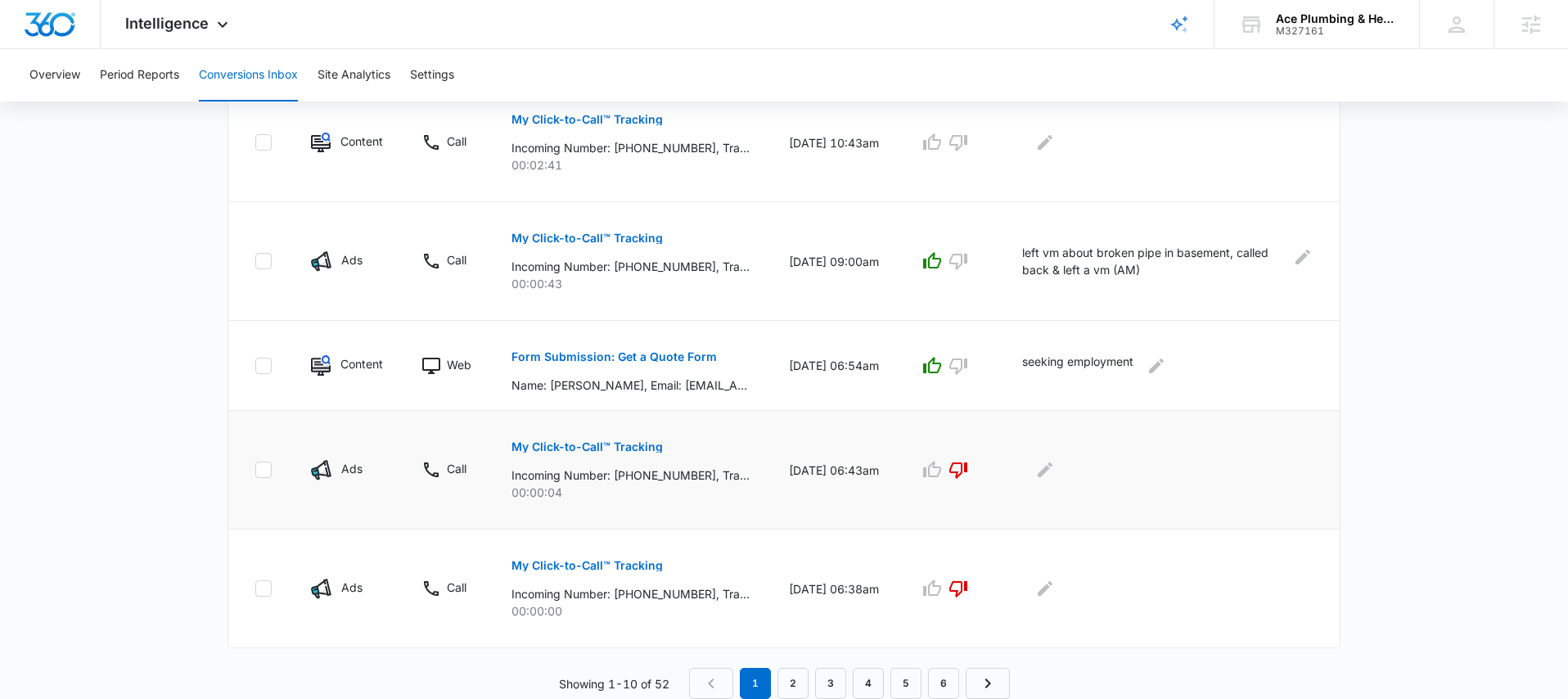
click at [631, 460] on button "My Click-to-Call™ Tracking" at bounding box center [587, 447] width 151 height 40
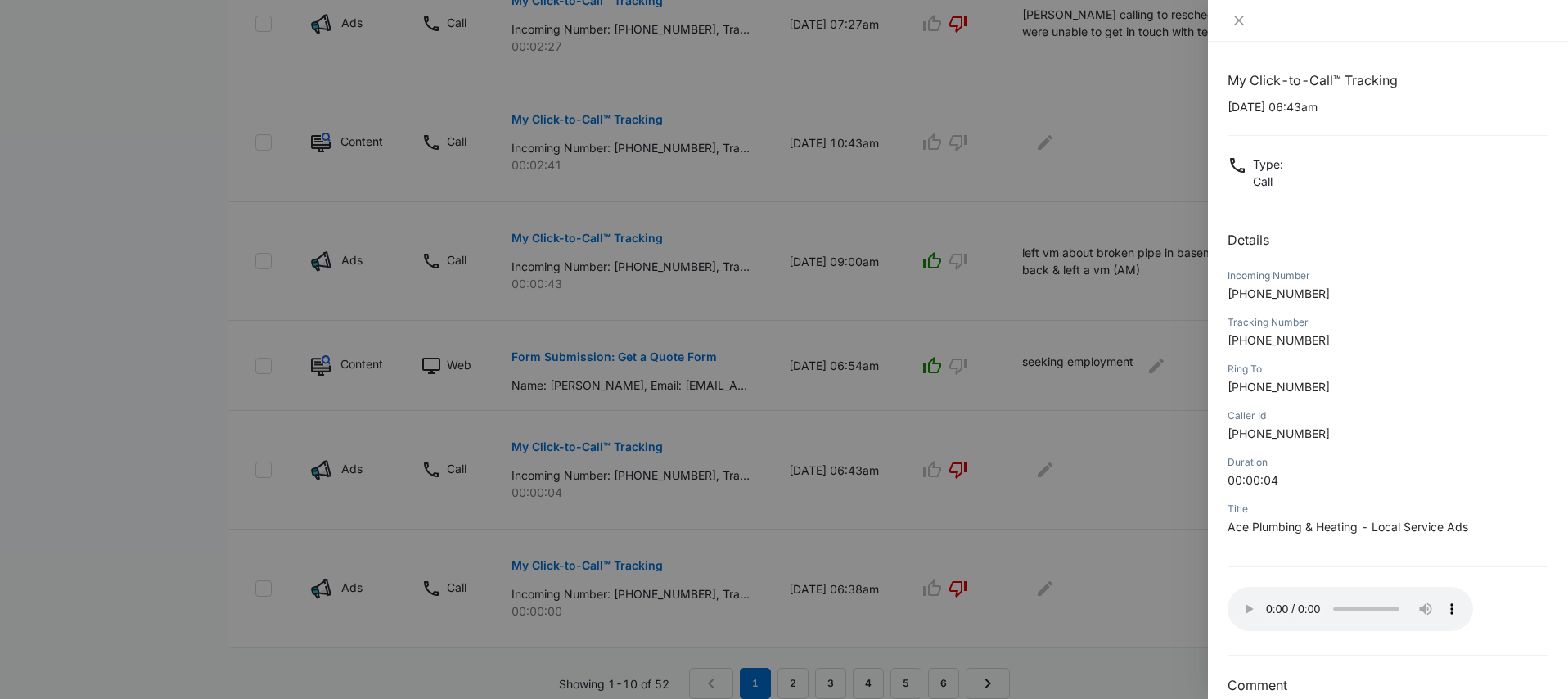
click at [1091, 481] on div at bounding box center [784, 349] width 1568 height 699
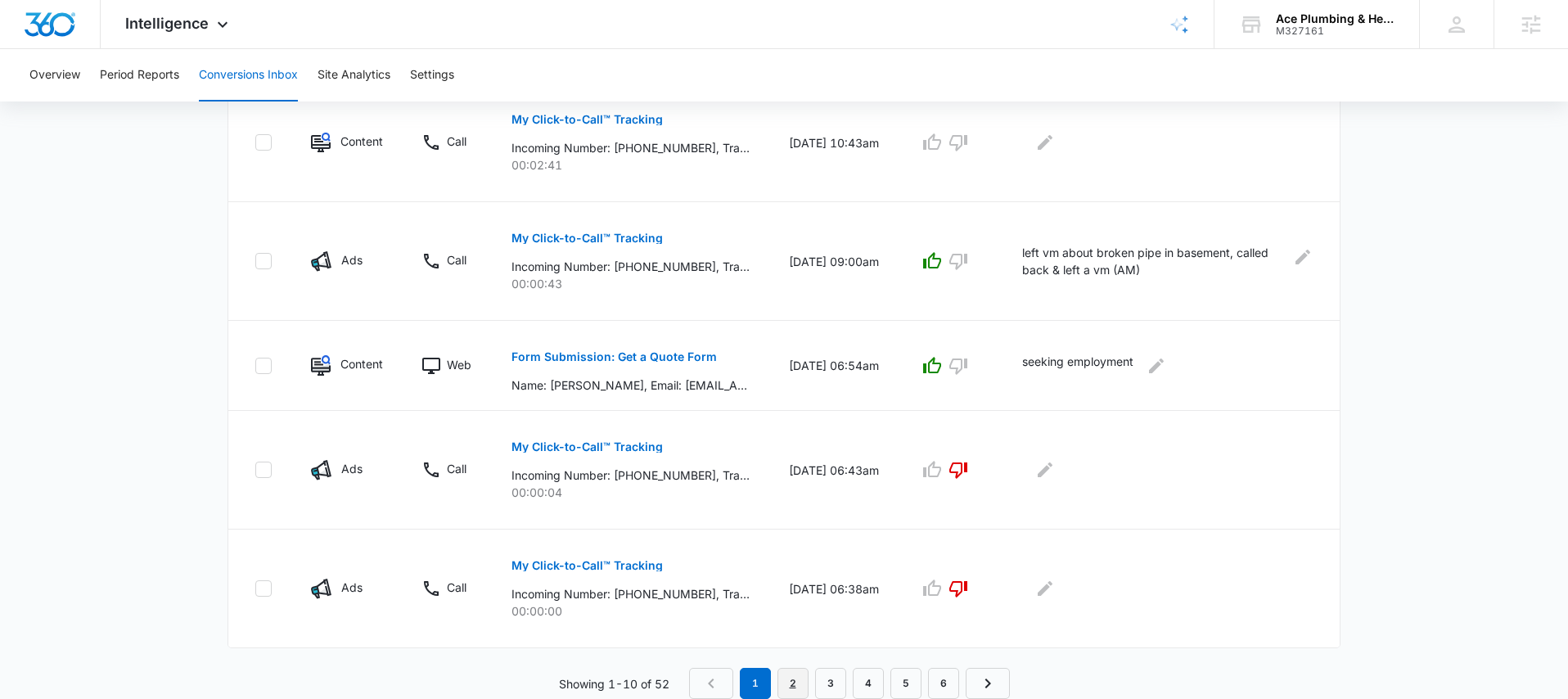
click at [796, 678] on link "2" at bounding box center [793, 683] width 31 height 31
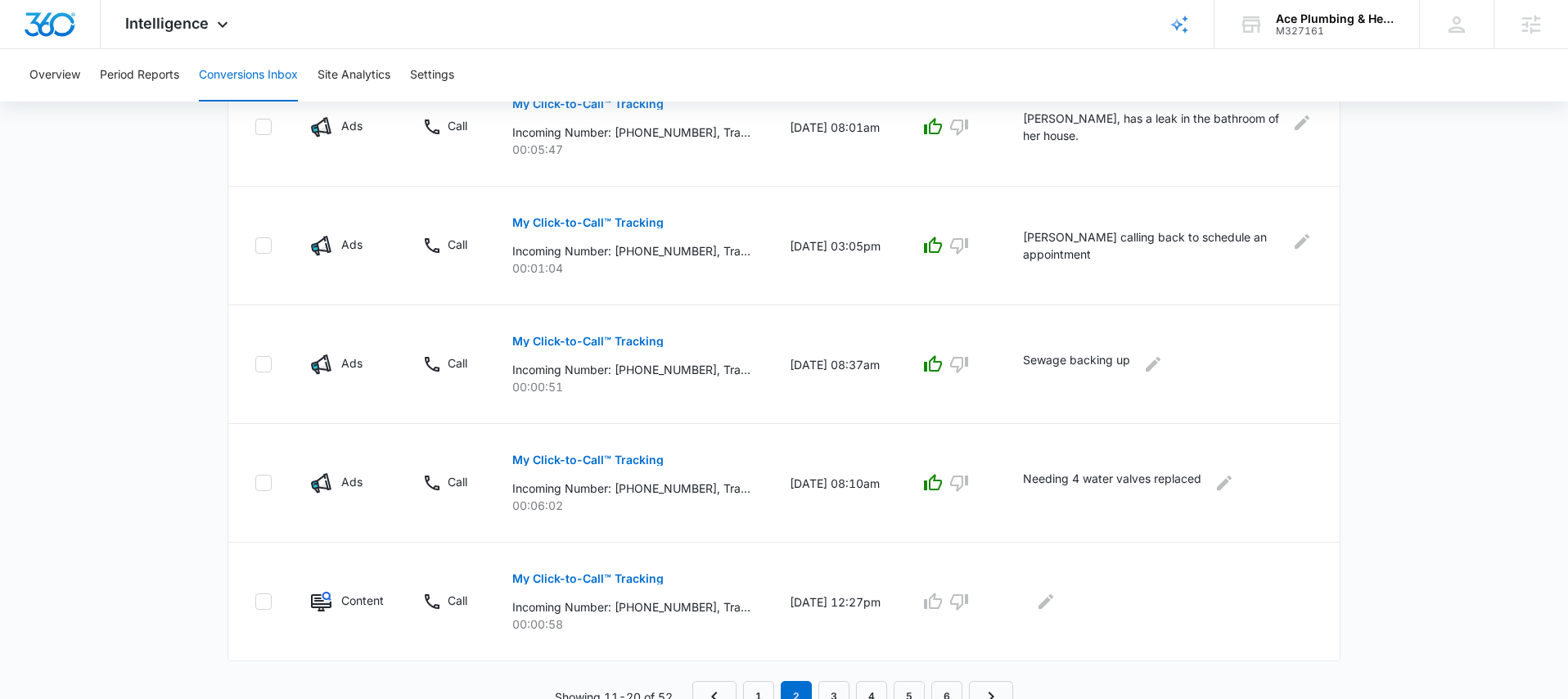
scroll to position [997, 0]
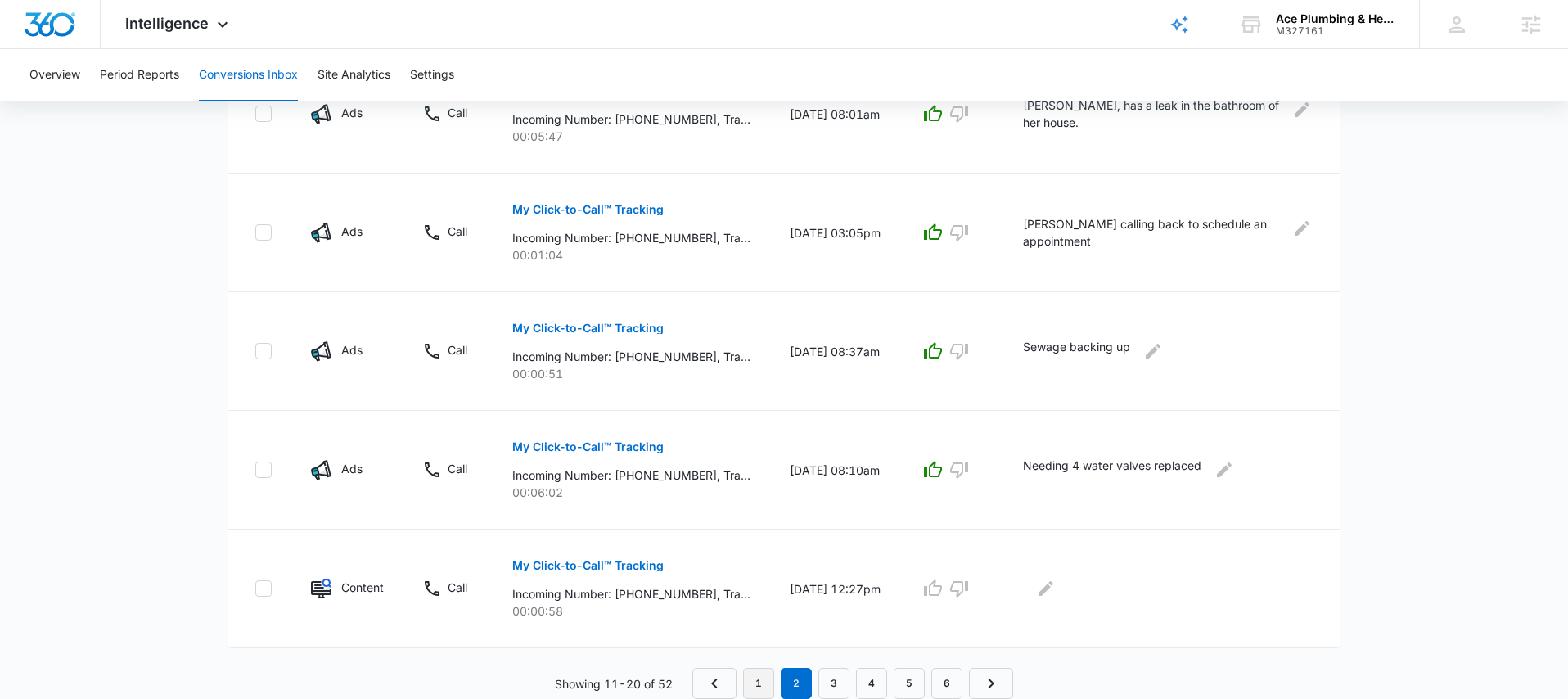
click at [760, 678] on link "1" at bounding box center [759, 683] width 31 height 31
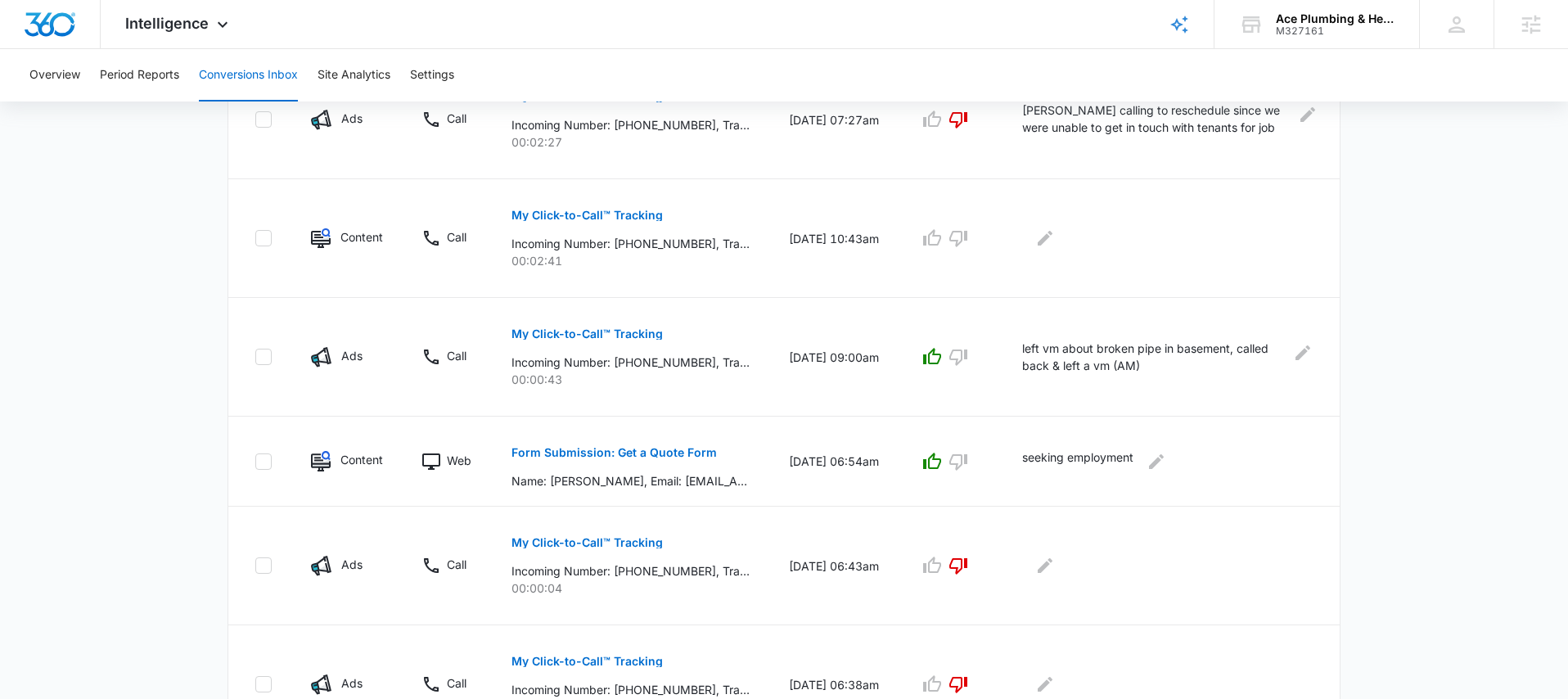
scroll to position [1026, 0]
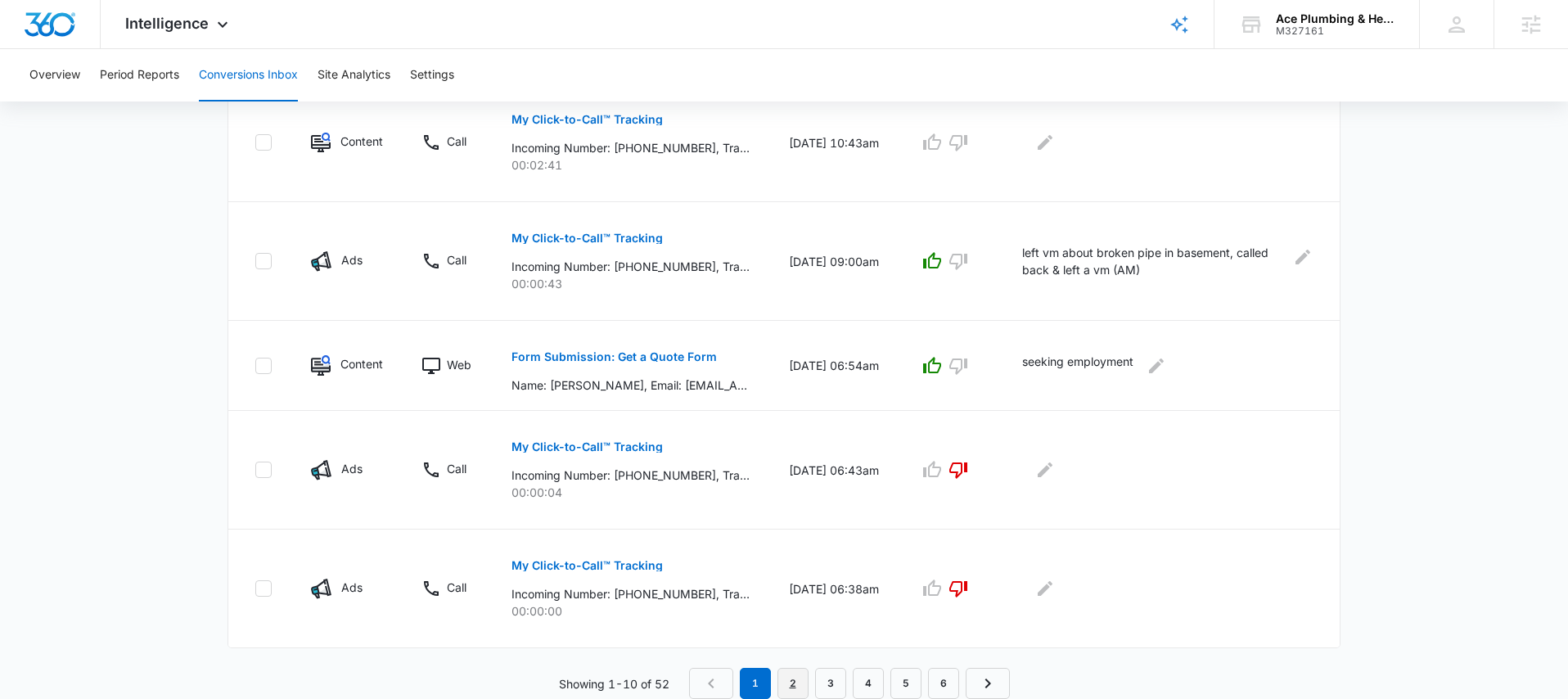
click at [796, 674] on link "2" at bounding box center [793, 683] width 31 height 31
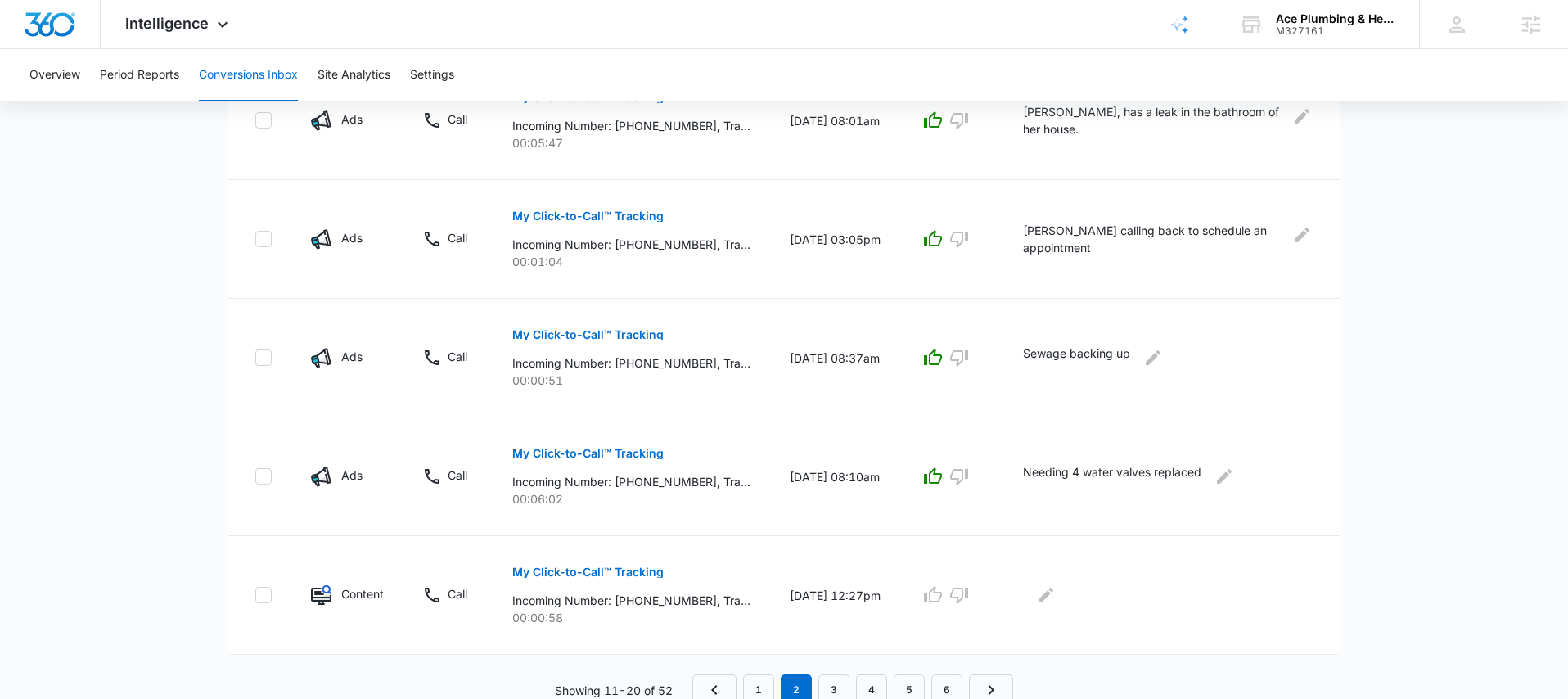
scroll to position [997, 0]
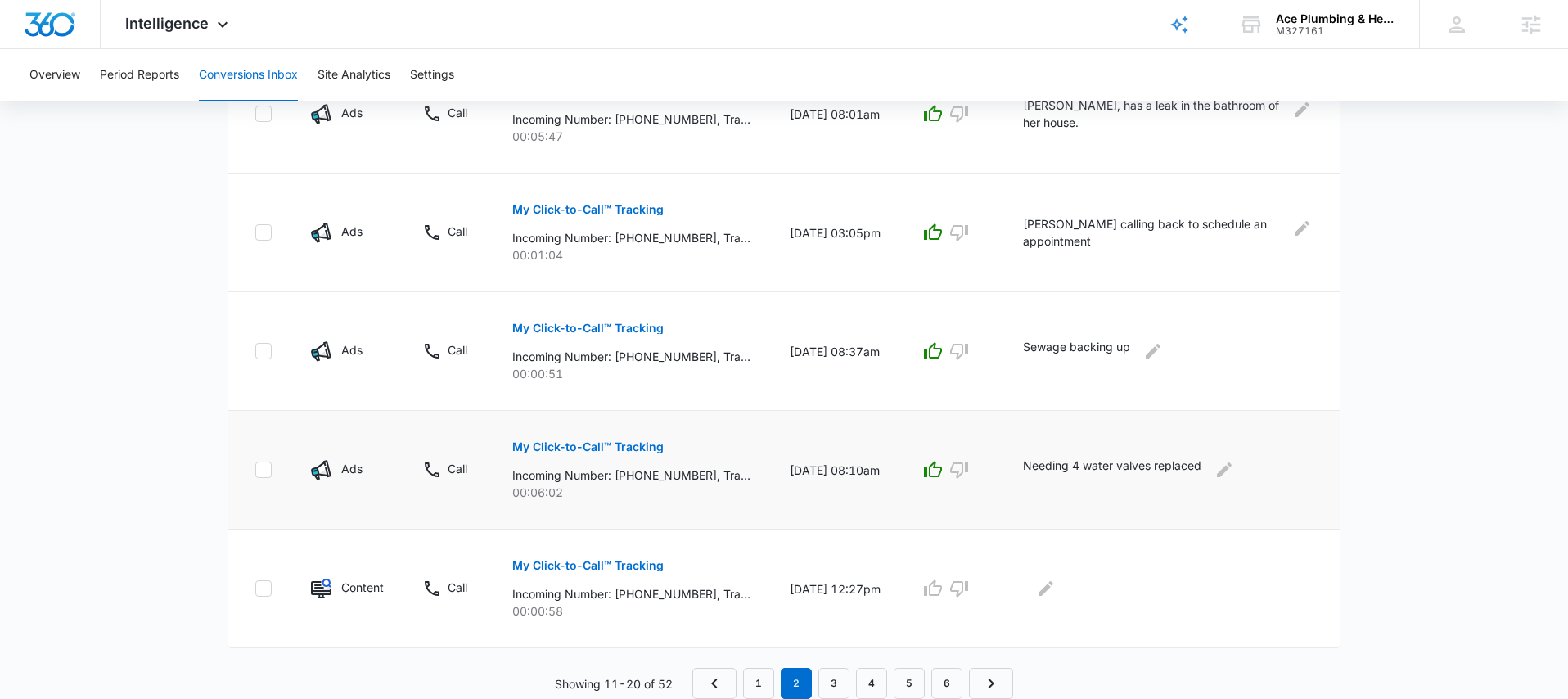
click at [597, 447] on p "My Click-to-Call™ Tracking" at bounding box center [588, 447] width 151 height 12
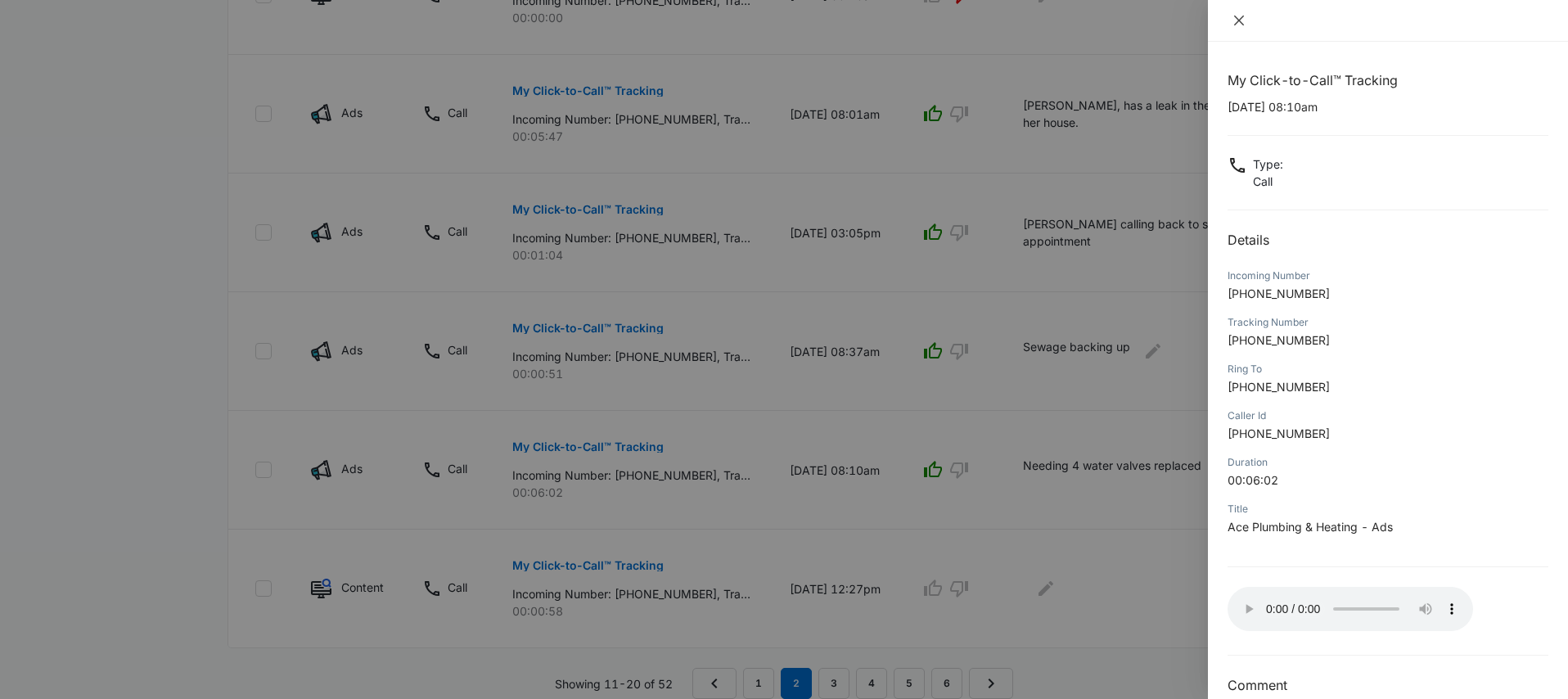
click at [1244, 21] on icon "close" at bounding box center [1240, 21] width 13 height 13
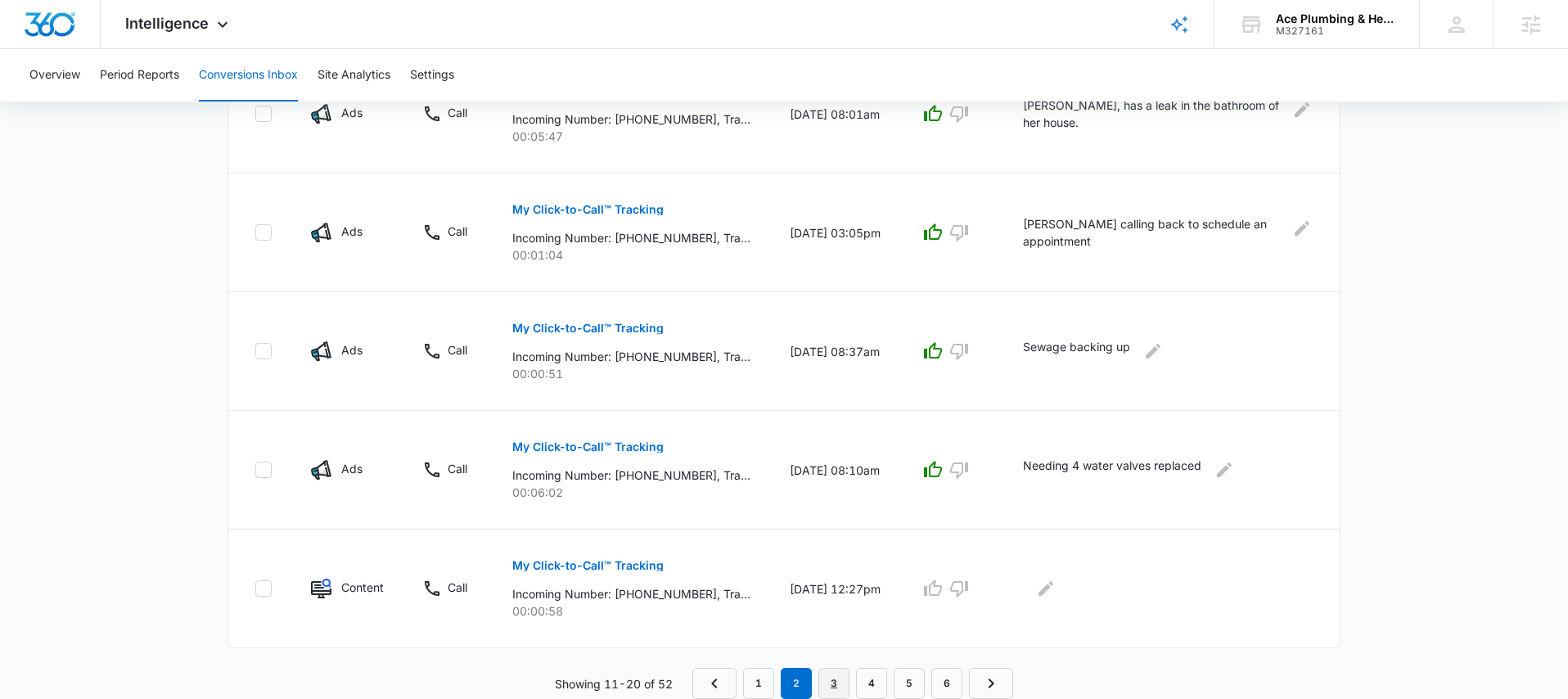
click at [839, 672] on link "3" at bounding box center [834, 683] width 31 height 31
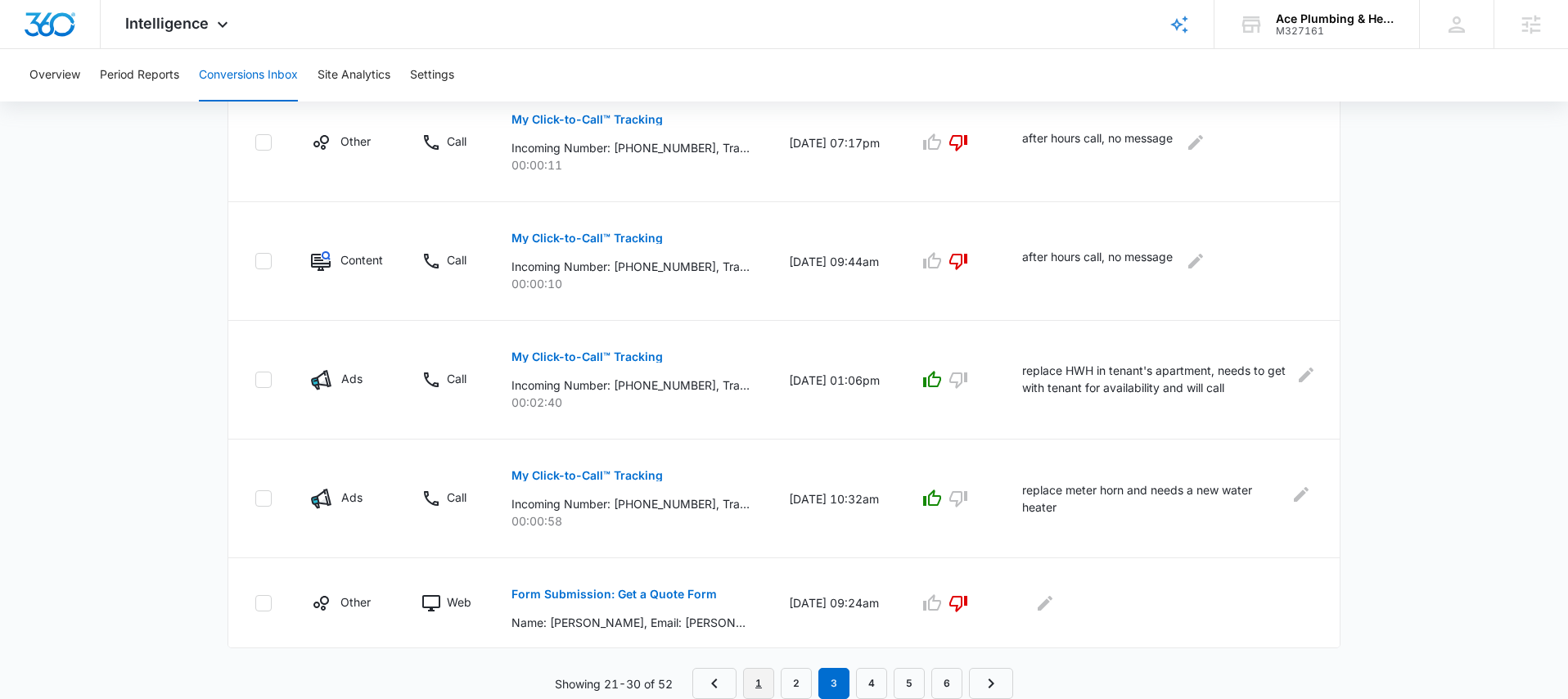
click at [760, 684] on link "1" at bounding box center [759, 683] width 31 height 31
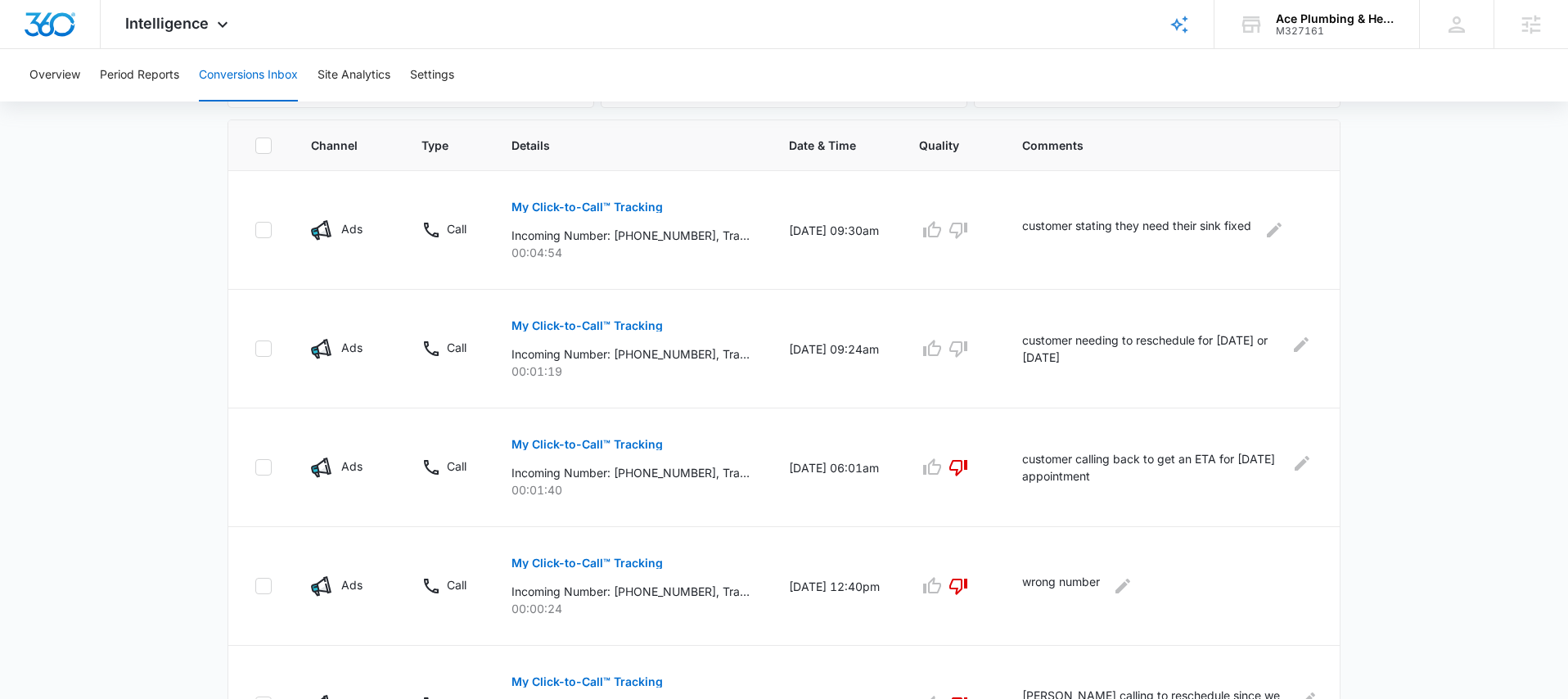
scroll to position [342, 0]
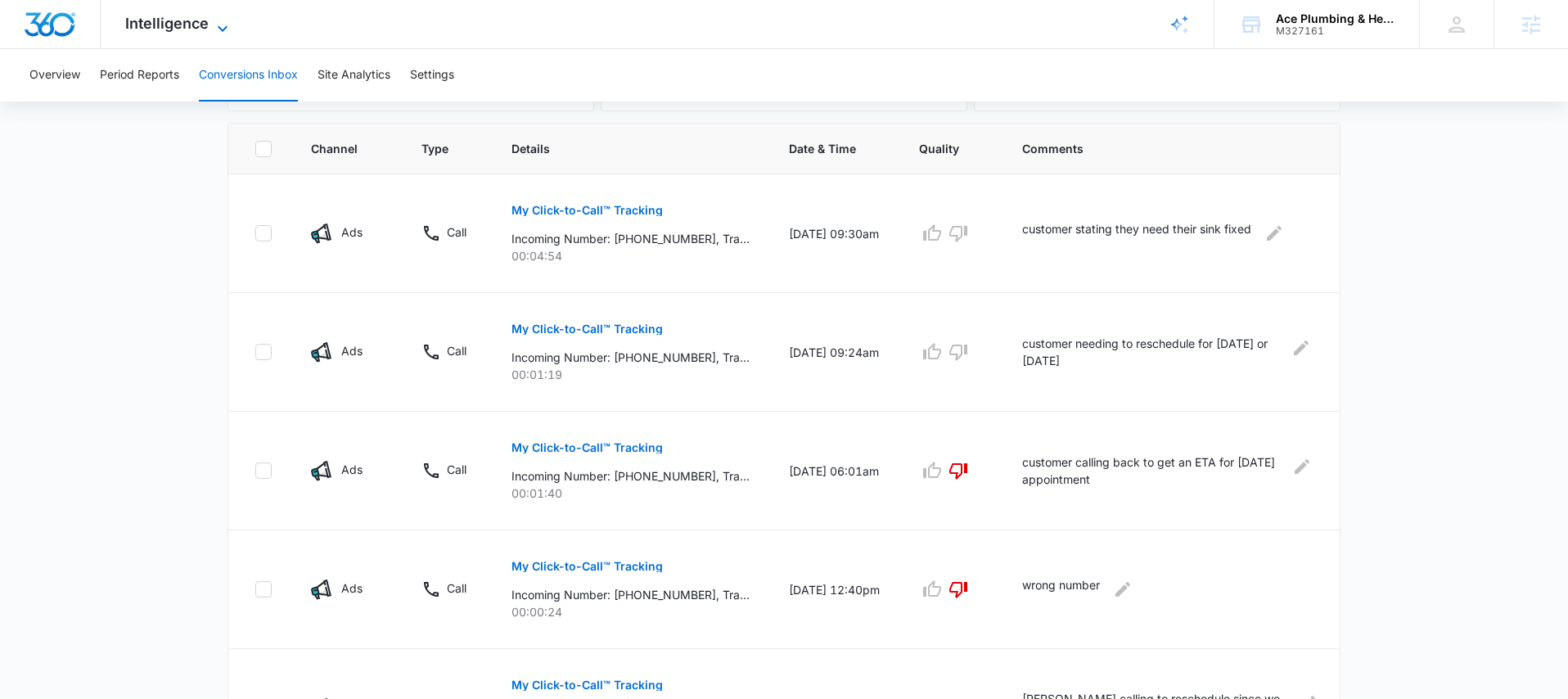
click at [215, 26] on icon at bounding box center [223, 29] width 20 height 20
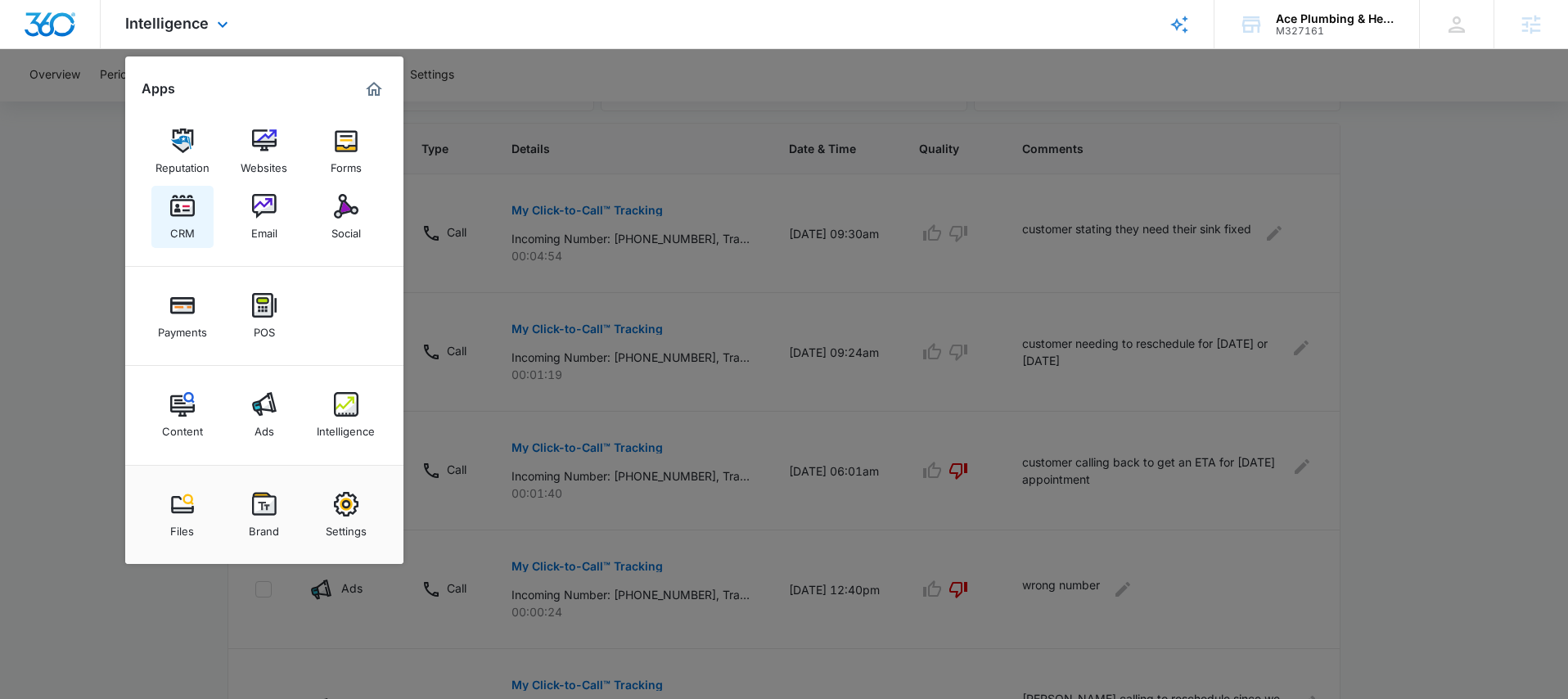
click at [185, 216] on img at bounding box center [182, 206] width 25 height 25
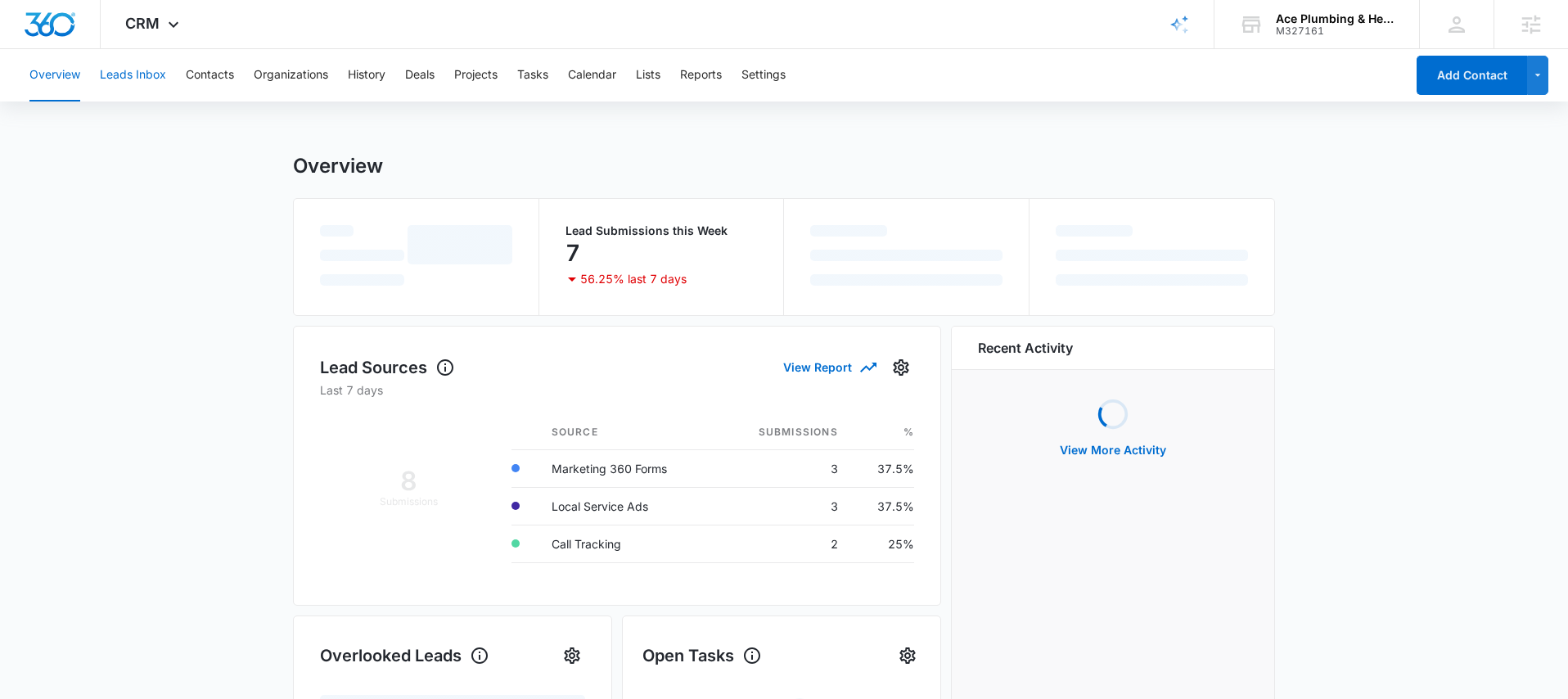
click at [142, 83] on button "Leads Inbox" at bounding box center [133, 75] width 66 height 52
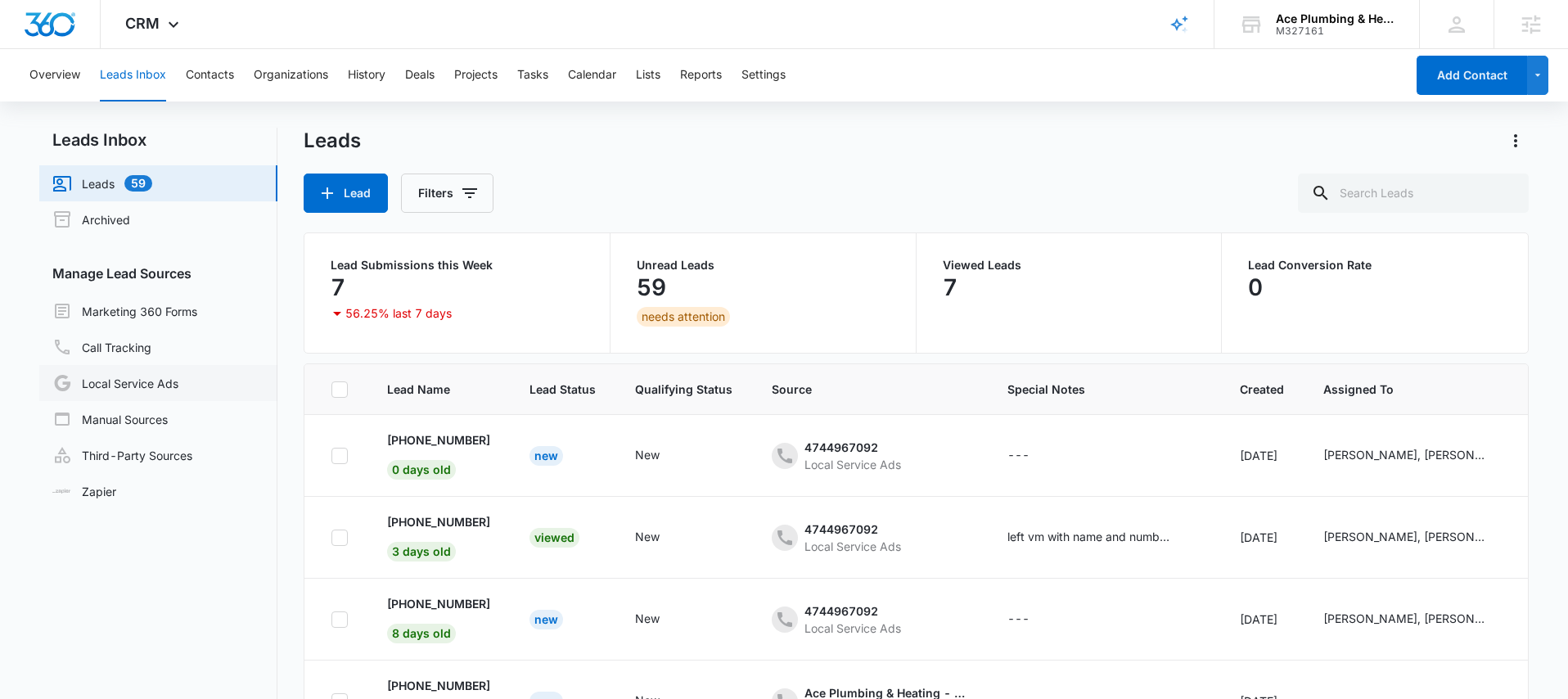
click at [149, 385] on link "Local Service Ads" at bounding box center [115, 383] width 126 height 20
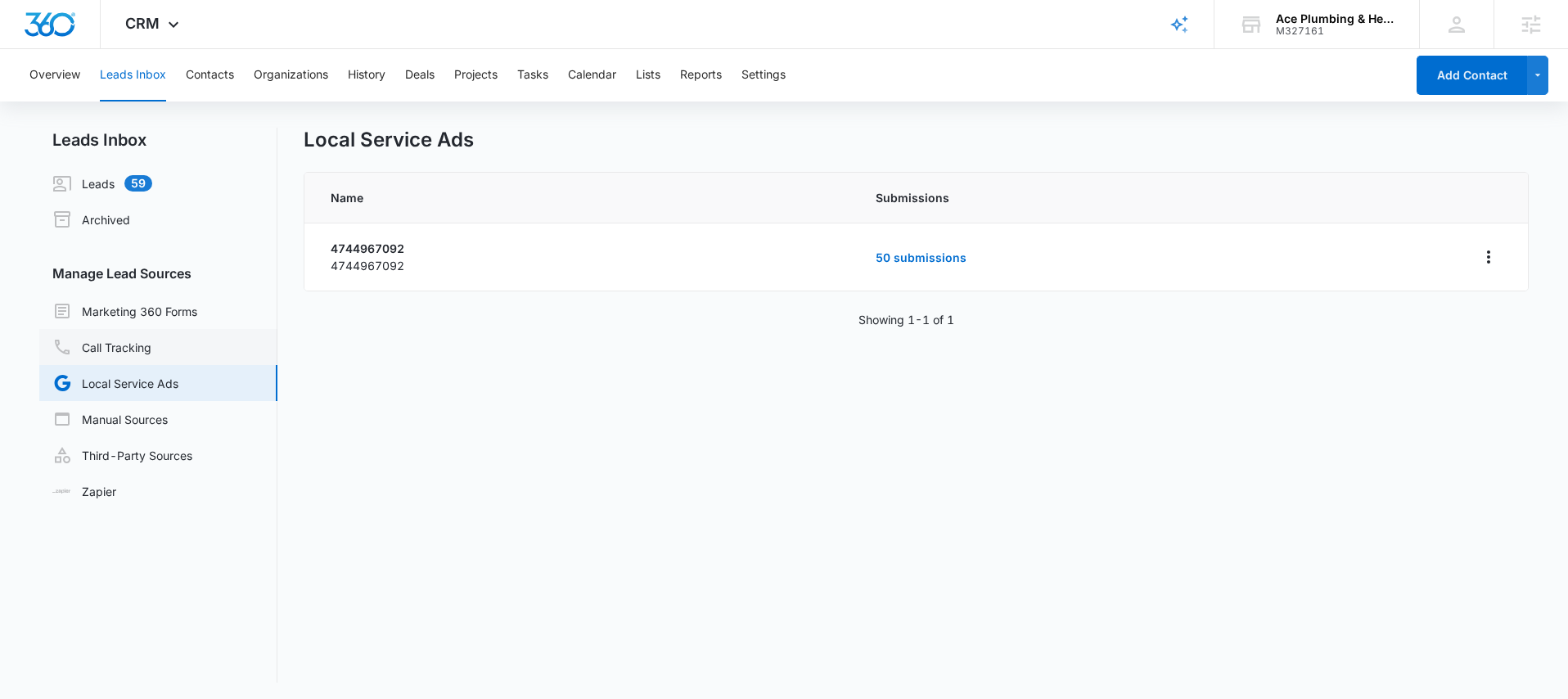
click at [144, 348] on link "Call Tracking" at bounding box center [102, 347] width 99 height 20
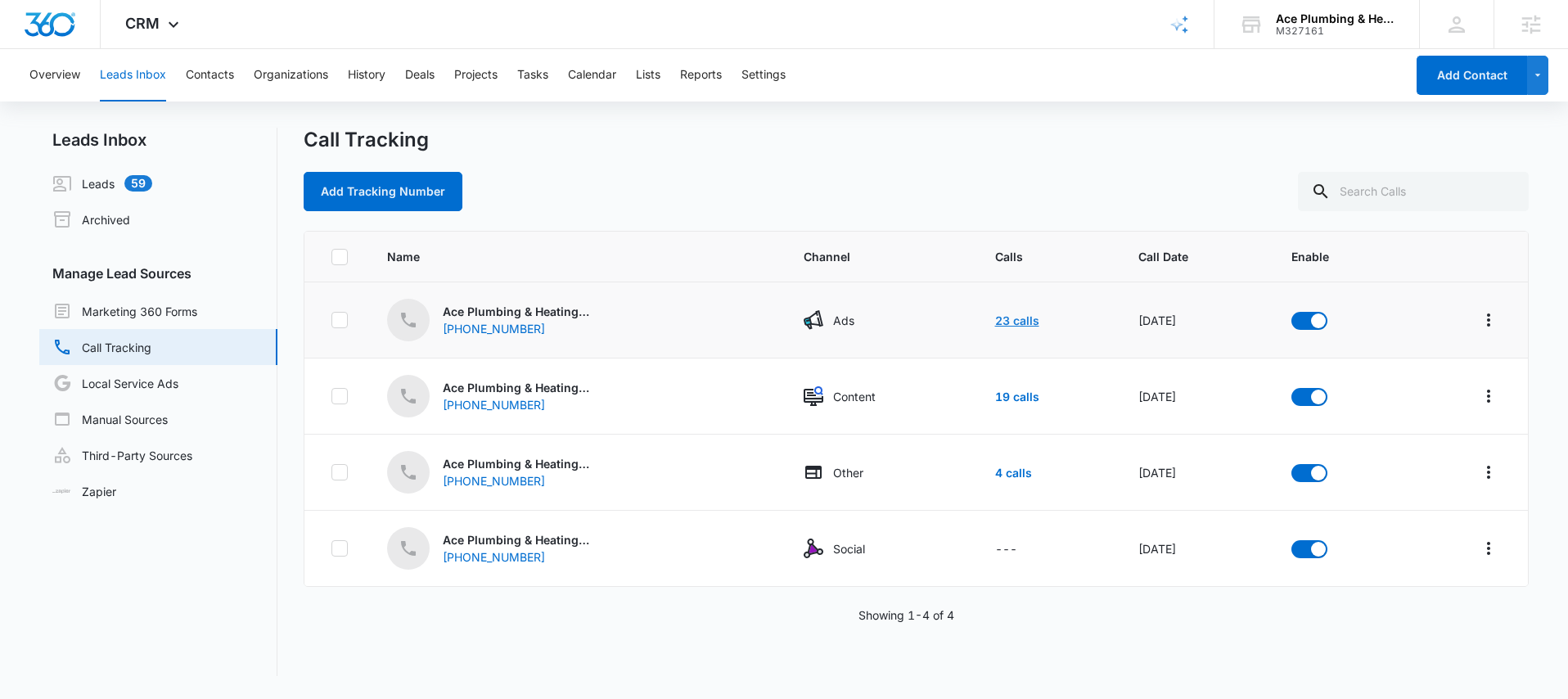
click at [1001, 324] on link "23 calls" at bounding box center [1018, 320] width 45 height 14
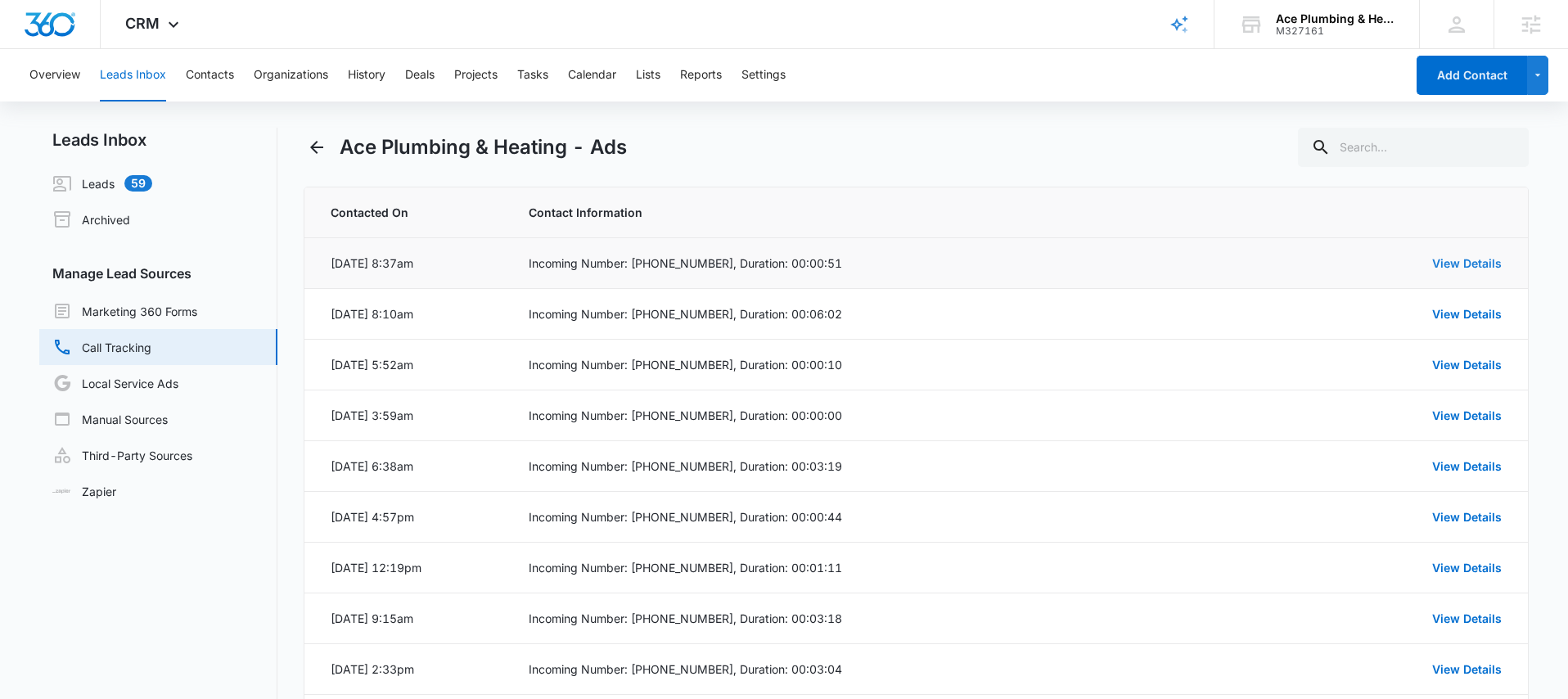
click at [1446, 263] on link "View Details" at bounding box center [1467, 262] width 69 height 14
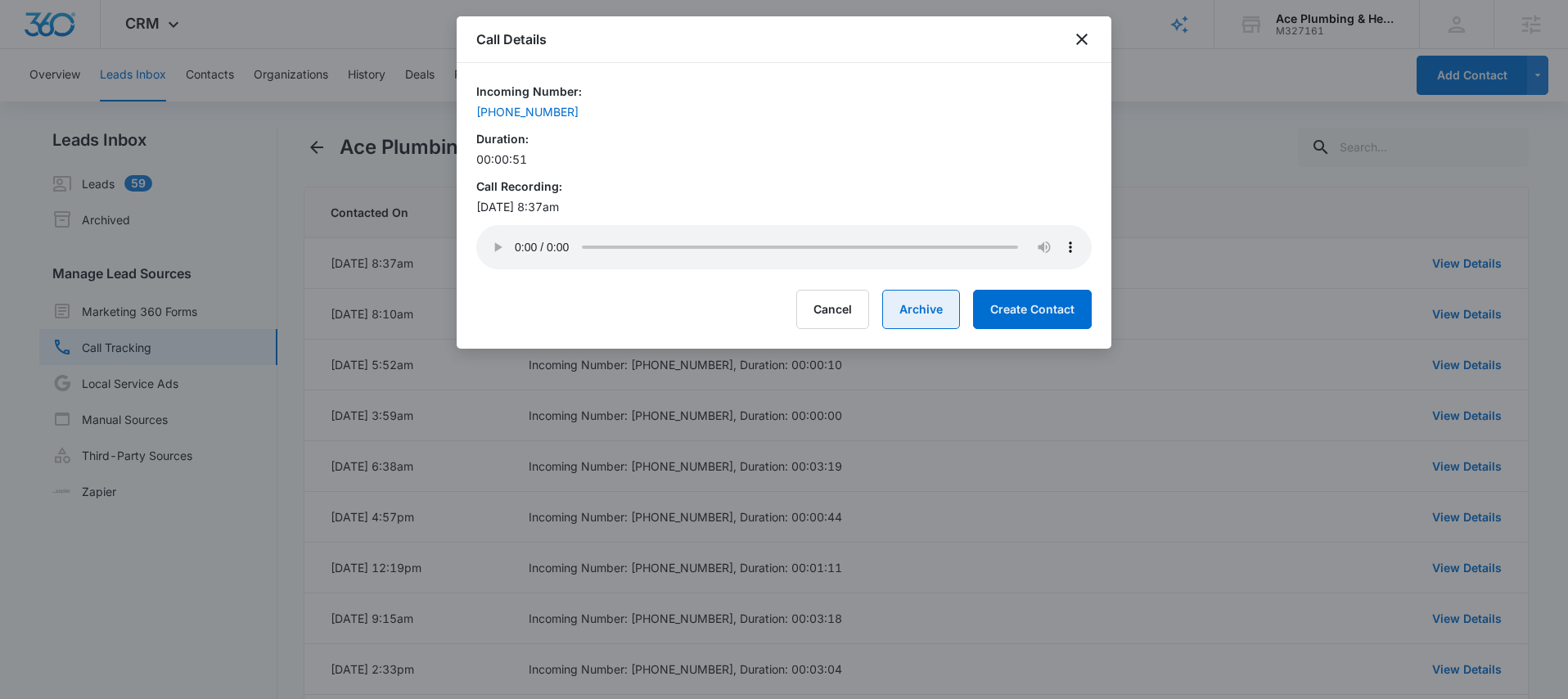
click at [927, 326] on button "Archive" at bounding box center [921, 309] width 78 height 40
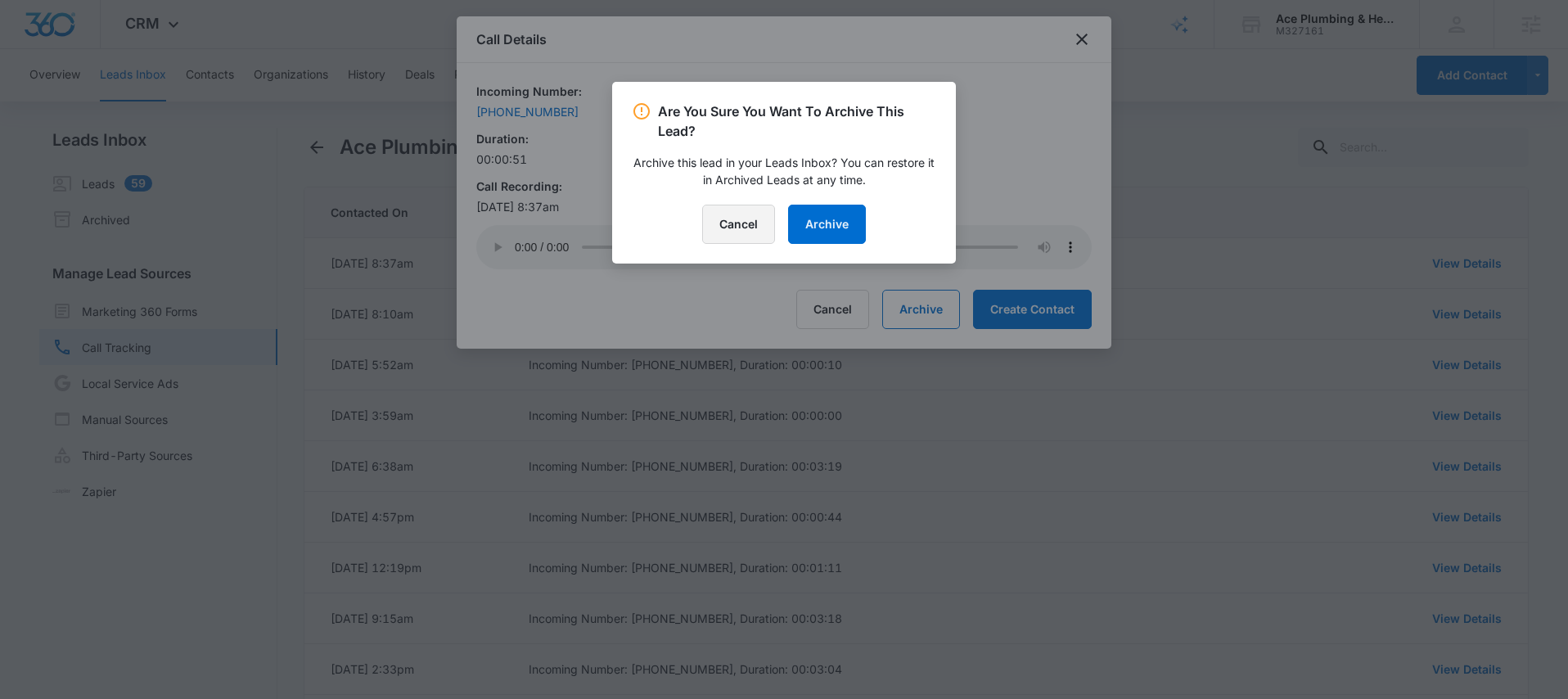
click at [758, 212] on button "Cancel" at bounding box center [739, 224] width 73 height 40
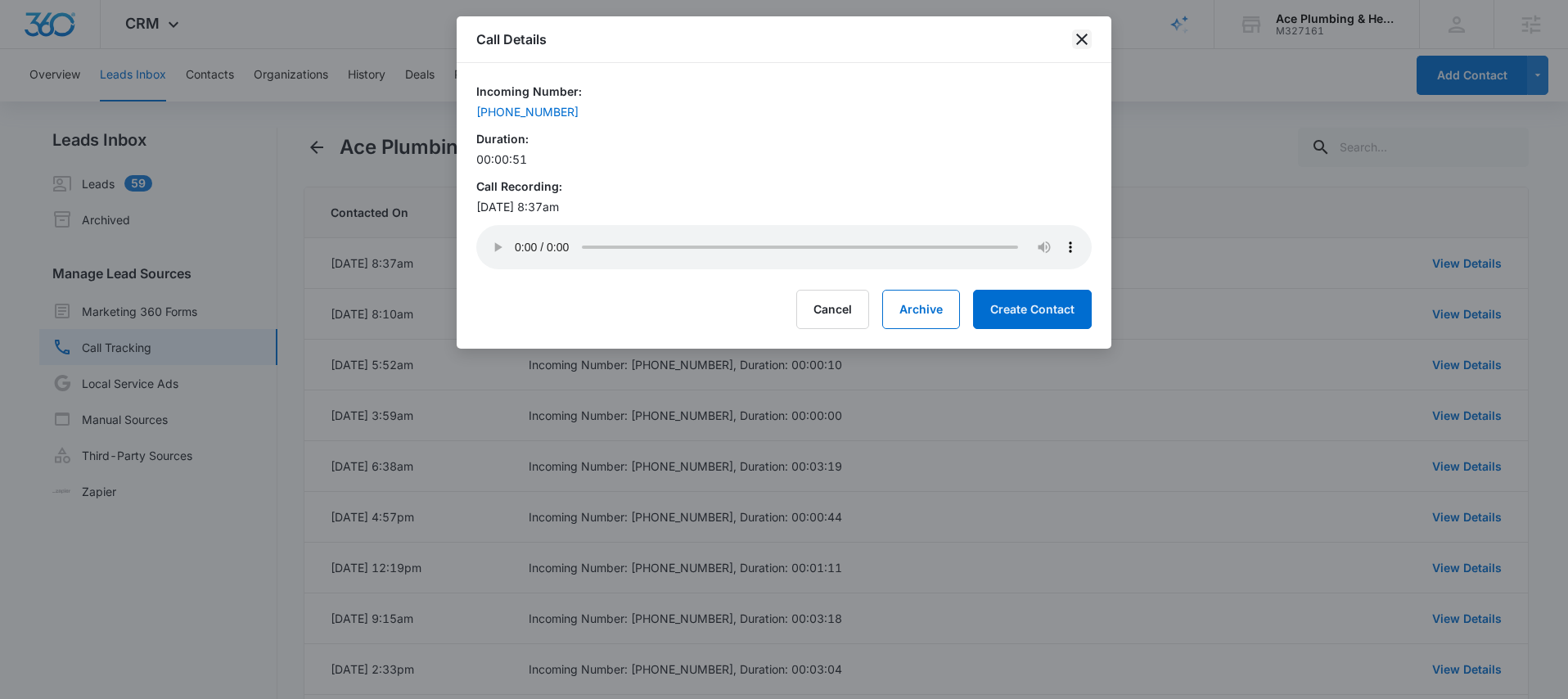
click at [1089, 42] on icon "close" at bounding box center [1082, 40] width 20 height 20
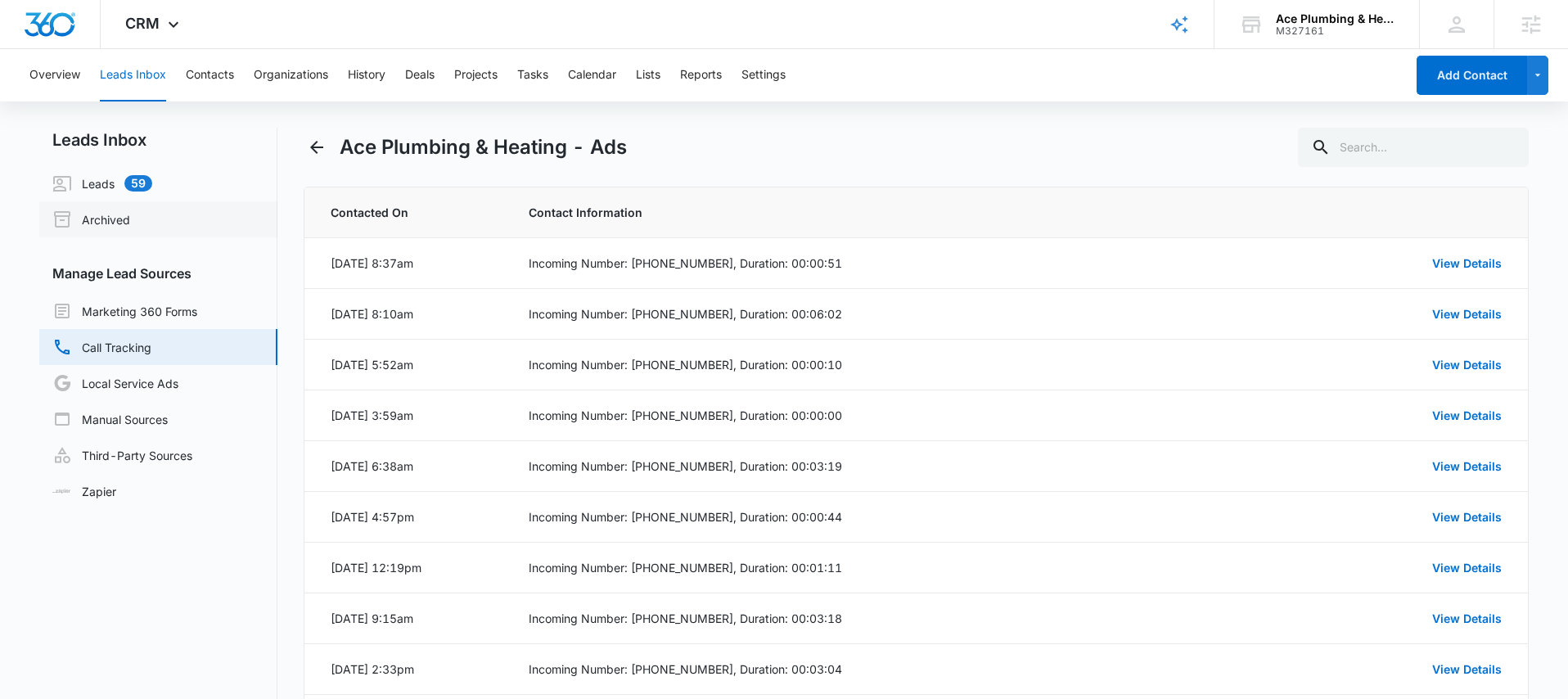
click at [130, 215] on link "Archived" at bounding box center [91, 220] width 78 height 20
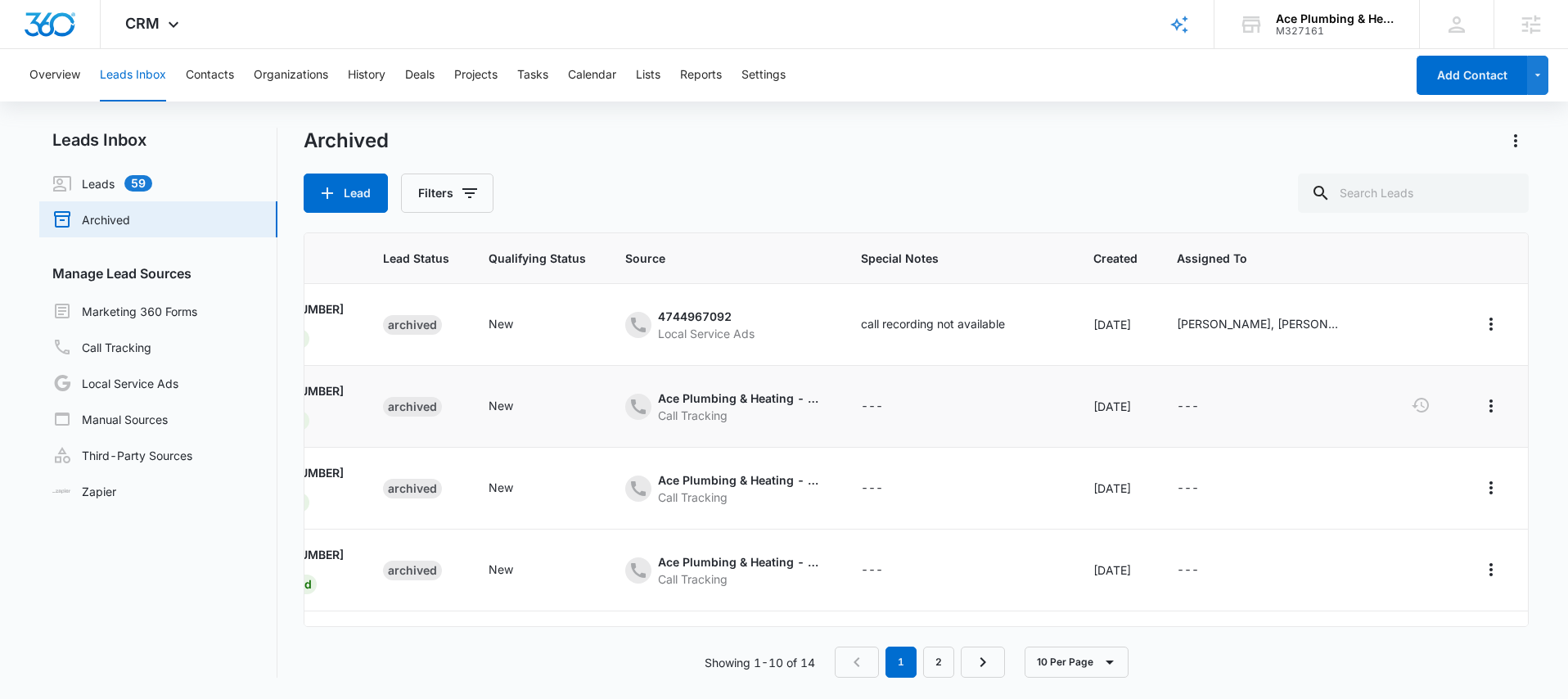
scroll to position [0, 163]
click at [1487, 328] on icon "actions.actions" at bounding box center [1489, 324] width 20 height 20
click at [1014, 188] on div "Lead Filters" at bounding box center [916, 193] width 1226 height 40
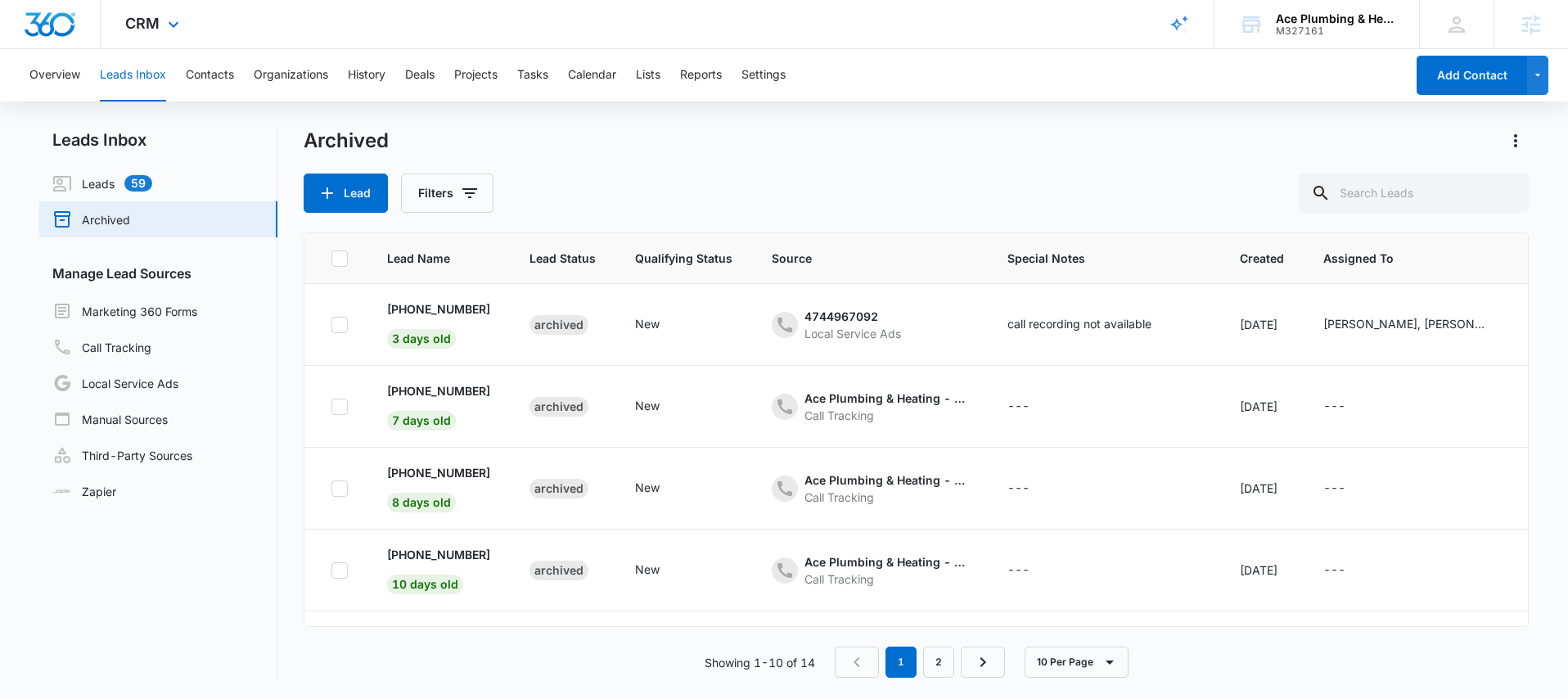
click at [160, 22] on div "CRM Apps Reputation Websites Forms CRM Email Social Payments POS Content Ads In…" at bounding box center [154, 24] width 107 height 49
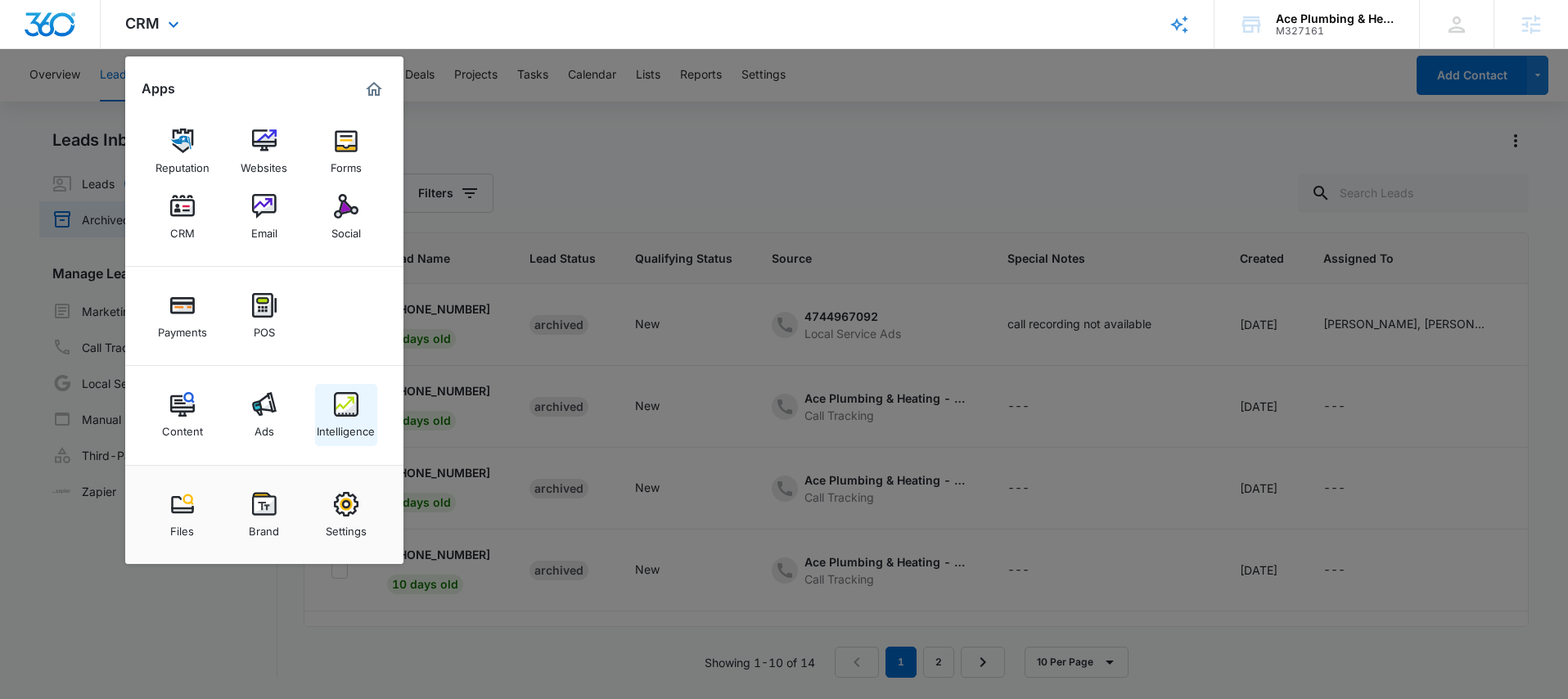
click at [336, 411] on img at bounding box center [347, 404] width 25 height 25
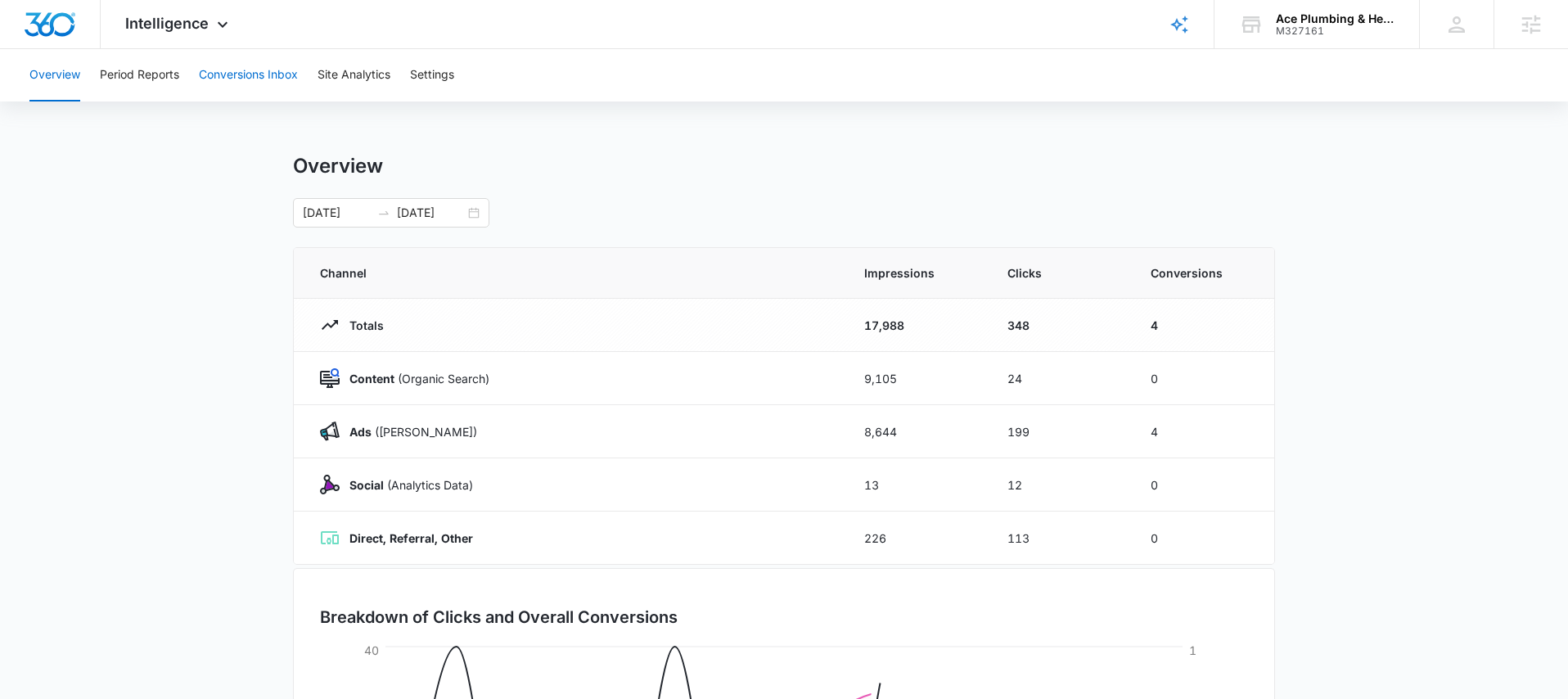
click at [243, 64] on button "Conversions Inbox" at bounding box center [248, 75] width 99 height 52
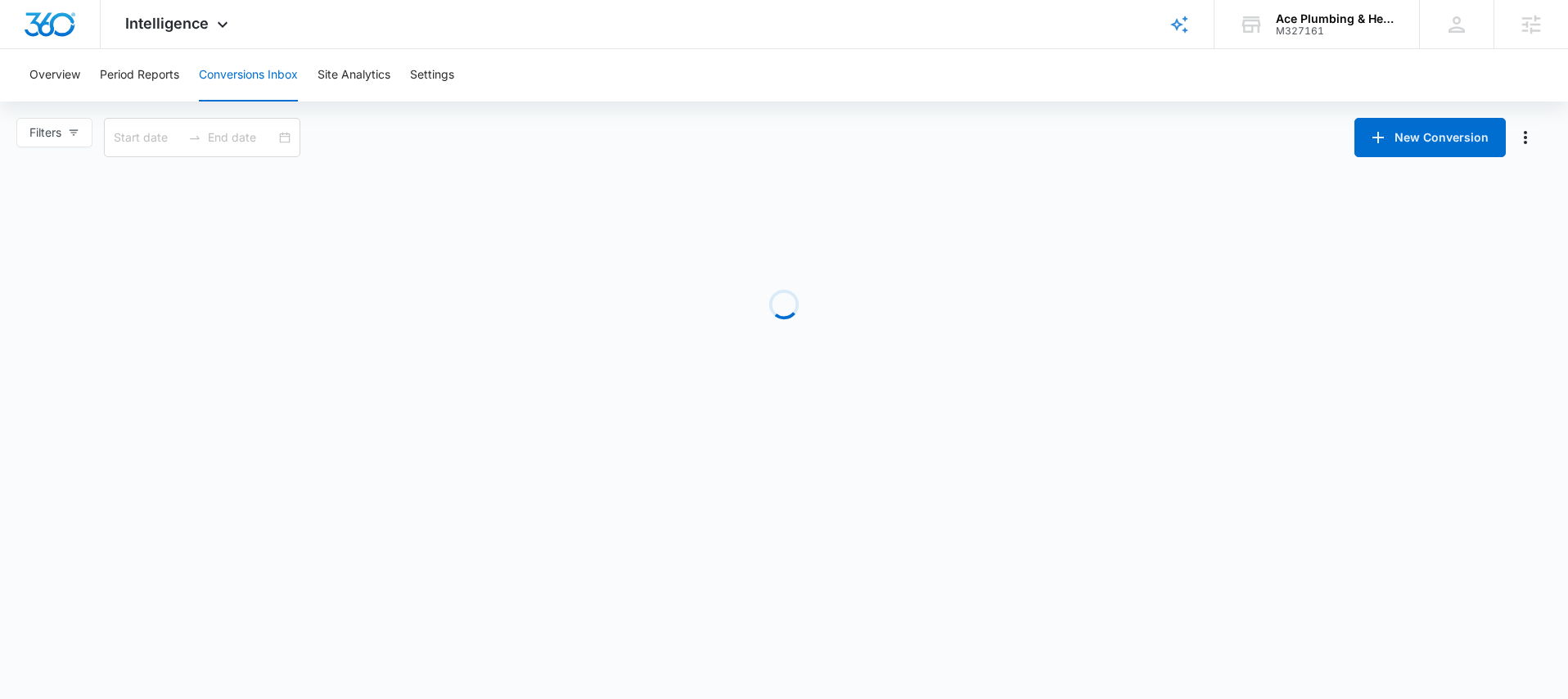
type input "07/15/2025"
type input "08/14/2025"
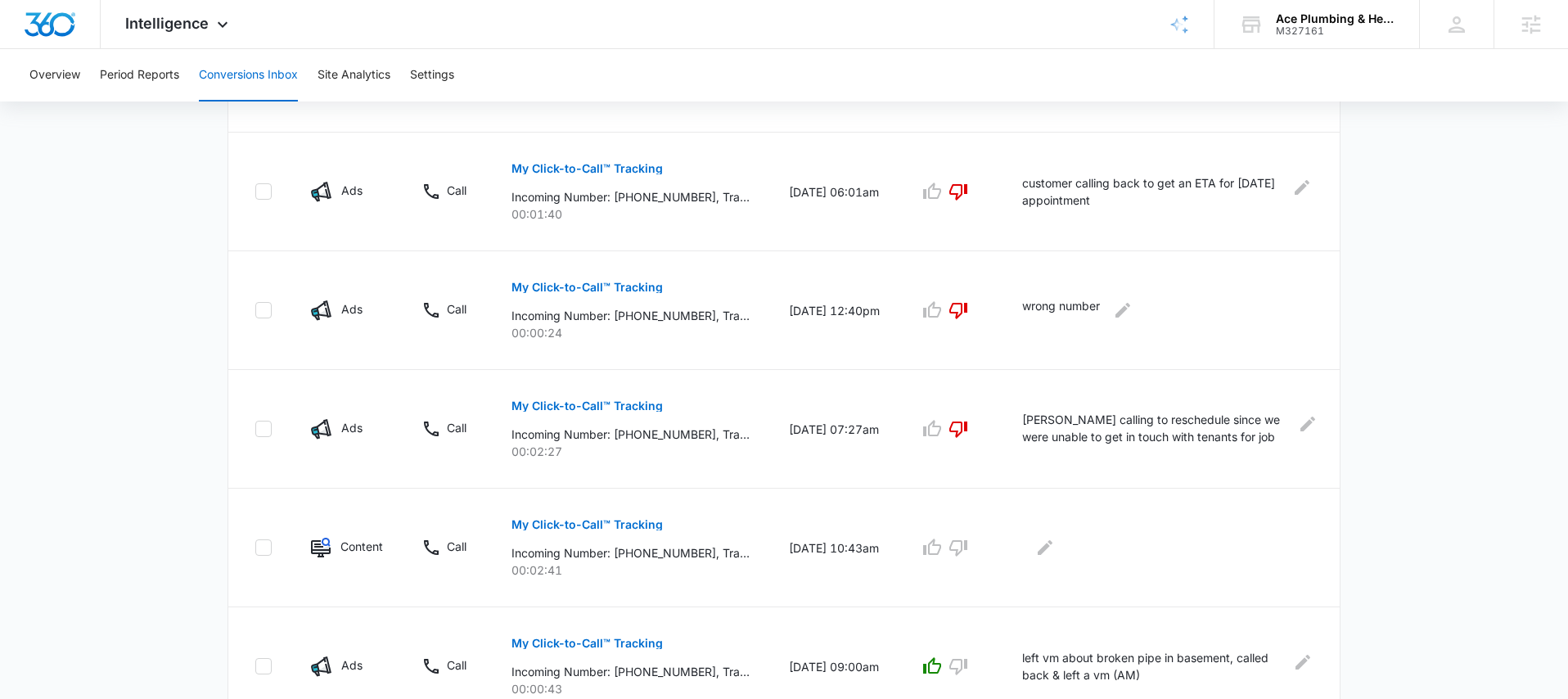
scroll to position [604, 0]
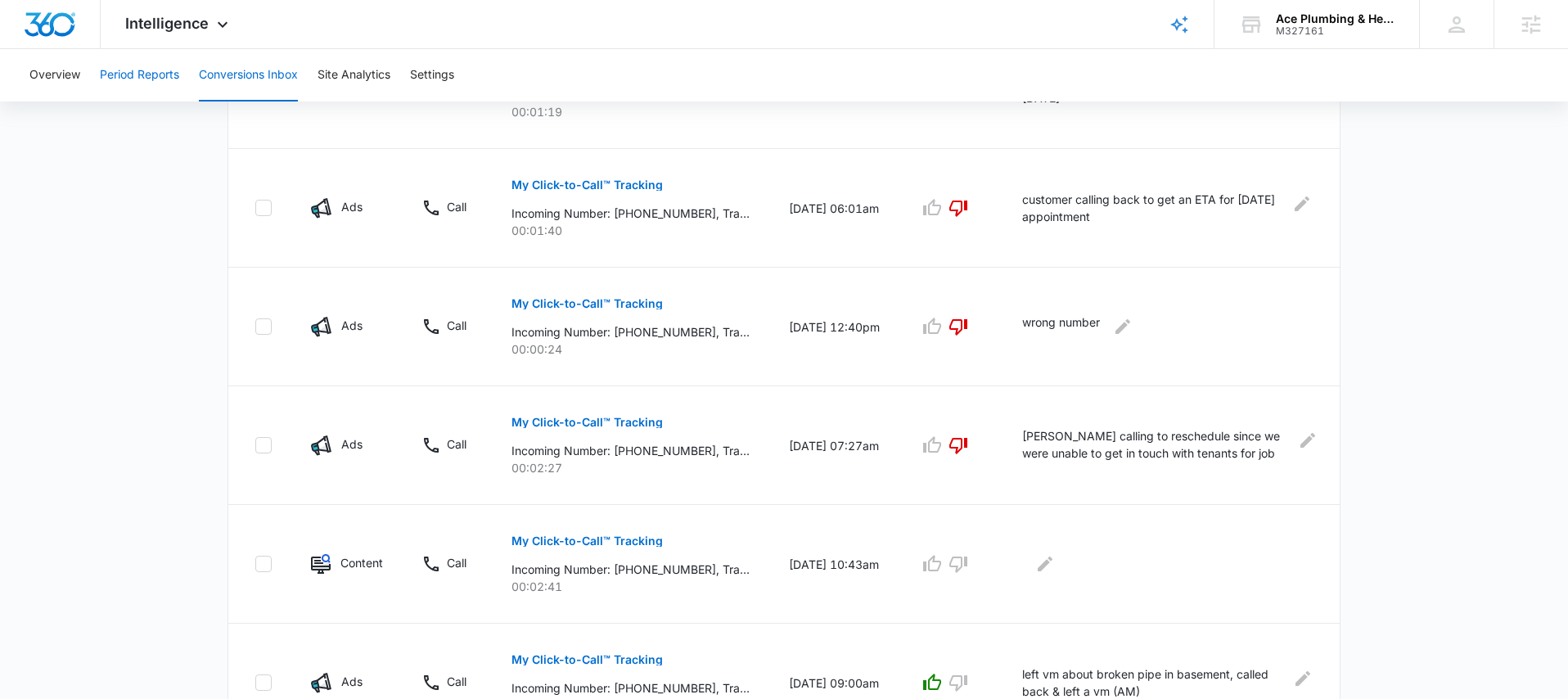
click at [144, 74] on button "Period Reports" at bounding box center [139, 75] width 79 height 52
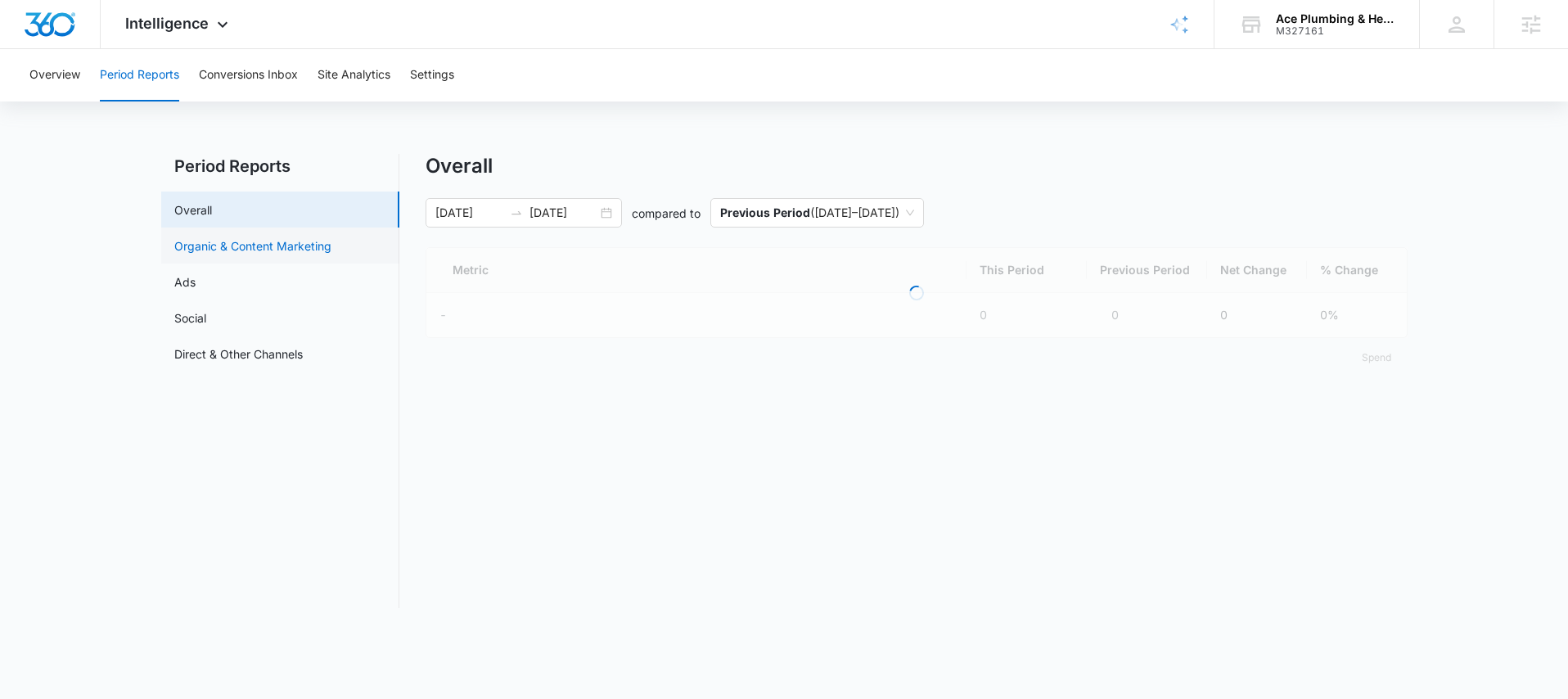
click at [235, 254] on link "Organic & Content Marketing" at bounding box center [253, 246] width 157 height 17
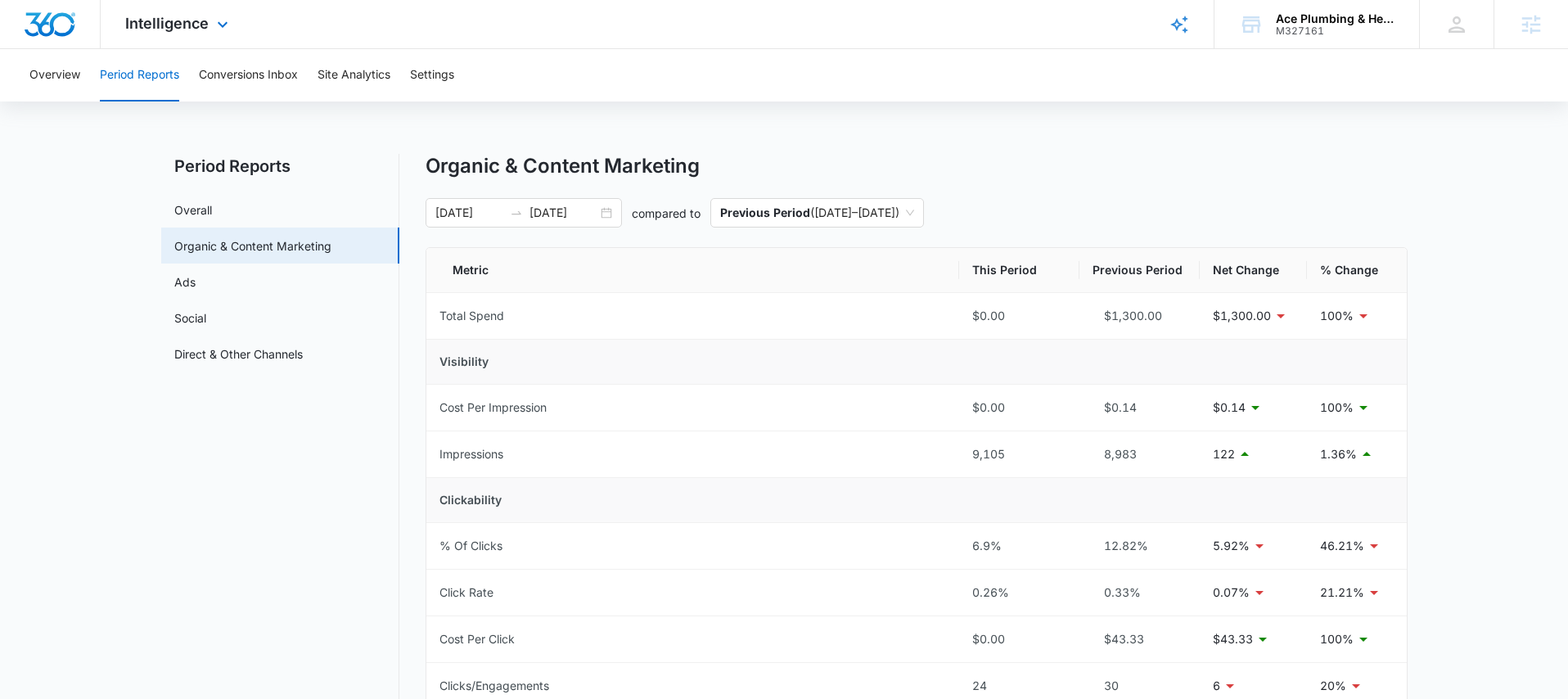
click at [62, 21] on img "Dashboard" at bounding box center [50, 25] width 52 height 25
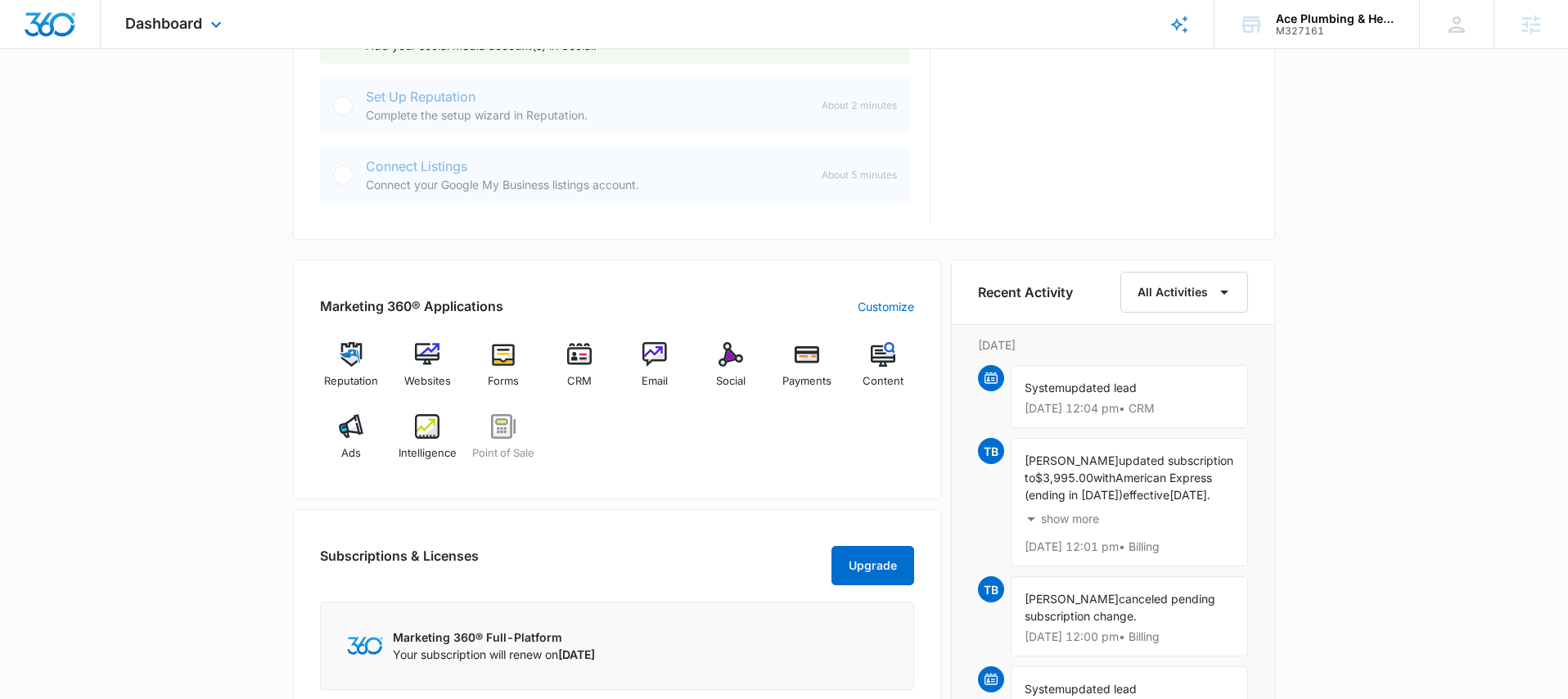
scroll to position [966, 0]
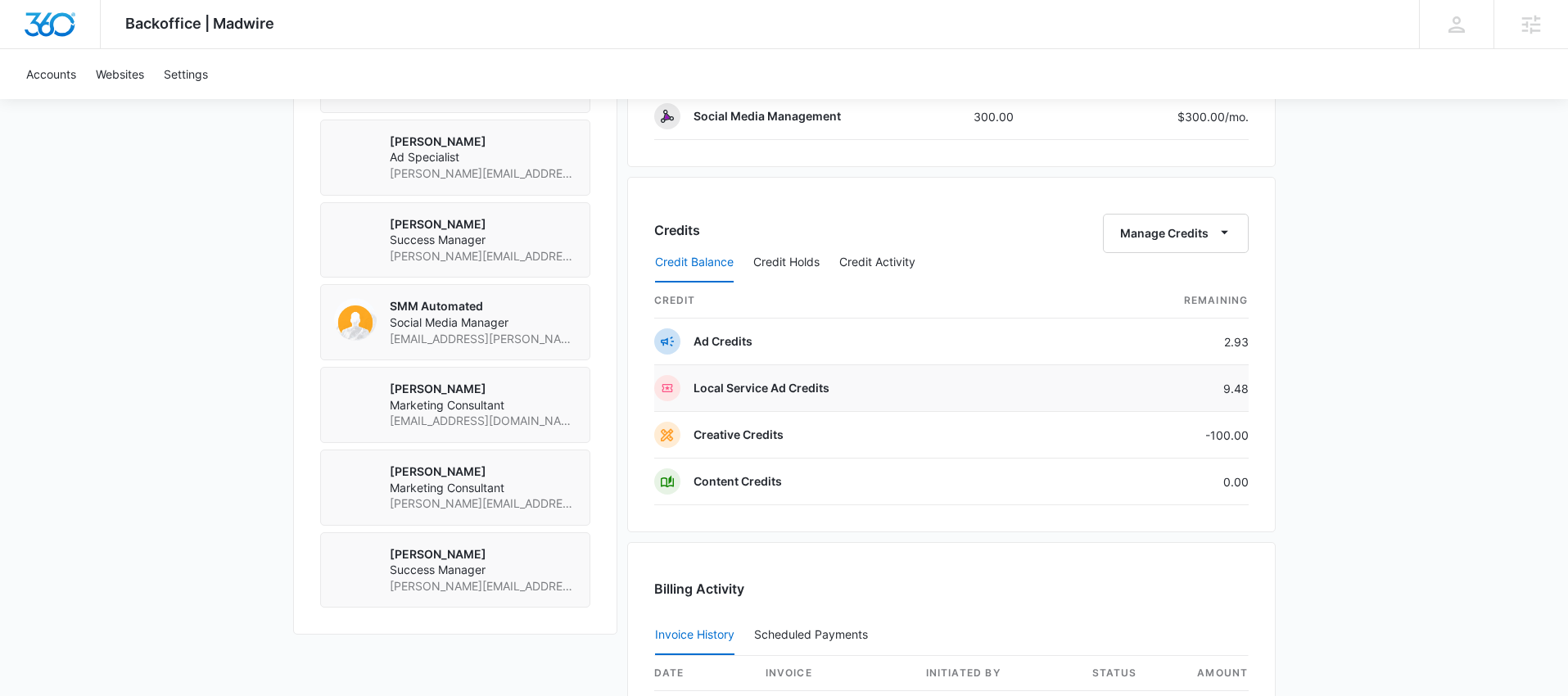
scroll to position [1266, 0]
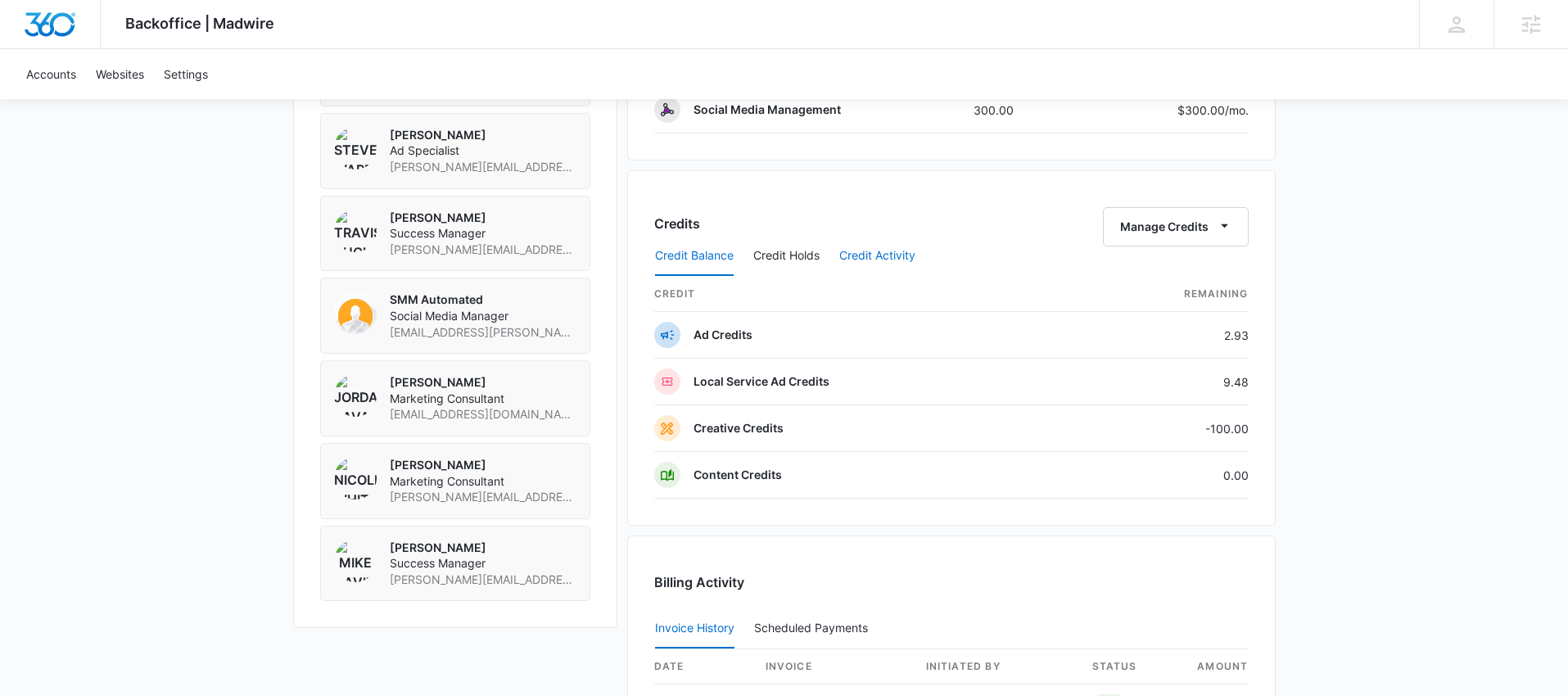
click at [885, 261] on button "Credit Activity" at bounding box center [878, 257] width 76 height 40
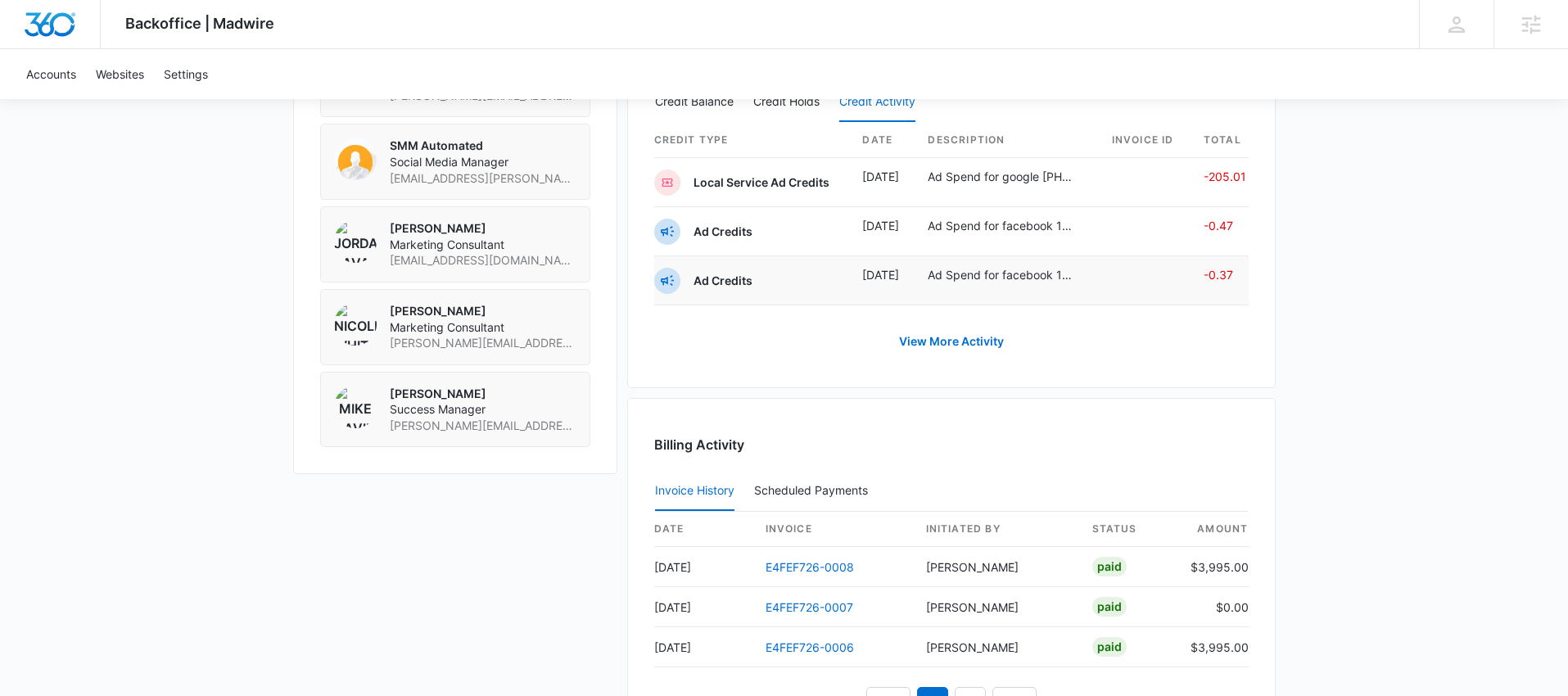
scroll to position [1430, 0]
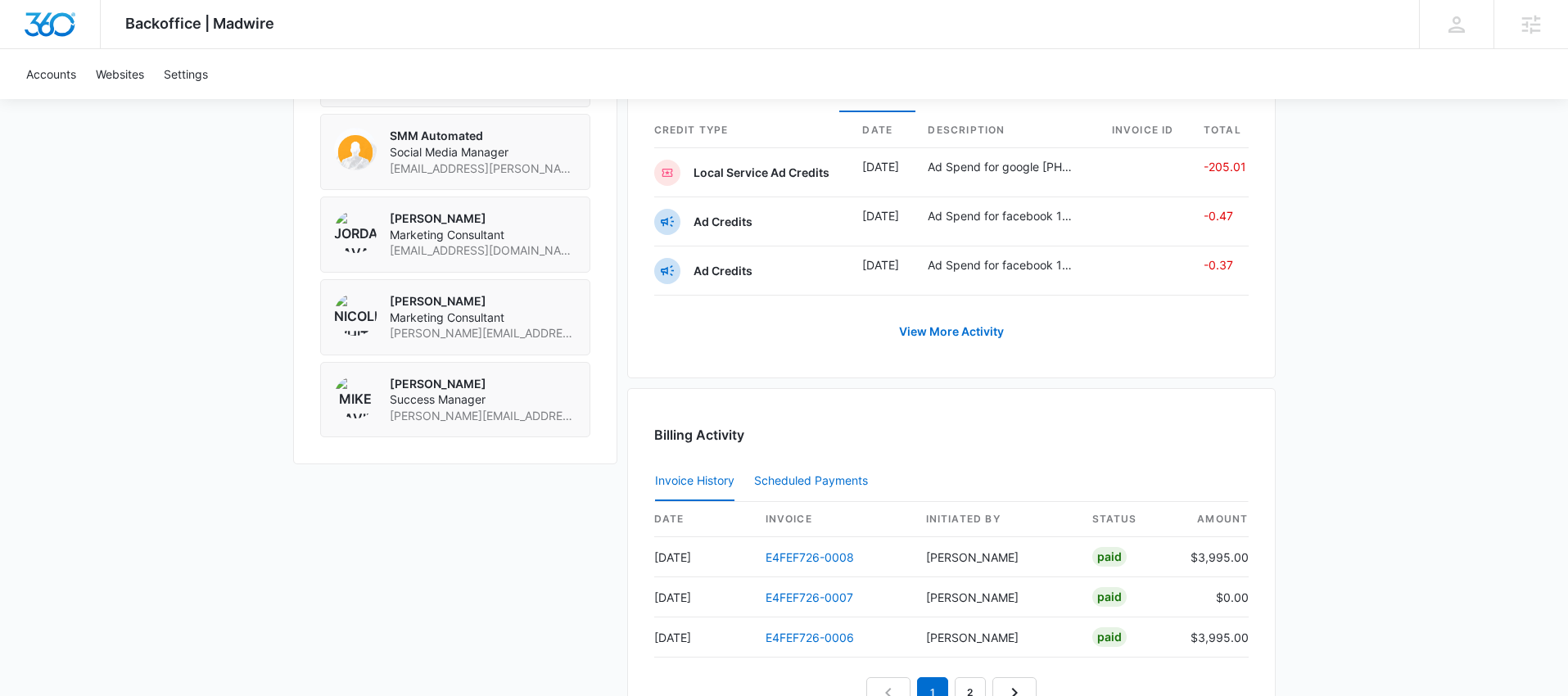
click at [856, 484] on div "Scheduled Payments 0" at bounding box center [814, 481] width 121 height 12
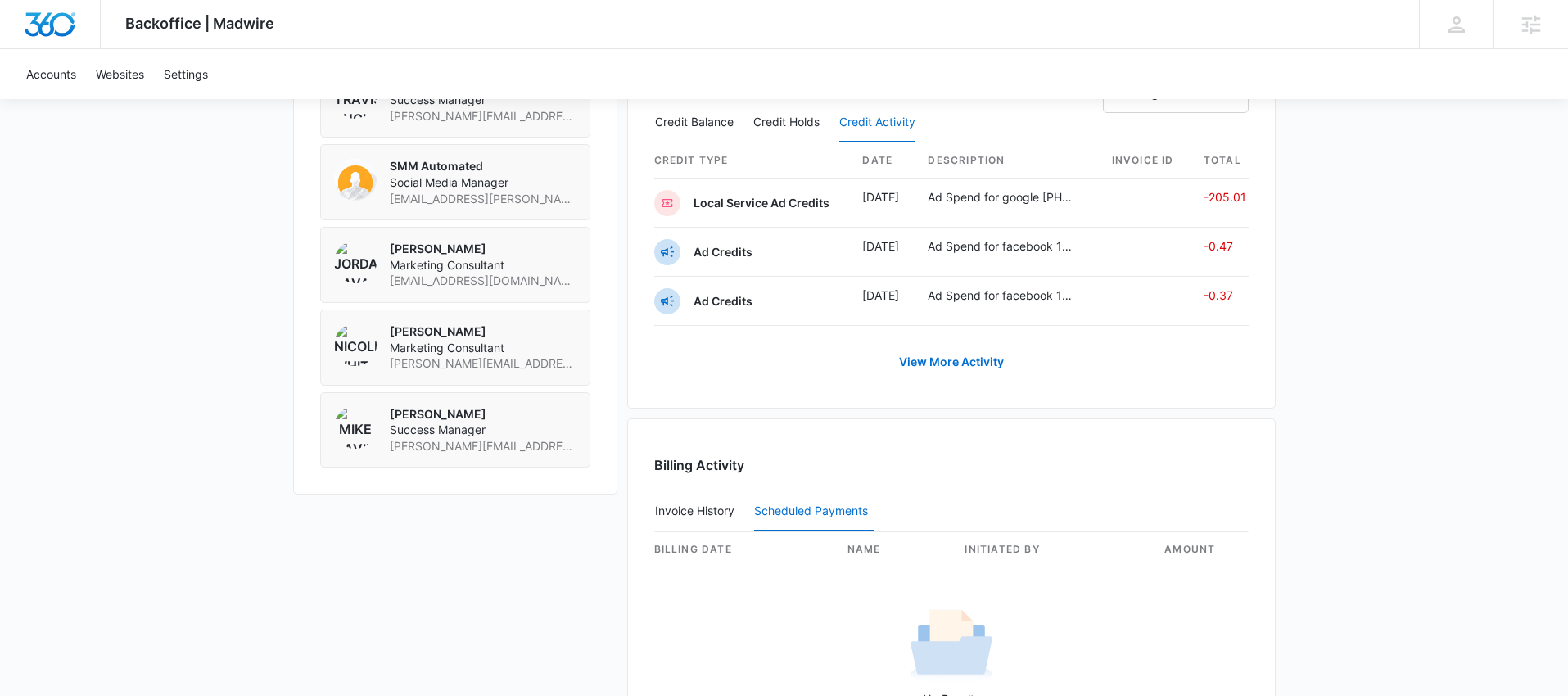
scroll to position [1399, 0]
click at [948, 372] on link "View More Activity" at bounding box center [951, 363] width 138 height 40
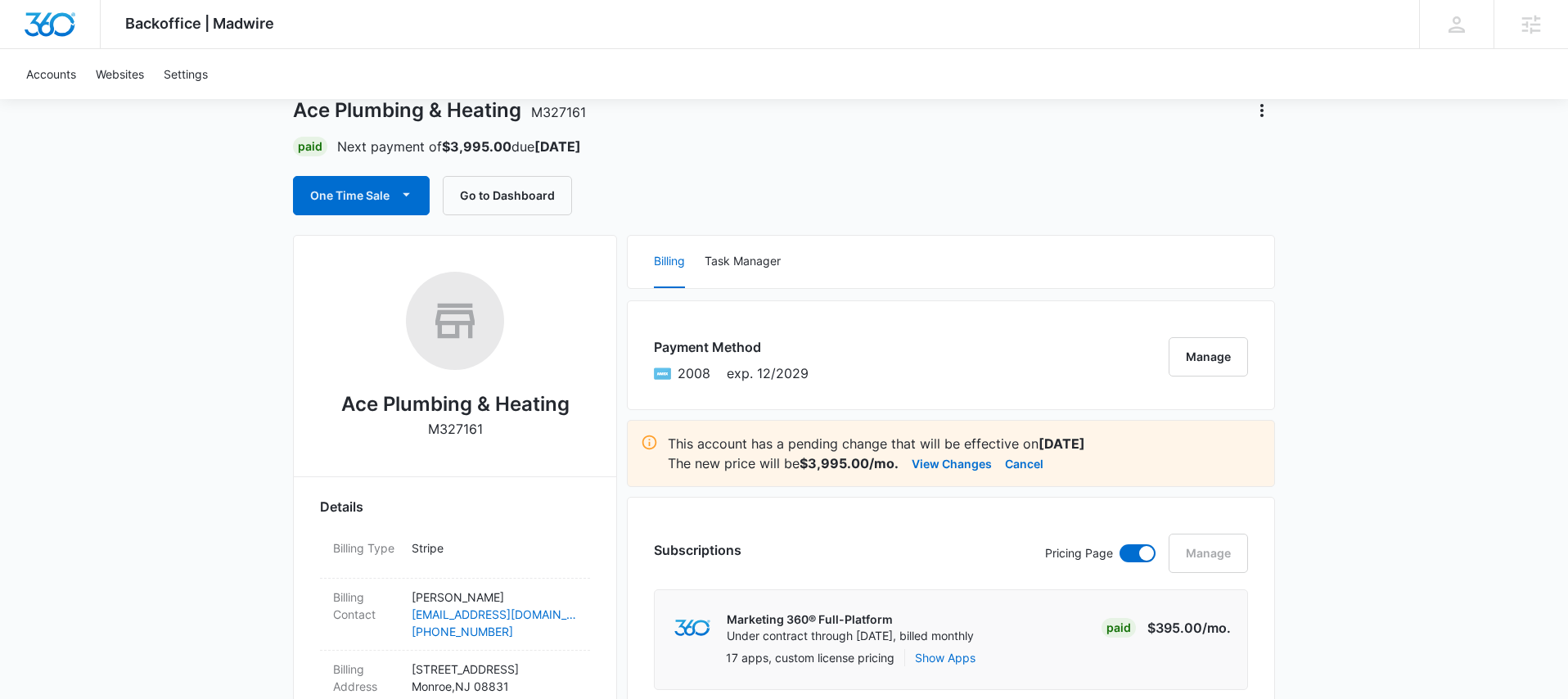
scroll to position [108, 0]
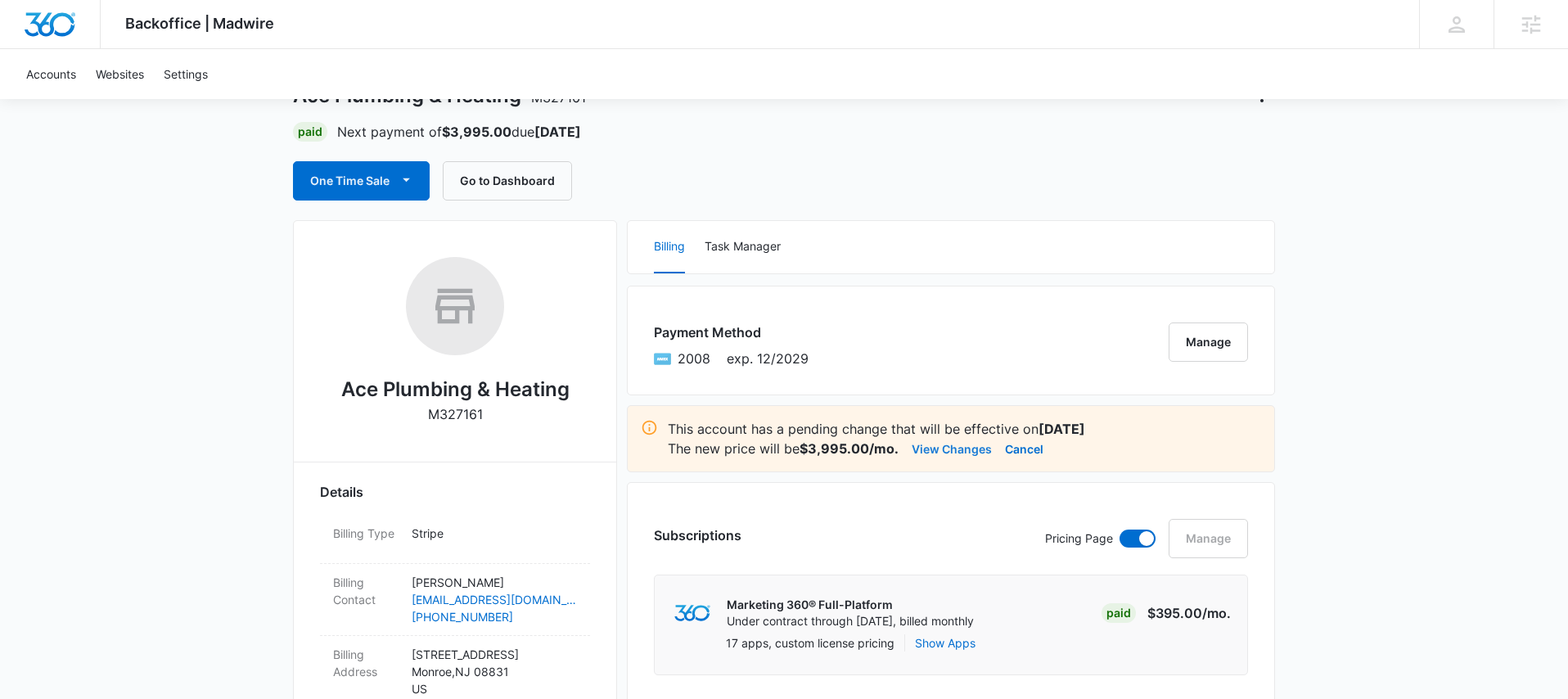
click at [944, 450] on button "View Changes" at bounding box center [952, 449] width 80 height 20
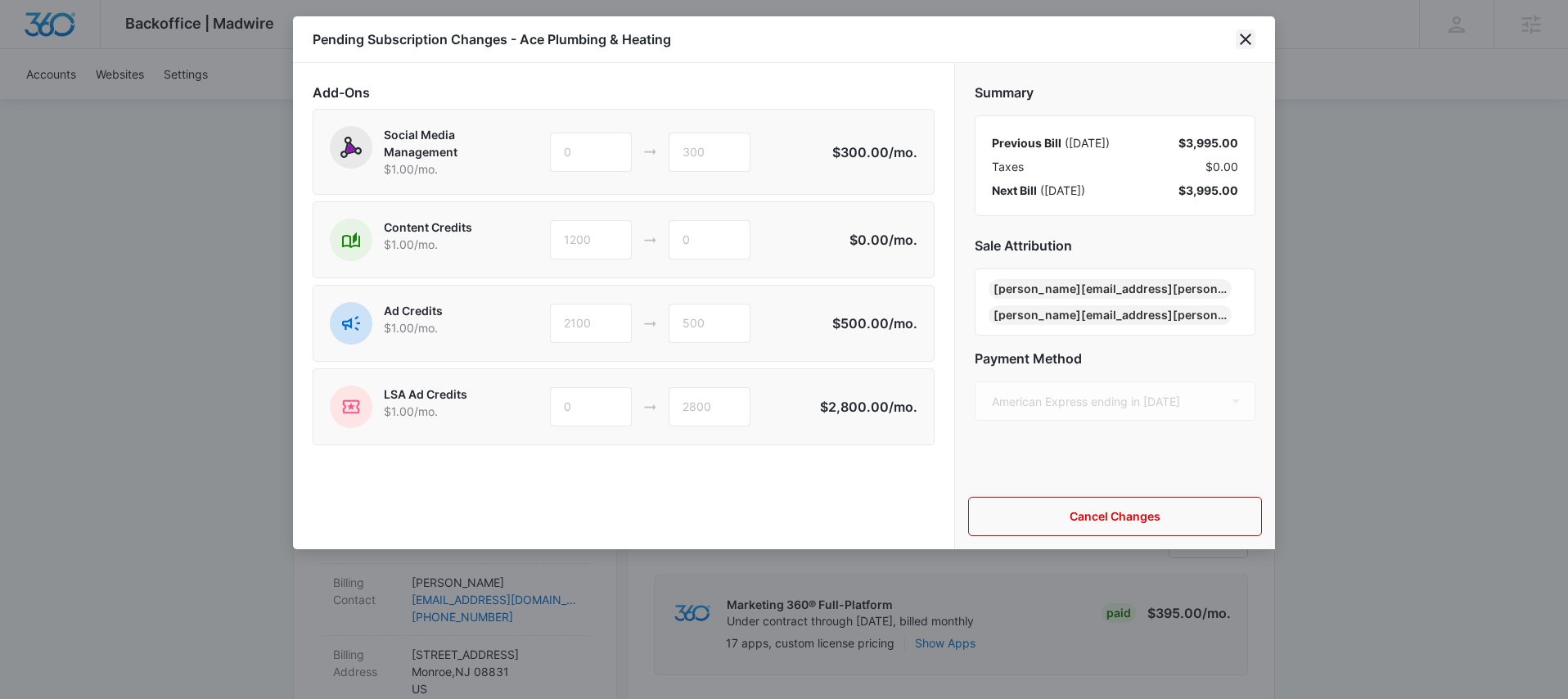
click at [1247, 43] on icon "close" at bounding box center [1246, 40] width 20 height 20
